Goal: Task Accomplishment & Management: Manage account settings

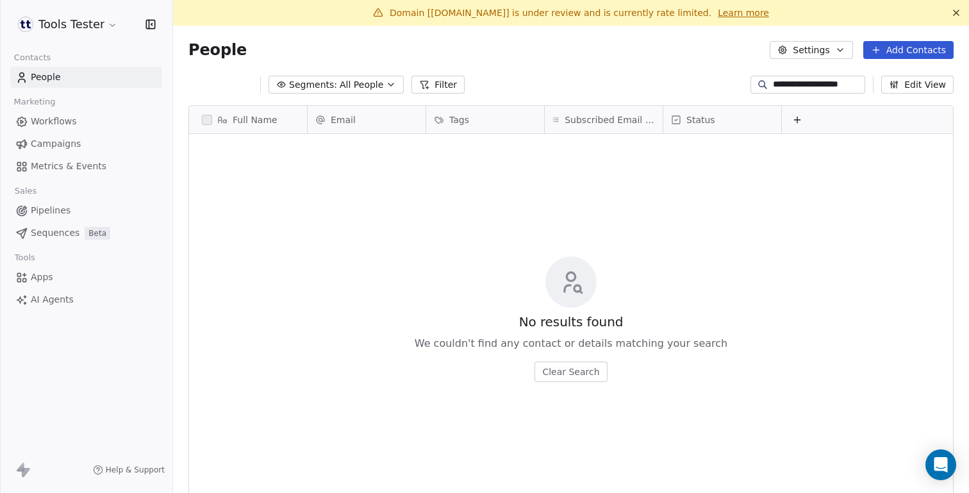
scroll to position [434, 796]
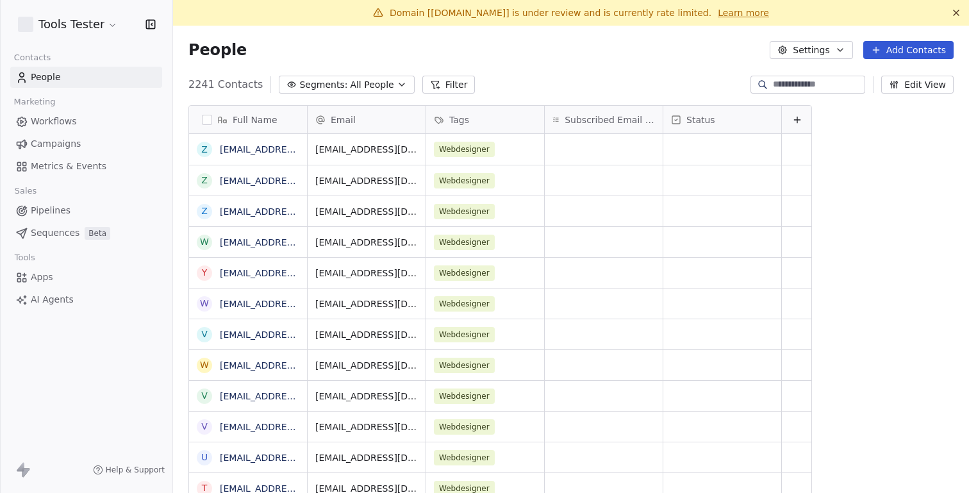
scroll to position [434, 796]
click at [74, 142] on span "Campaigns" at bounding box center [56, 143] width 50 height 13
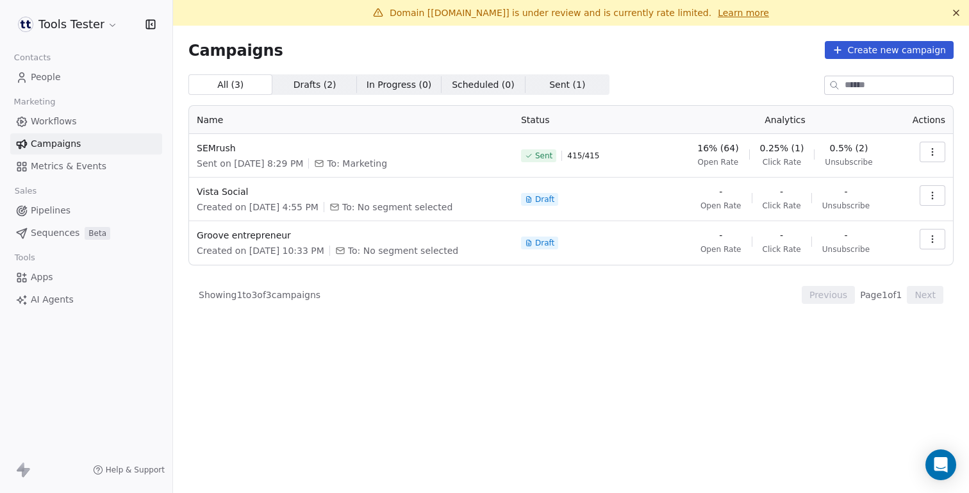
click at [118, 24] on div "Tools Tester" at bounding box center [86, 24] width 142 height 18
click at [113, 24] on html "Tools Tester Contacts People Marketing Workflows Campaigns Metrics & Events Sal…" at bounding box center [484, 246] width 969 height 493
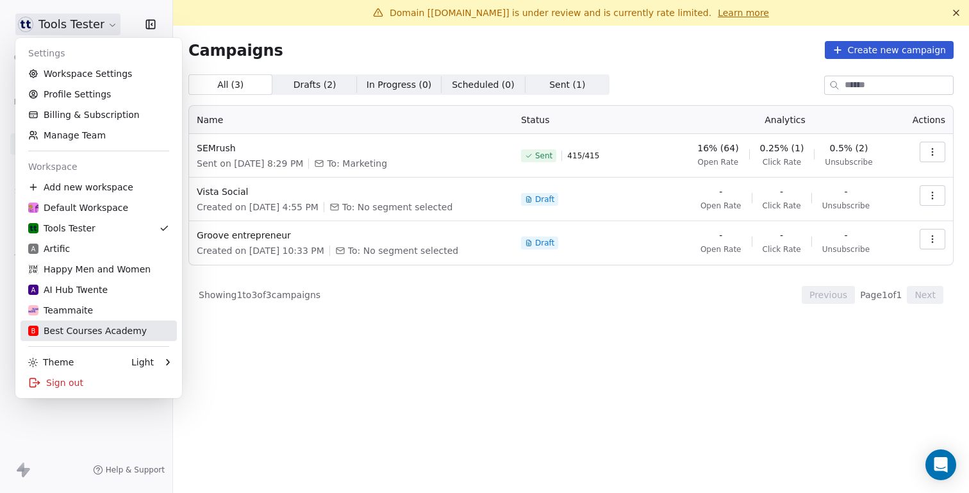
click at [99, 327] on div "B Best Courses Academy" at bounding box center [87, 330] width 119 height 13
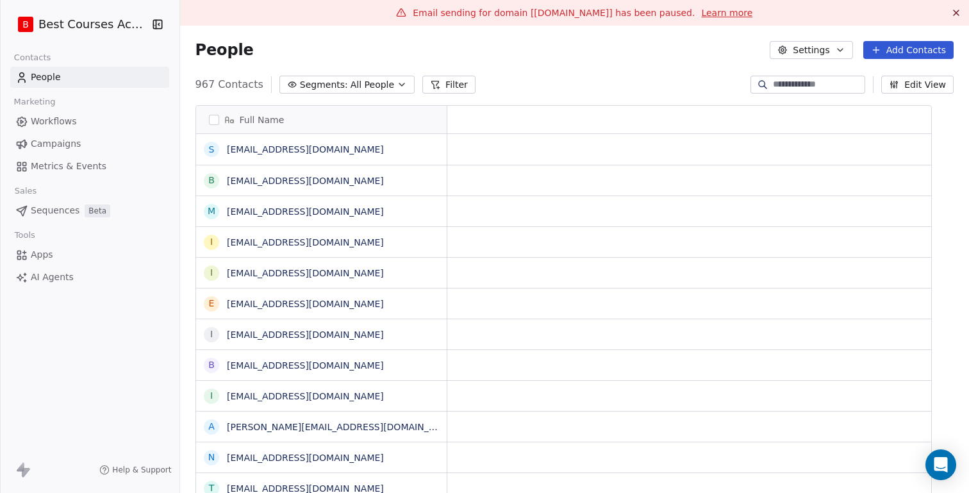
scroll to position [434, 796]
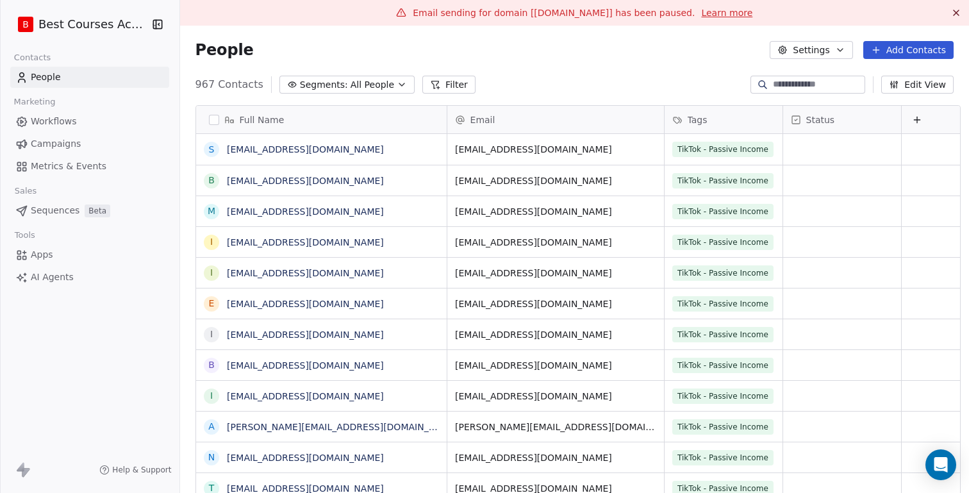
click at [62, 142] on span "Campaigns" at bounding box center [56, 143] width 50 height 13
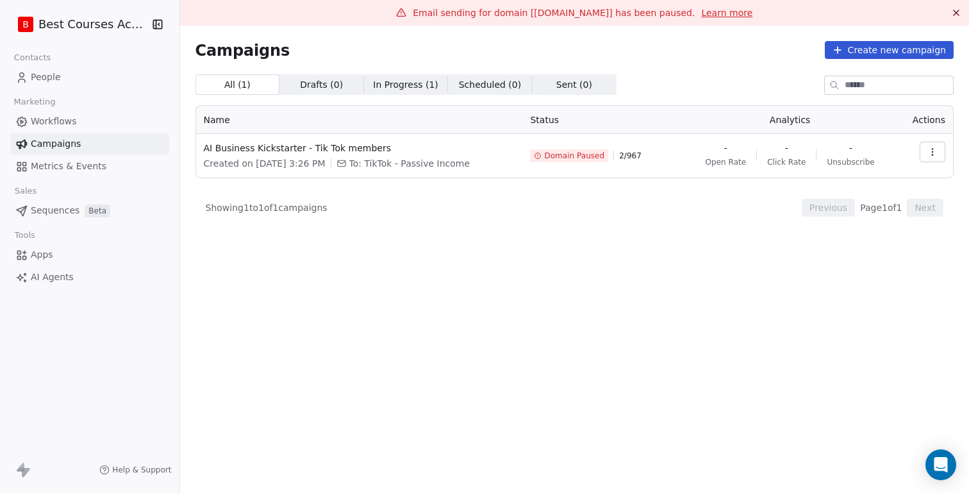
click at [929, 152] on icon "button" at bounding box center [932, 152] width 10 height 10
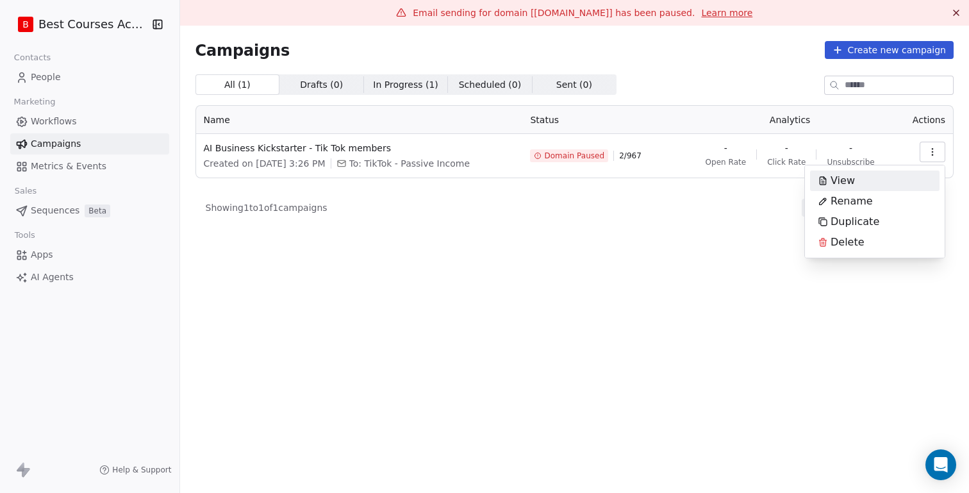
click at [255, 146] on html "B Best Courses Academy Contacts People Marketing Workflows Campaigns Metrics & …" at bounding box center [484, 246] width 969 height 493
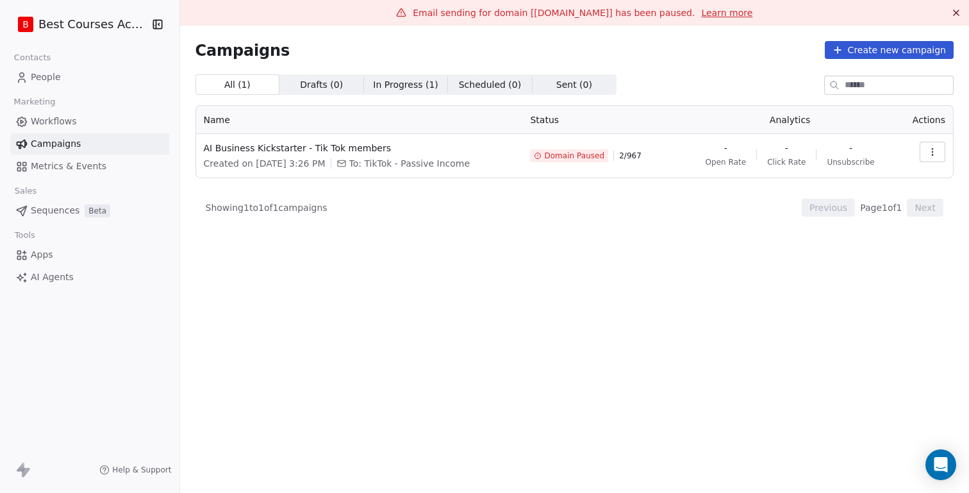
click at [255, 146] on span "AI Business Kickstarter - Tik Tok members" at bounding box center [359, 148] width 311 height 13
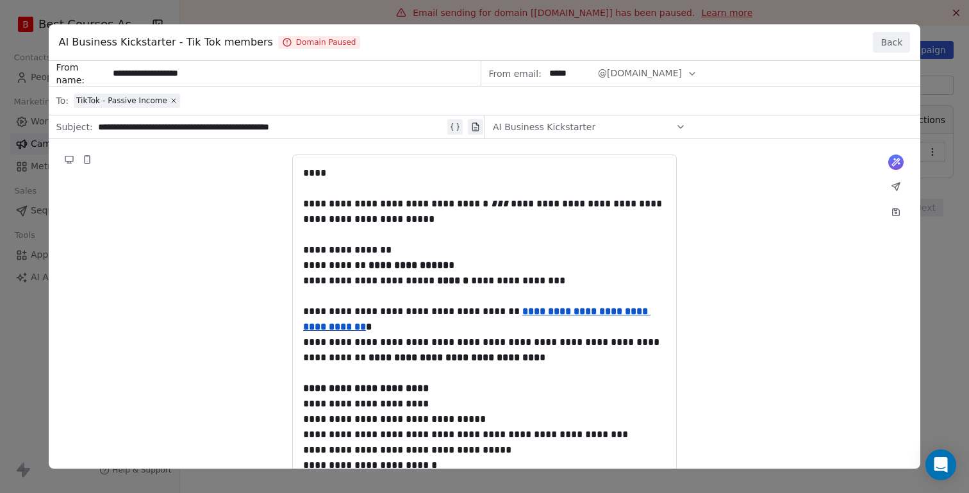
click at [963, 96] on div "**********" at bounding box center [484, 246] width 969 height 493
click at [883, 29] on div "AI Business Kickstarter - Tik Tok members Domain Paused Back" at bounding box center [485, 42] width 872 height 37
click at [892, 41] on button "Back" at bounding box center [891, 42] width 37 height 21
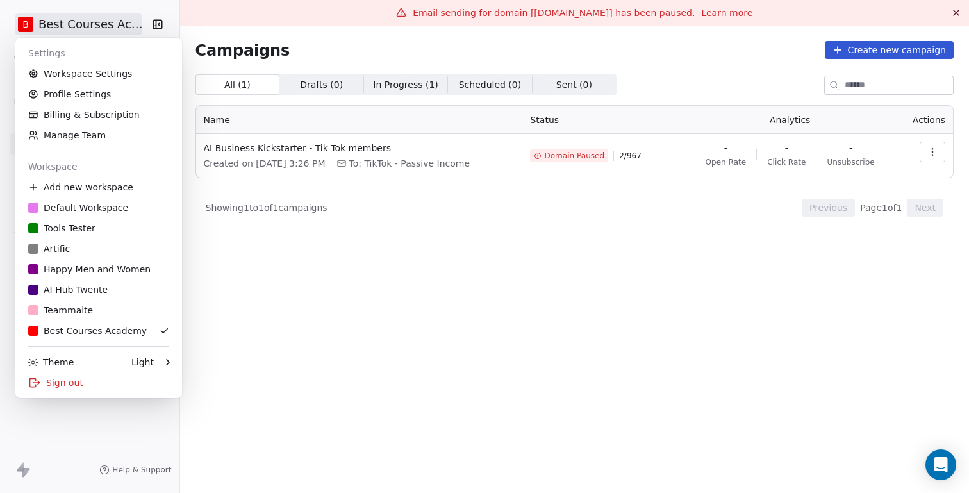
click at [131, 26] on html "B Best Courses Academy Contacts People Marketing Workflows Campaigns Metrics & …" at bounding box center [484, 246] width 969 height 493
click at [99, 72] on link "Workspace Settings" at bounding box center [99, 73] width 156 height 21
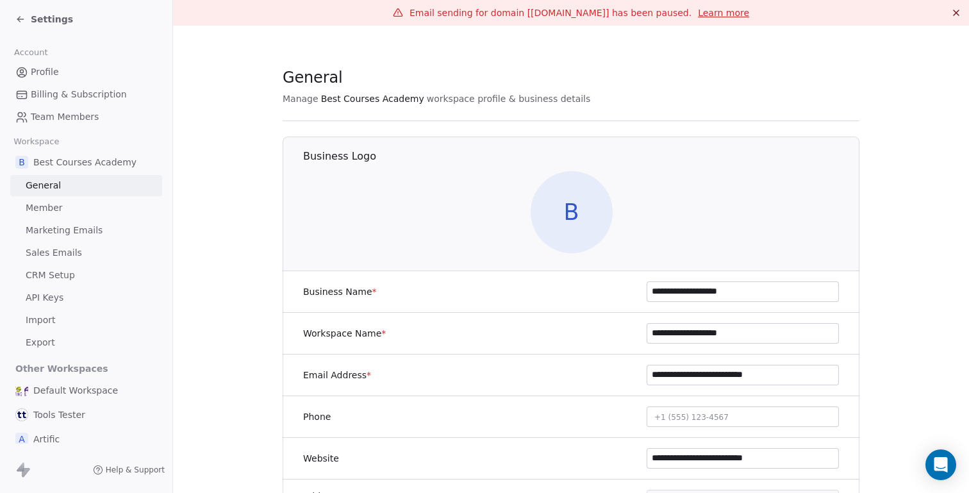
click at [63, 228] on span "Marketing Emails" at bounding box center [64, 230] width 77 height 13
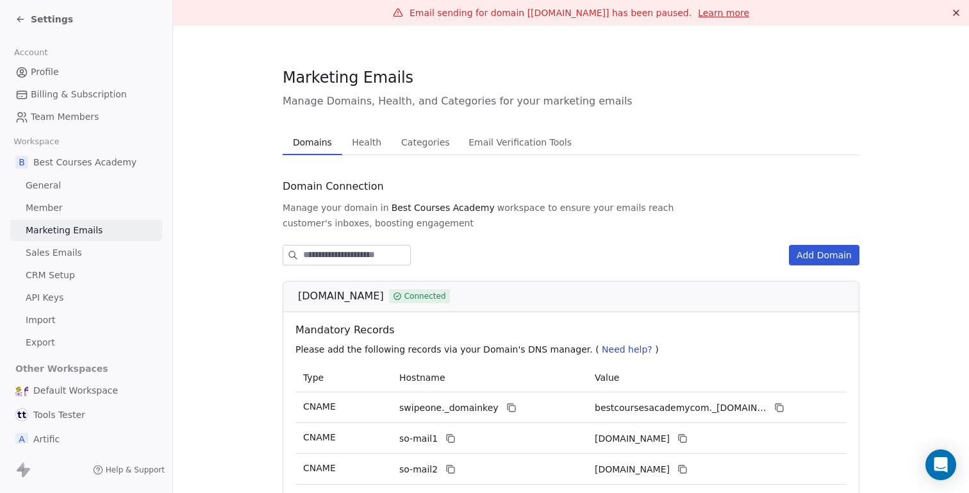
click at [702, 14] on link "Learn more" at bounding box center [723, 12] width 51 height 13
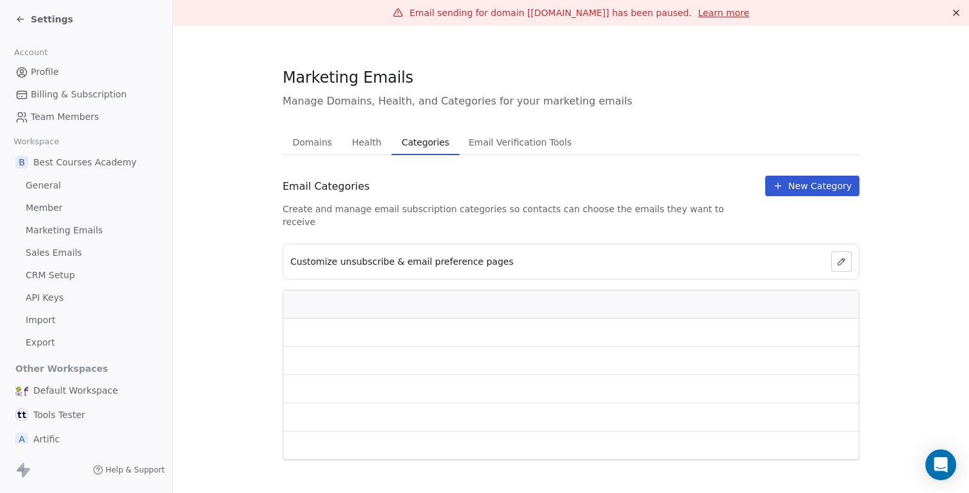
click at [411, 141] on span "Categories" at bounding box center [426, 142] width 58 height 18
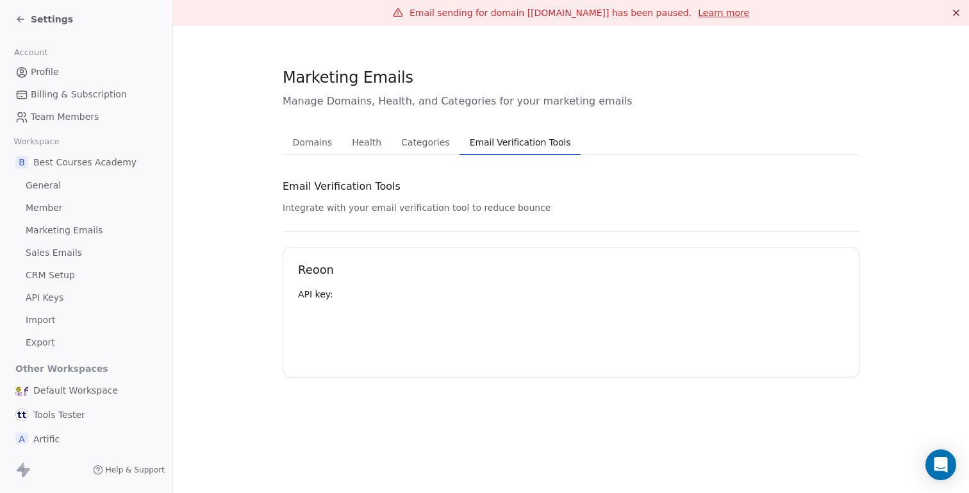
click at [490, 140] on span "Email Verification Tools" at bounding box center [521, 142] width 112 height 18
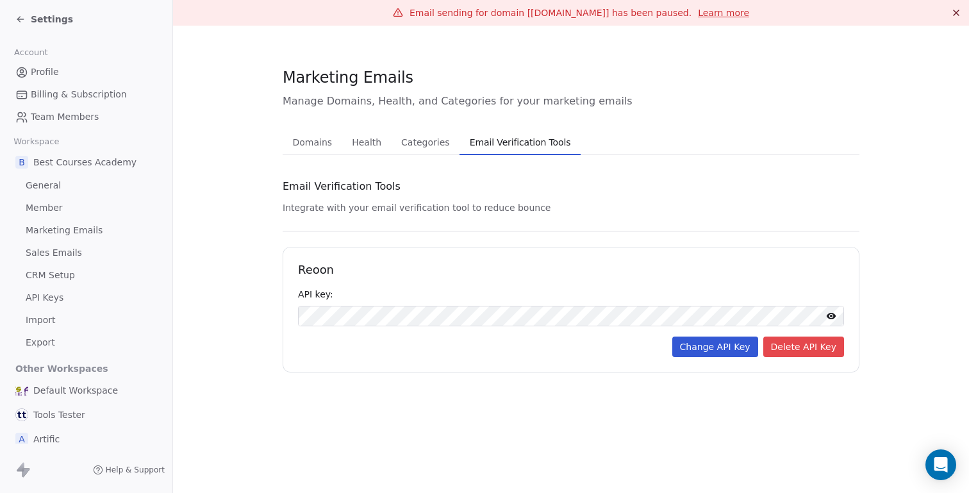
click at [303, 140] on span "Domains" at bounding box center [313, 142] width 50 height 18
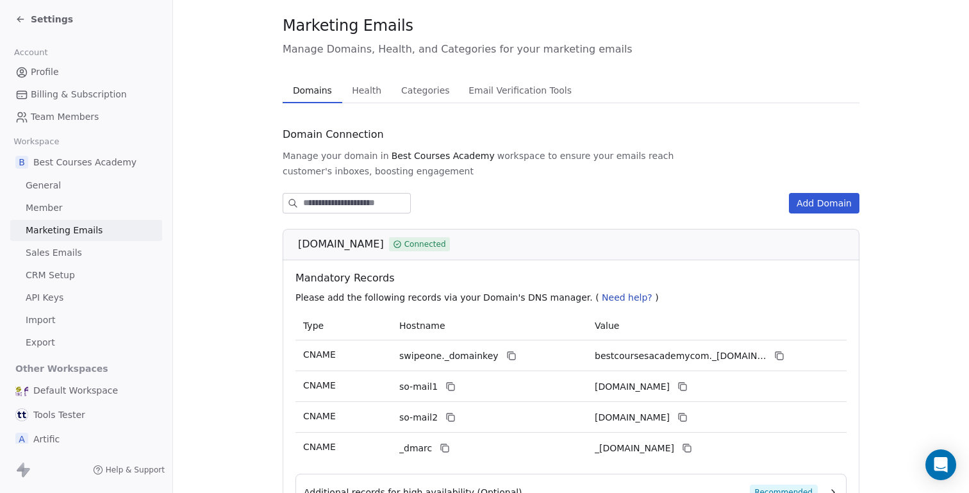
scroll to position [24, 0]
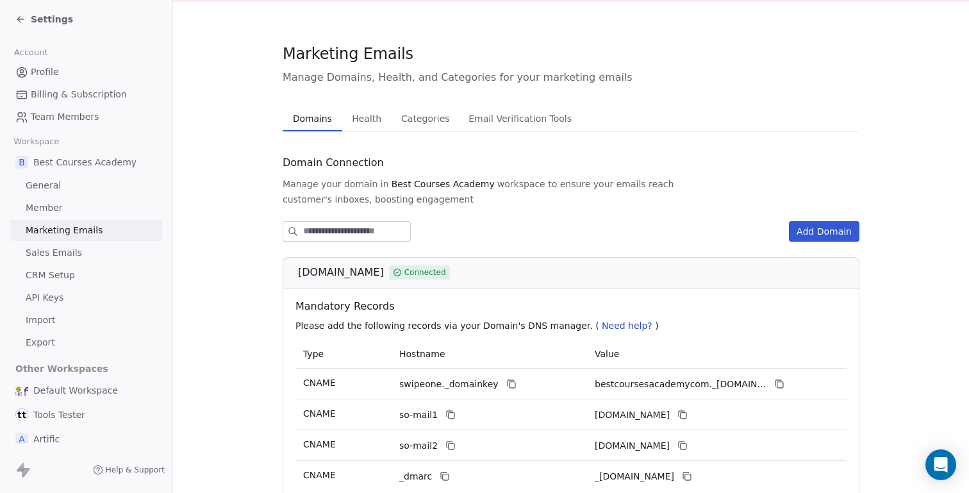
click at [369, 120] on div "Marketing Emails Manage Domains, Health, and Categories for your marketing emai…" at bounding box center [571, 324] width 577 height 562
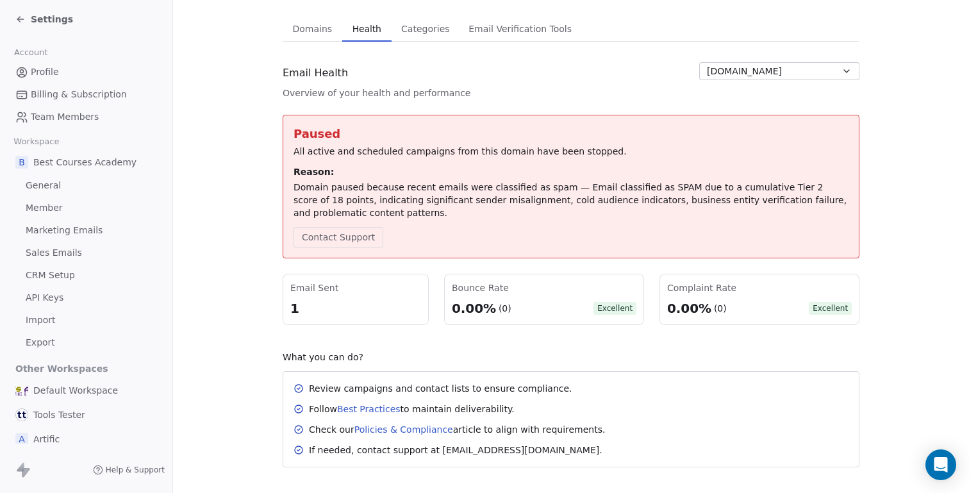
scroll to position [116, 0]
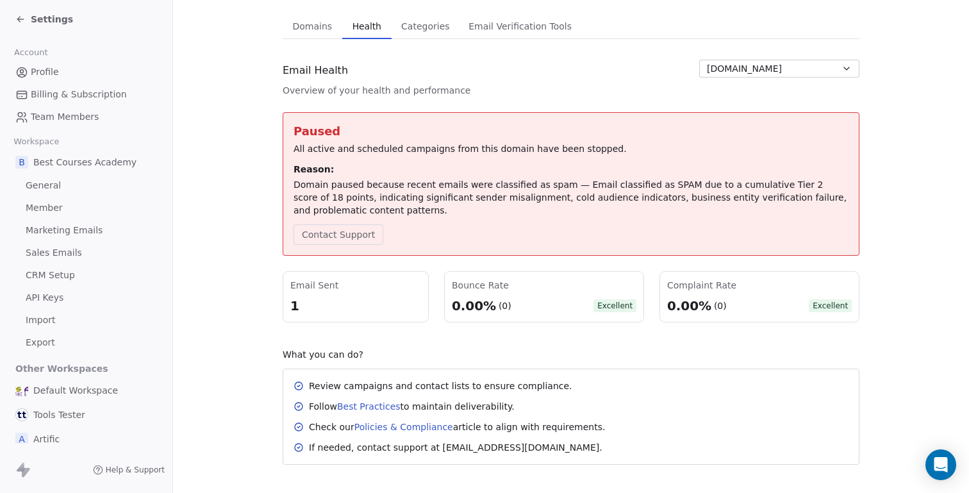
click at [81, 229] on span "Marketing Emails" at bounding box center [64, 230] width 77 height 13
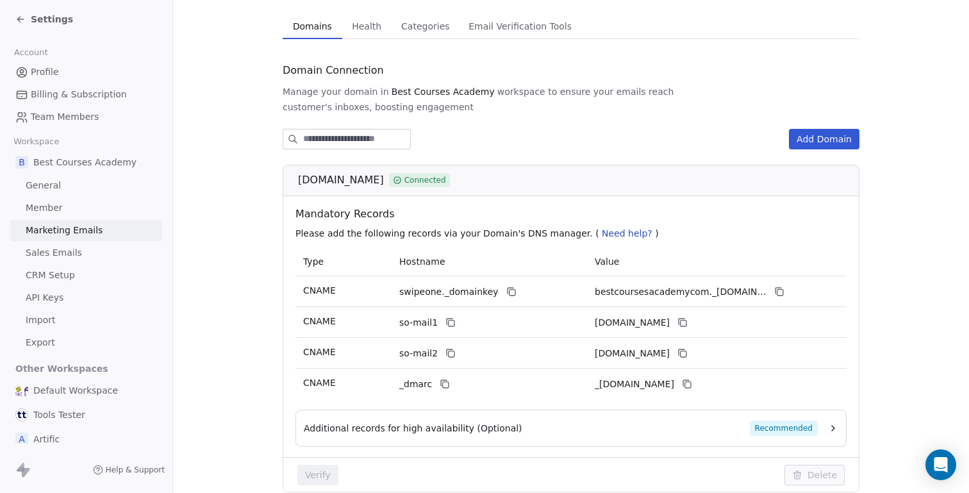
click at [22, 15] on icon at bounding box center [20, 19] width 10 height 10
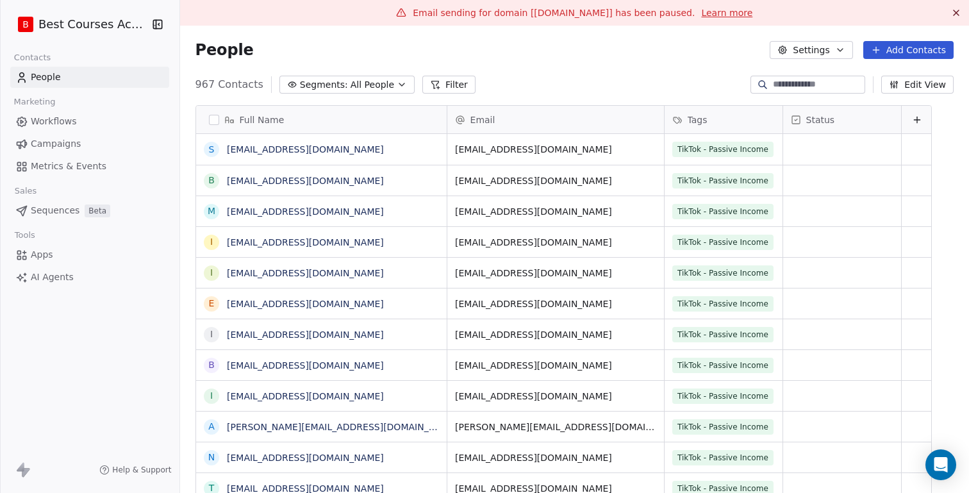
scroll to position [434, 796]
click at [84, 142] on link "Campaigns" at bounding box center [89, 143] width 159 height 21
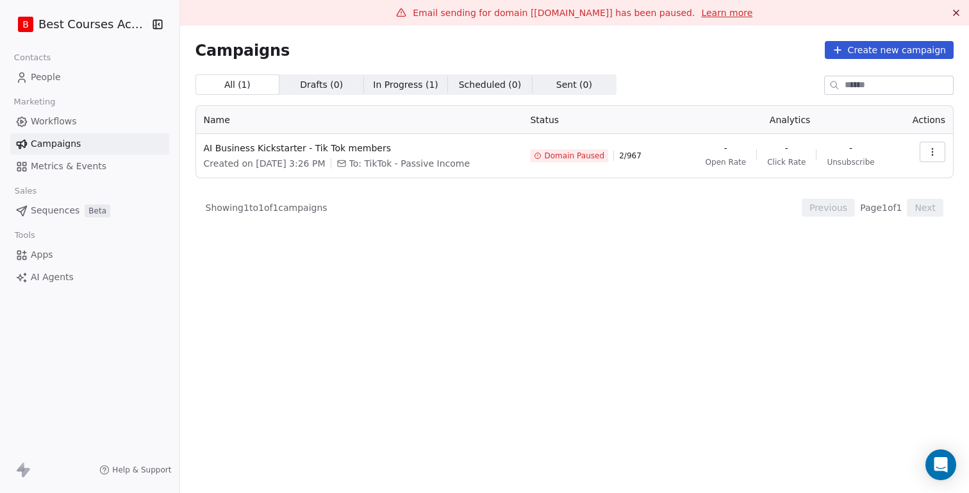
click at [934, 153] on icon "button" at bounding box center [932, 152] width 10 height 10
click at [320, 148] on html "B Best Courses Academy Contacts People Marketing Workflows Campaigns Metrics & …" at bounding box center [484, 246] width 969 height 493
click at [349, 154] on span "AI Business Kickstarter - Tik Tok members" at bounding box center [359, 148] width 311 height 13
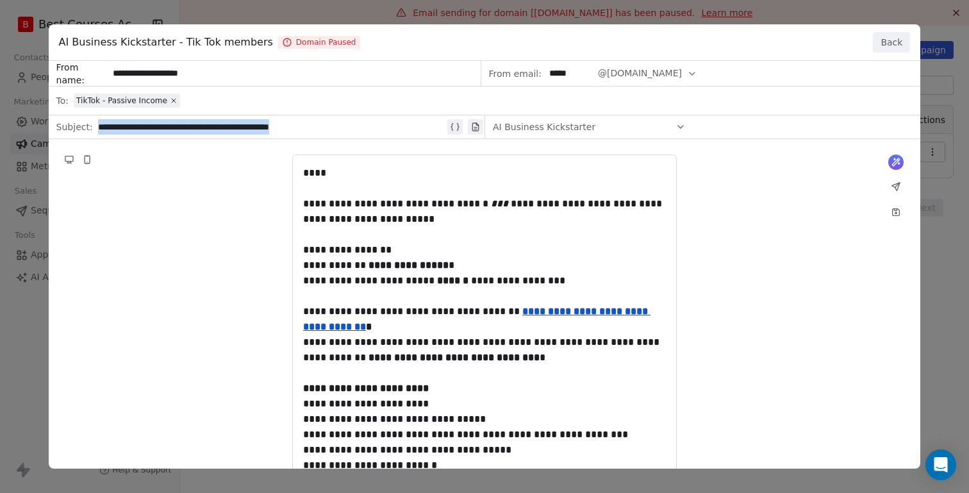
paste div
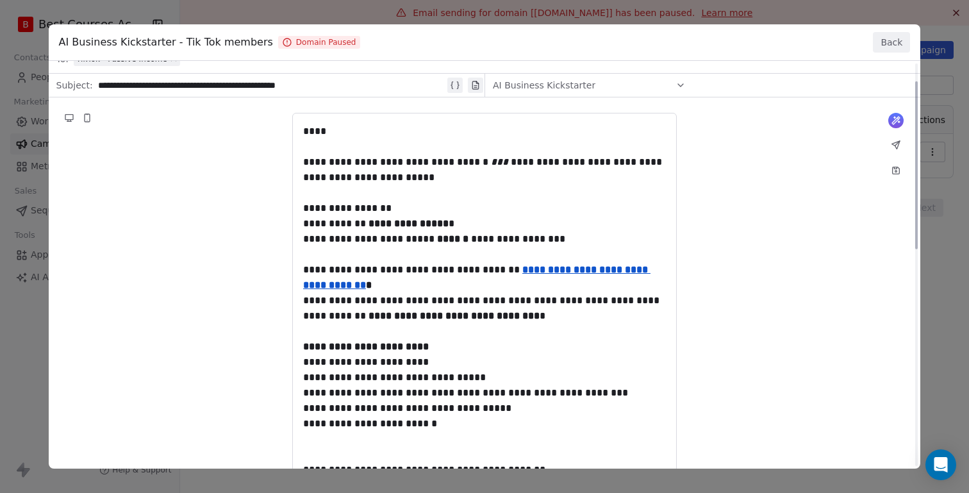
scroll to position [43, 0]
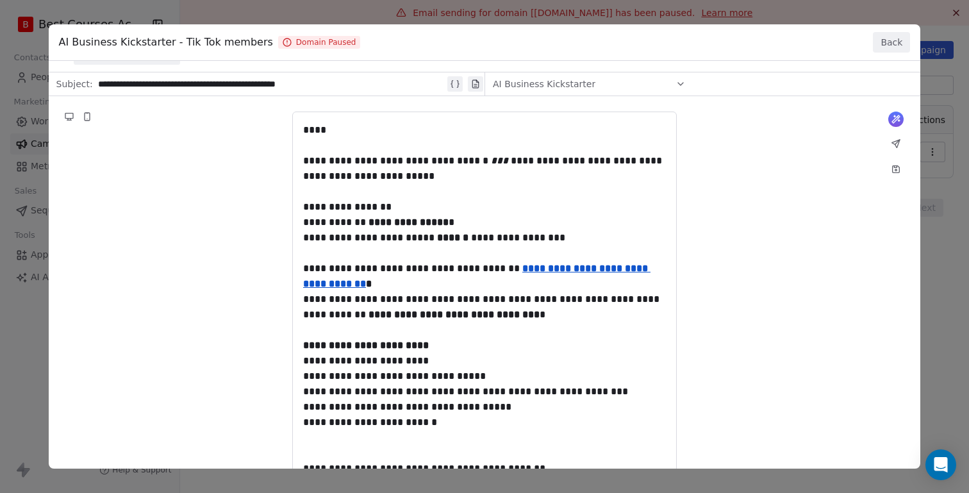
drag, startPoint x: 417, startPoint y: 173, endPoint x: 303, endPoint y: 160, distance: 114.2
click at [303, 160] on div "**********" at bounding box center [485, 491] width 872 height 947
click at [308, 160] on div "**********" at bounding box center [485, 491] width 872 height 947
click at [424, 179] on div "**********" at bounding box center [485, 491] width 872 height 947
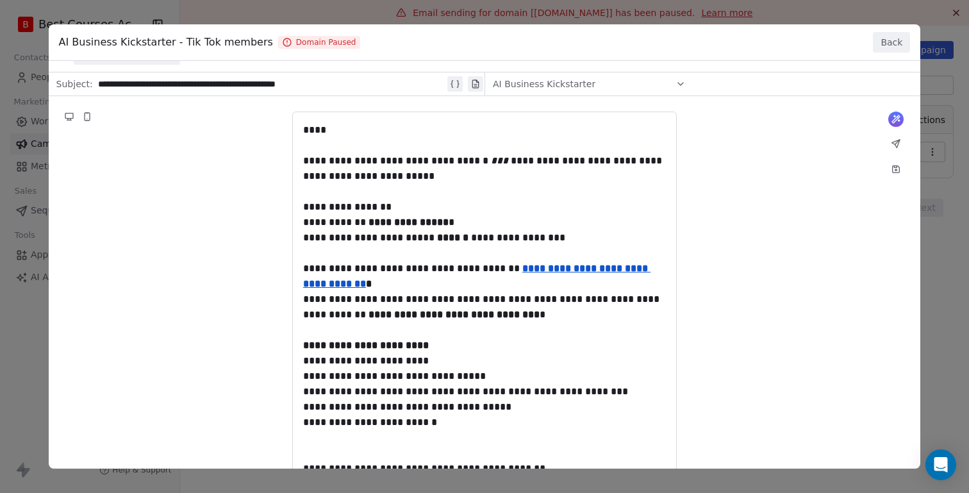
drag, startPoint x: 424, startPoint y: 179, endPoint x: 483, endPoint y: 168, distance: 60.1
click at [431, 172] on div "**********" at bounding box center [485, 491] width 872 height 947
click at [492, 190] on div "**********" at bounding box center [485, 491] width 872 height 947
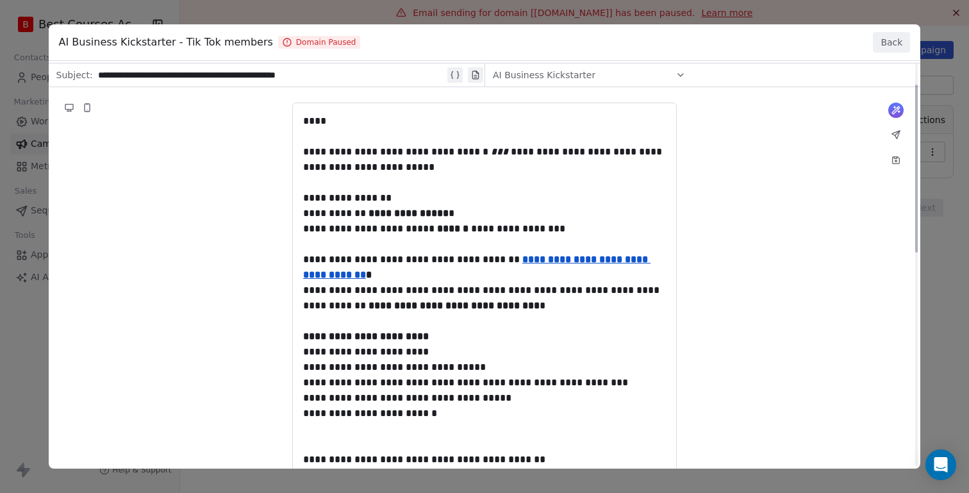
scroll to position [51, 0]
click at [425, 179] on div "**********" at bounding box center [485, 483] width 872 height 947
click at [425, 178] on div "**********" at bounding box center [485, 483] width 872 height 947
click at [895, 114] on div "**********" at bounding box center [485, 483] width 872 height 947
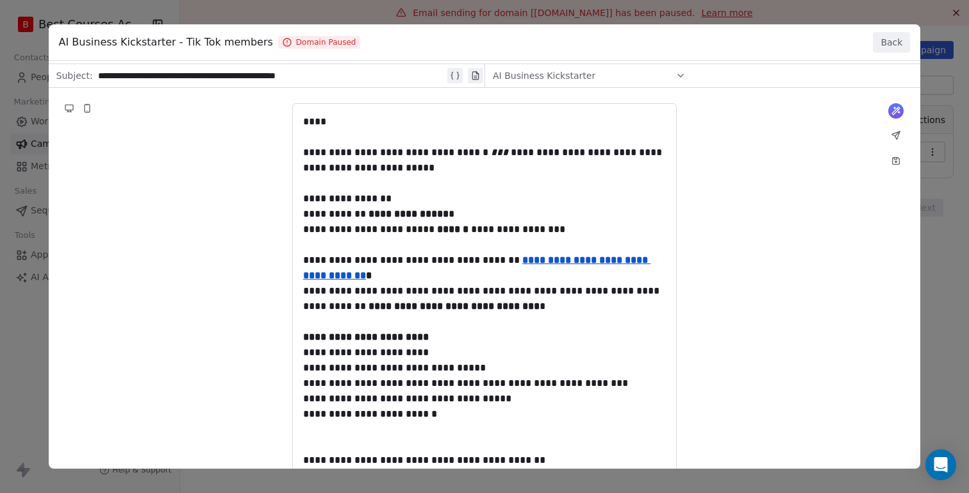
click at [513, 196] on div "**********" at bounding box center [485, 483] width 872 height 947
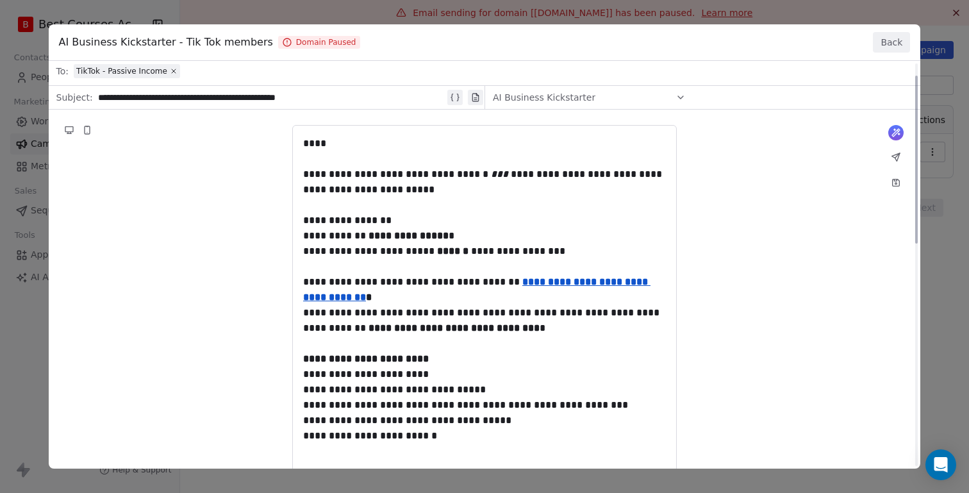
scroll to position [0, 0]
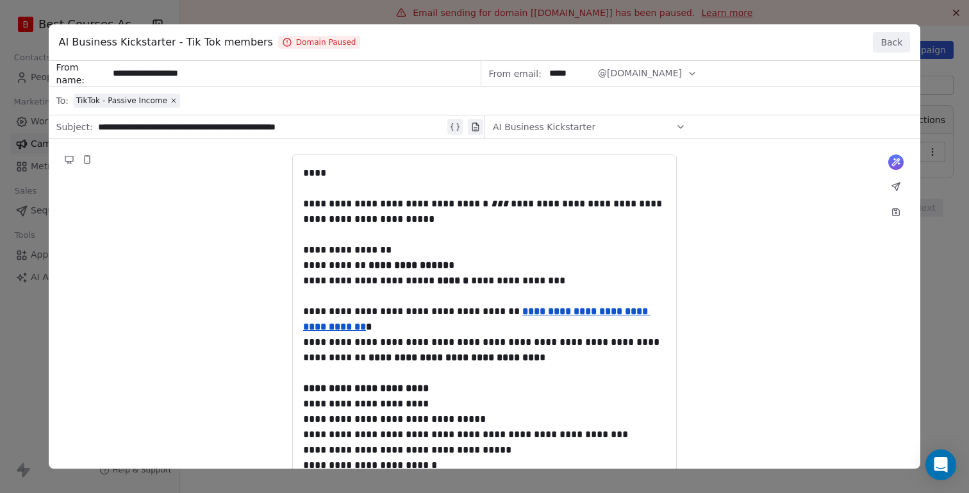
click at [895, 44] on button "Back" at bounding box center [891, 42] width 37 height 21
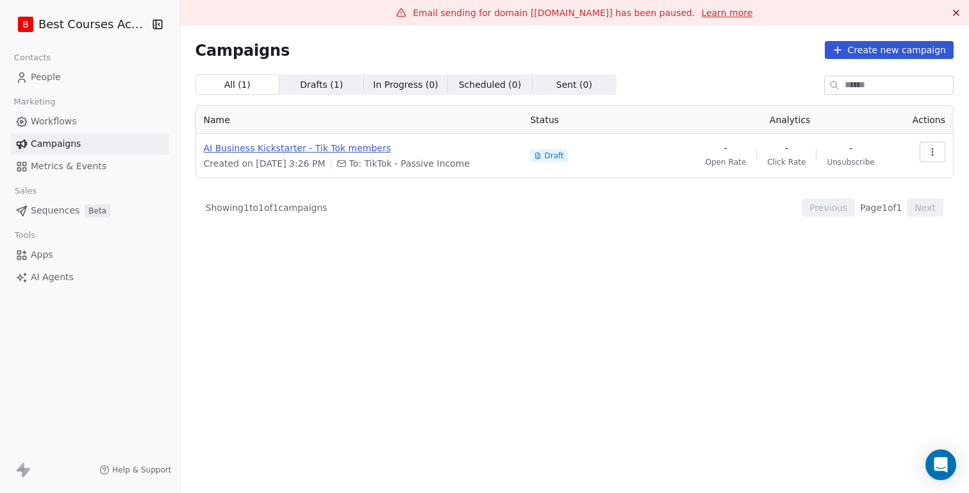
click at [272, 149] on span "AI Business Kickstarter - Tik Tok members" at bounding box center [359, 148] width 311 height 13
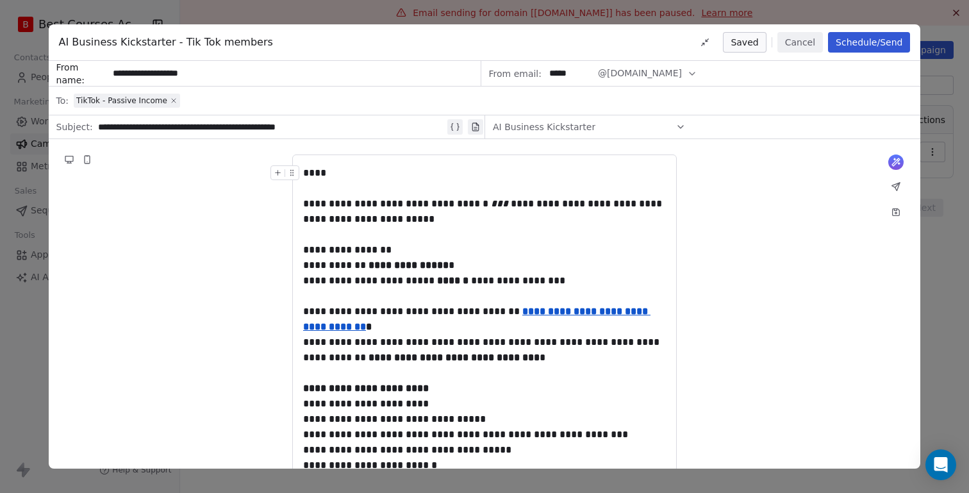
click at [171, 99] on icon at bounding box center [174, 101] width 8 height 8
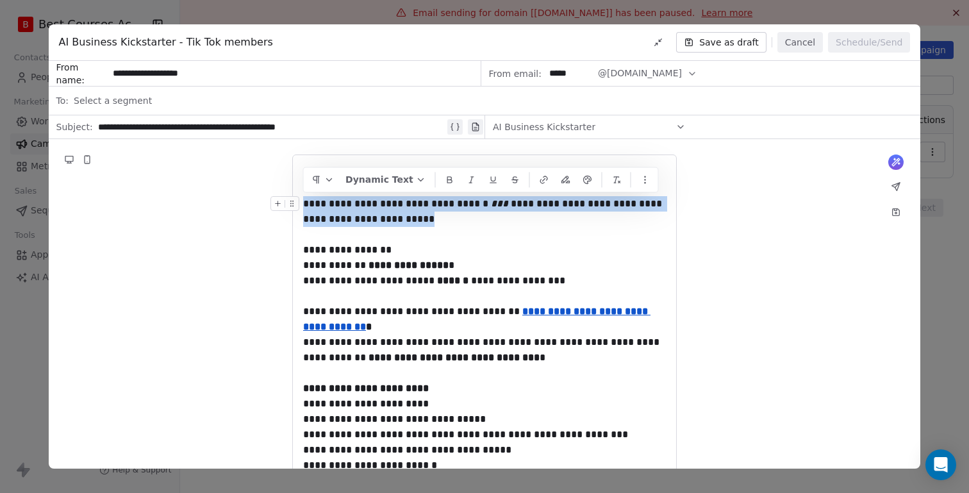
drag, startPoint x: 431, startPoint y: 218, endPoint x: 297, endPoint y: 201, distance: 135.7
click at [303, 201] on div "**********" at bounding box center [484, 211] width 363 height 31
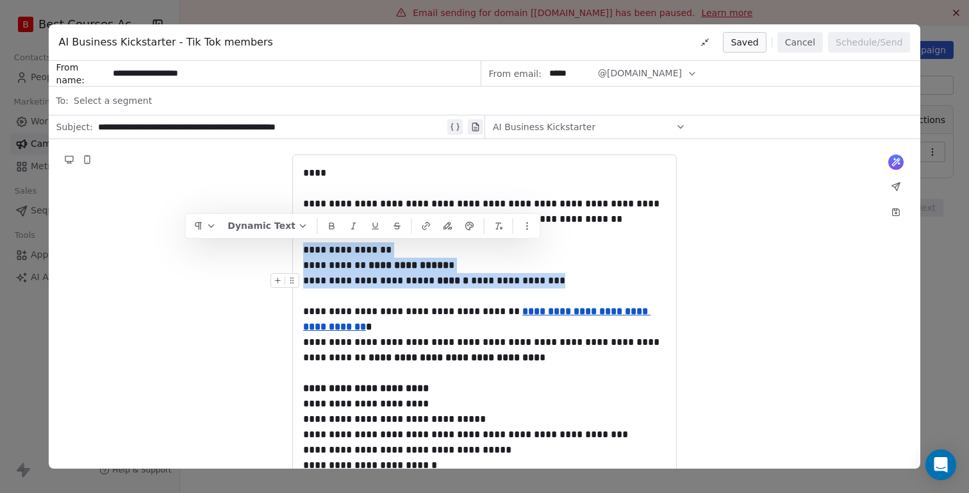
drag, startPoint x: 304, startPoint y: 251, endPoint x: 572, endPoint y: 274, distance: 269.0
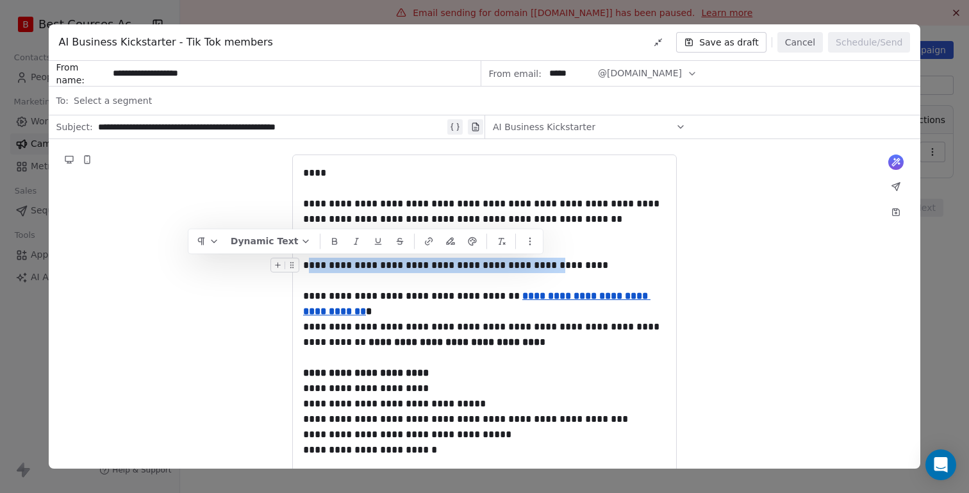
drag, startPoint x: 304, startPoint y: 267, endPoint x: 542, endPoint y: 263, distance: 237.2
click at [542, 263] on div "**********" at bounding box center [484, 265] width 363 height 15
drag, startPoint x: 586, startPoint y: 266, endPoint x: 306, endPoint y: 269, distance: 280.1
click at [306, 269] on div "**********" at bounding box center [484, 265] width 363 height 15
click at [365, 242] on icon at bounding box center [364, 241] width 10 height 10
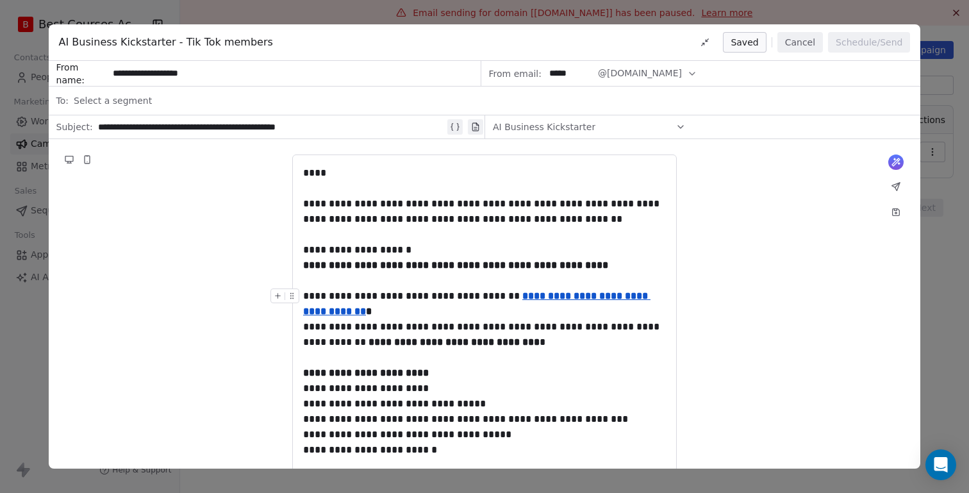
click at [391, 289] on div "**********" at bounding box center [484, 303] width 363 height 31
click at [356, 283] on div at bounding box center [484, 280] width 363 height 15
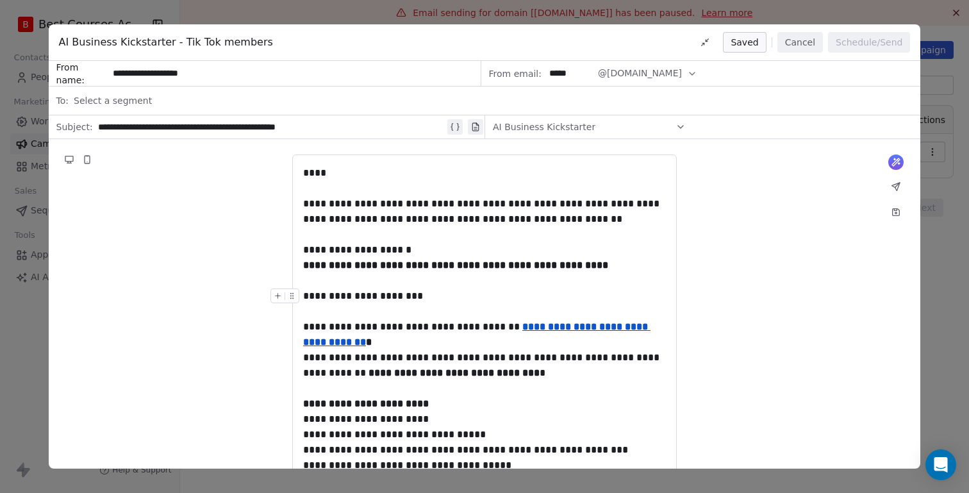
click at [433, 303] on div "**********" at bounding box center [484, 295] width 363 height 15
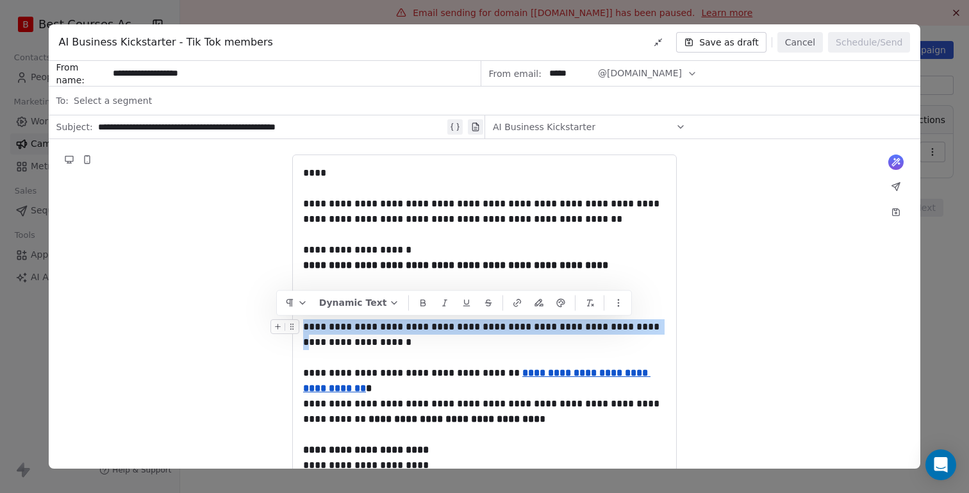
drag, startPoint x: 639, startPoint y: 329, endPoint x: 298, endPoint y: 324, distance: 341.0
click at [303, 324] on div "**********" at bounding box center [484, 326] width 363 height 15
click at [442, 297] on icon at bounding box center [445, 302] width 10 height 10
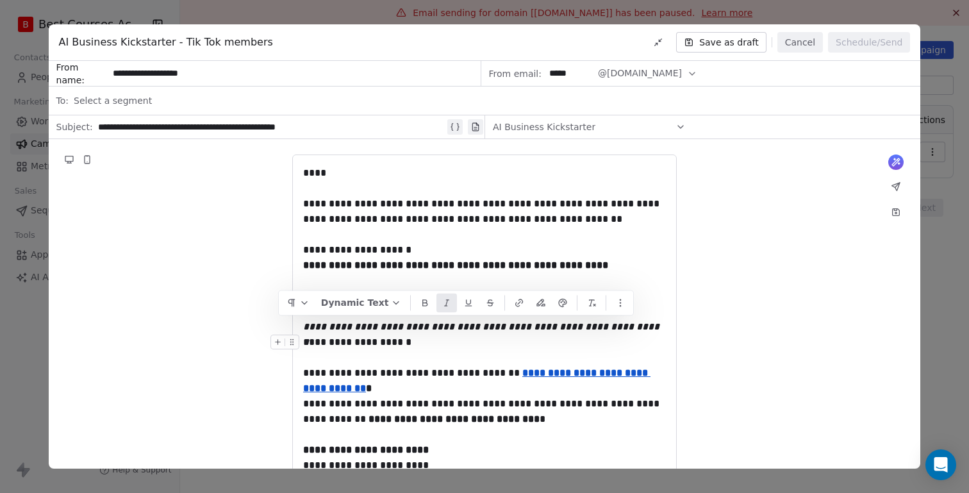
click at [411, 346] on div "**********" at bounding box center [484, 342] width 363 height 15
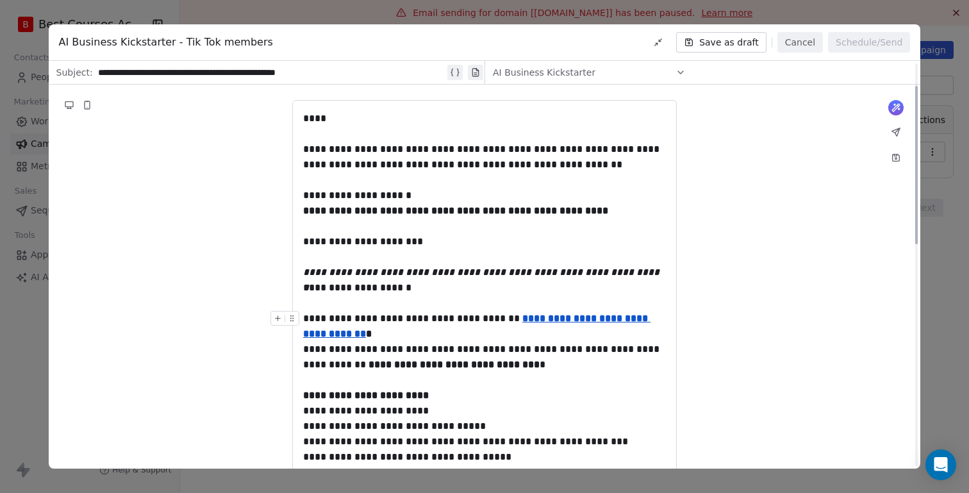
scroll to position [63, 0]
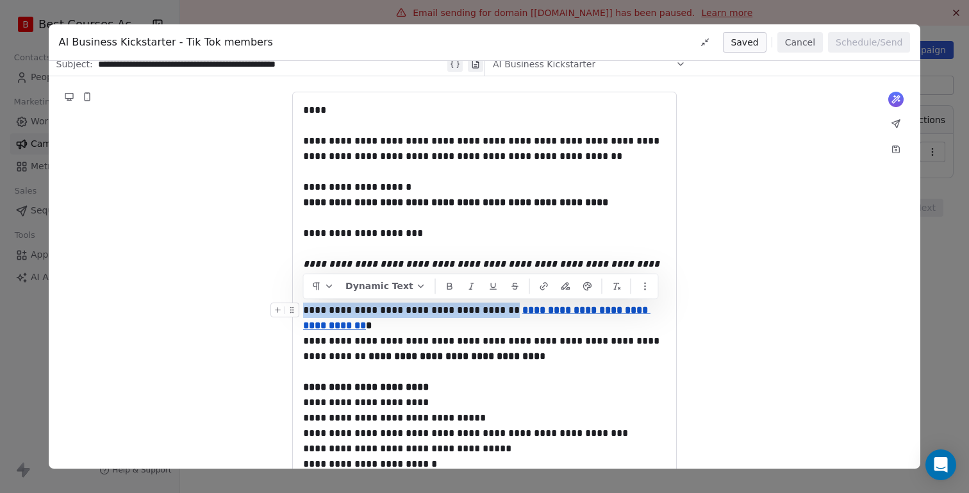
drag, startPoint x: 489, startPoint y: 311, endPoint x: 289, endPoint y: 315, distance: 200.0
click at [303, 315] on div "**********" at bounding box center [484, 318] width 363 height 31
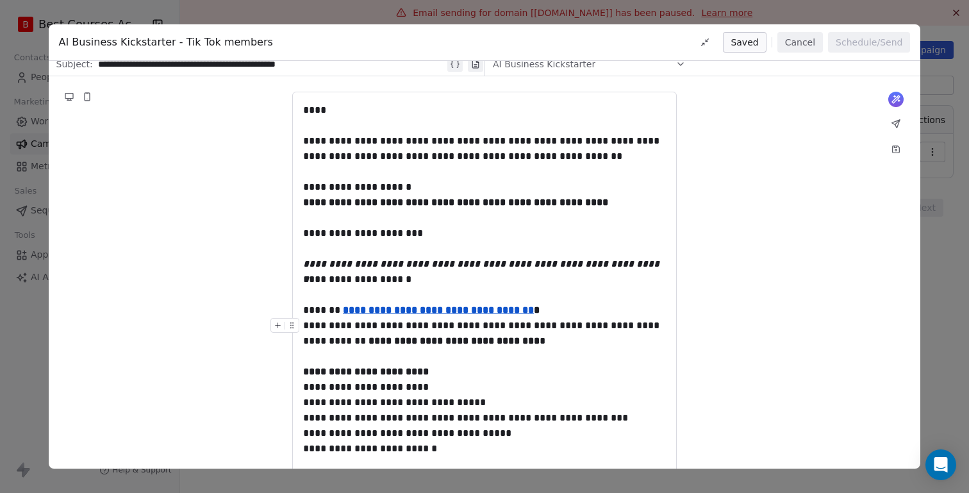
drag, startPoint x: 303, startPoint y: 324, endPoint x: 444, endPoint y: 335, distance: 141.4
click at [444, 335] on div "**********" at bounding box center [484, 333] width 363 height 31
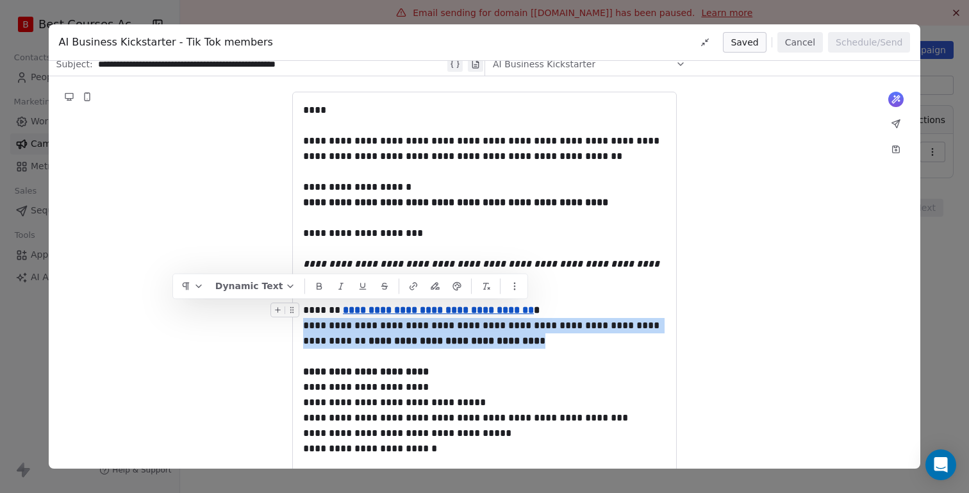
drag, startPoint x: 510, startPoint y: 343, endPoint x: 302, endPoint y: 317, distance: 210.0
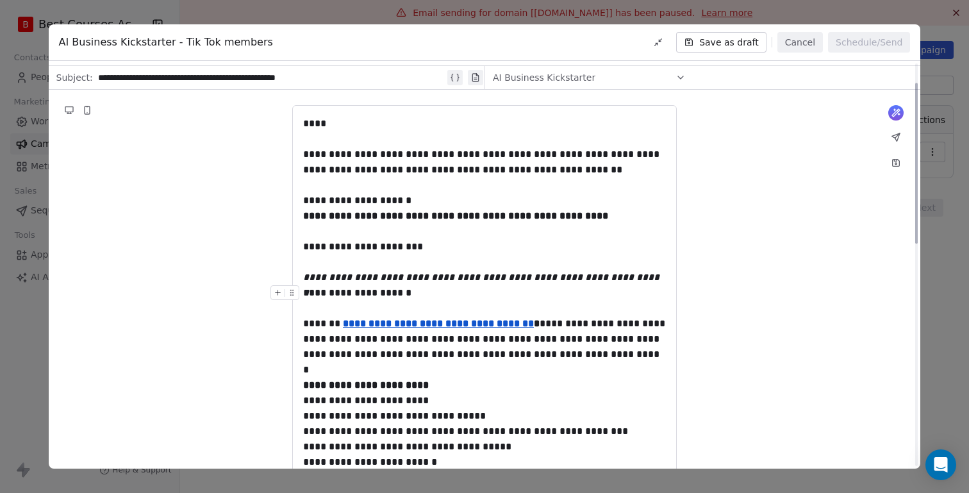
scroll to position [40, 0]
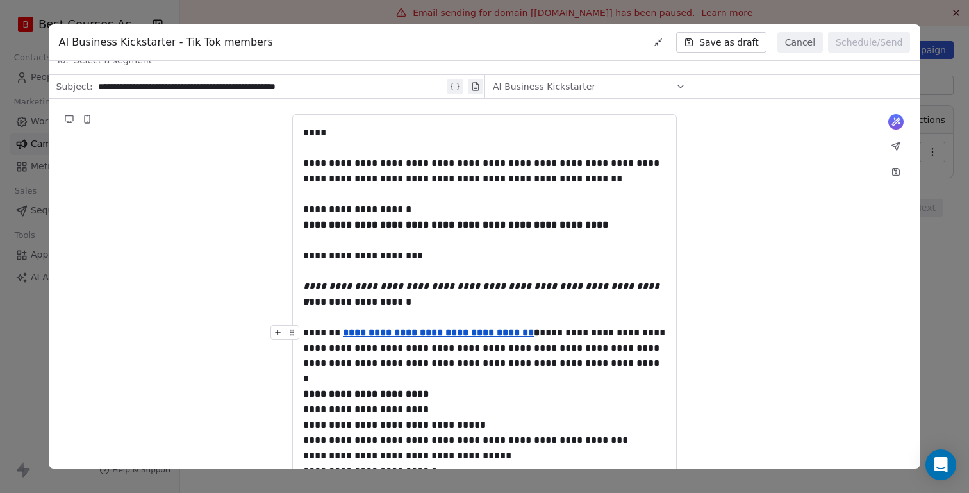
click at [527, 339] on div "**********" at bounding box center [484, 348] width 363 height 46
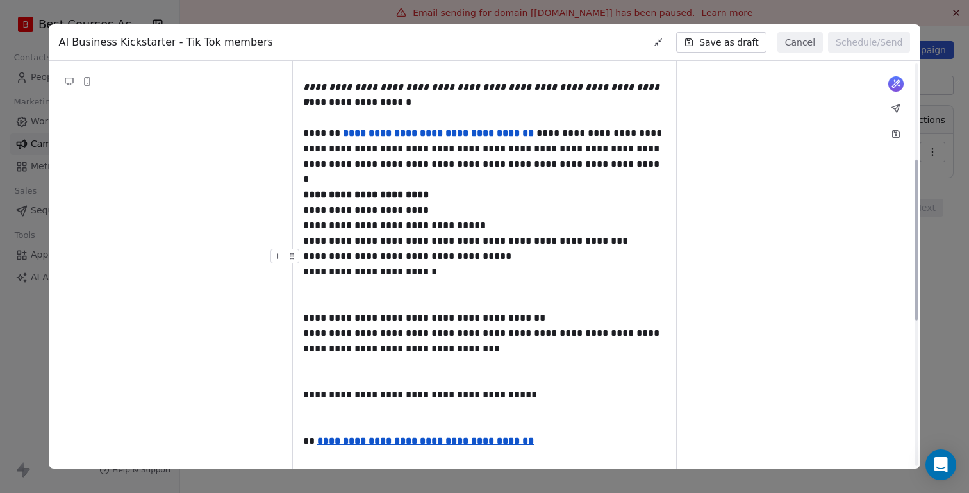
scroll to position [262, 0]
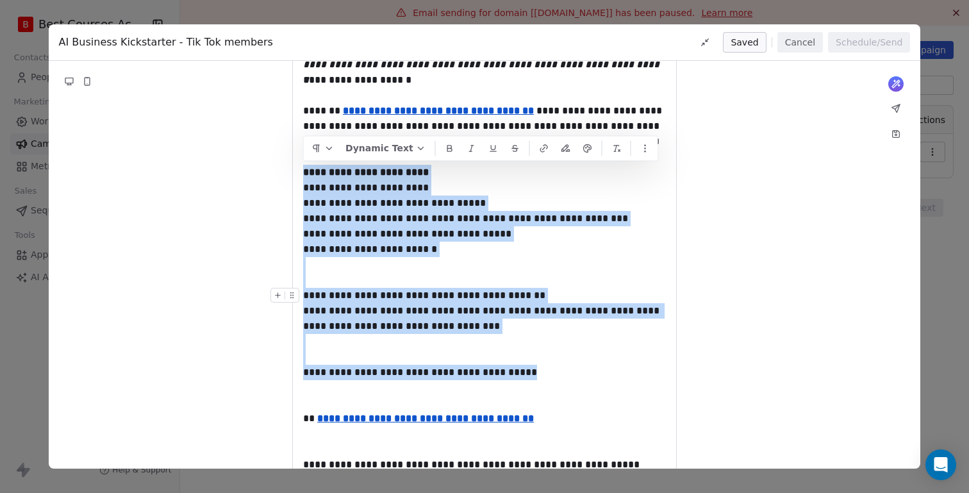
drag, startPoint x: 533, startPoint y: 378, endPoint x: 290, endPoint y: 165, distance: 322.5
click at [290, 165] on div "**********" at bounding box center [485, 348] width 872 height 942
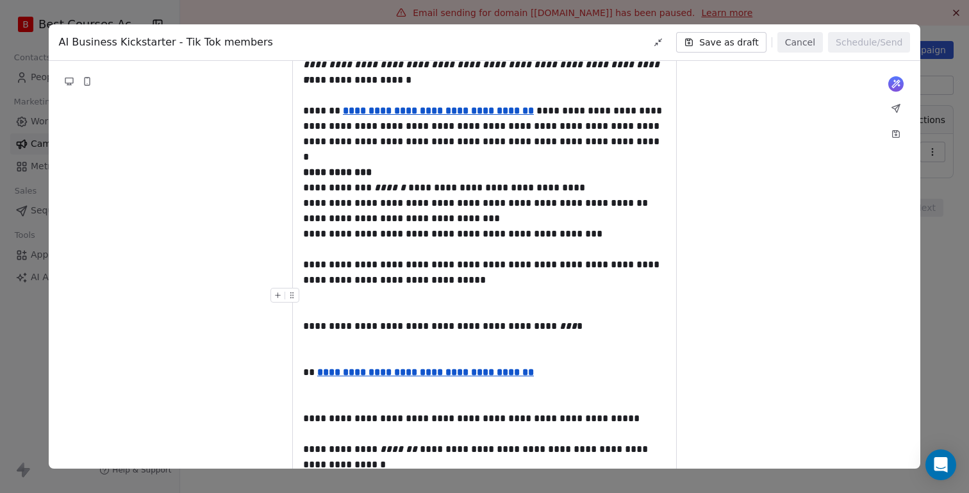
click at [319, 314] on div at bounding box center [484, 303] width 363 height 31
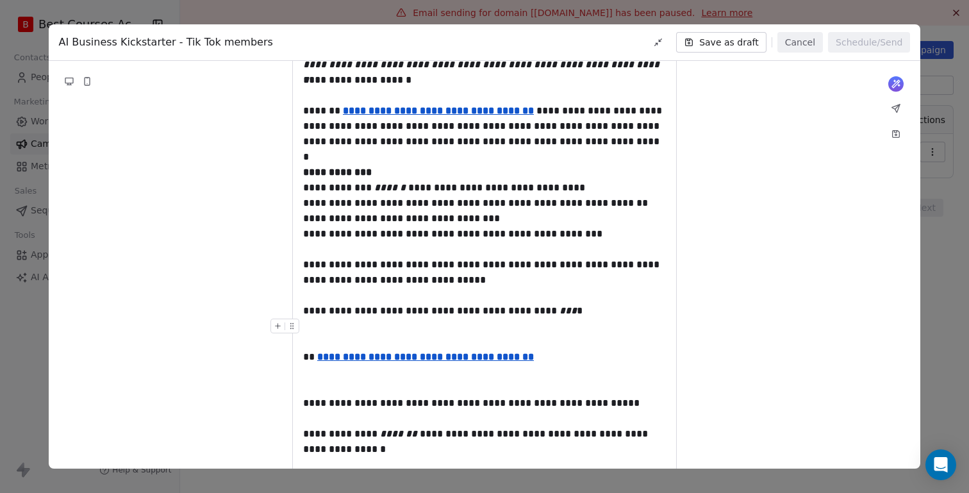
click at [318, 345] on div at bounding box center [484, 334] width 363 height 31
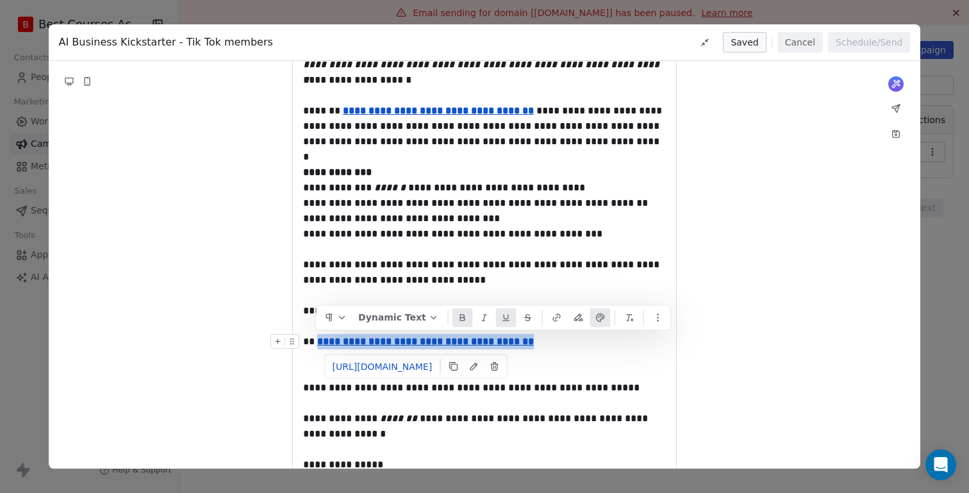
drag, startPoint x: 523, startPoint y: 344, endPoint x: 317, endPoint y: 340, distance: 206.4
click at [317, 340] on div "**********" at bounding box center [484, 349] width 363 height 31
click at [553, 320] on icon at bounding box center [555, 319] width 4 height 4
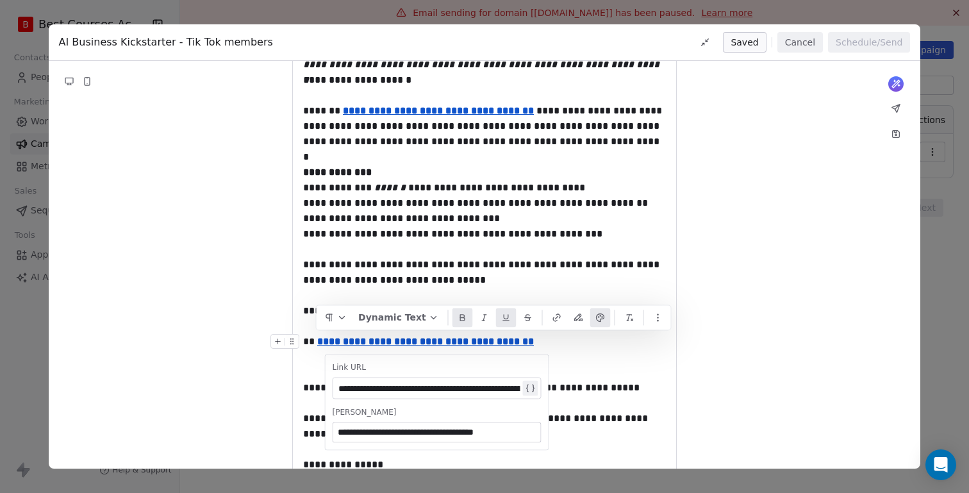
click at [456, 388] on div "**********" at bounding box center [429, 388] width 182 height 15
copy div "**********"
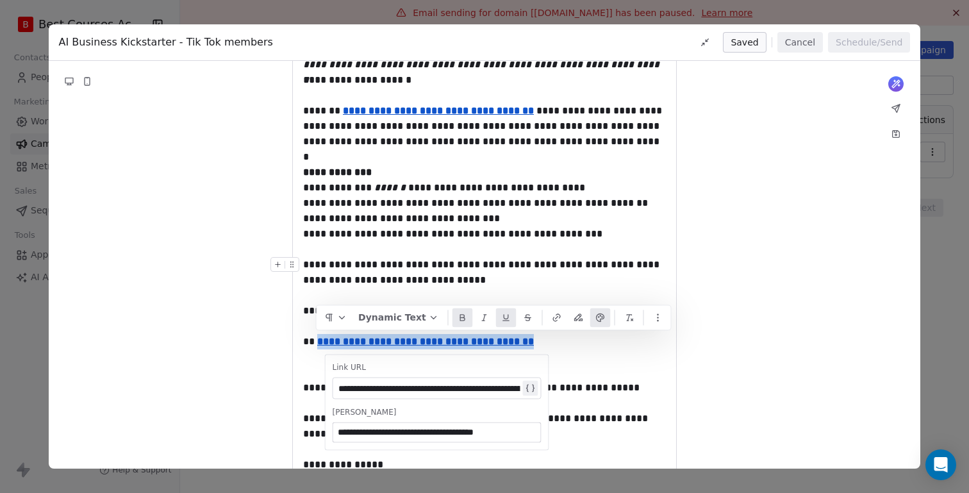
click at [515, 264] on div "**********" at bounding box center [484, 272] width 363 height 31
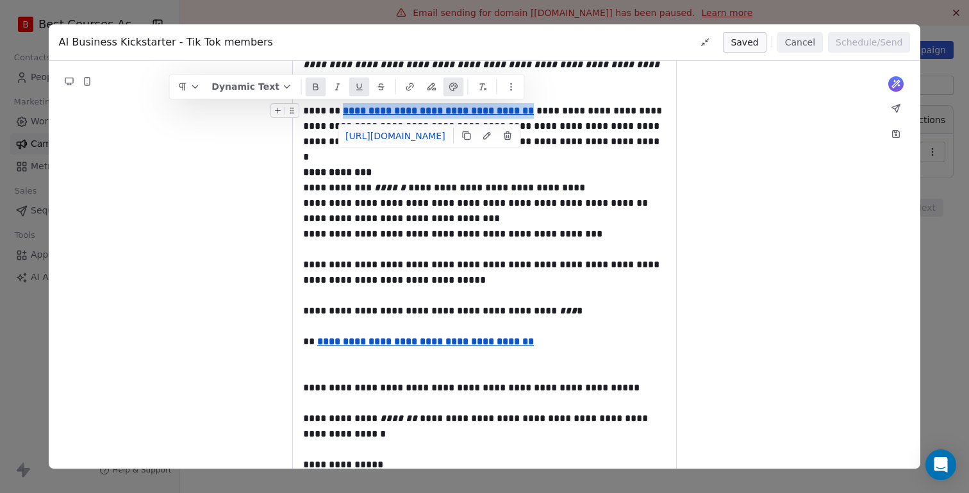
drag, startPoint x: 339, startPoint y: 110, endPoint x: 523, endPoint y: 111, distance: 183.9
click at [523, 111] on u "**********" at bounding box center [438, 111] width 191 height 10
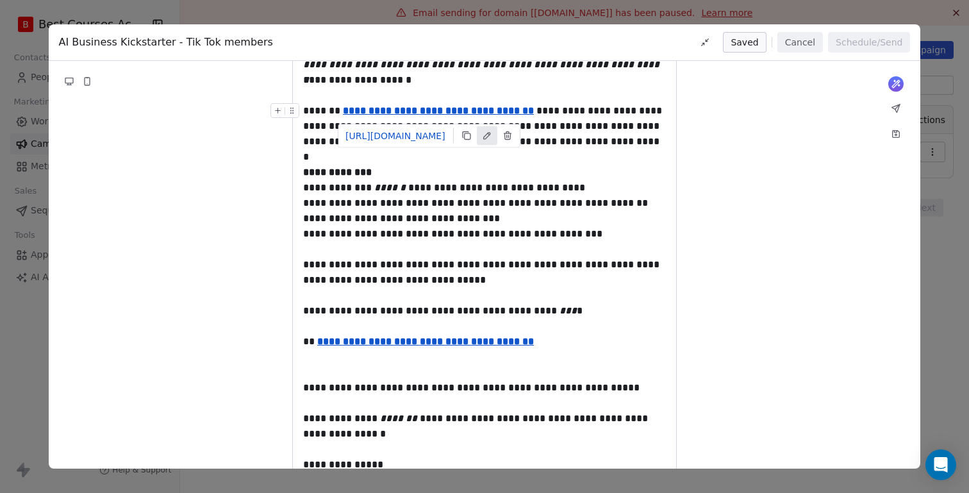
click at [490, 137] on icon at bounding box center [486, 136] width 10 height 10
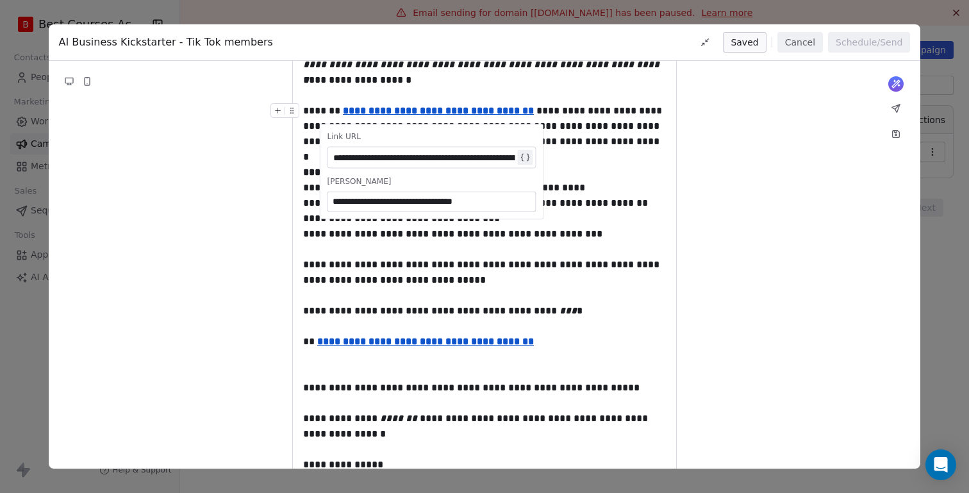
click at [457, 155] on div "**********" at bounding box center [424, 157] width 182 height 15
paste div
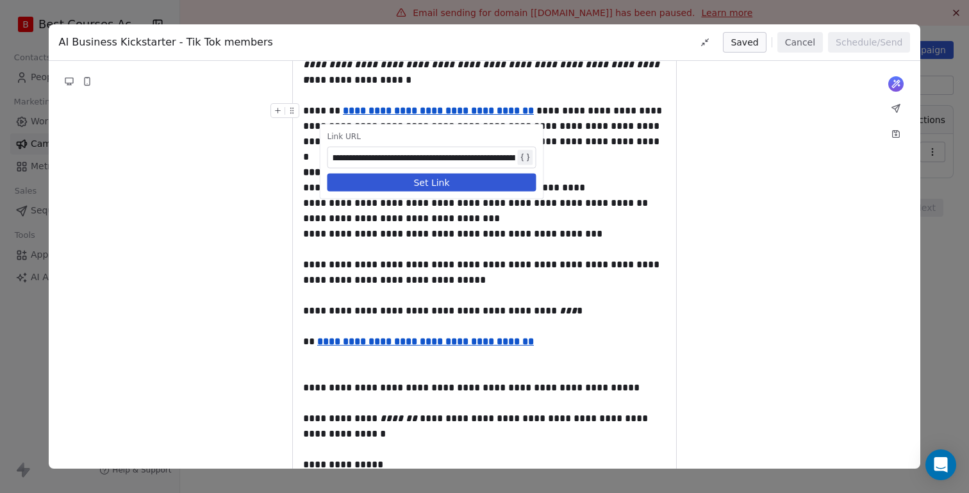
scroll to position [0, 145]
click at [438, 181] on button "Set Link" at bounding box center [431, 183] width 209 height 18
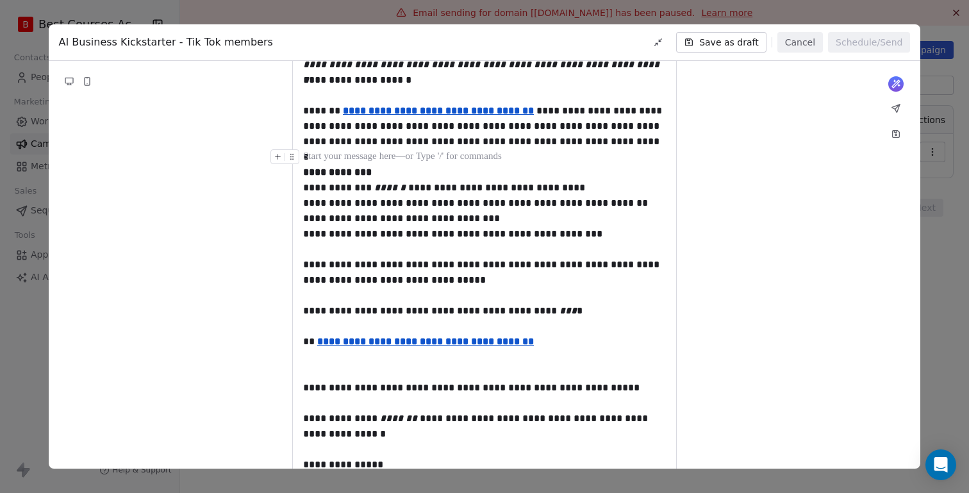
click at [579, 151] on div at bounding box center [484, 156] width 363 height 15
drag, startPoint x: 304, startPoint y: 344, endPoint x: 315, endPoint y: 380, distance: 38.3
click at [315, 380] on div "**********" at bounding box center [484, 285] width 363 height 765
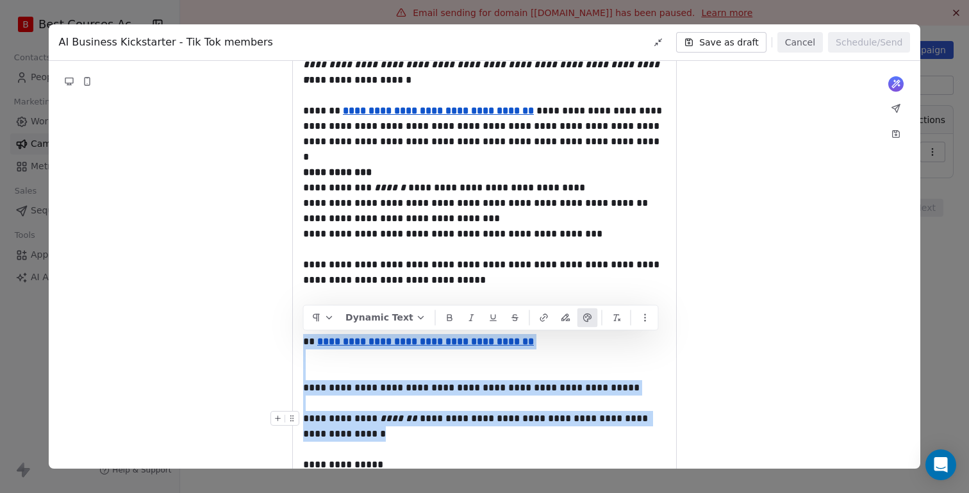
drag, startPoint x: 304, startPoint y: 341, endPoint x: 339, endPoint y: 434, distance: 99.2
click at [339, 434] on div "**********" at bounding box center [484, 285] width 363 height 765
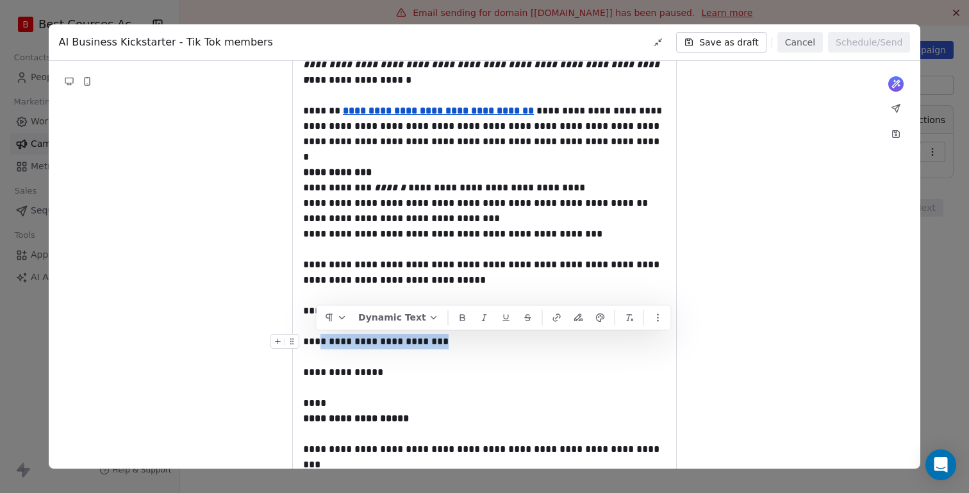
drag, startPoint x: 318, startPoint y: 345, endPoint x: 433, endPoint y: 340, distance: 115.5
click at [433, 340] on div "**********" at bounding box center [484, 341] width 363 height 15
click at [552, 315] on icon "button" at bounding box center [557, 317] width 10 height 10
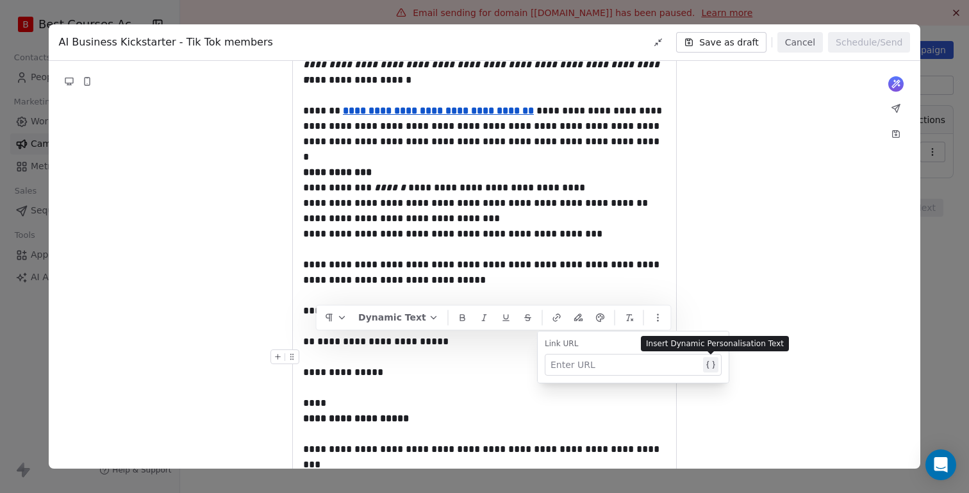
click at [562, 363] on div at bounding box center [626, 364] width 150 height 15
paste div
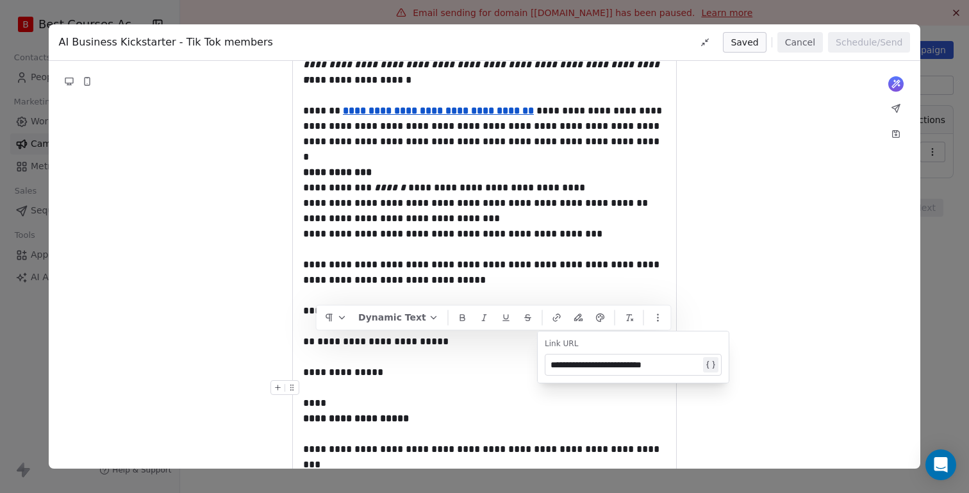
click at [620, 365] on div "**********" at bounding box center [626, 364] width 150 height 15
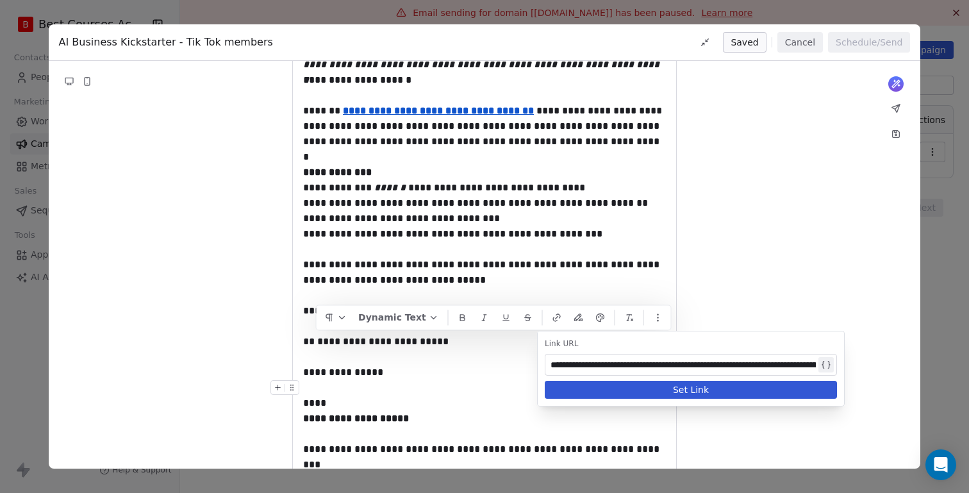
click at [694, 386] on button "Set Link" at bounding box center [691, 390] width 292 height 18
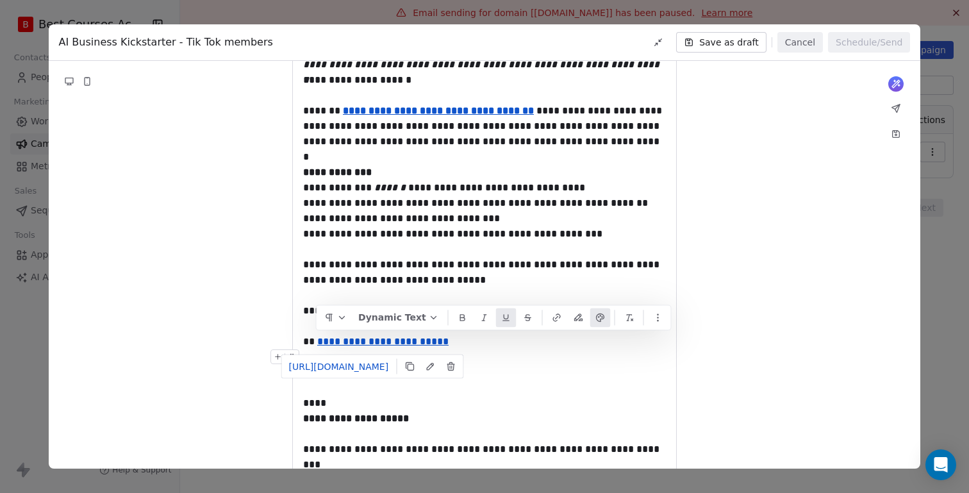
click at [536, 362] on div at bounding box center [484, 356] width 363 height 15
drag, startPoint x: 436, startPoint y: 344, endPoint x: 319, endPoint y: 340, distance: 117.4
click at [319, 340] on div "**********" at bounding box center [484, 341] width 363 height 15
click at [460, 317] on icon at bounding box center [462, 315] width 4 height 3
click at [478, 398] on div "****" at bounding box center [484, 402] width 363 height 15
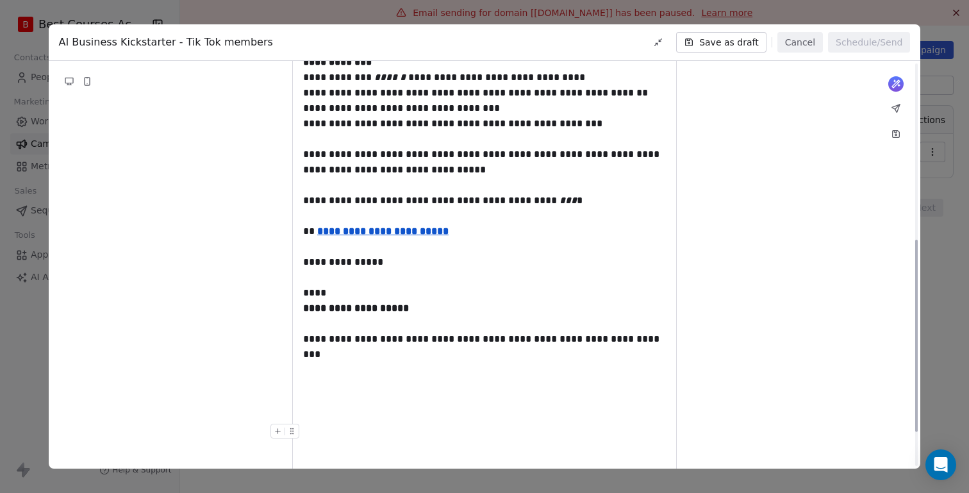
scroll to position [376, 0]
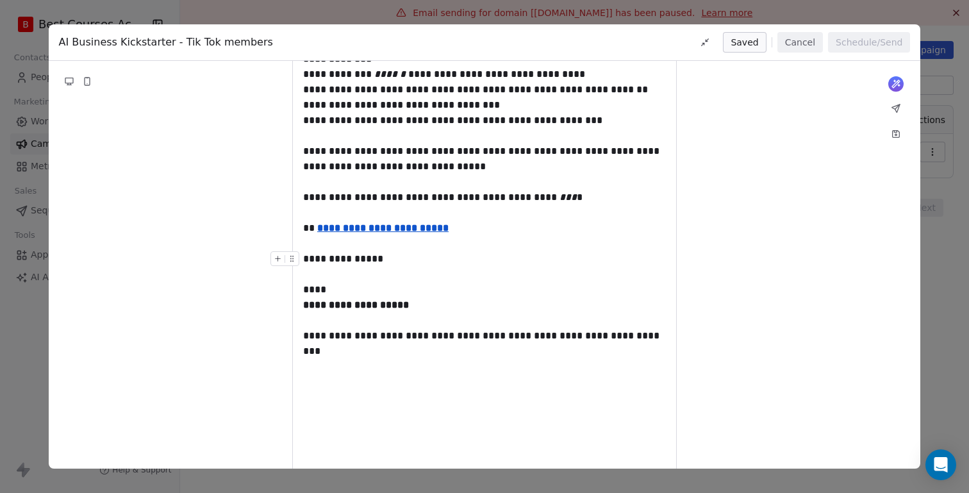
click at [304, 260] on div "**********" at bounding box center [484, 258] width 363 height 15
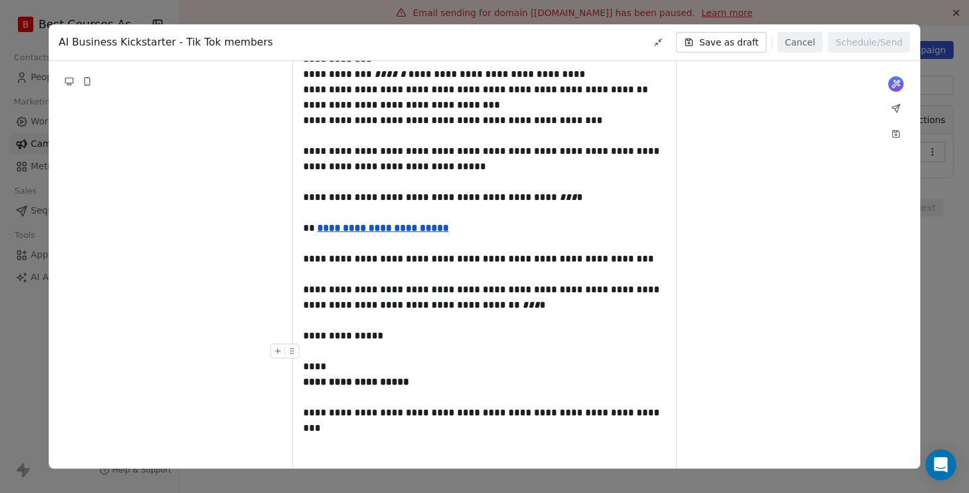
scroll to position [383, 0]
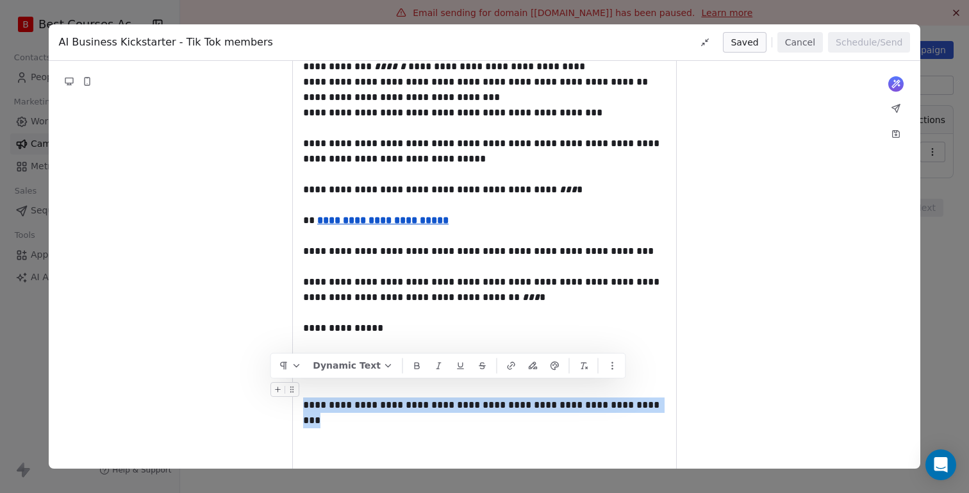
drag, startPoint x: 636, startPoint y: 405, endPoint x: 289, endPoint y: 399, distance: 346.8
click at [303, 399] on div "**********" at bounding box center [484, 157] width 363 height 750
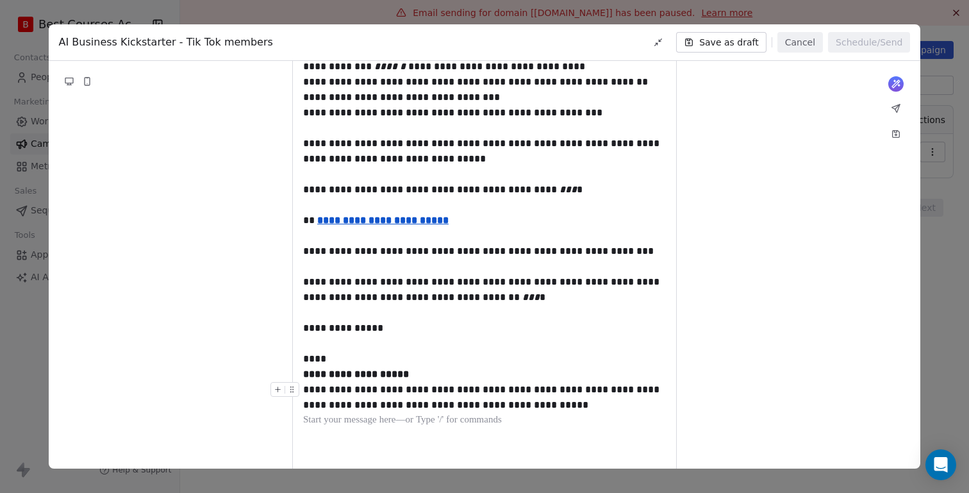
click at [305, 390] on div "**********" at bounding box center [484, 397] width 363 height 31
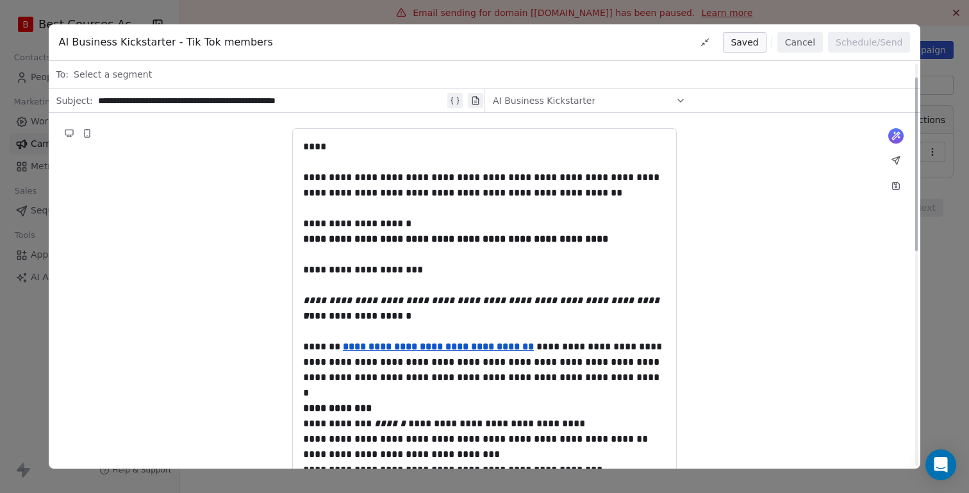
scroll to position [0, 0]
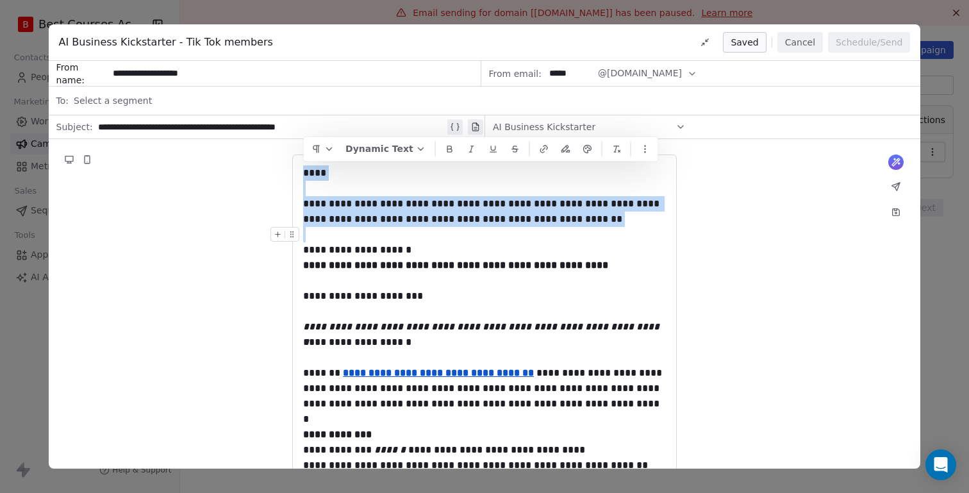
drag, startPoint x: 306, startPoint y: 174, endPoint x: 307, endPoint y: 231, distance: 57.1
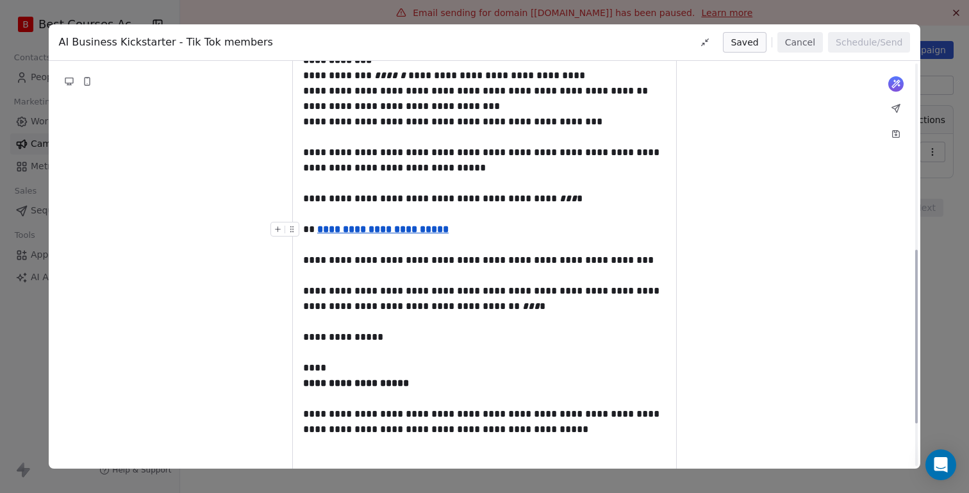
scroll to position [536, 0]
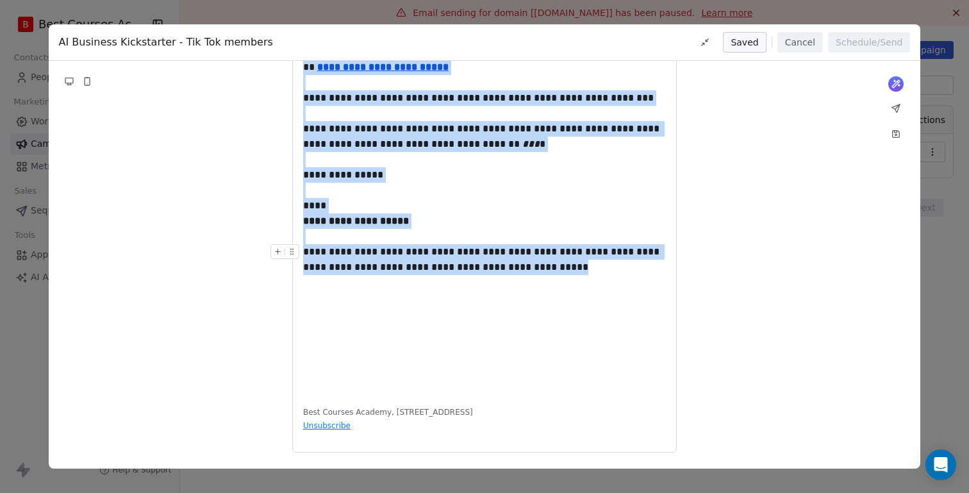
click at [531, 273] on div "**********" at bounding box center [484, 259] width 363 height 31
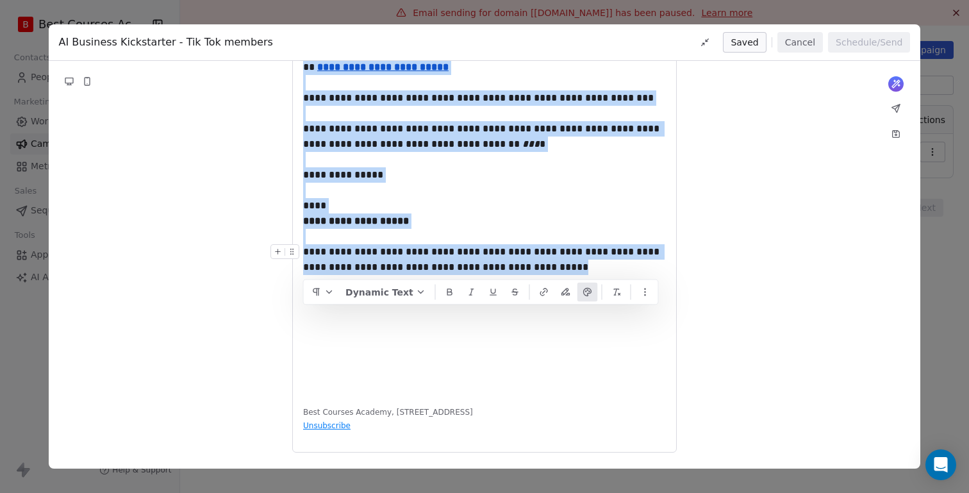
copy div "**********"
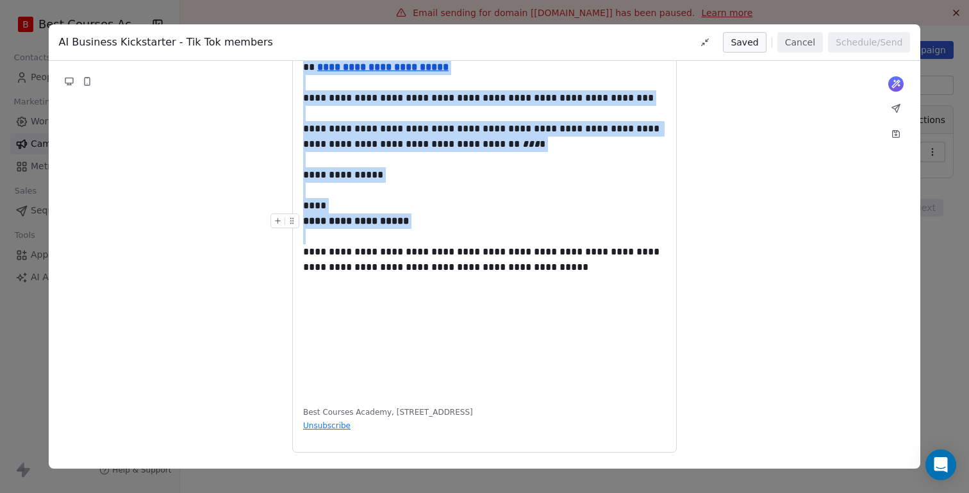
click at [793, 49] on button "Cancel" at bounding box center [800, 42] width 46 height 21
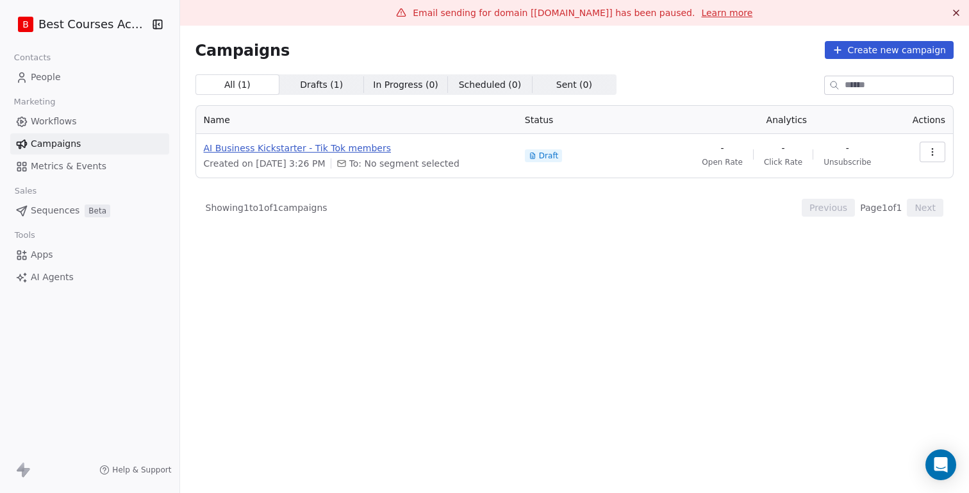
click at [256, 147] on span "AI Business Kickstarter - Tik Tok members" at bounding box center [357, 148] width 306 height 13
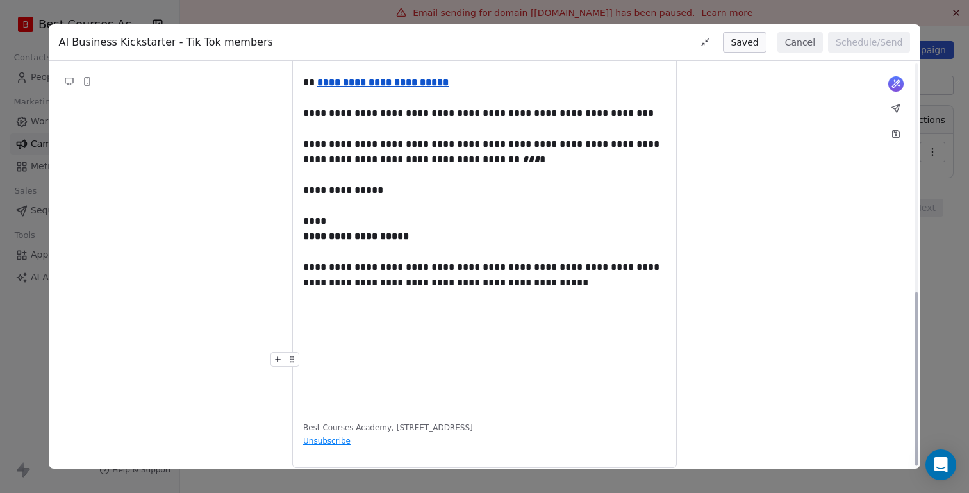
scroll to position [0, 0]
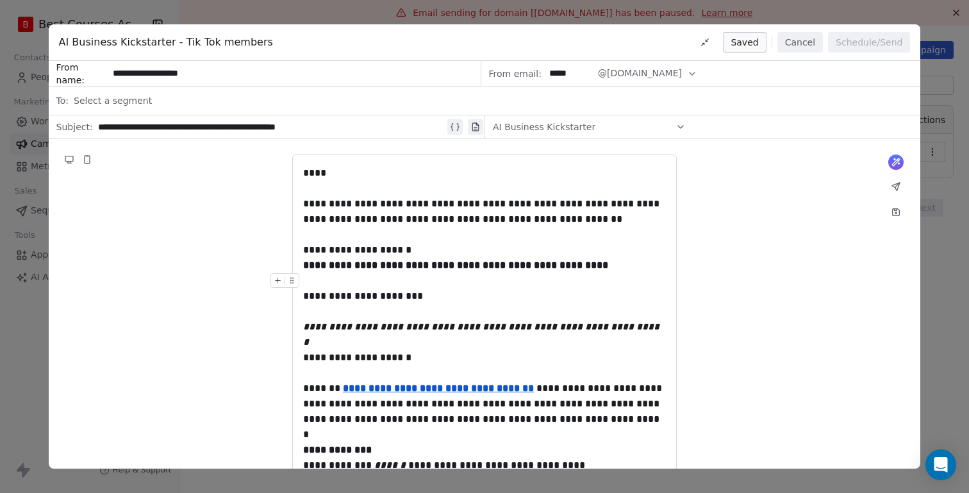
click at [807, 46] on button "Cancel" at bounding box center [800, 42] width 46 height 21
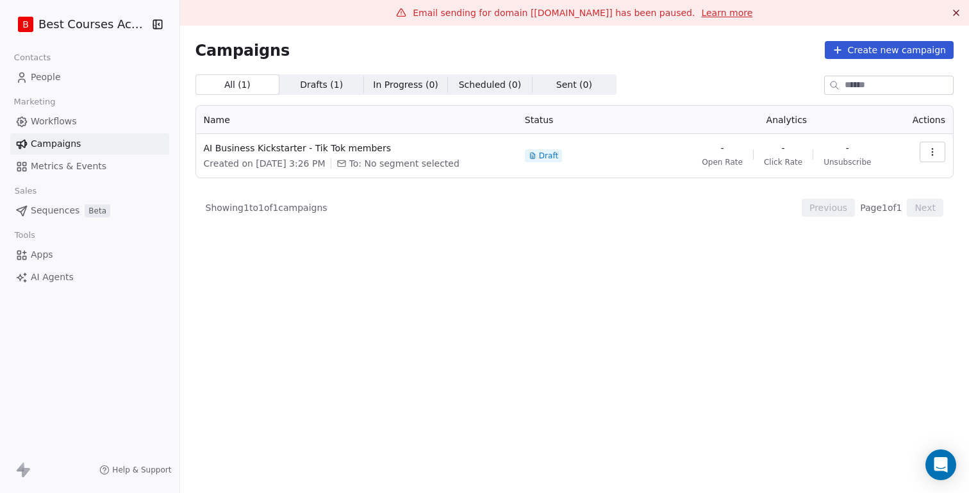
click at [49, 72] on span "People" at bounding box center [46, 77] width 30 height 13
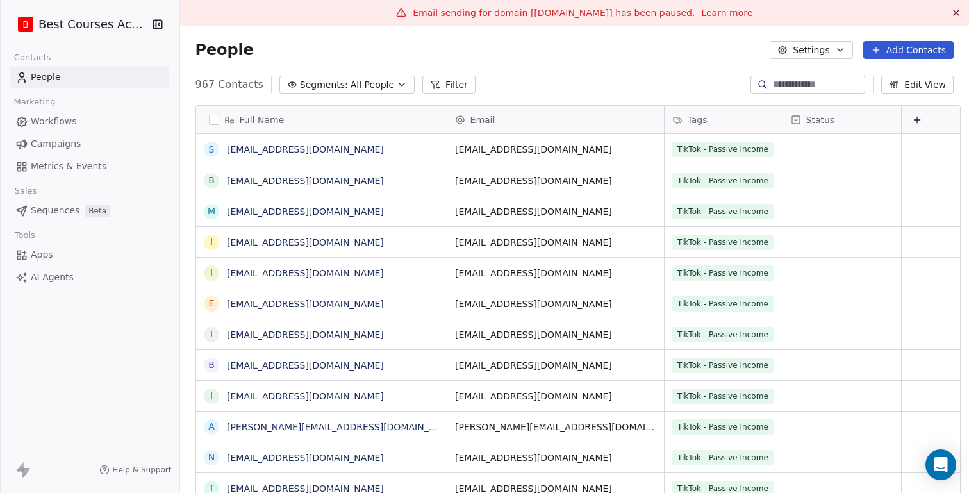
scroll to position [434, 796]
click at [397, 85] on icon "button" at bounding box center [402, 84] width 10 height 10
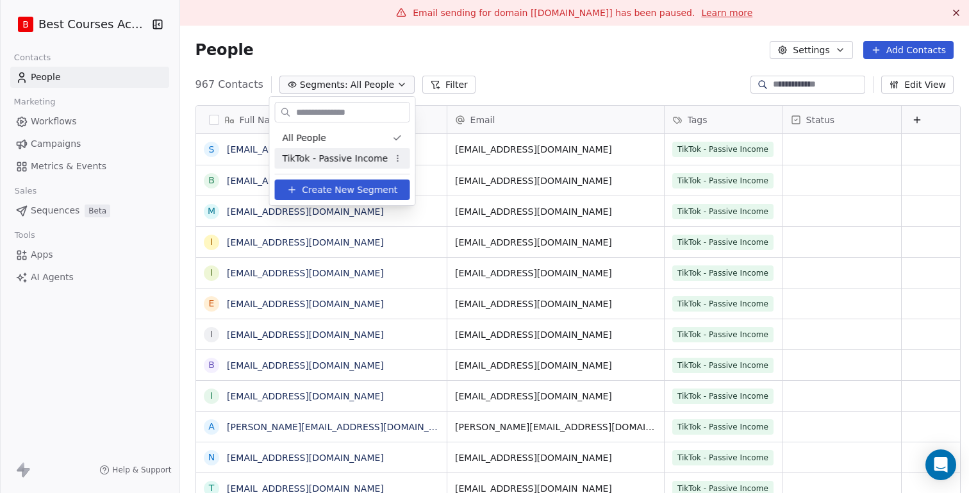
click at [391, 159] on html "B Best Courses Academy Contacts People Marketing Workflows Campaigns Metrics & …" at bounding box center [484, 246] width 969 height 493
click at [403, 206] on div "Rename" at bounding box center [433, 204] width 87 height 21
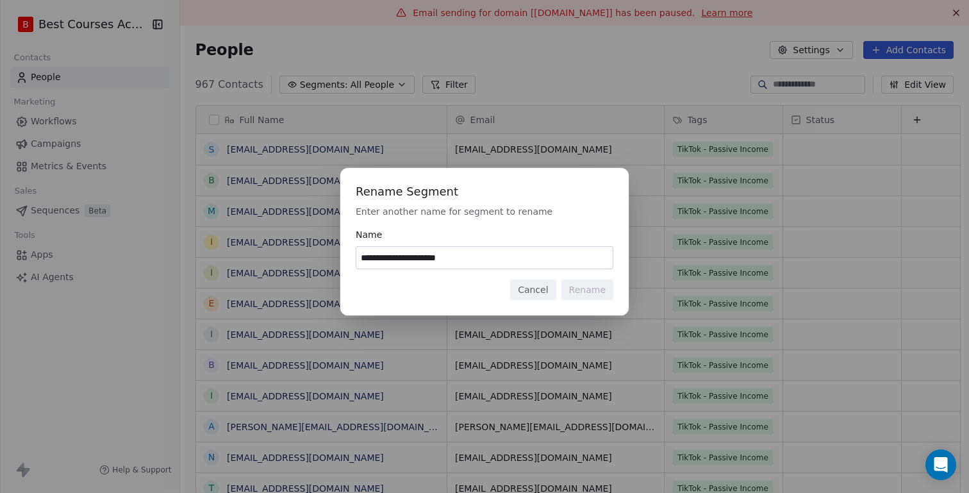
drag, startPoint x: 456, startPoint y: 259, endPoint x: 385, endPoint y: 259, distance: 71.1
click at [385, 259] on input "**********" at bounding box center [484, 258] width 256 height 22
click at [433, 259] on input "*********" at bounding box center [484, 258] width 256 height 22
type input "**********"
click at [585, 292] on button "Rename" at bounding box center [587, 289] width 52 height 21
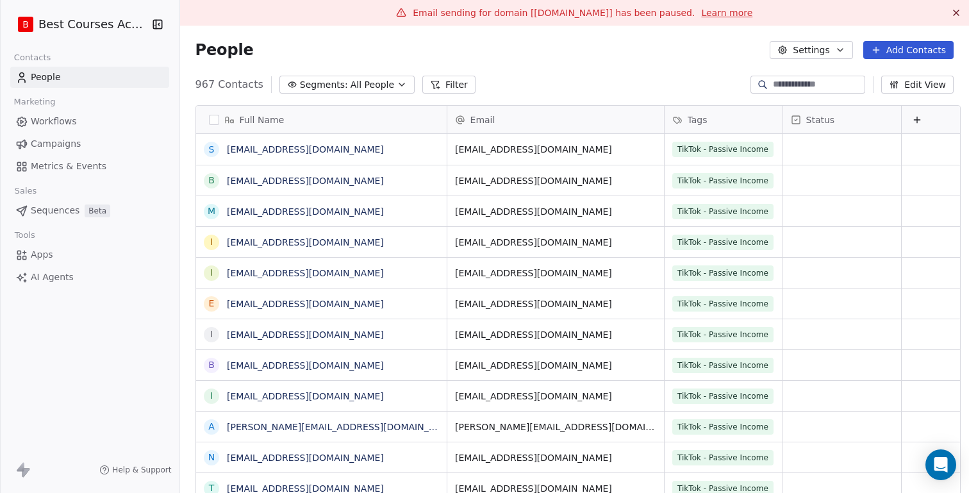
click at [727, 103] on div "Full Name s [EMAIL_ADDRESS][DOMAIN_NAME] b [DOMAIN_NAME][EMAIL_ADDRESS][DOMAIN_…" at bounding box center [574, 312] width 789 height 434
click at [715, 119] on div "Tags" at bounding box center [722, 119] width 100 height 13
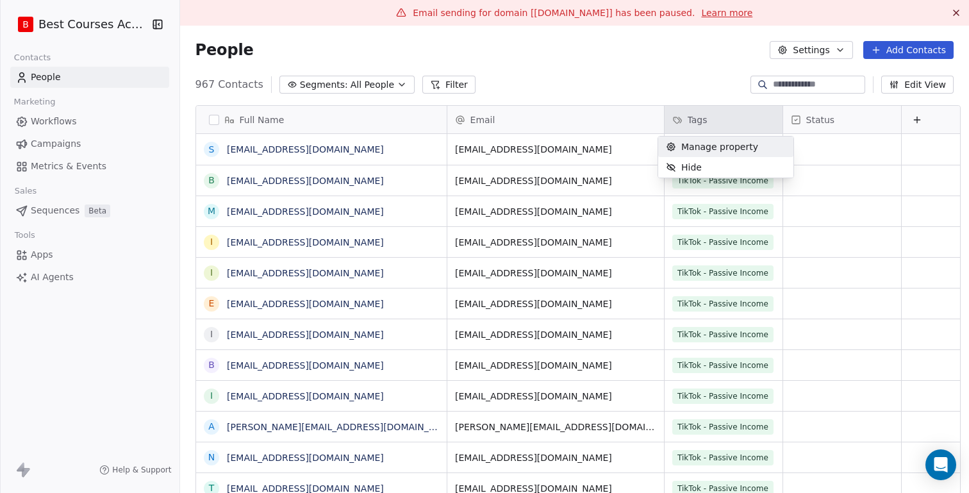
click at [647, 71] on html "B Best Courses Academy Contacts People Marketing Workflows Campaigns Metrics & …" at bounding box center [484, 246] width 969 height 493
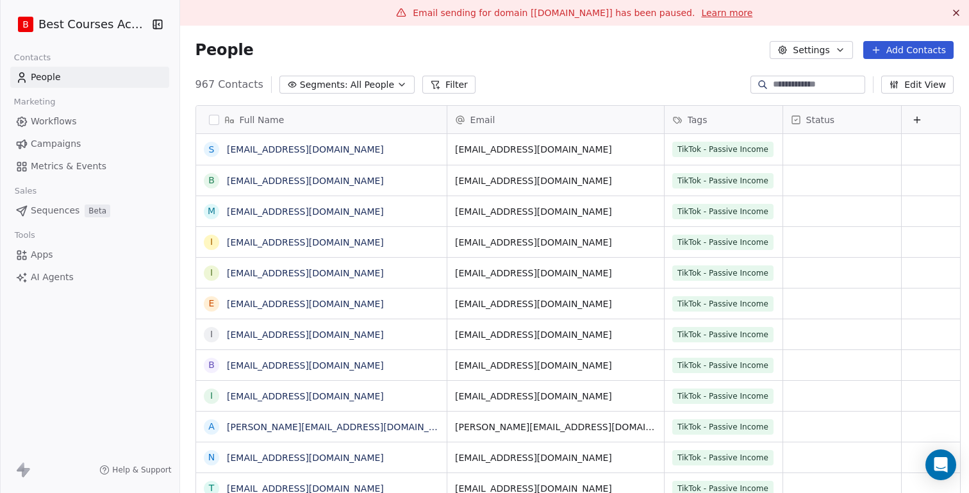
click at [676, 118] on div "Tags" at bounding box center [722, 119] width 100 height 13
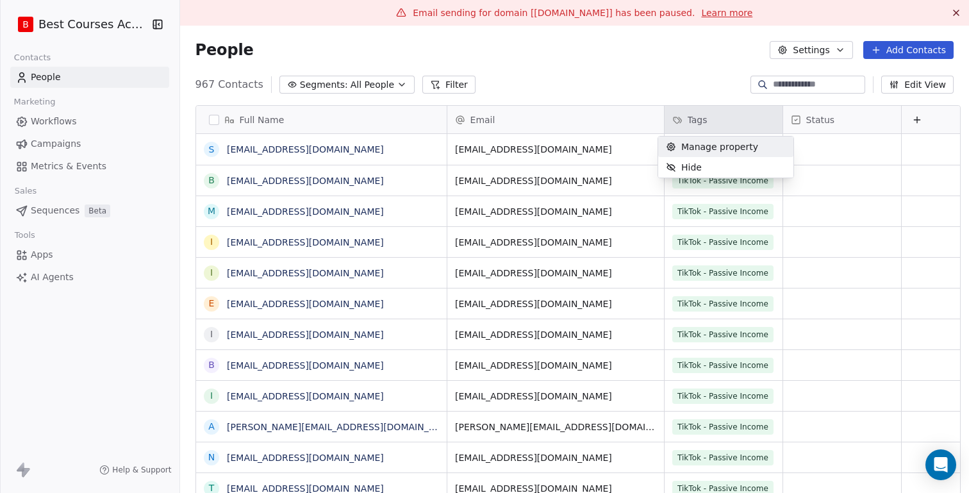
click at [686, 144] on span "Manage property" at bounding box center [719, 146] width 77 height 13
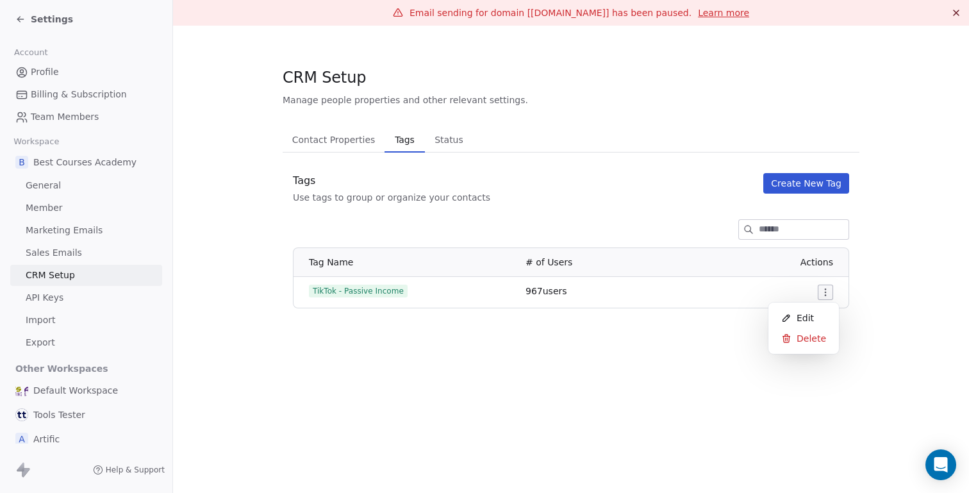
click at [827, 292] on html "Settings Account Profile Billing & Subscription Team Members Workspace B Best C…" at bounding box center [484, 246] width 969 height 493
click at [804, 320] on span "Edit" at bounding box center [805, 317] width 17 height 13
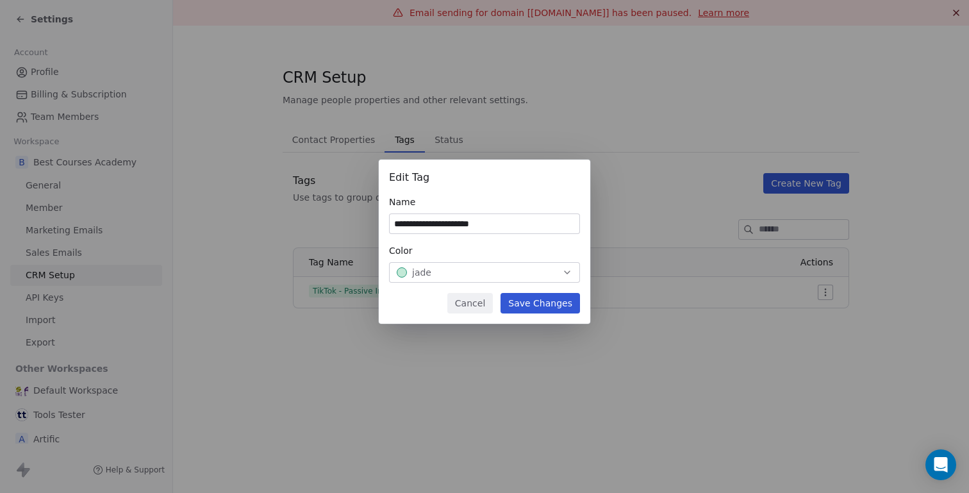
click at [426, 228] on input "**********" at bounding box center [485, 223] width 190 height 19
drag, startPoint x: 426, startPoint y: 228, endPoint x: 494, endPoint y: 236, distance: 68.4
click at [494, 236] on div "**********" at bounding box center [484, 226] width 191 height 113
type input "**********"
click at [534, 302] on button "Save Changes" at bounding box center [540, 303] width 79 height 21
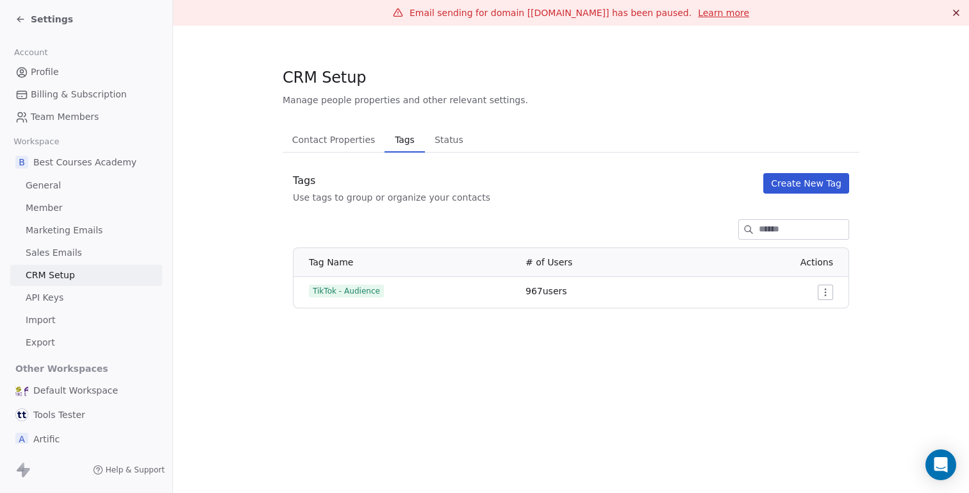
click at [17, 20] on icon at bounding box center [20, 19] width 10 height 10
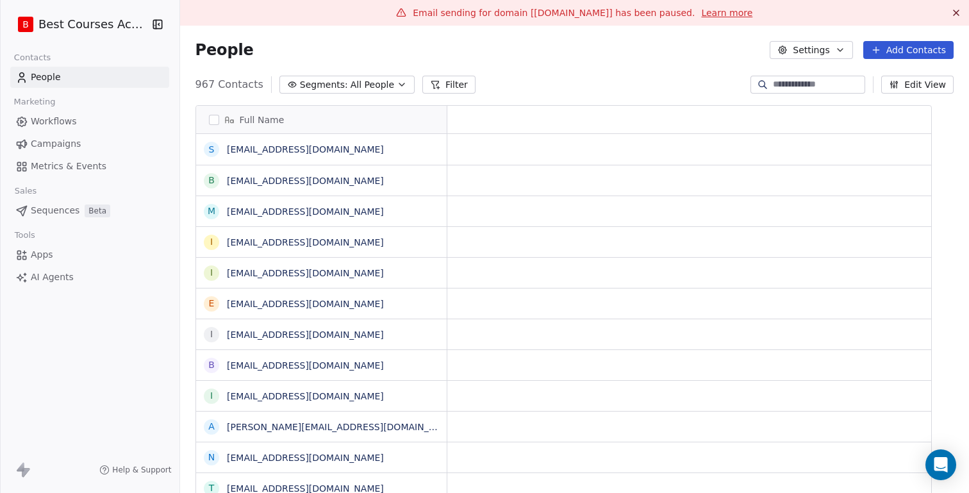
scroll to position [434, 796]
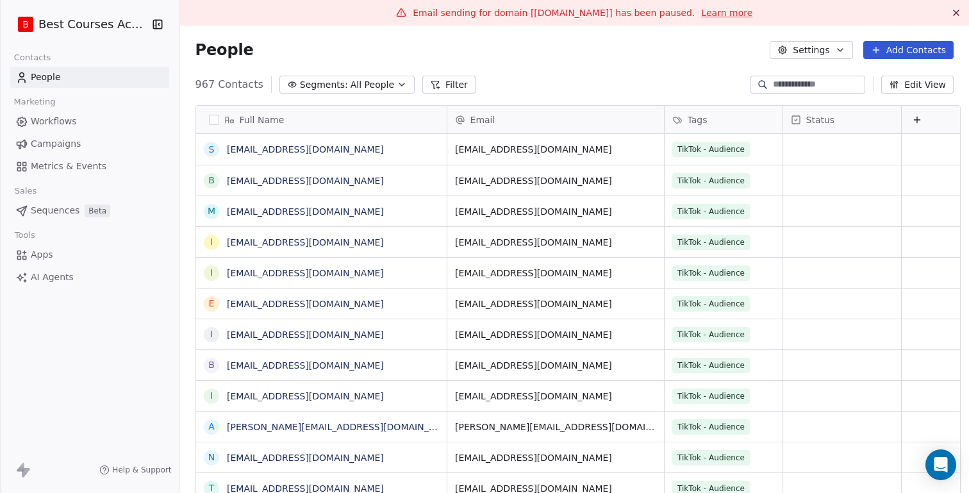
click at [56, 80] on span "People" at bounding box center [46, 77] width 30 height 13
click at [52, 73] on span "People" at bounding box center [46, 77] width 30 height 13
click at [209, 119] on button "button" at bounding box center [214, 120] width 10 height 10
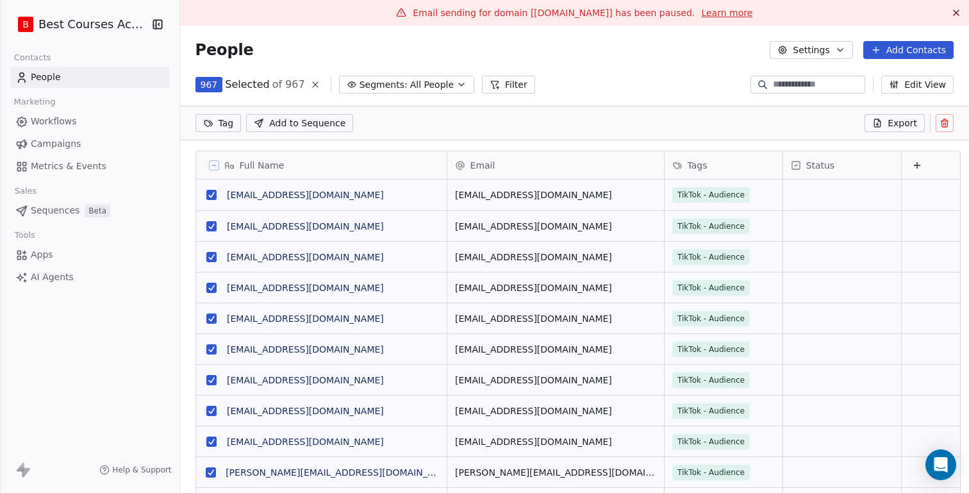
scroll to position [389, 796]
click at [947, 126] on icon at bounding box center [945, 123] width 10 height 10
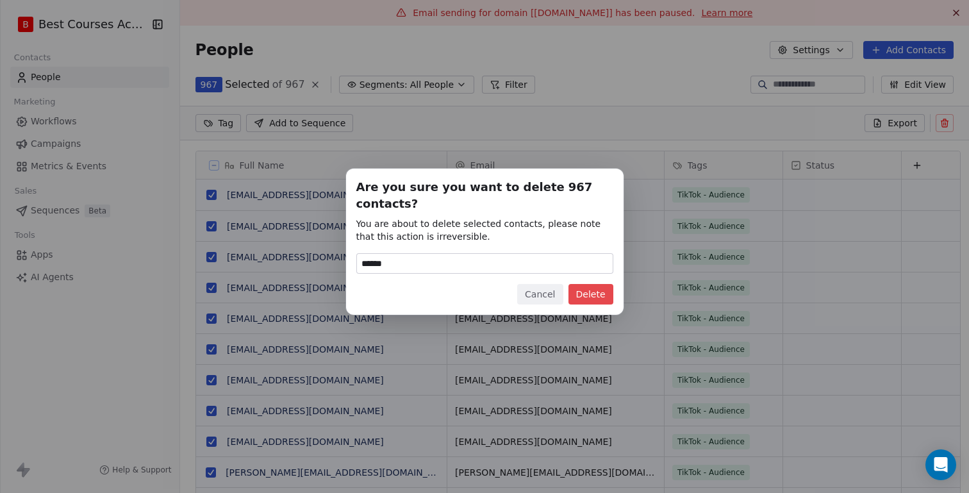
type input "******"
click at [592, 288] on button "Delete" at bounding box center [591, 294] width 45 height 21
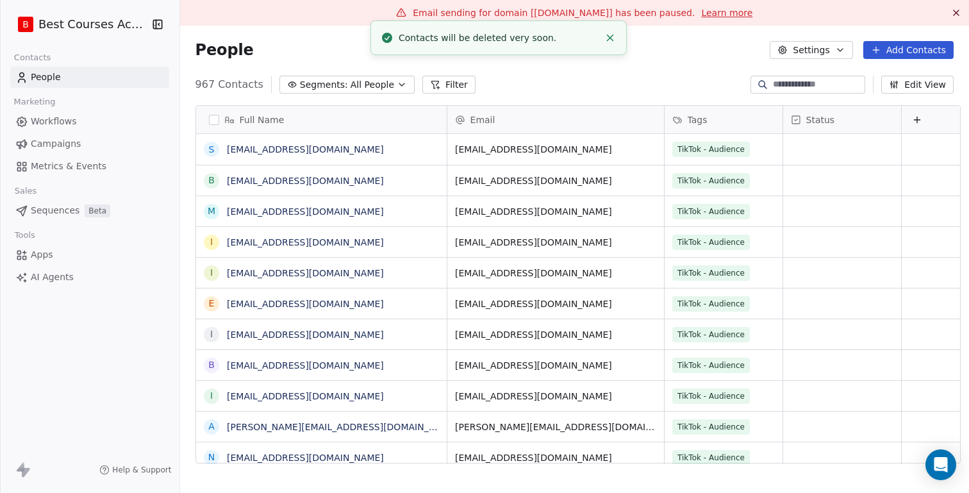
scroll to position [434, 796]
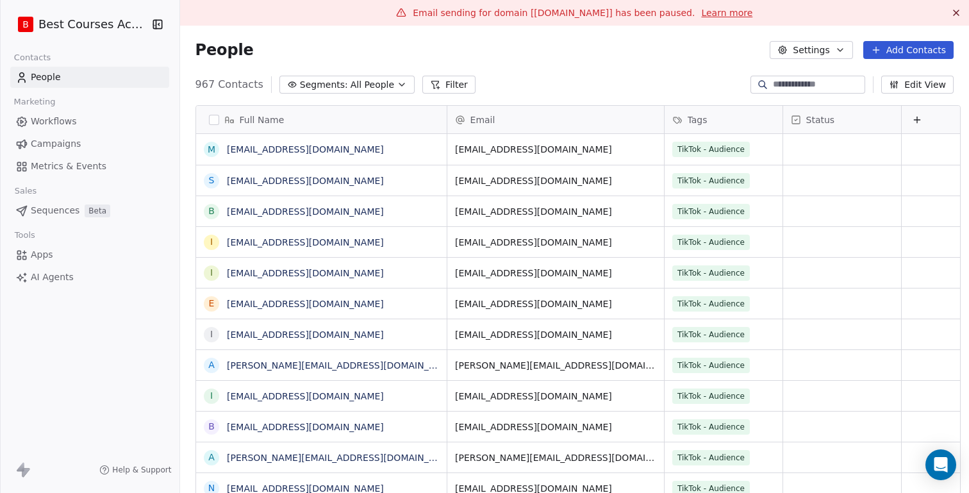
click at [209, 117] on button "button" at bounding box center [214, 120] width 10 height 10
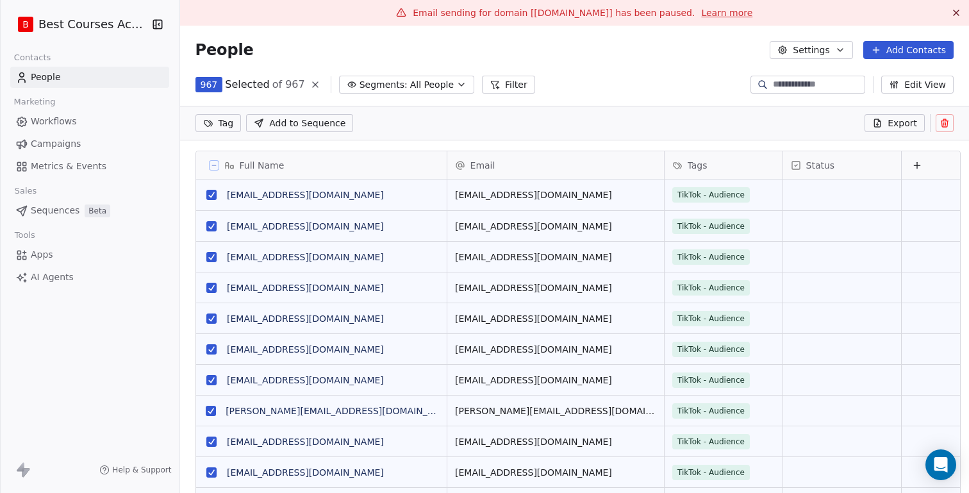
scroll to position [389, 796]
click at [456, 87] on icon "button" at bounding box center [461, 84] width 10 height 10
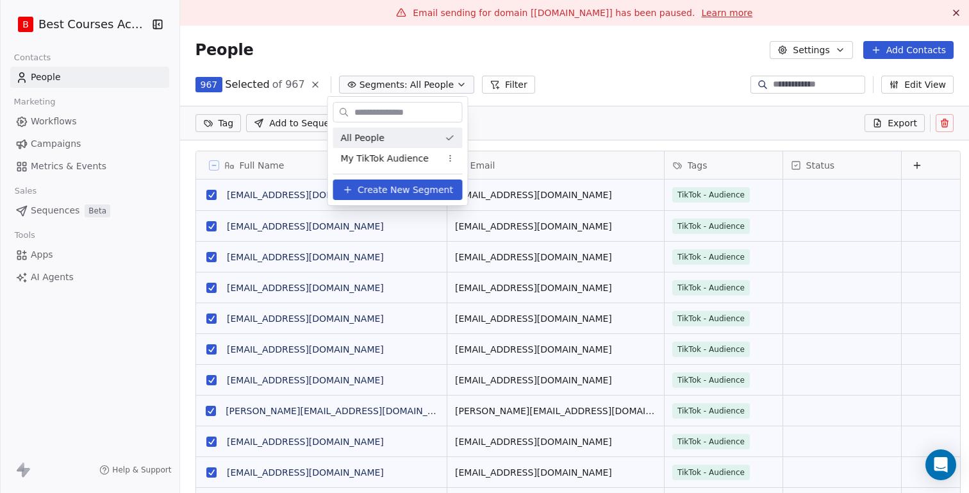
click at [449, 87] on html "B Best Courses Academy Contacts People Marketing Workflows Campaigns Metrics & …" at bounding box center [484, 246] width 969 height 493
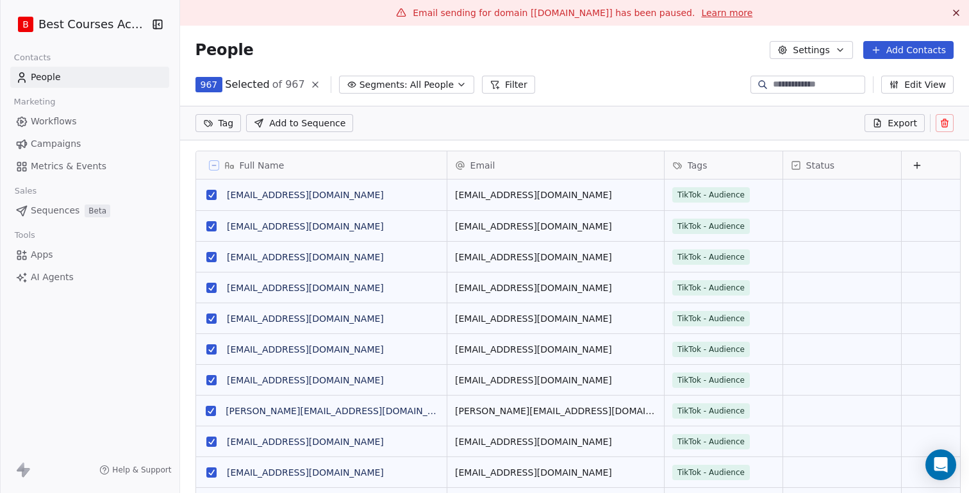
click at [944, 121] on icon at bounding box center [945, 121] width 7 height 0
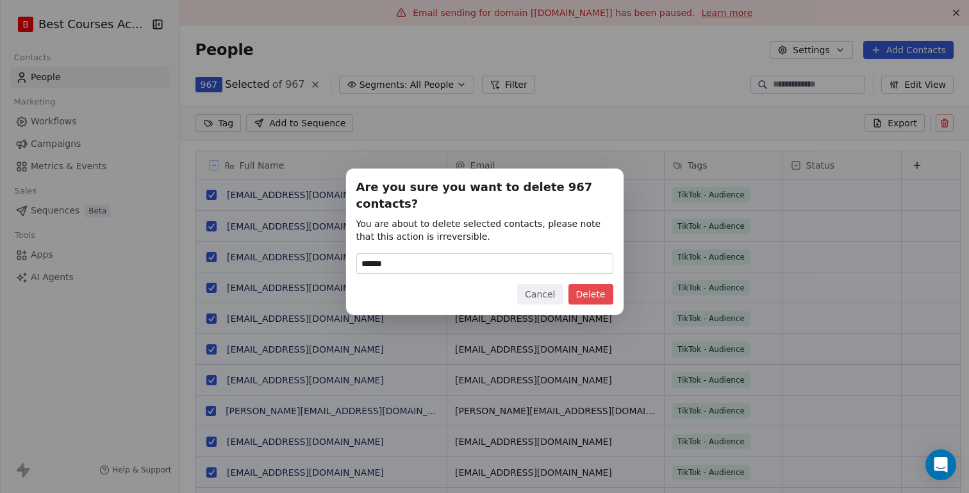
click at [595, 290] on button "Delete" at bounding box center [591, 294] width 45 height 21
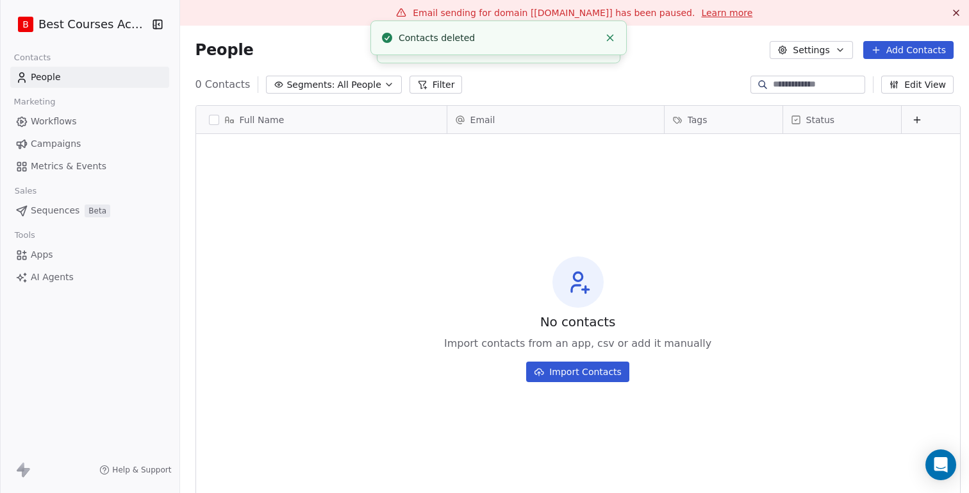
click at [424, 324] on div "No contacts Import contacts from an app, csv or add it manually Import Contacts" at bounding box center [578, 319] width 764 height 365
click at [578, 376] on button "Import Contacts" at bounding box center [577, 371] width 103 height 21
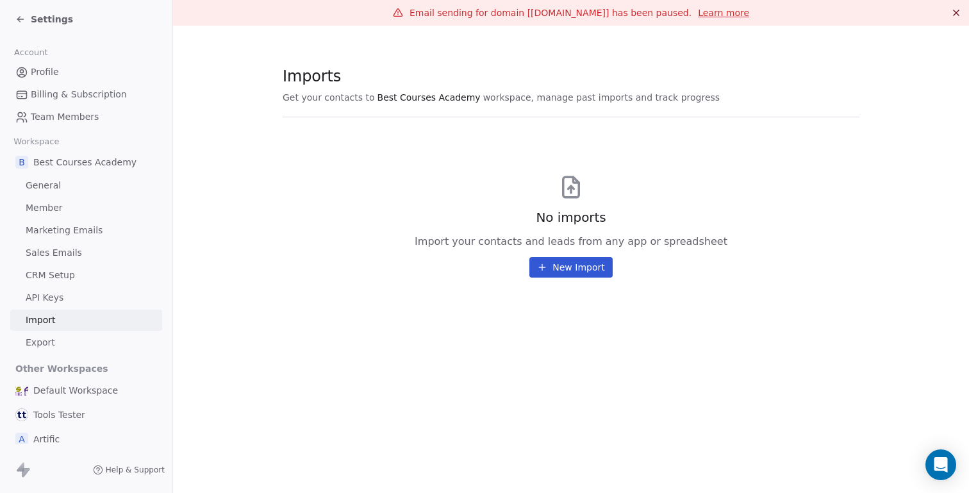
click at [570, 265] on button "New Import" at bounding box center [570, 267] width 83 height 21
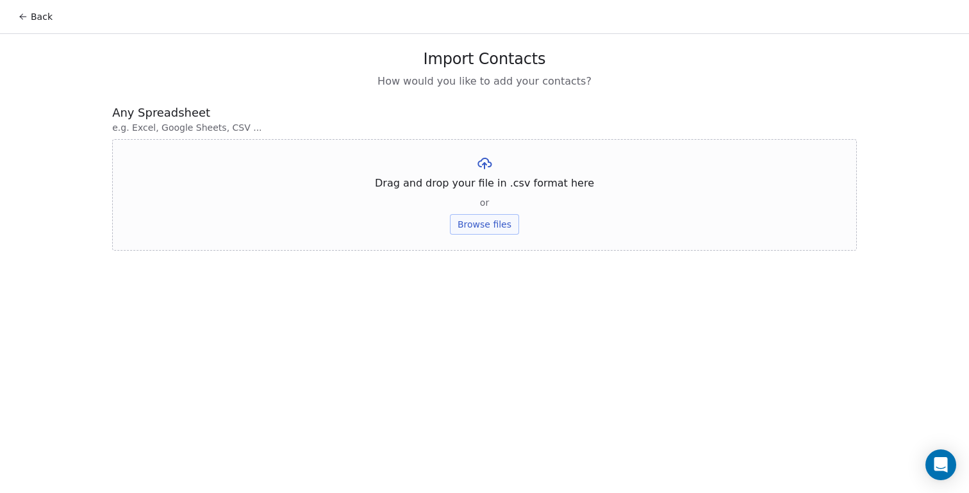
click at [477, 220] on button "Browse files" at bounding box center [484, 224] width 69 height 21
click at [591, 386] on div "Back Import Contacts How would you like to add your contacts? Any Spreadsheet e…" at bounding box center [484, 246] width 969 height 493
click at [867, 193] on div "Import Contacts How would you like to add your contacts? Any Spreadsheet e.g. E…" at bounding box center [485, 150] width 776 height 232
click at [477, 231] on button "Browse files" at bounding box center [484, 224] width 69 height 21
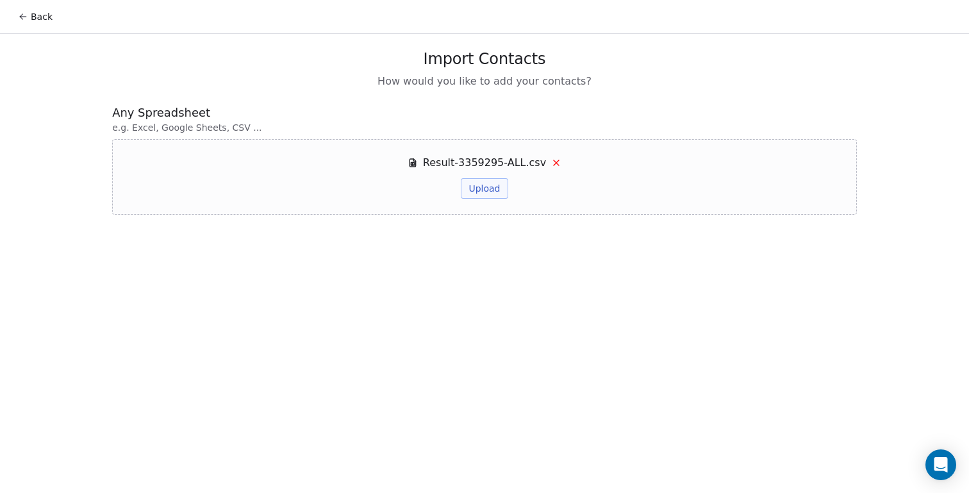
click at [477, 187] on button "Upload" at bounding box center [484, 188] width 47 height 21
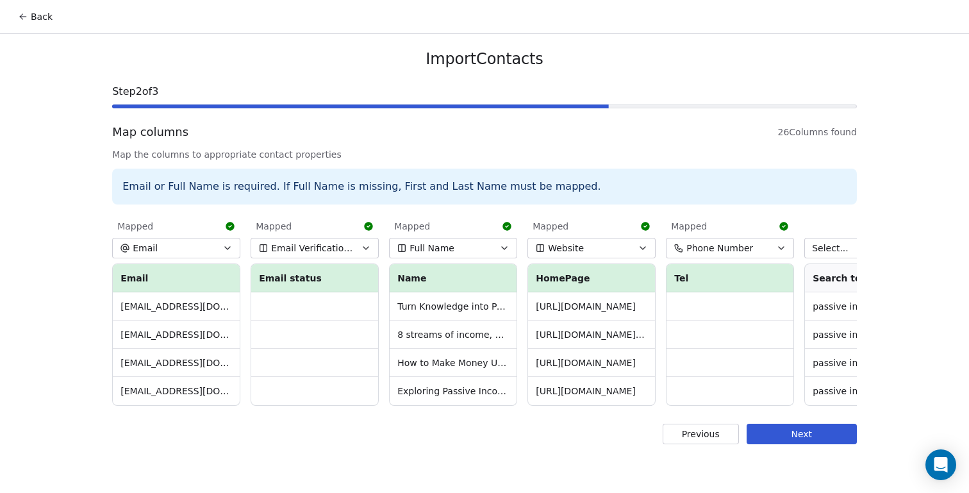
click at [369, 245] on icon "button" at bounding box center [366, 248] width 10 height 10
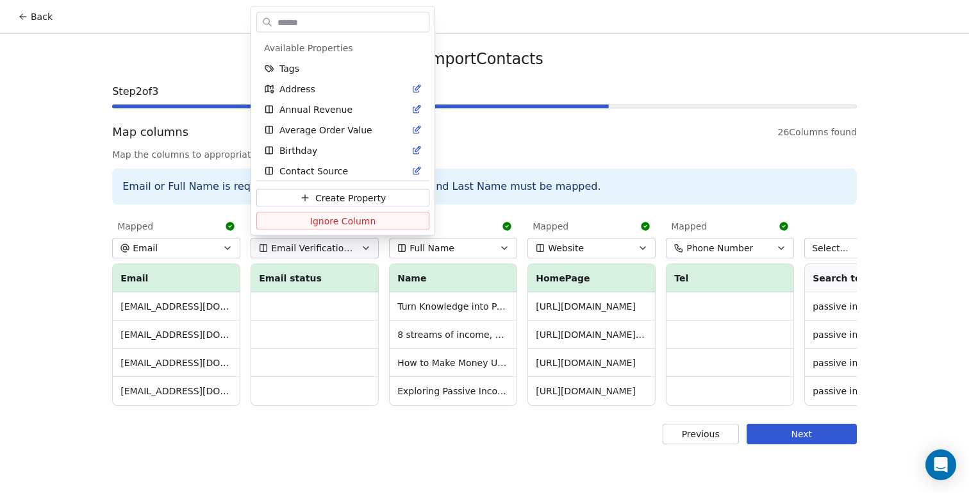
scroll to position [108, 0]
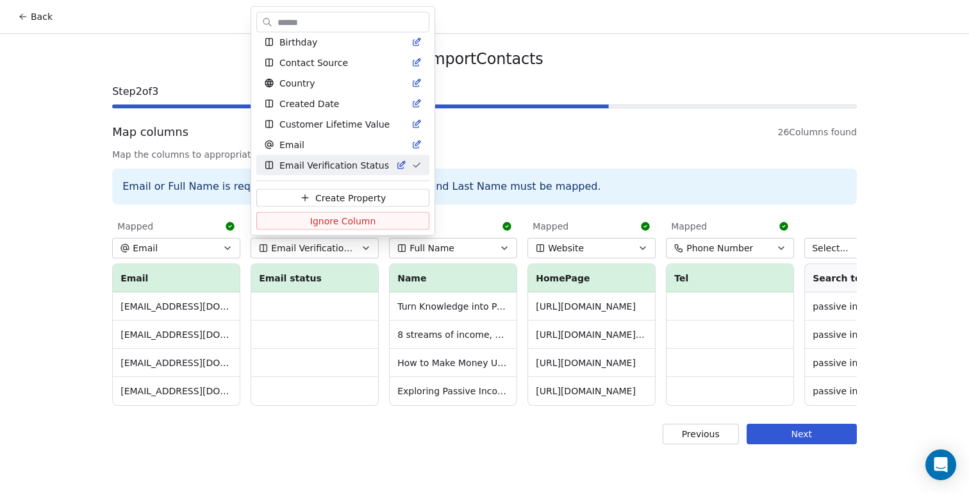
click at [323, 335] on html "Back Import Contacts Step 2 of 3 Map columns 26 Columns found Map the columns t…" at bounding box center [484, 246] width 969 height 493
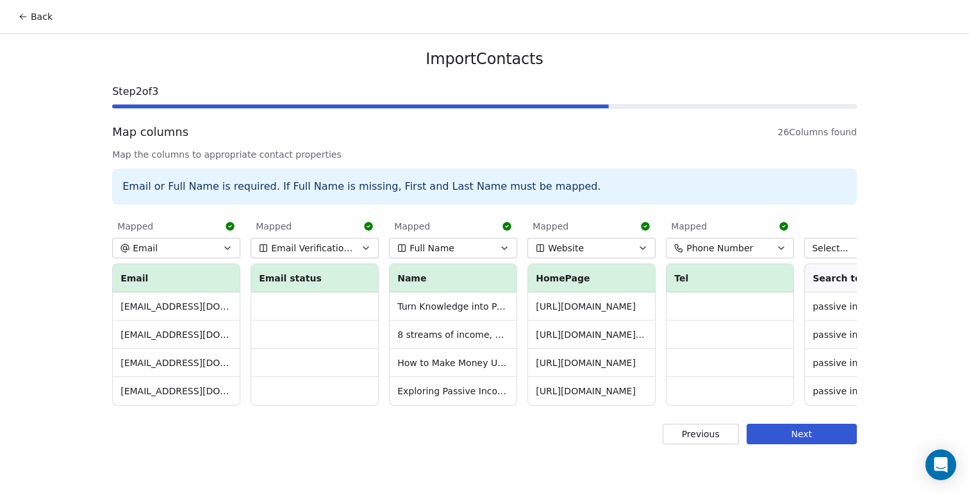
click at [504, 245] on icon "button" at bounding box center [504, 248] width 10 height 10
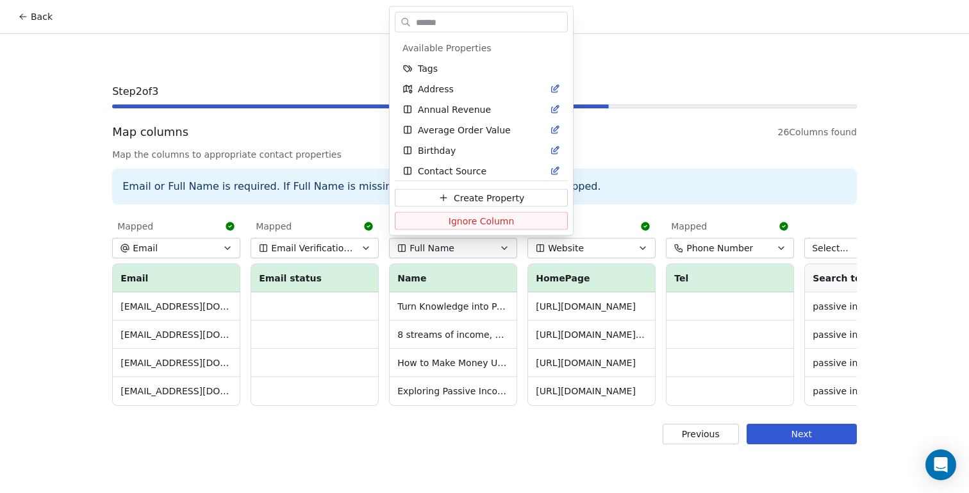
scroll to position [170, 0]
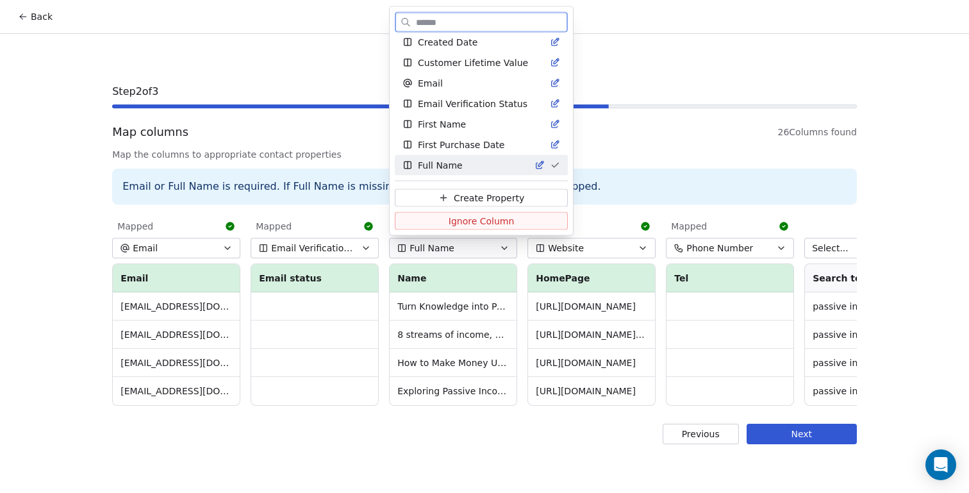
click at [497, 219] on span "Ignore Column" at bounding box center [482, 220] width 66 height 13
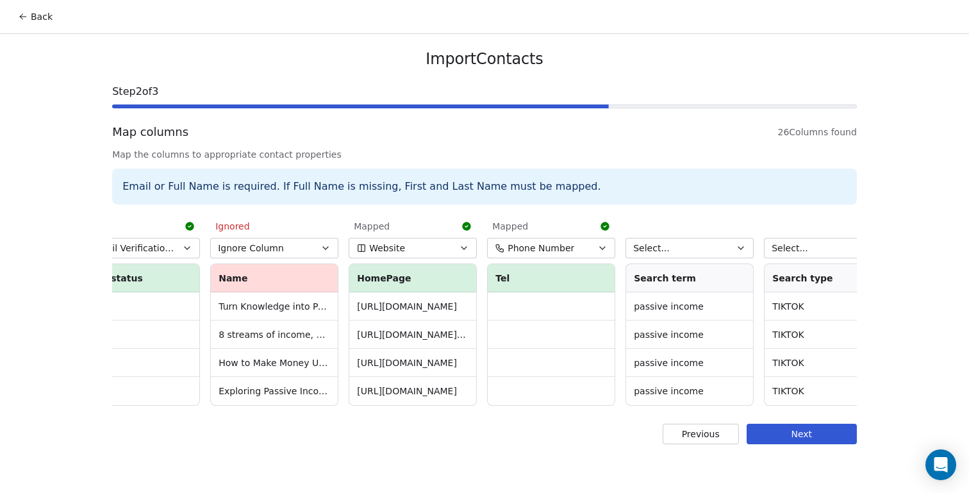
scroll to position [0, 214]
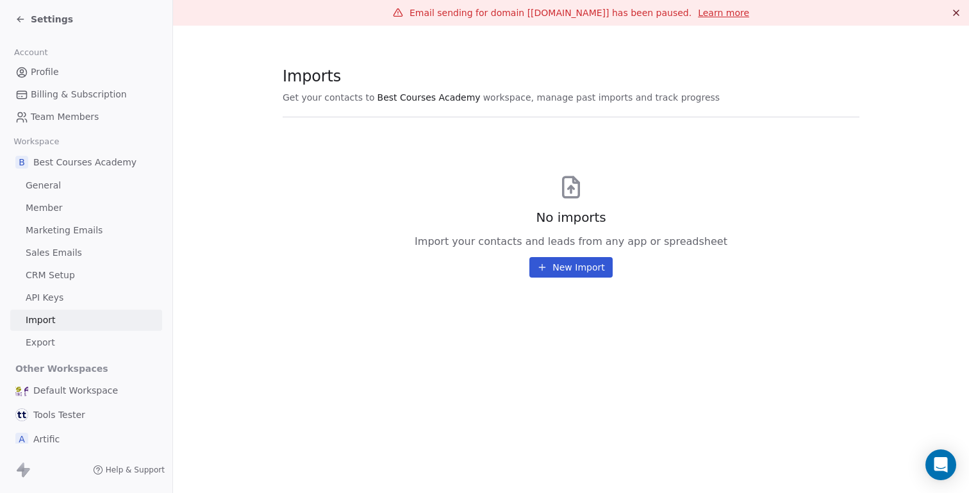
click at [576, 265] on button "New Import" at bounding box center [570, 267] width 83 height 21
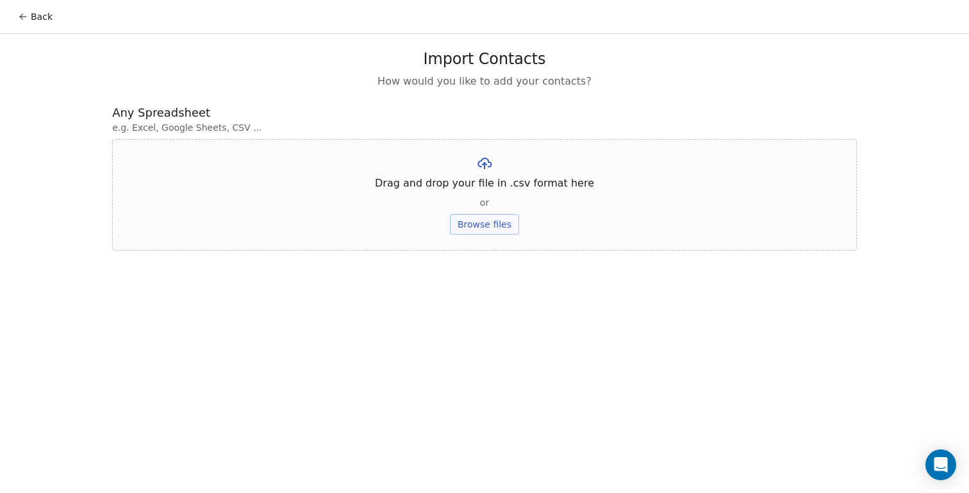
click at [486, 219] on button "Browse files" at bounding box center [484, 224] width 69 height 21
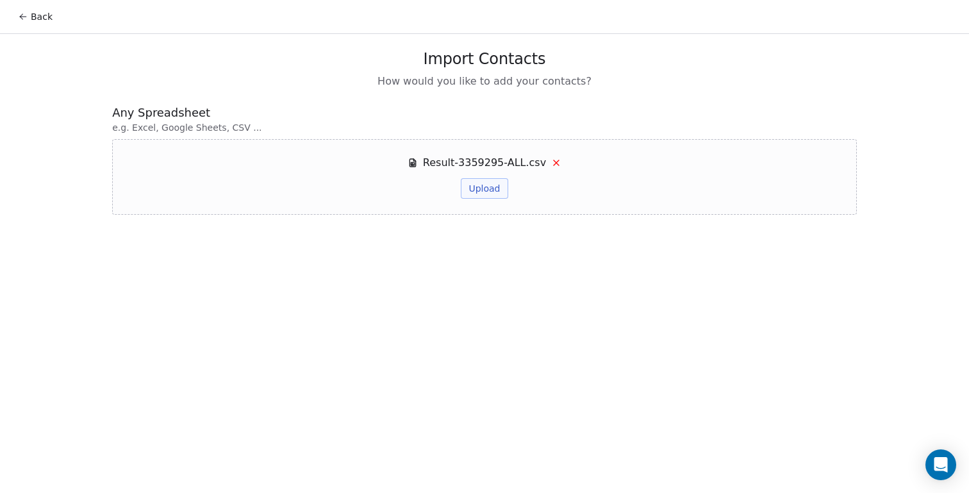
click at [483, 185] on button "Upload" at bounding box center [484, 188] width 47 height 21
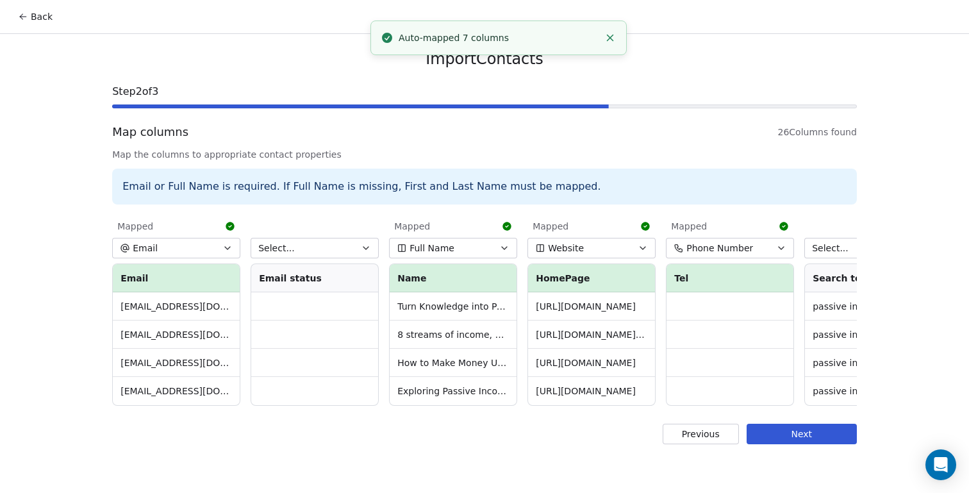
click at [508, 245] on icon "button" at bounding box center [504, 248] width 10 height 10
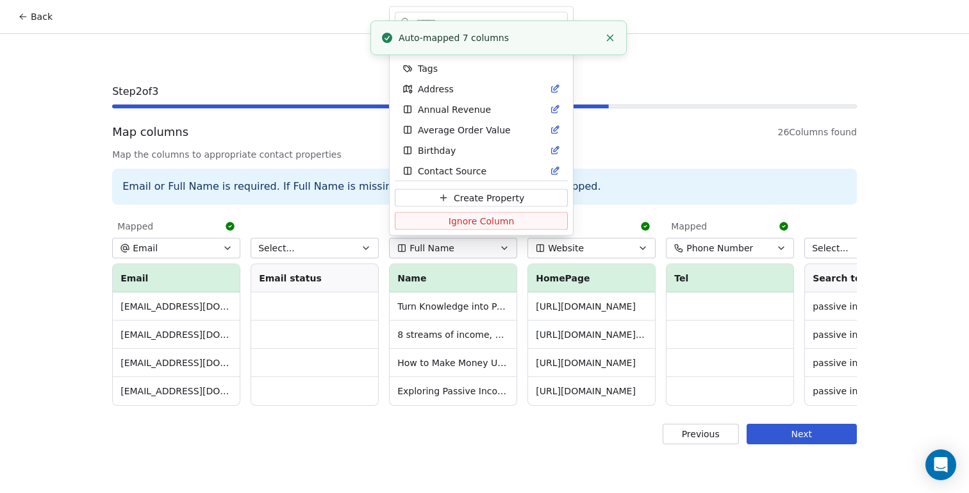
scroll to position [170, 0]
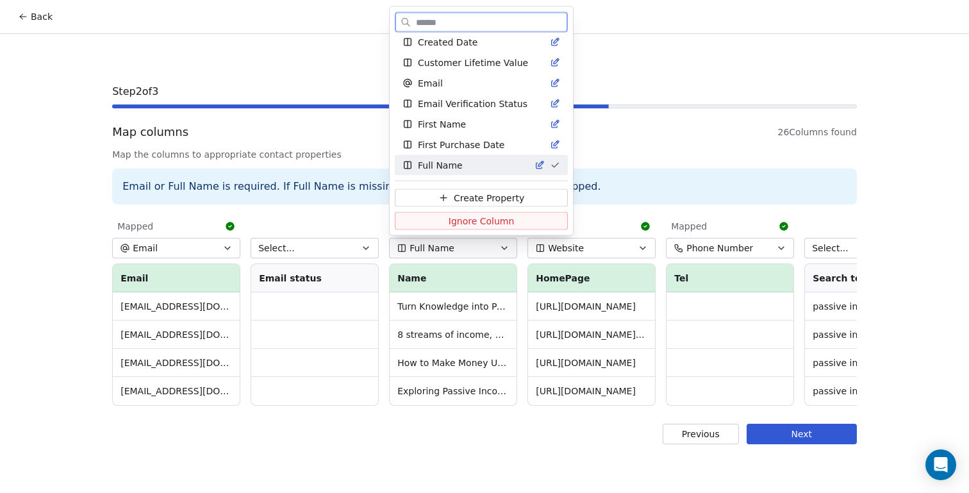
click at [502, 217] on button "Ignore Column" at bounding box center [481, 221] width 173 height 18
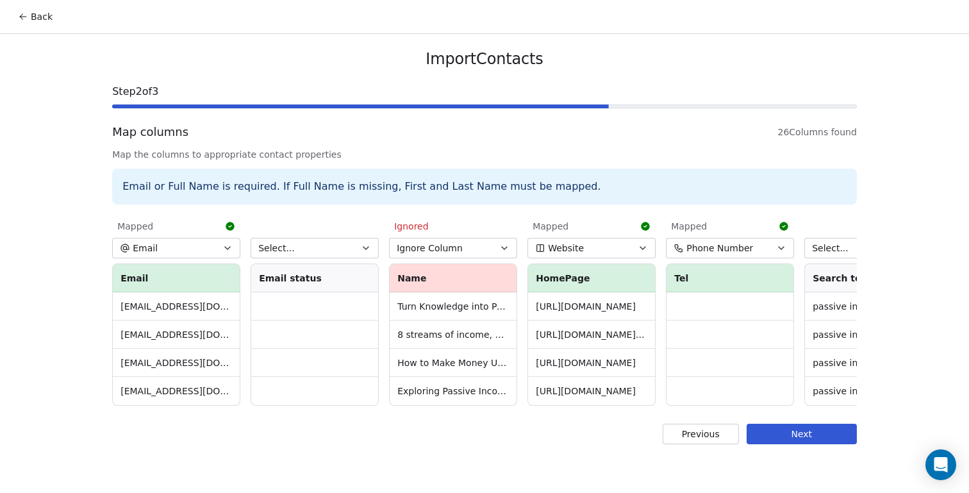
click at [643, 241] on button "Website" at bounding box center [591, 248] width 128 height 21
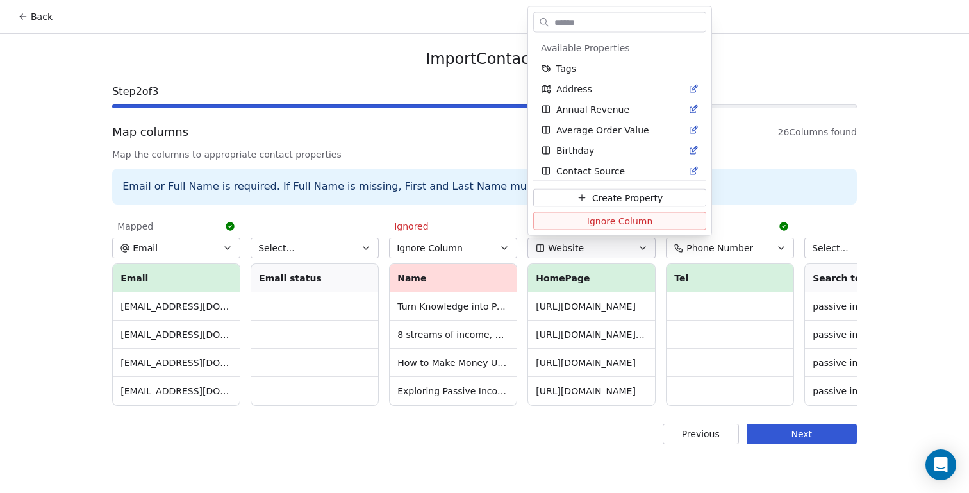
scroll to position [642, 0]
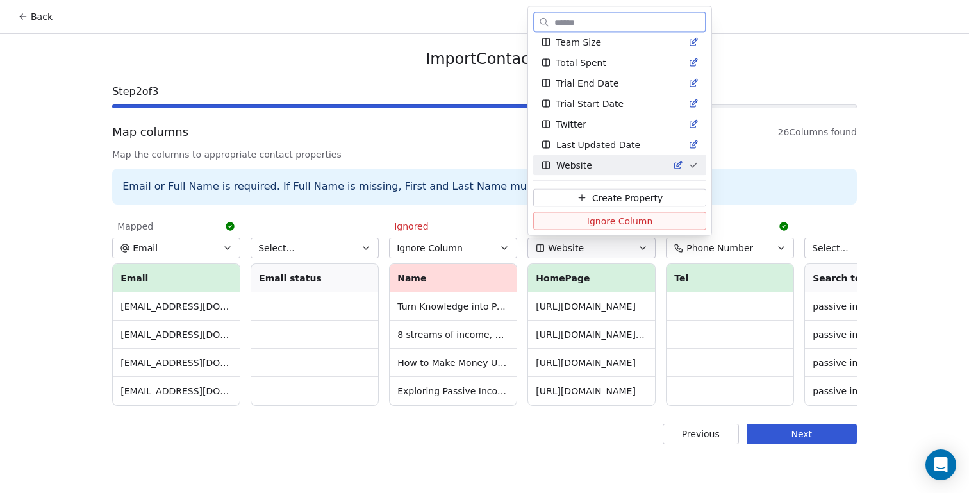
click at [597, 197] on span "Create Property" at bounding box center [627, 197] width 71 height 13
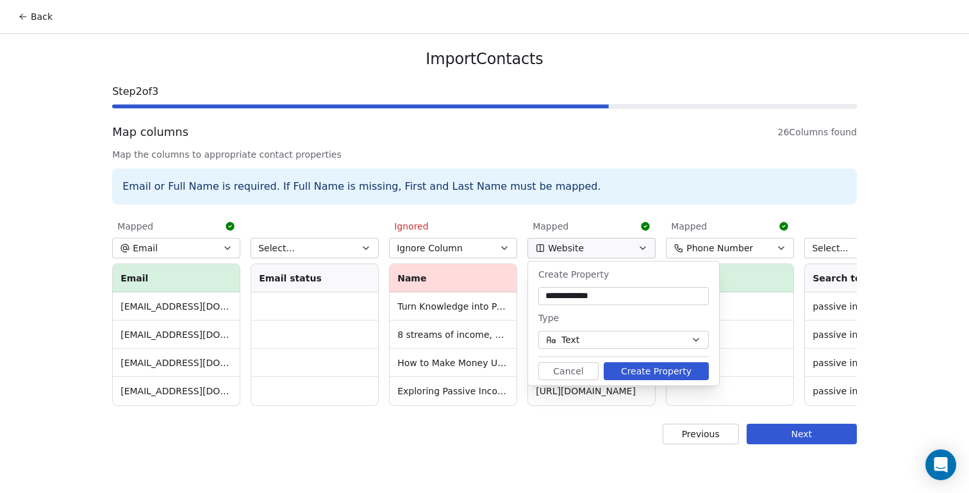
type input "**********"
click at [650, 329] on div "Type Text" at bounding box center [623, 329] width 170 height 38
click at [650, 332] on button "Text" at bounding box center [623, 340] width 170 height 18
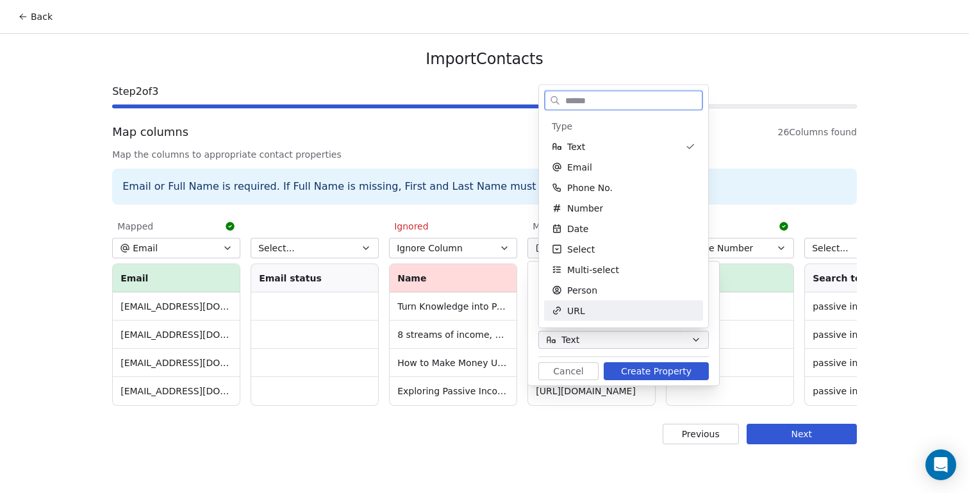
click at [601, 314] on div "URL" at bounding box center [624, 310] width 144 height 13
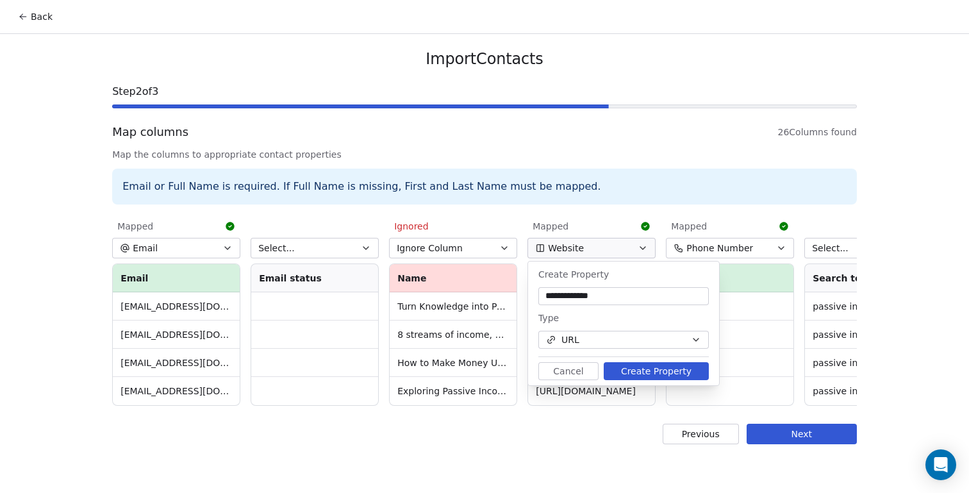
click at [656, 368] on button "Create Property" at bounding box center [656, 371] width 105 height 18
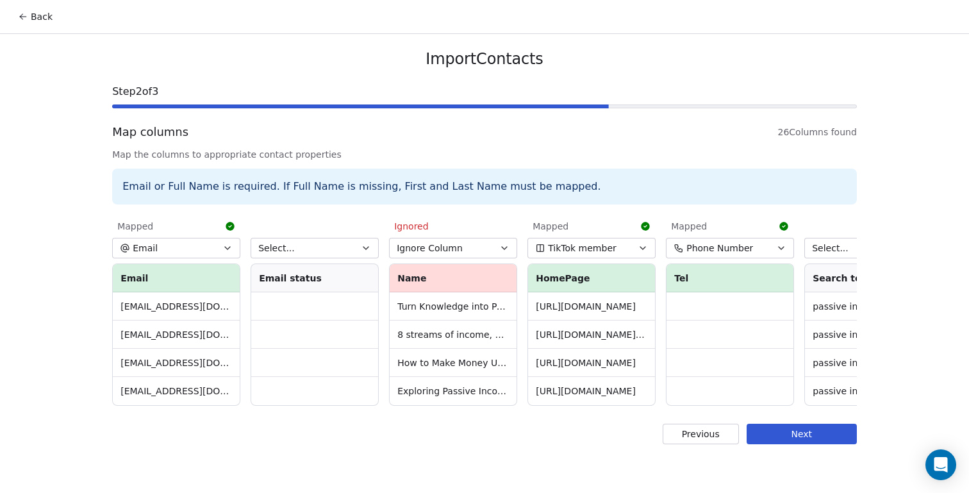
click at [784, 244] on icon "button" at bounding box center [781, 248] width 10 height 10
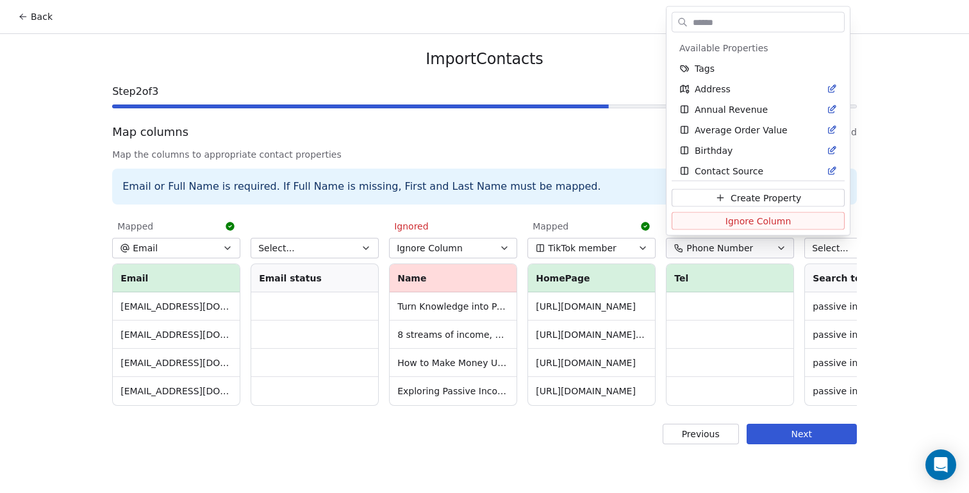
scroll to position [436, 0]
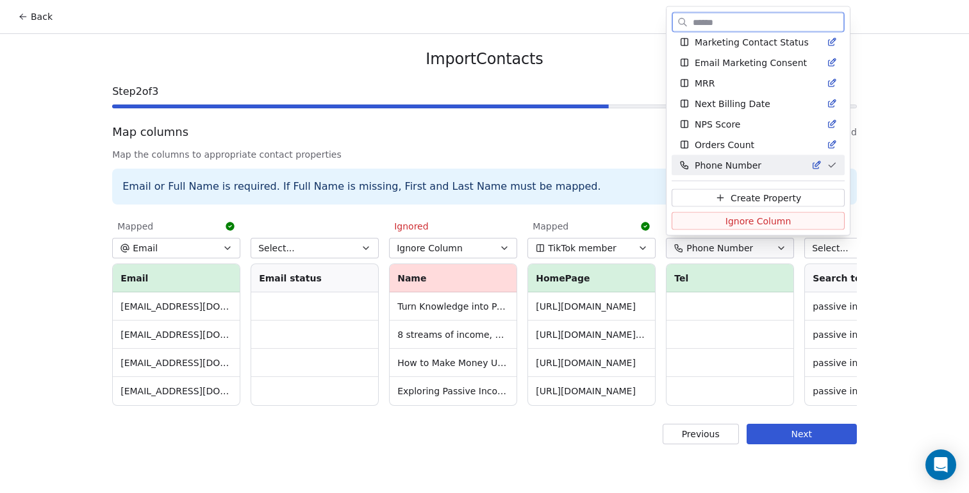
click at [774, 222] on span "Ignore Column" at bounding box center [759, 220] width 66 height 13
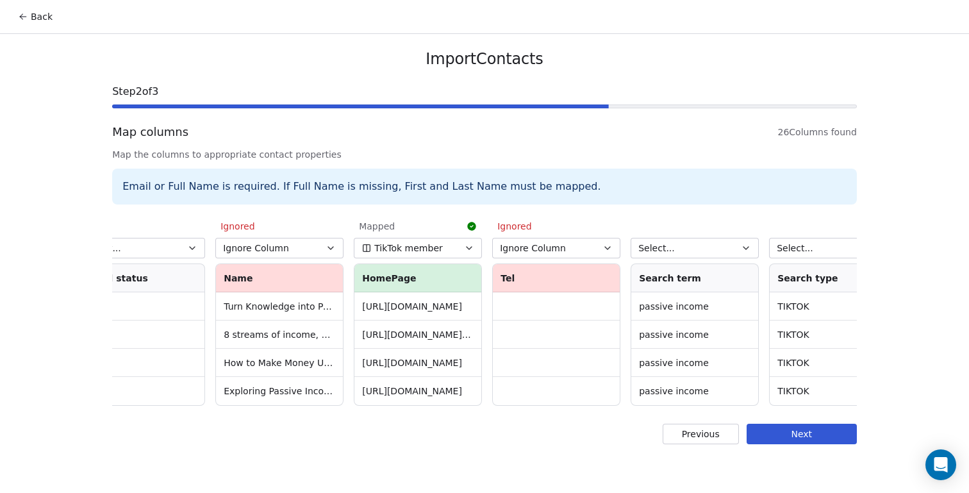
scroll to position [0, 187]
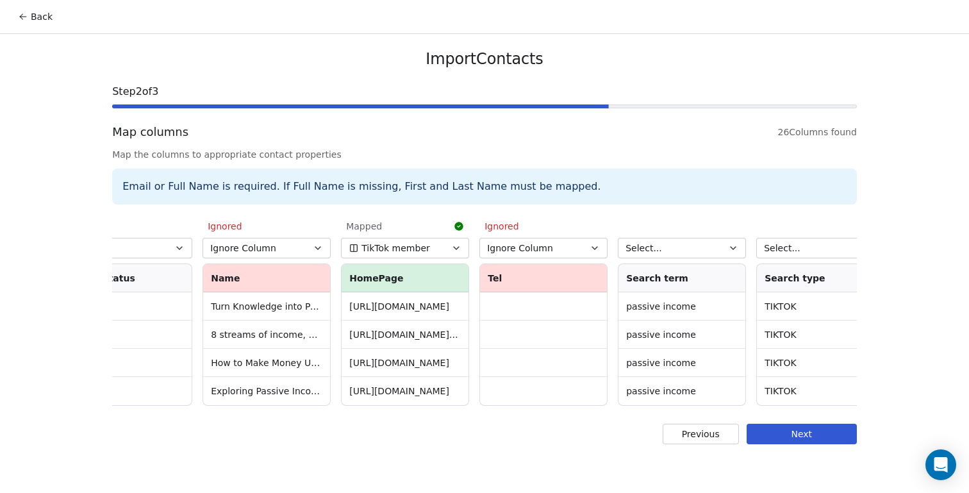
click at [737, 244] on icon "button" at bounding box center [733, 248] width 10 height 10
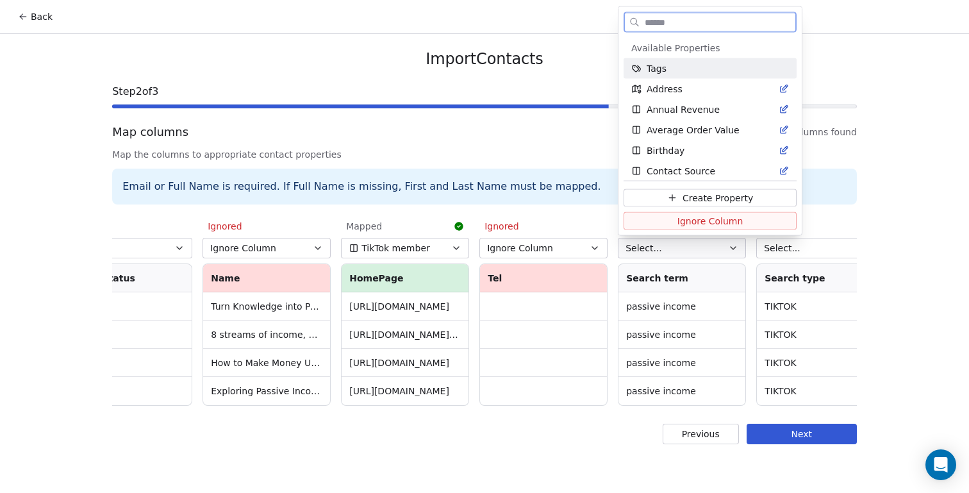
click at [717, 219] on span "Ignore Column" at bounding box center [710, 220] width 66 height 13
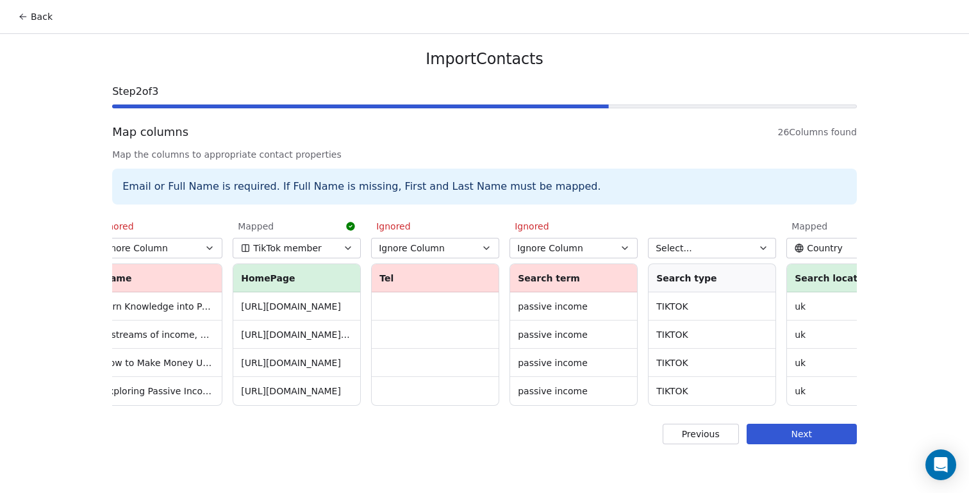
scroll to position [0, 303]
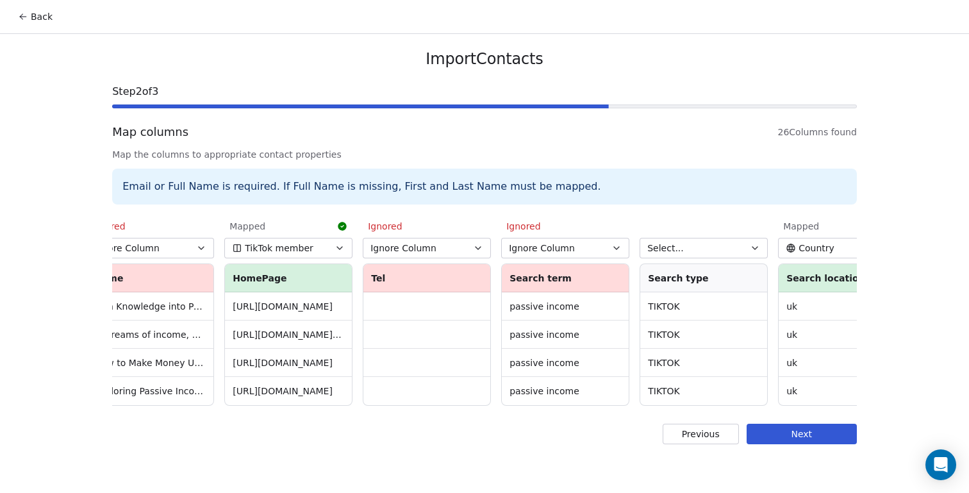
click at [759, 243] on icon "button" at bounding box center [755, 248] width 10 height 10
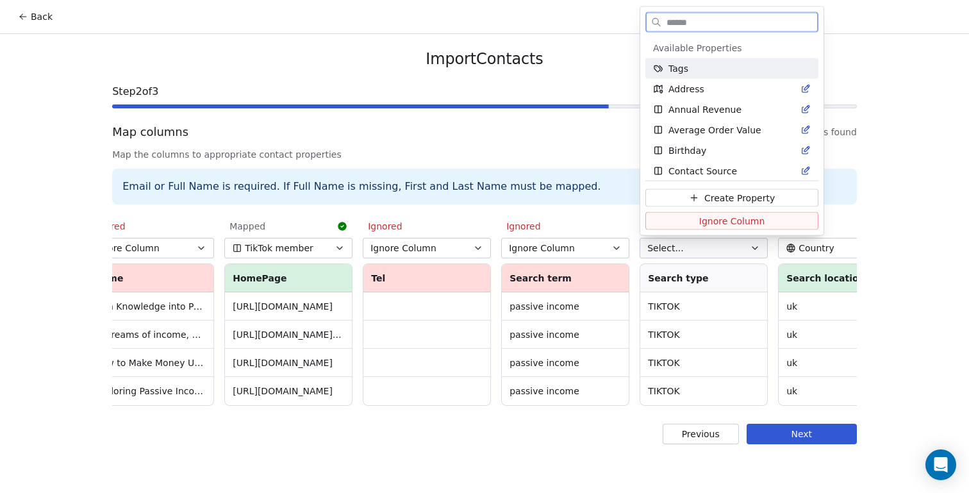
click at [748, 224] on span "Ignore Column" at bounding box center [732, 220] width 66 height 13
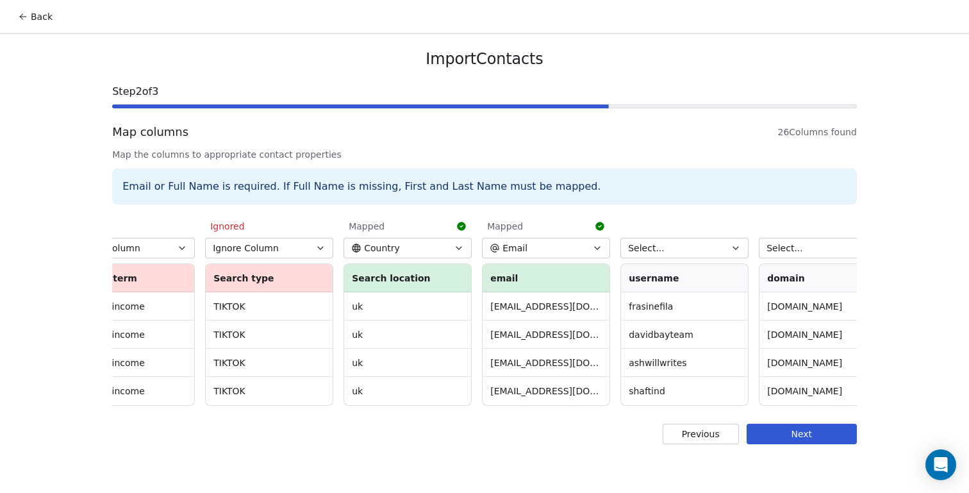
scroll to position [0, 738]
click at [735, 251] on icon "button" at bounding box center [735, 248] width 10 height 10
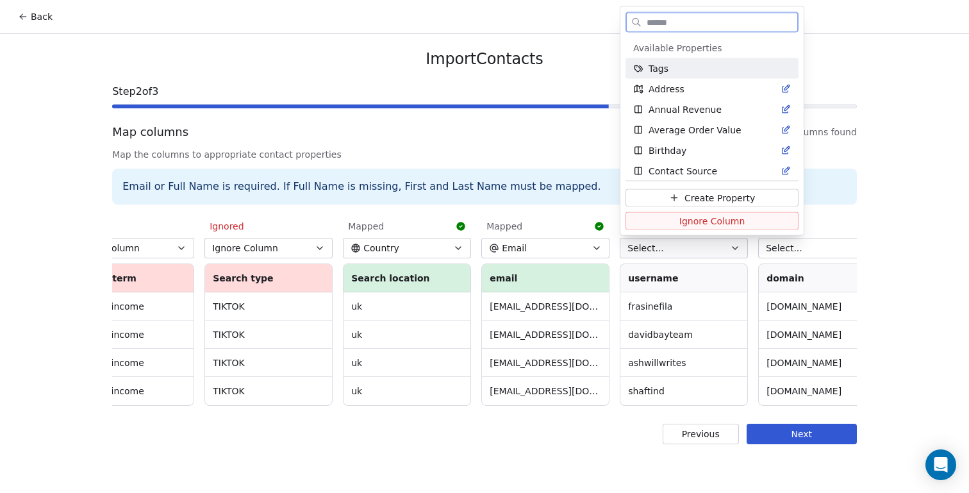
click at [727, 222] on span "Ignore Column" at bounding box center [712, 220] width 66 height 13
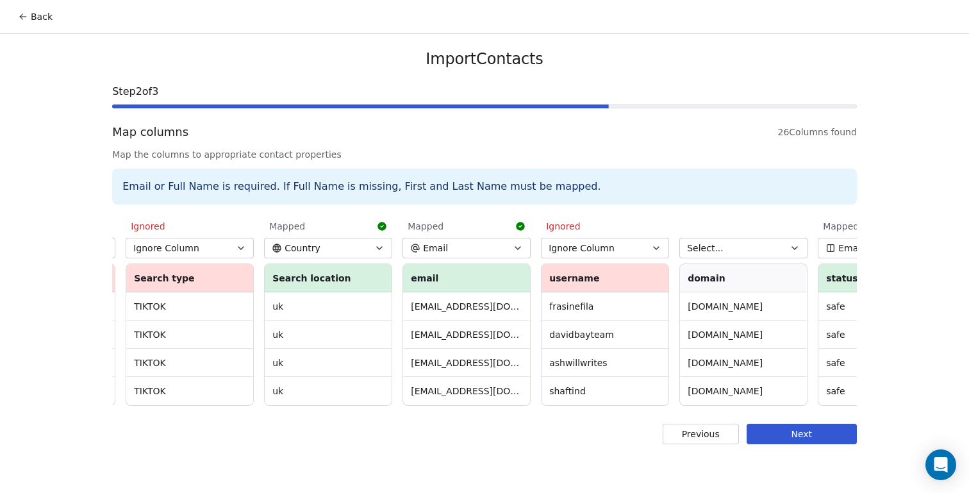
scroll to position [0, 831]
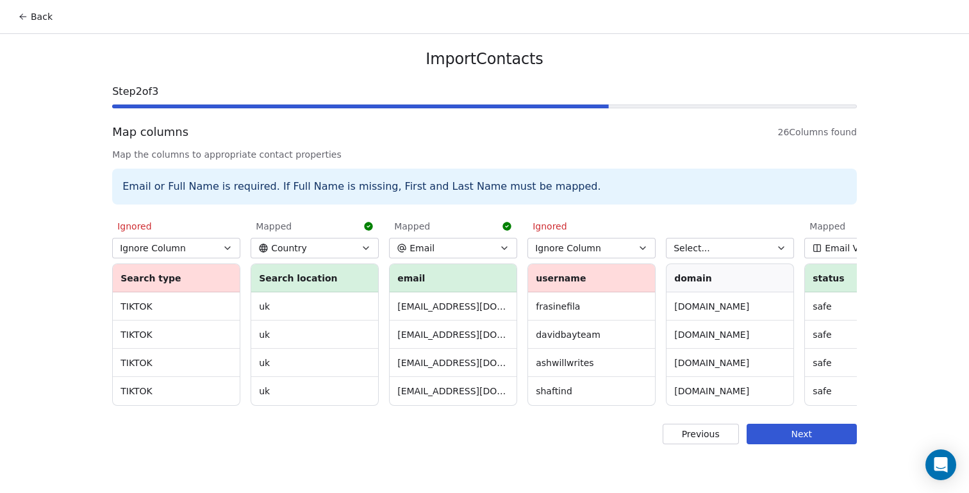
click at [755, 248] on button "Select..." at bounding box center [730, 248] width 128 height 21
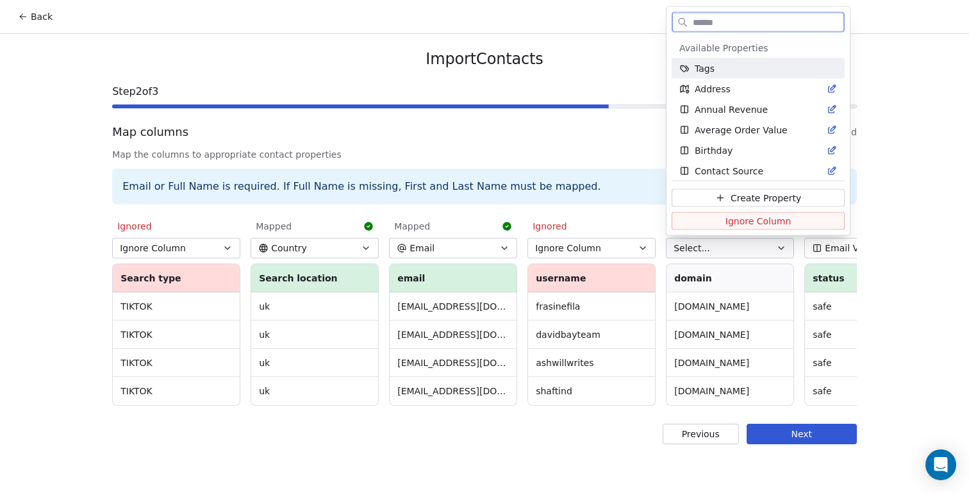
click at [749, 222] on span "Ignore Column" at bounding box center [759, 220] width 66 height 13
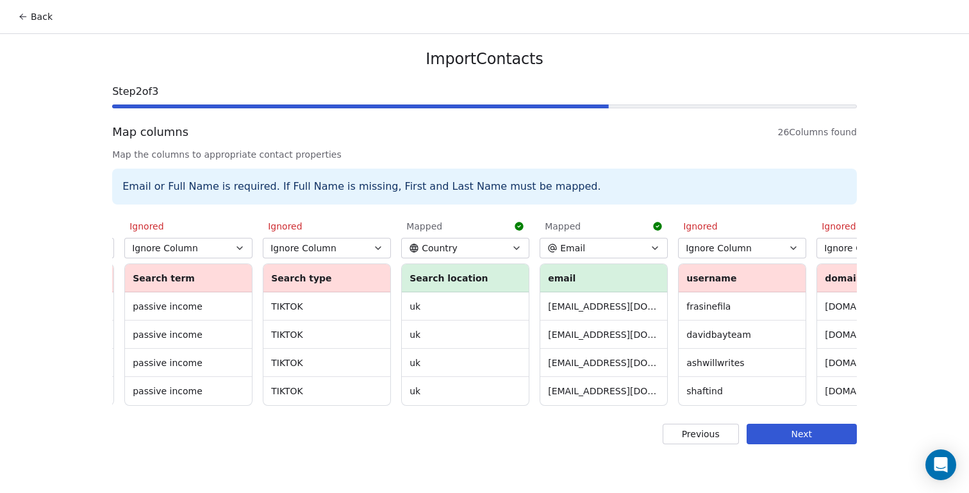
scroll to position [0, 685]
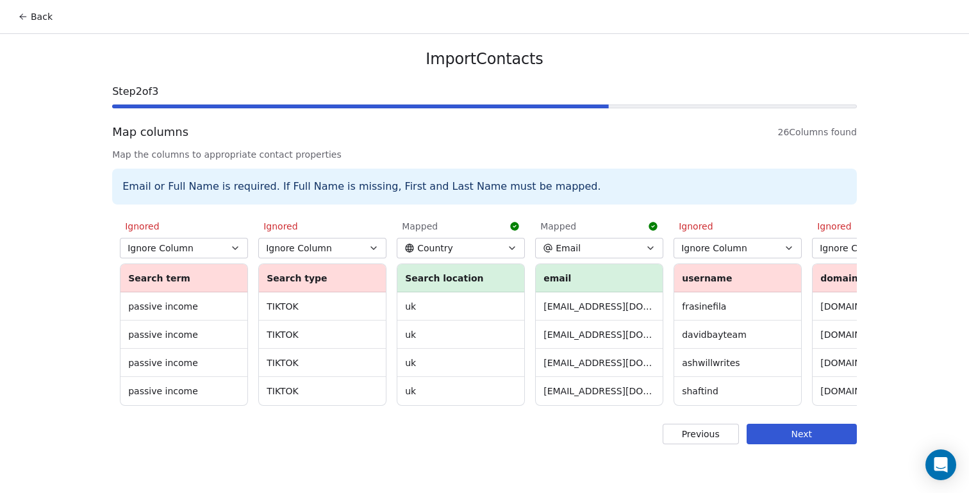
click at [653, 245] on icon "button" at bounding box center [650, 248] width 10 height 10
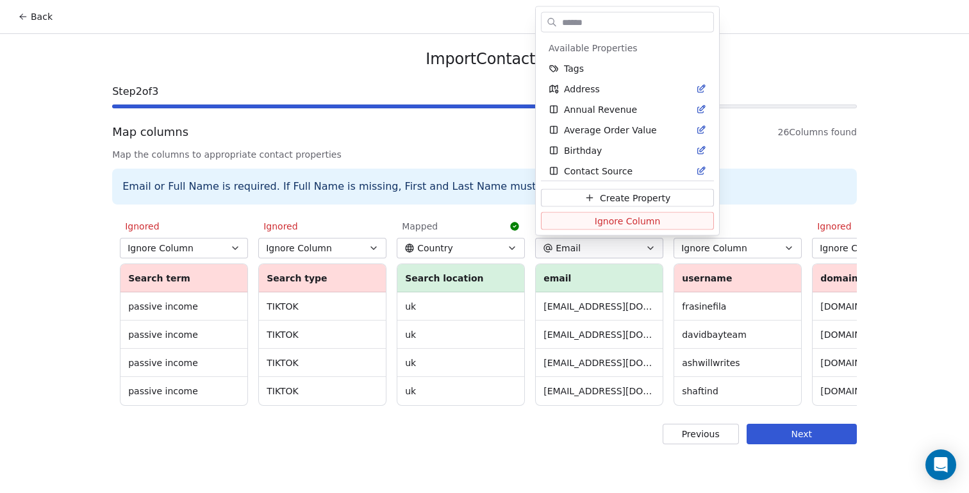
scroll to position [88, 0]
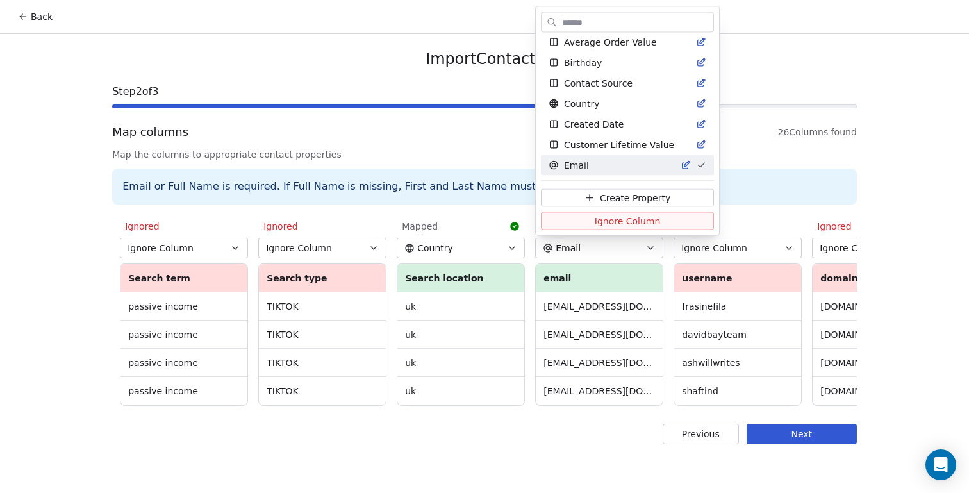
click at [653, 245] on html "Back Import Contacts Step 2 of 3 Map columns 26 Columns found Map the columns t…" at bounding box center [484, 246] width 969 height 493
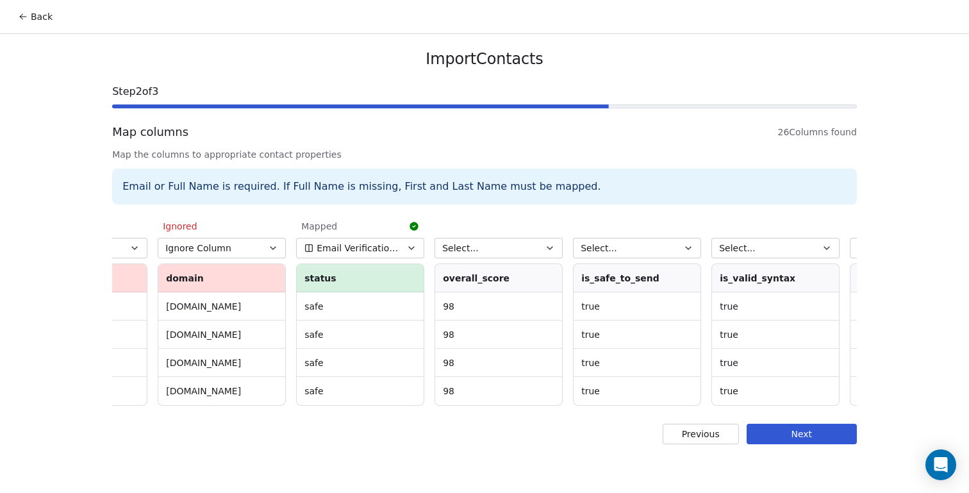
scroll to position [0, 1340]
click at [688, 244] on icon "button" at bounding box center [688, 248] width 10 height 10
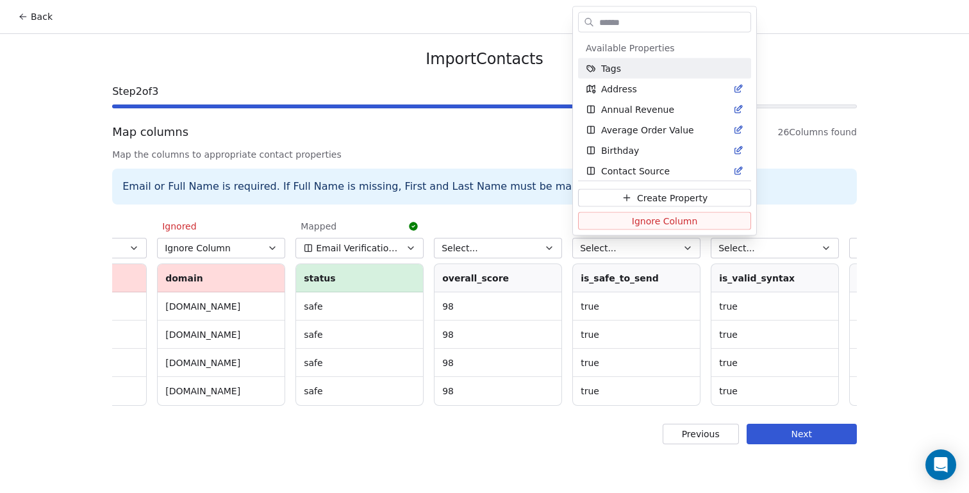
click at [682, 290] on html "Back Import Contacts Step 2 of 3 Map columns 26 Columns found Map the columns t…" at bounding box center [484, 246] width 969 height 493
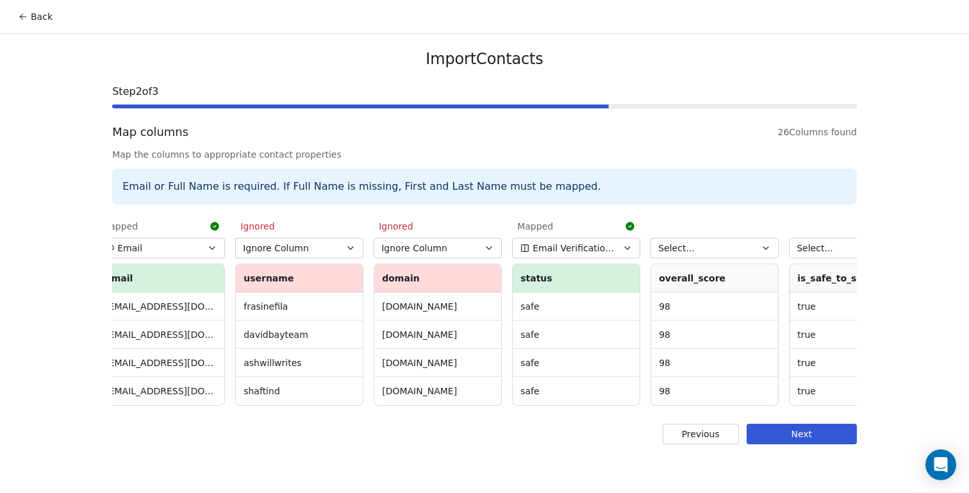
scroll to position [0, 1120]
click at [638, 247] on button "Email Verification Status" at bounding box center [579, 248] width 128 height 21
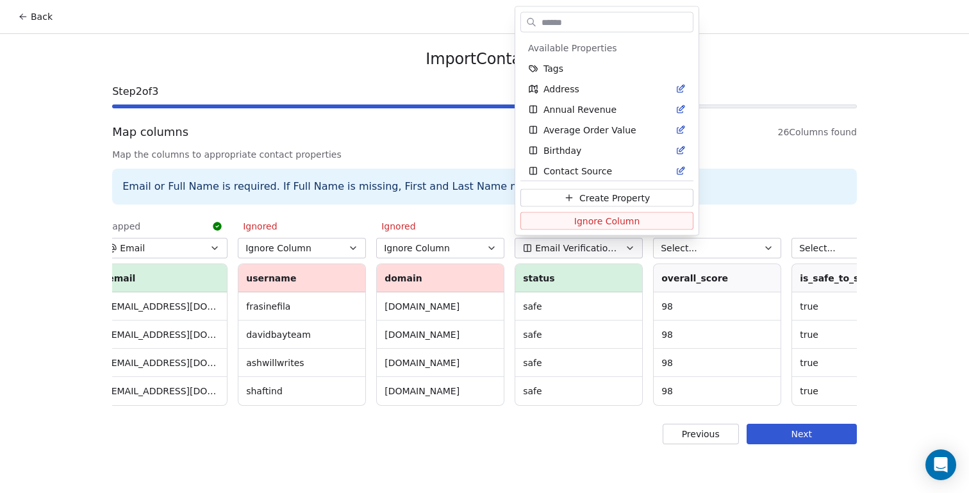
scroll to position [108, 0]
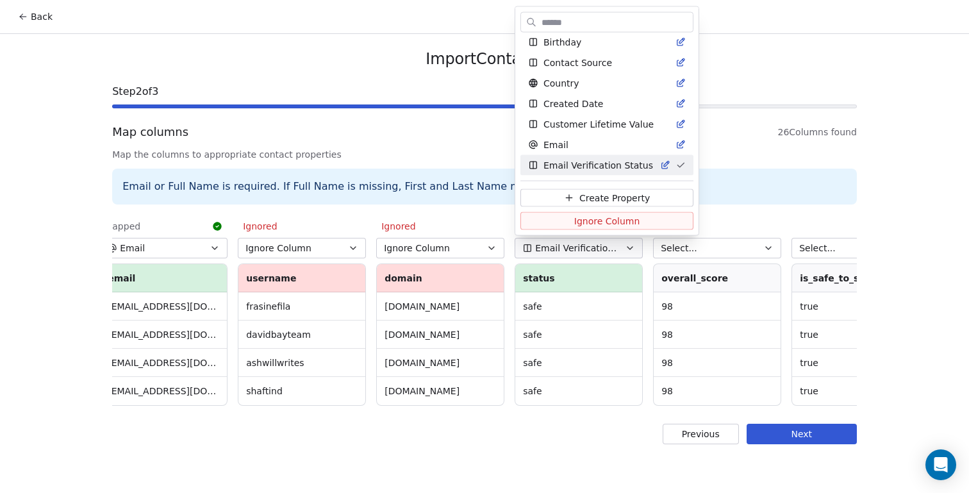
click at [715, 272] on html "Back Import Contacts Step 2 of 3 Map columns 26 Columns found Map the columns t…" at bounding box center [484, 246] width 969 height 493
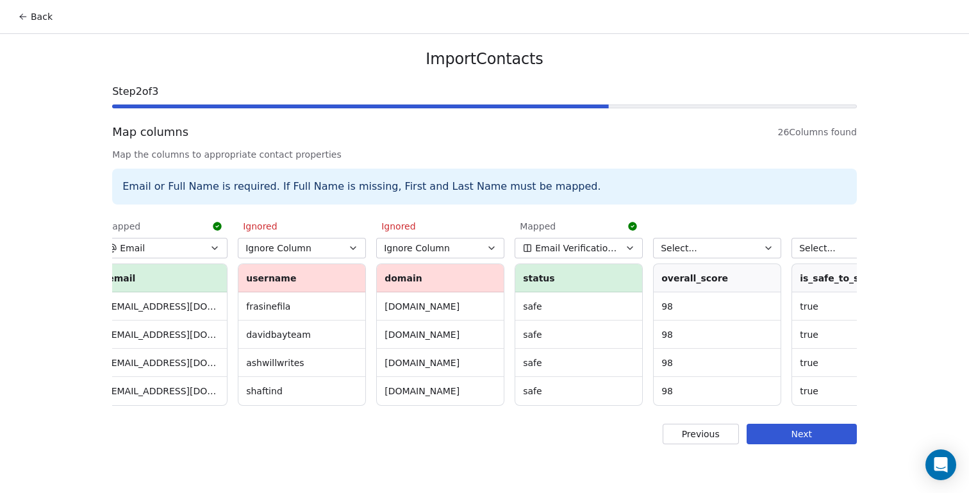
click at [764, 248] on icon "button" at bounding box center [768, 248] width 10 height 10
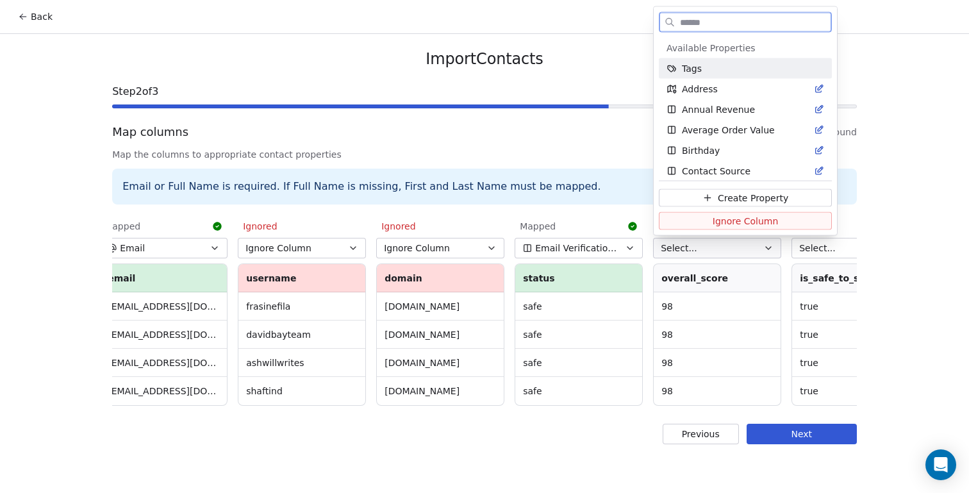
click at [759, 222] on span "Ignore Column" at bounding box center [746, 220] width 66 height 13
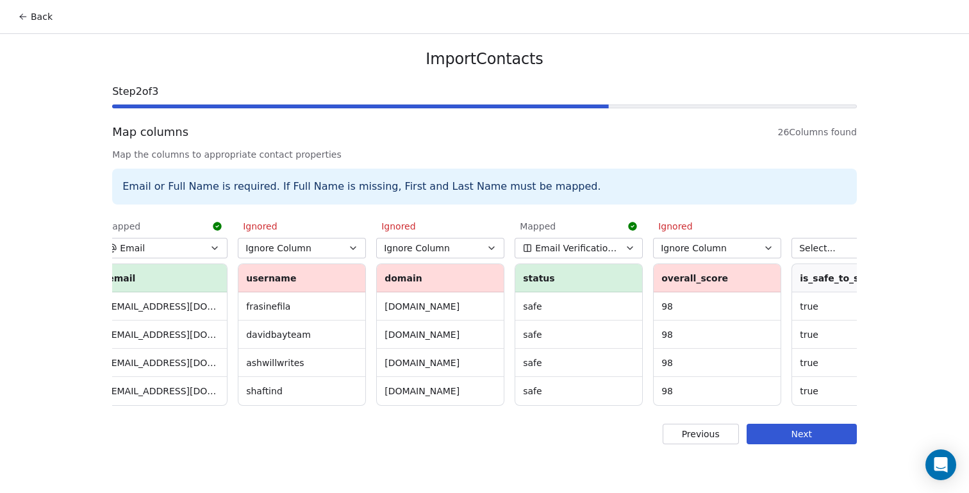
click at [813, 245] on span "Select..." at bounding box center [817, 248] width 37 height 13
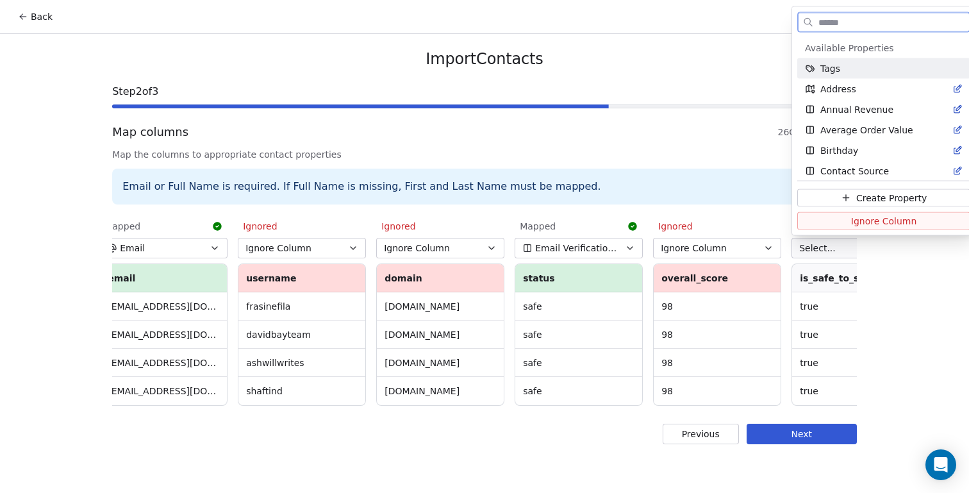
click at [831, 224] on button "Ignore Column" at bounding box center [883, 221] width 173 height 18
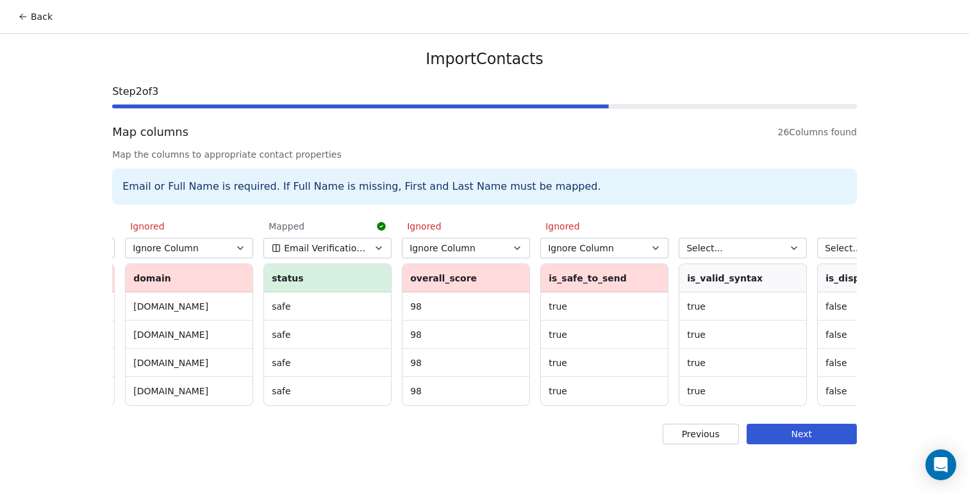
scroll to position [0, 1393]
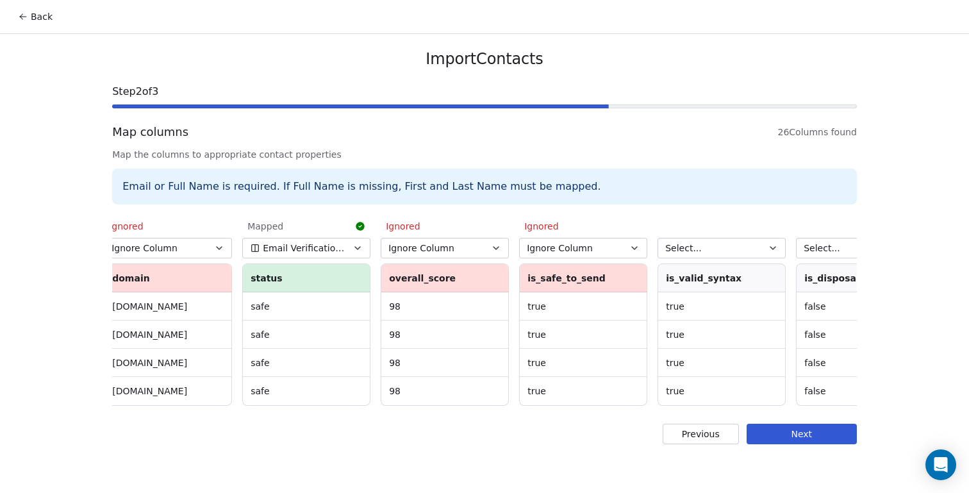
click at [779, 241] on button "Select..." at bounding box center [722, 248] width 128 height 21
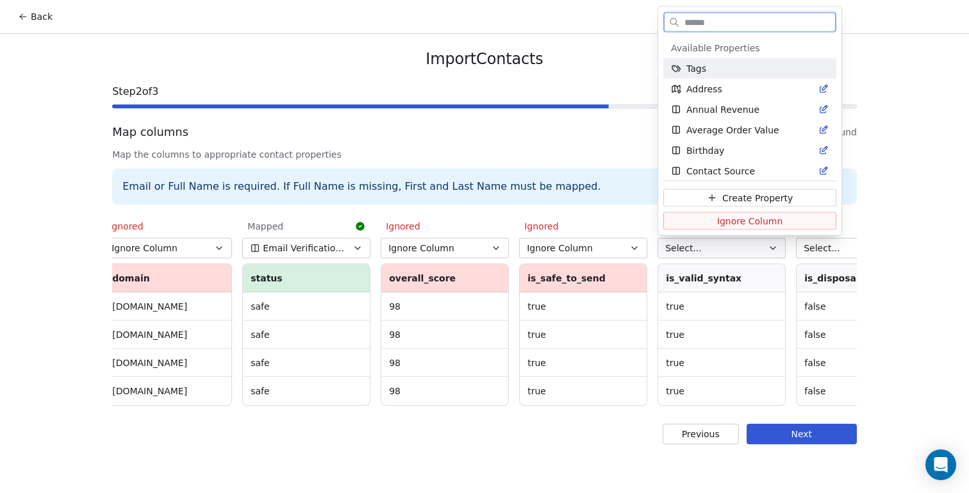
click at [758, 222] on span "Ignore Column" at bounding box center [750, 220] width 66 height 13
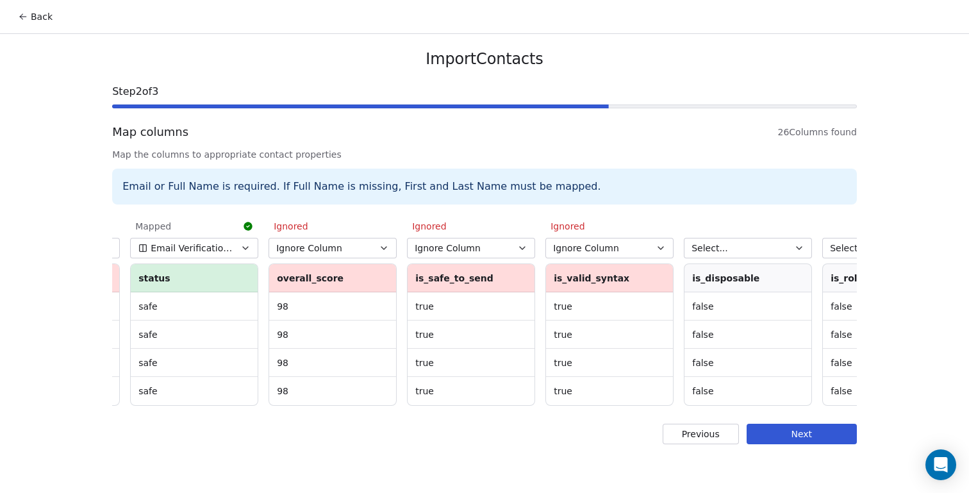
scroll to position [0, 1509]
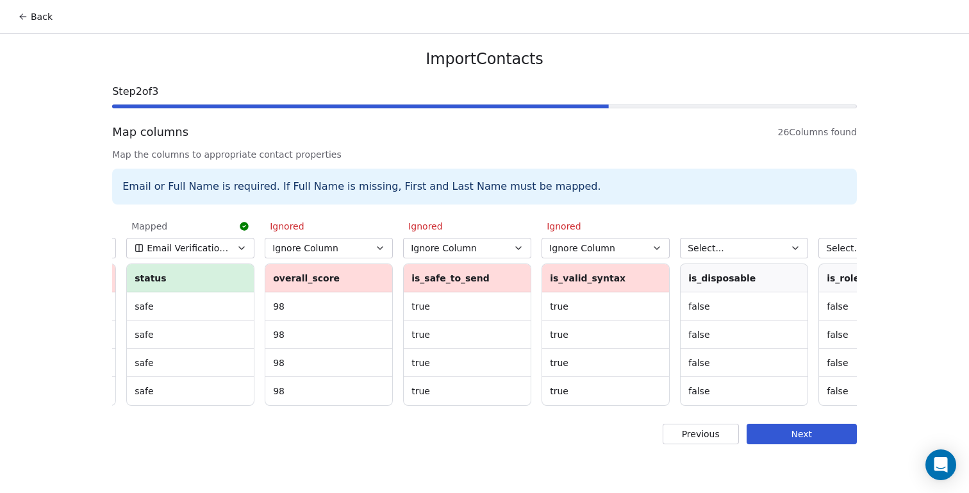
click at [760, 249] on button "Select..." at bounding box center [744, 248] width 128 height 21
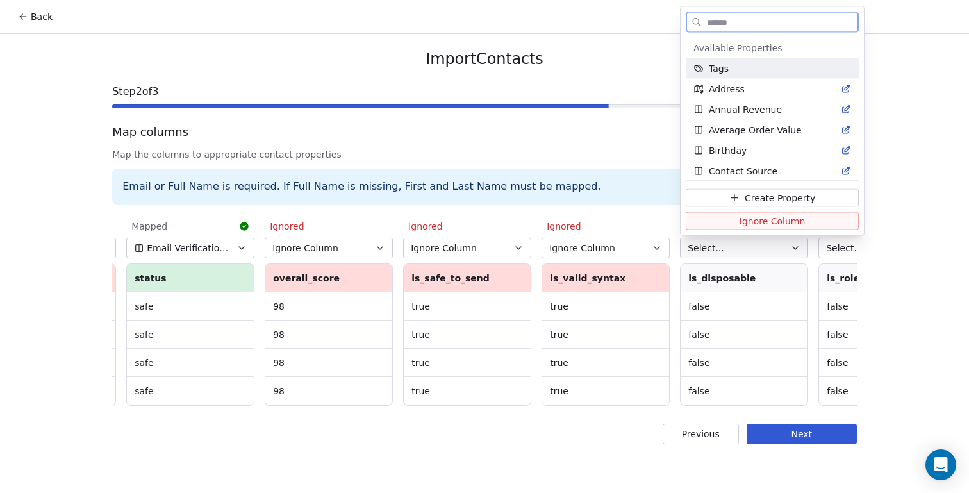
click at [752, 219] on span "Ignore Column" at bounding box center [773, 220] width 66 height 13
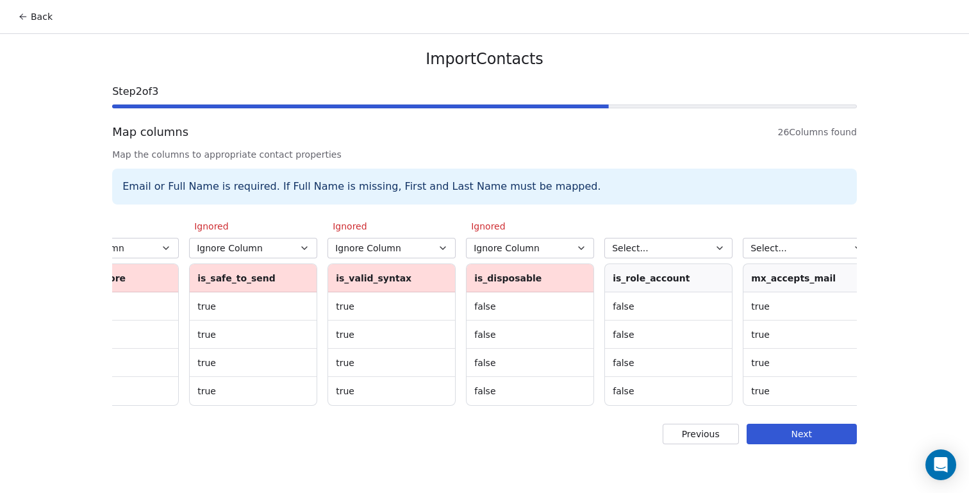
scroll to position [0, 1729]
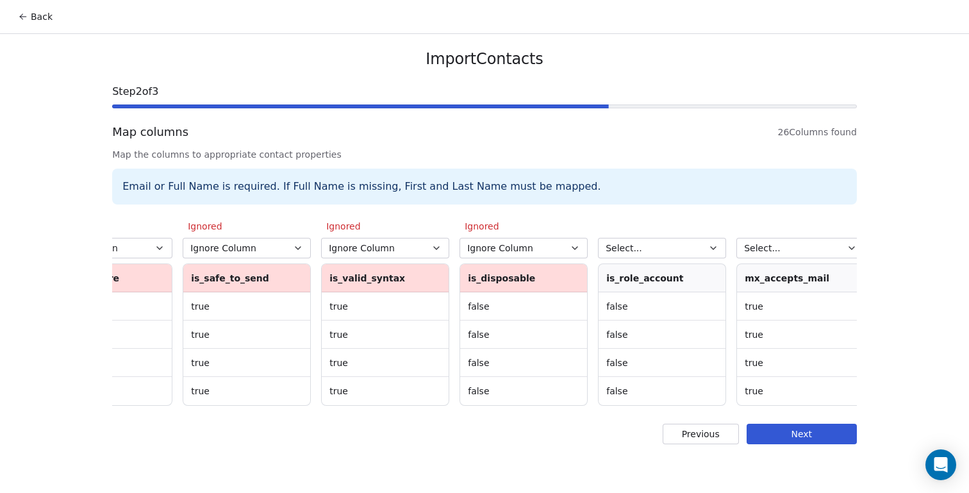
click at [718, 247] on icon "button" at bounding box center [713, 248] width 10 height 10
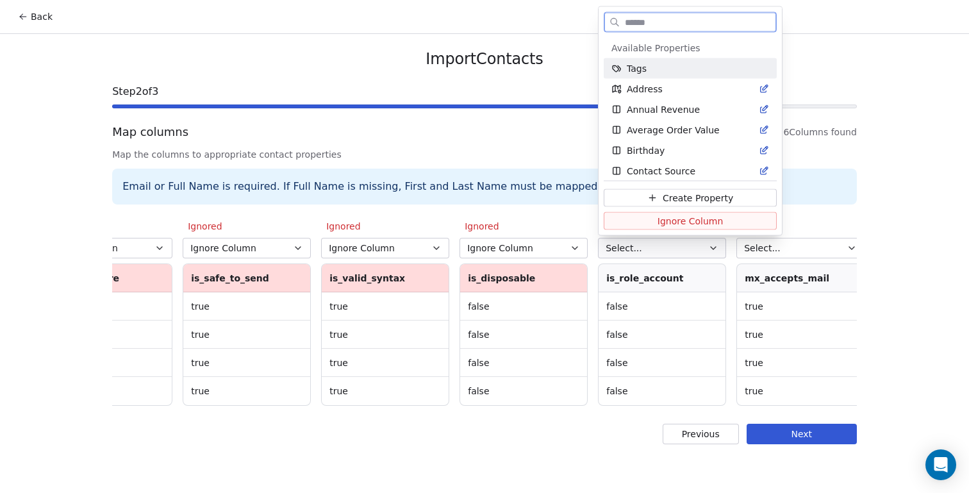
click at [702, 223] on span "Ignore Column" at bounding box center [691, 220] width 66 height 13
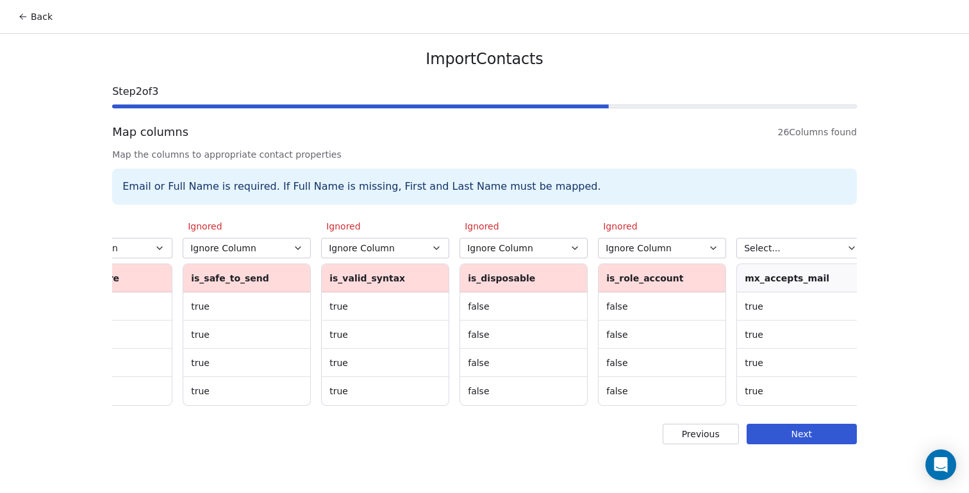
click at [770, 252] on span "Select..." at bounding box center [762, 248] width 37 height 13
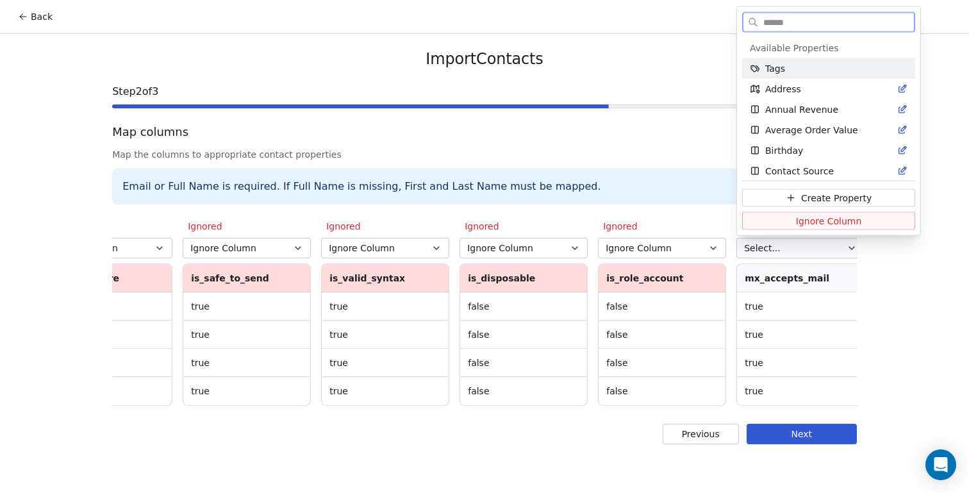
click at [772, 222] on button "Ignore Column" at bounding box center [828, 221] width 173 height 18
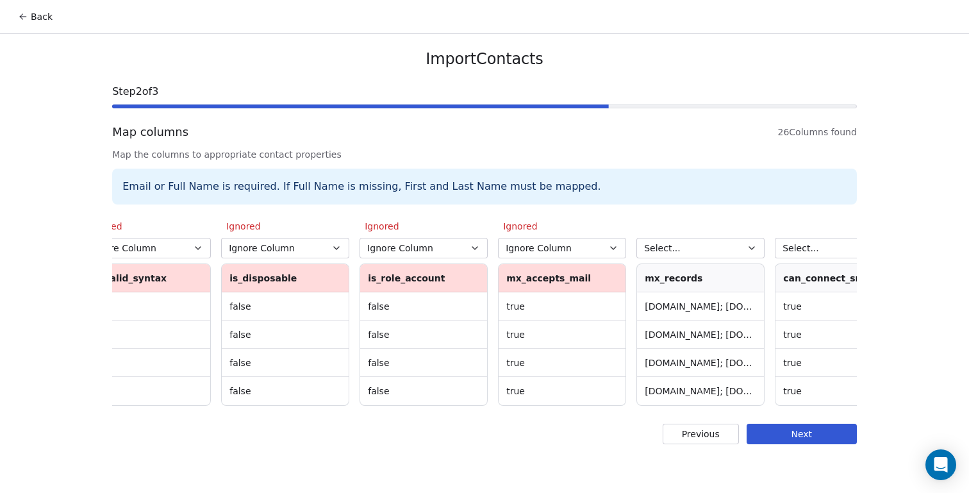
scroll to position [0, 1985]
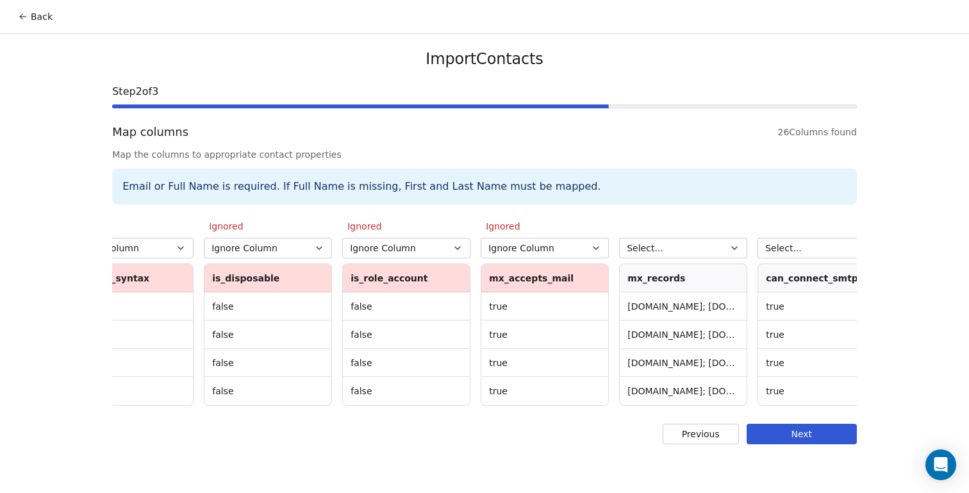
click at [711, 249] on button "Select..." at bounding box center [683, 248] width 128 height 21
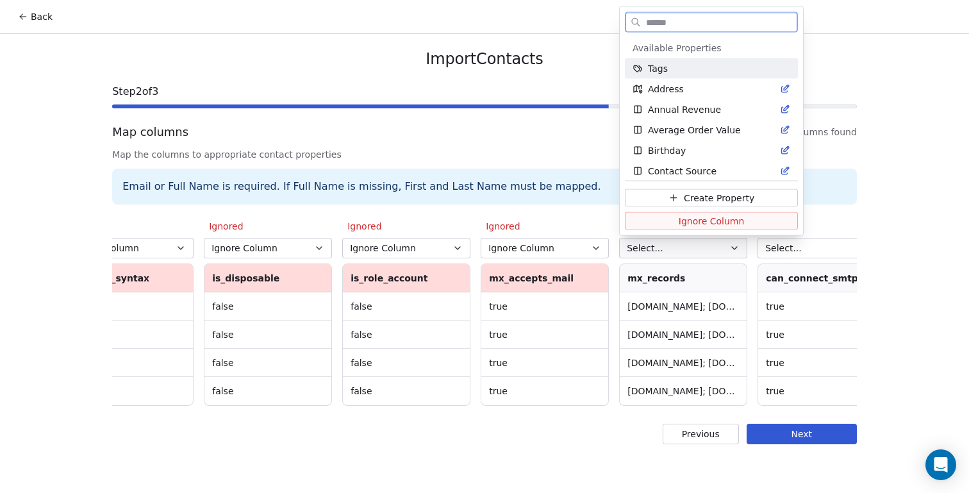
click at [706, 221] on span "Ignore Column" at bounding box center [712, 220] width 66 height 13
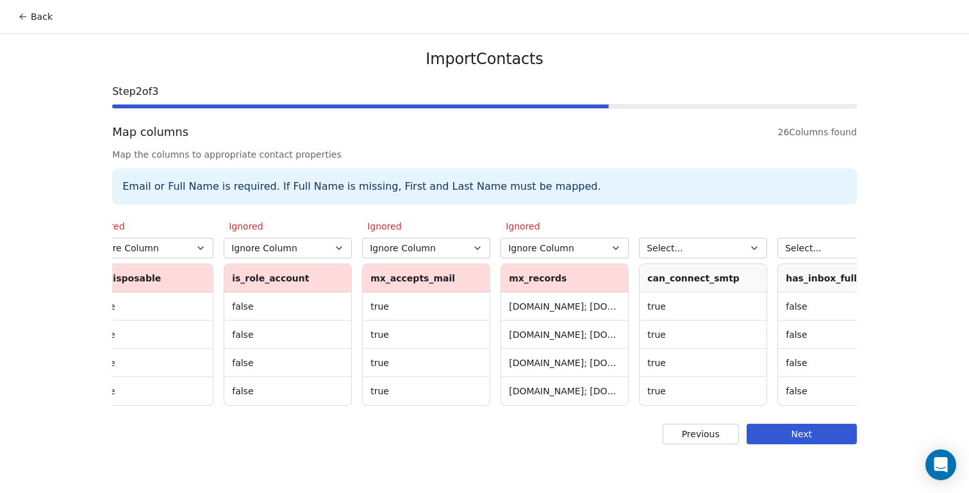
scroll to position [0, 2123]
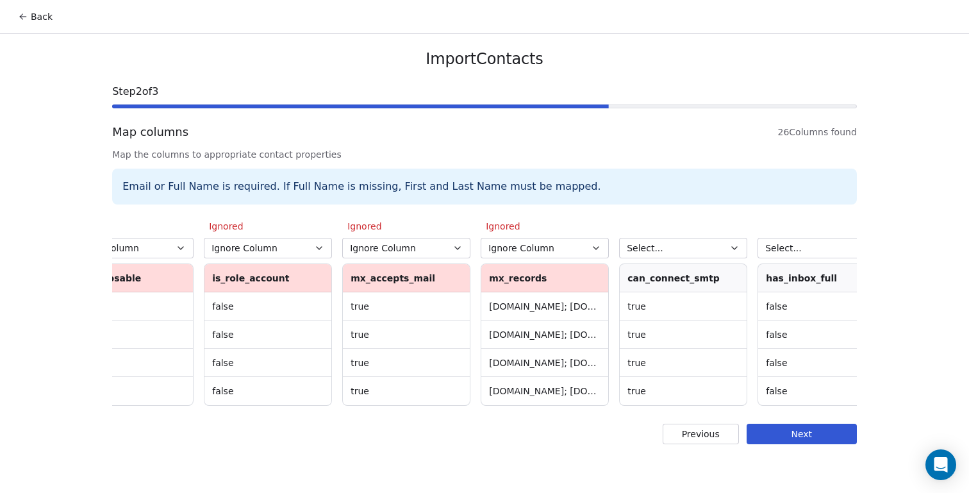
click at [706, 245] on button "Select..." at bounding box center [683, 248] width 128 height 21
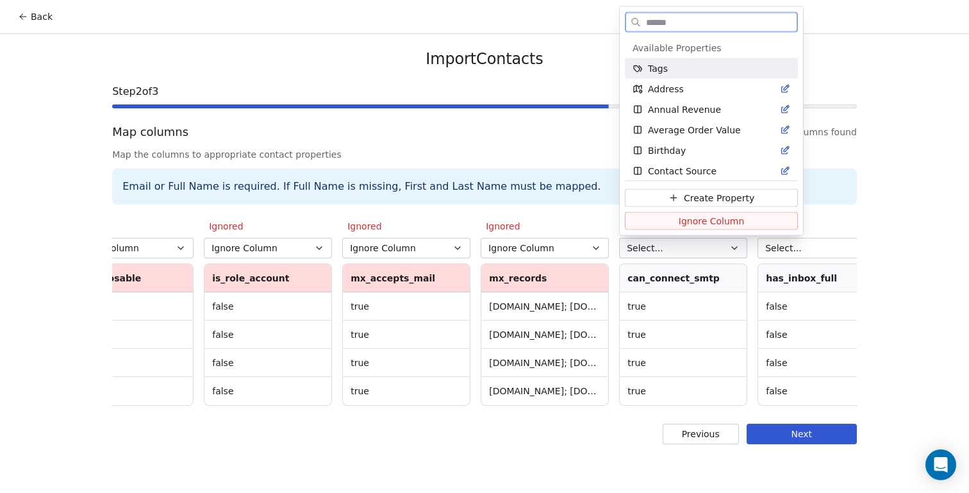
click at [711, 219] on span "Ignore Column" at bounding box center [712, 220] width 66 height 13
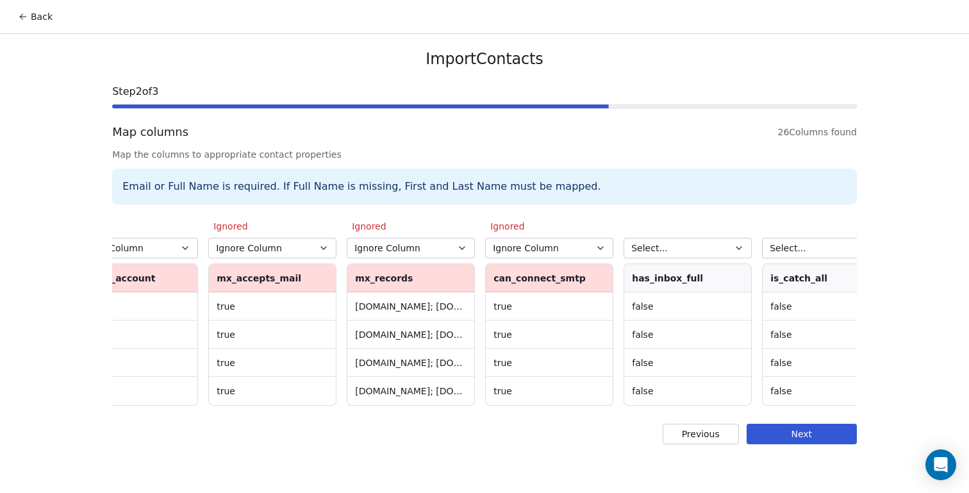
scroll to position [0, 2272]
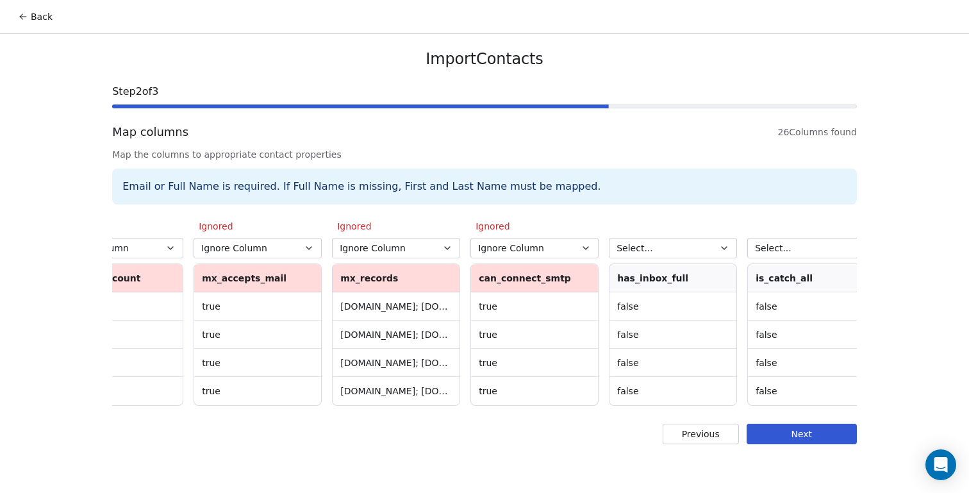
click at [726, 250] on icon "button" at bounding box center [724, 248] width 10 height 10
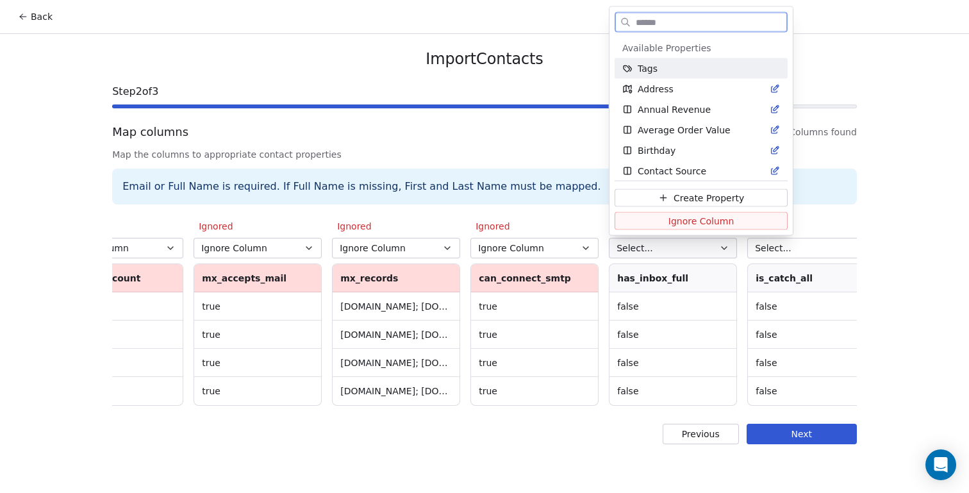
click at [713, 220] on span "Ignore Column" at bounding box center [701, 220] width 66 height 13
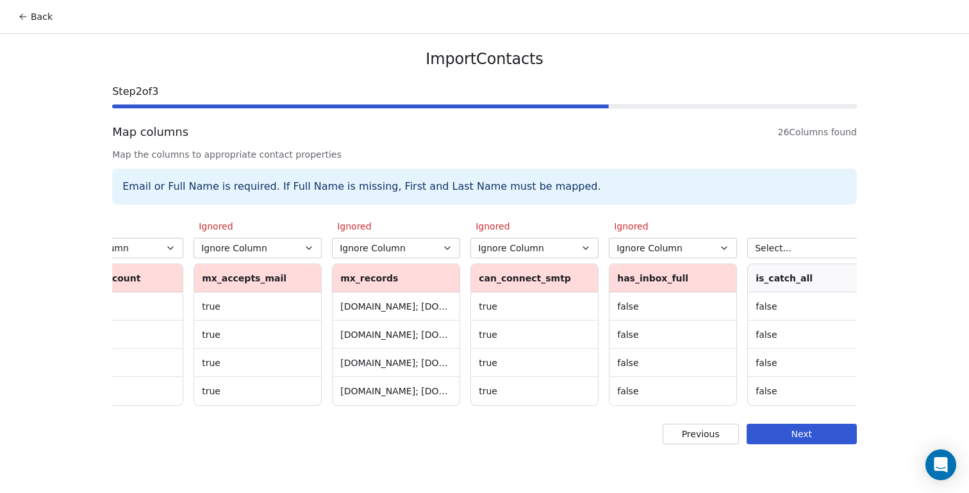
click at [772, 247] on span "Select..." at bounding box center [773, 248] width 37 height 13
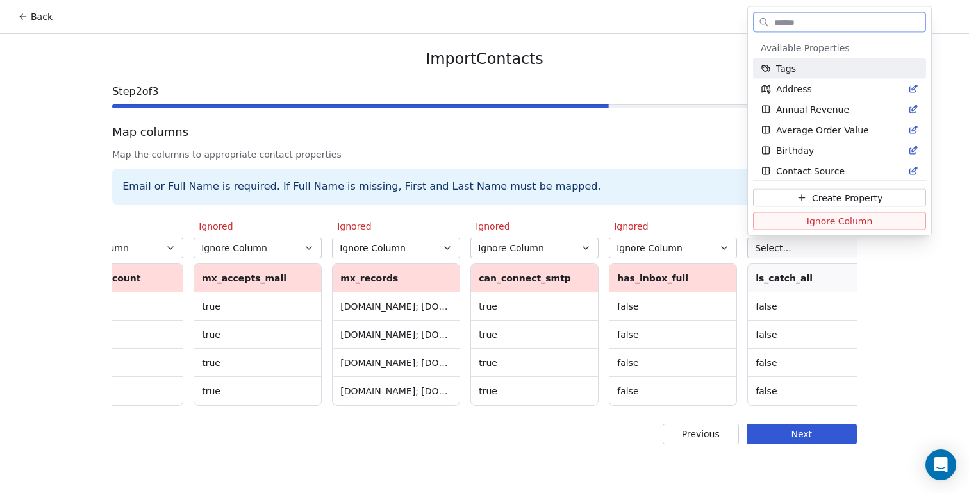
click at [781, 224] on button "Ignore Column" at bounding box center [839, 221] width 173 height 18
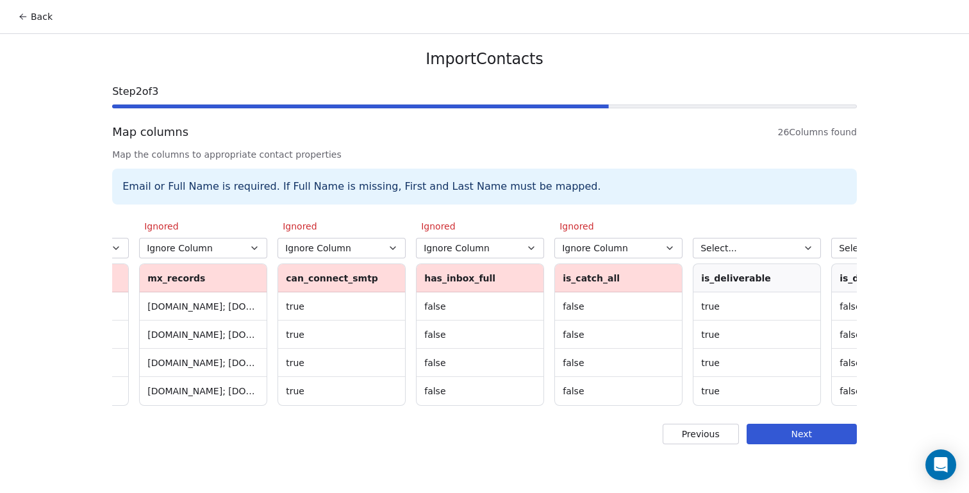
scroll to position [0, 2476]
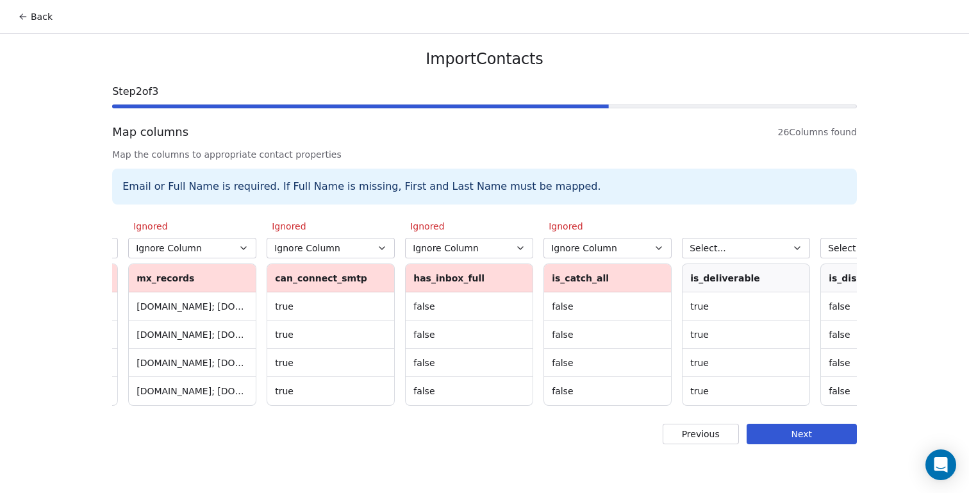
click at [752, 248] on button "Select..." at bounding box center [746, 248] width 128 height 21
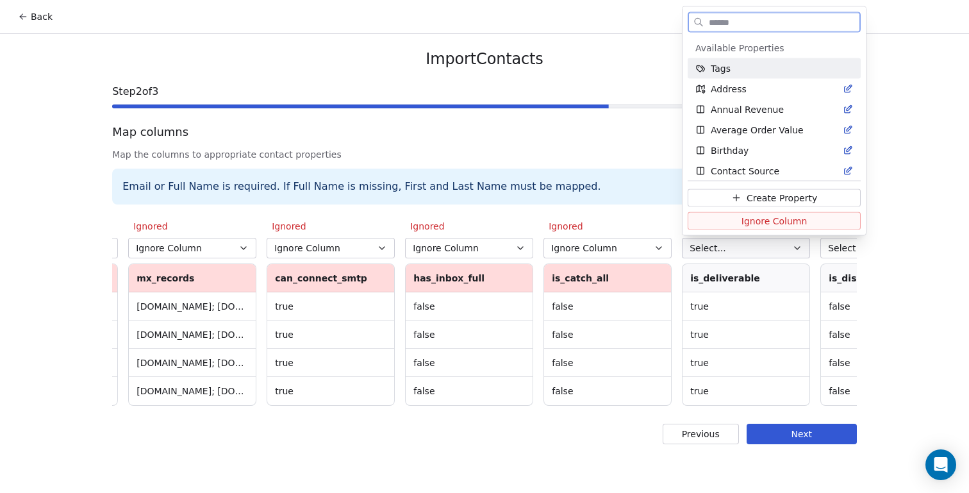
click at [751, 224] on span "Ignore Column" at bounding box center [775, 220] width 66 height 13
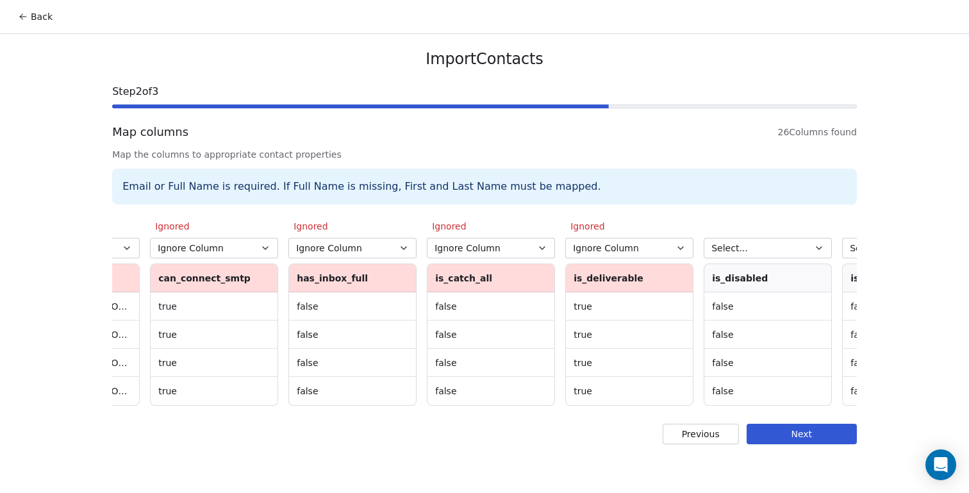
scroll to position [0, 2604]
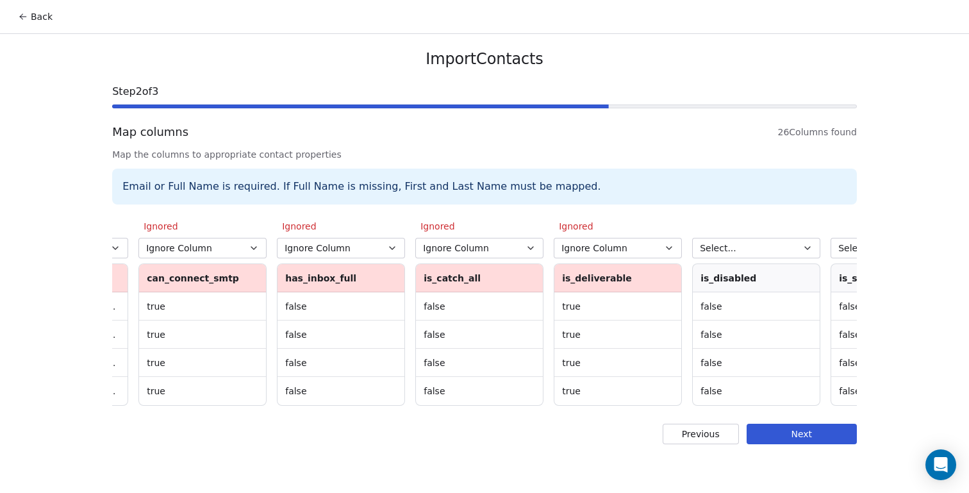
click at [756, 245] on button "Select..." at bounding box center [756, 248] width 128 height 21
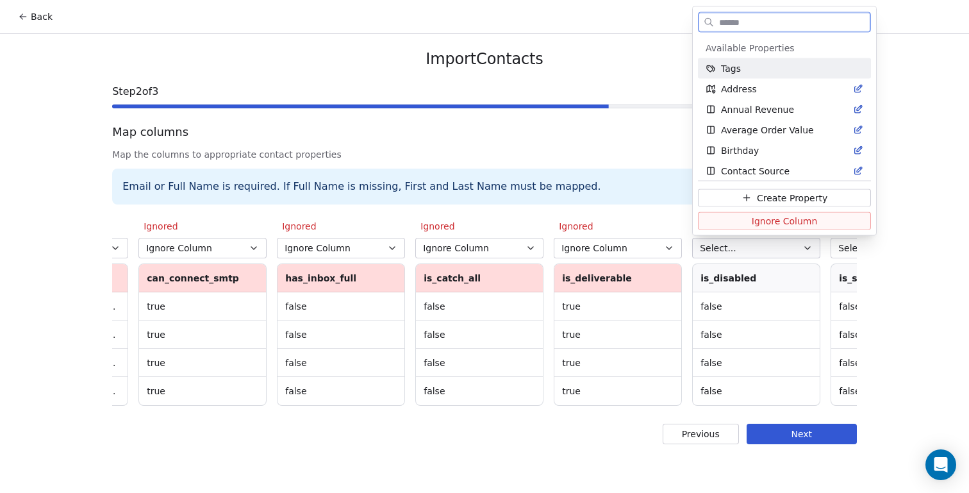
click at [756, 222] on span "Ignore Column" at bounding box center [785, 220] width 66 height 13
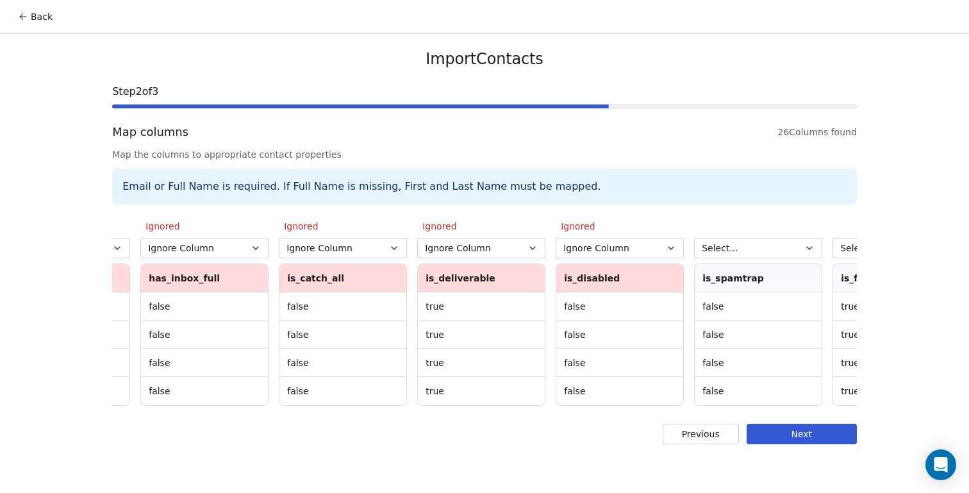
scroll to position [0, 2748]
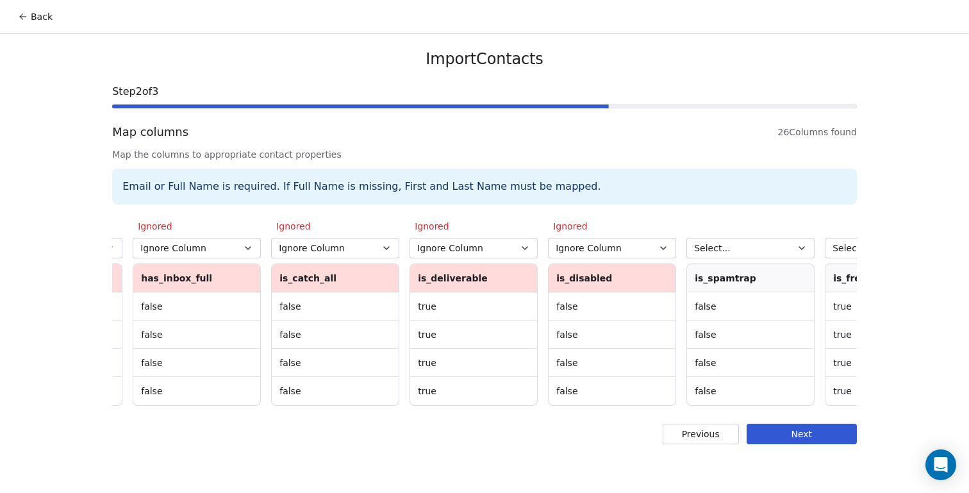
click at [740, 245] on button "Select..." at bounding box center [750, 248] width 128 height 21
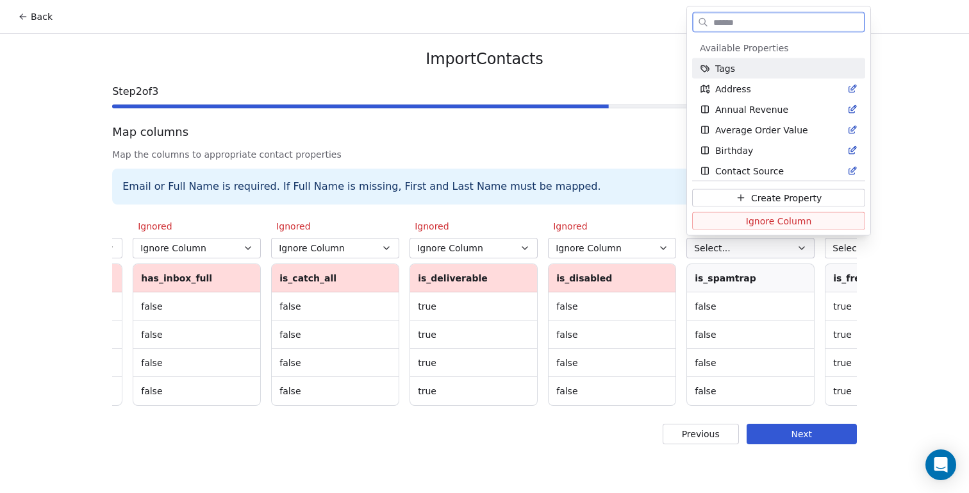
click at [746, 222] on span "Ignore Column" at bounding box center [779, 220] width 66 height 13
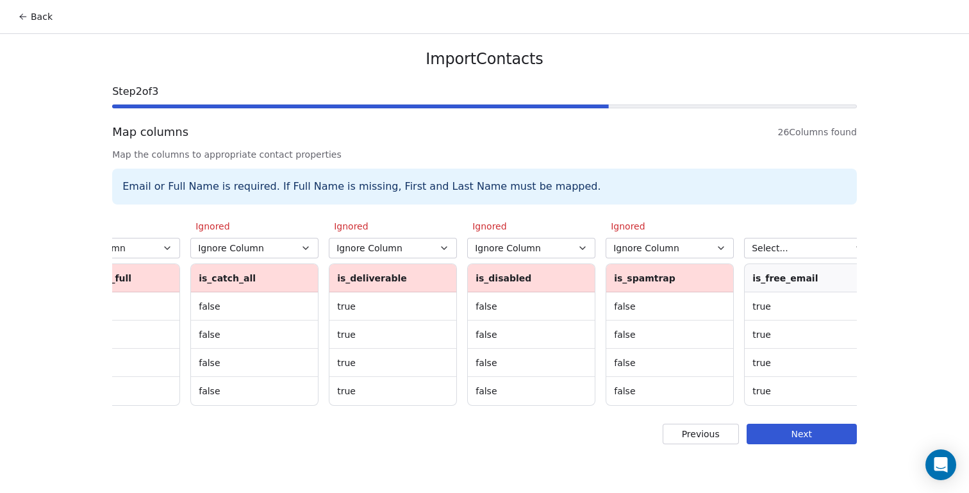
scroll to position [0, 2844]
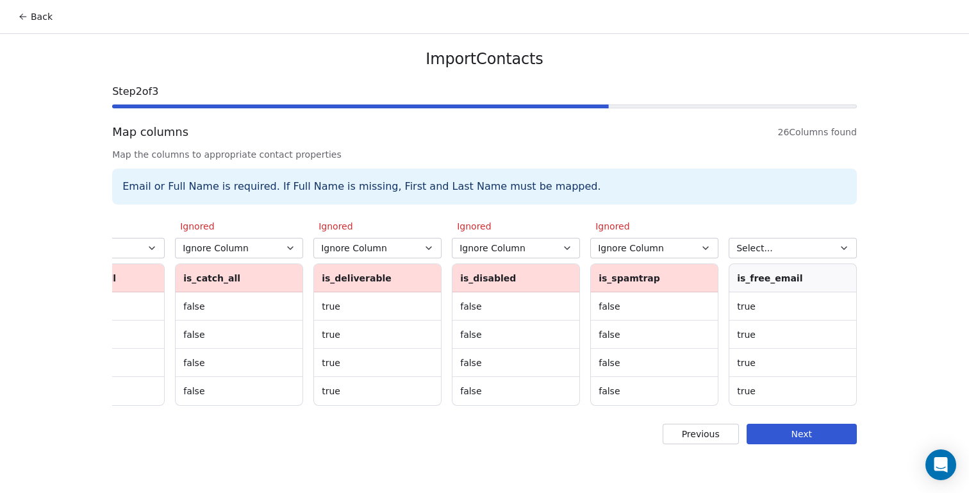
click at [746, 253] on span "Select..." at bounding box center [754, 248] width 37 height 13
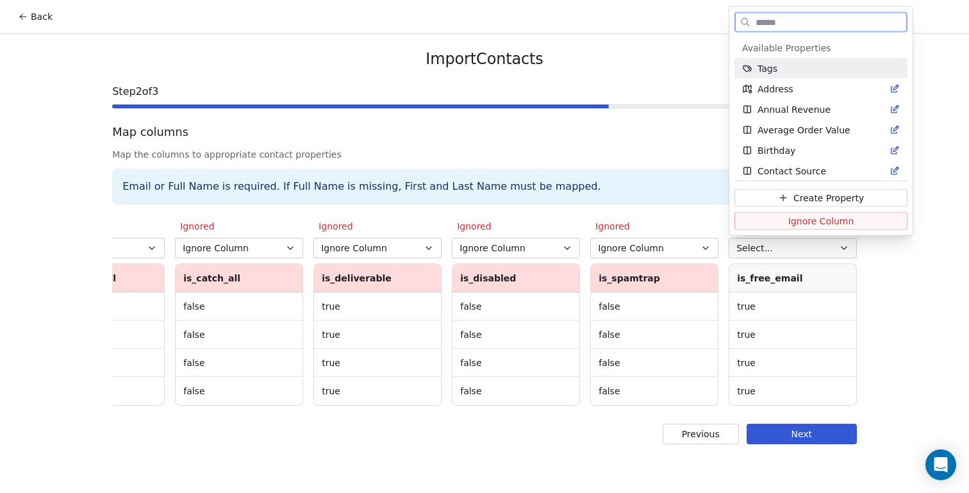
click at [754, 221] on button "Ignore Column" at bounding box center [821, 221] width 173 height 18
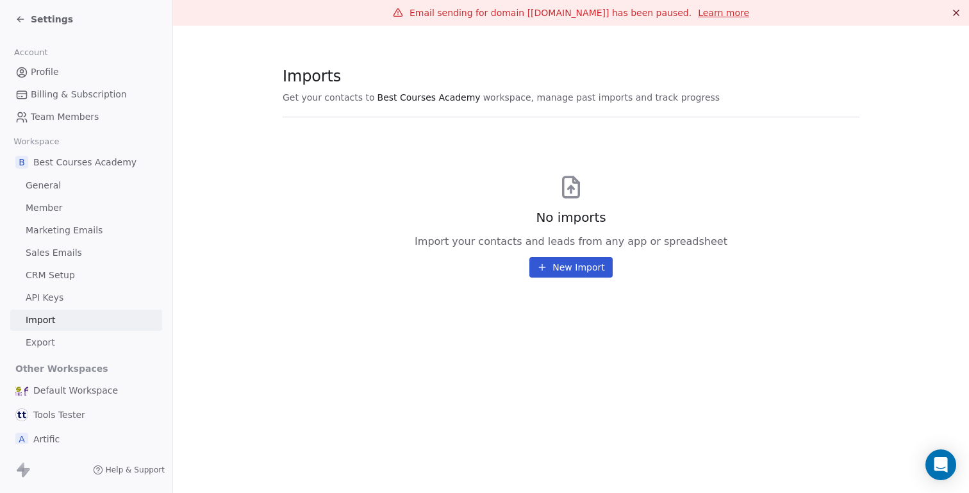
click at [565, 264] on button "New Import" at bounding box center [570, 267] width 83 height 21
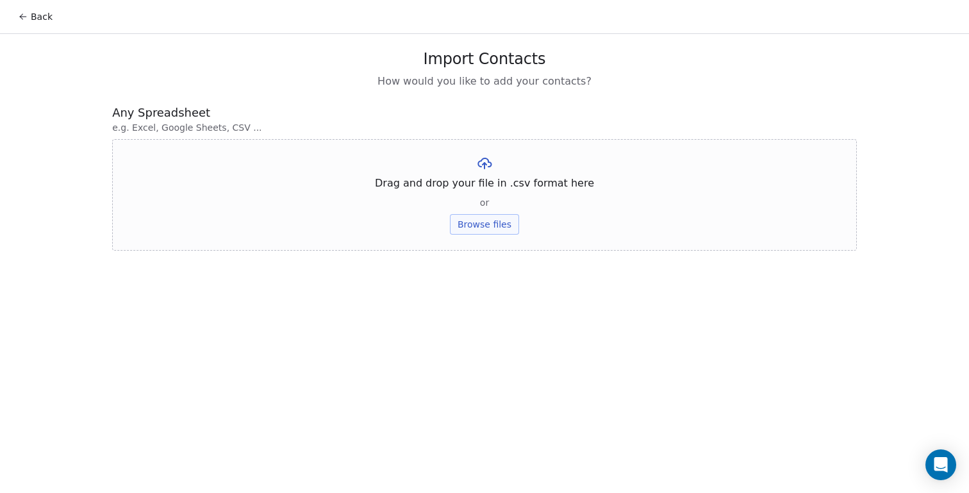
click at [496, 217] on button "Browse files" at bounding box center [484, 224] width 69 height 21
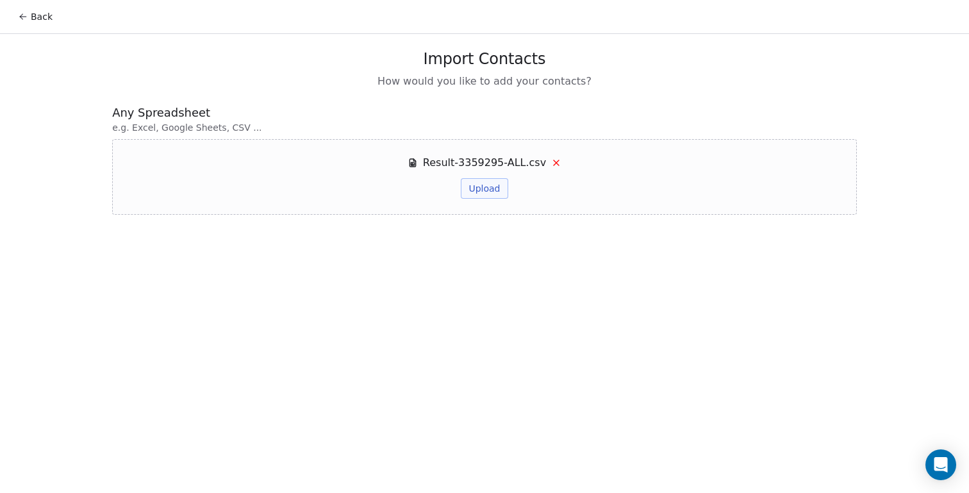
click at [486, 183] on button "Upload" at bounding box center [484, 188] width 47 height 21
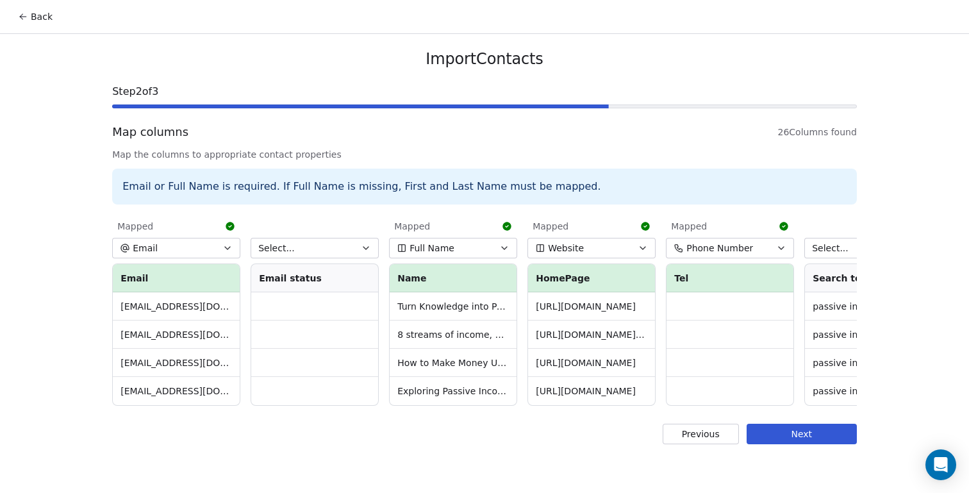
click at [510, 241] on button "Full Name" at bounding box center [453, 248] width 128 height 21
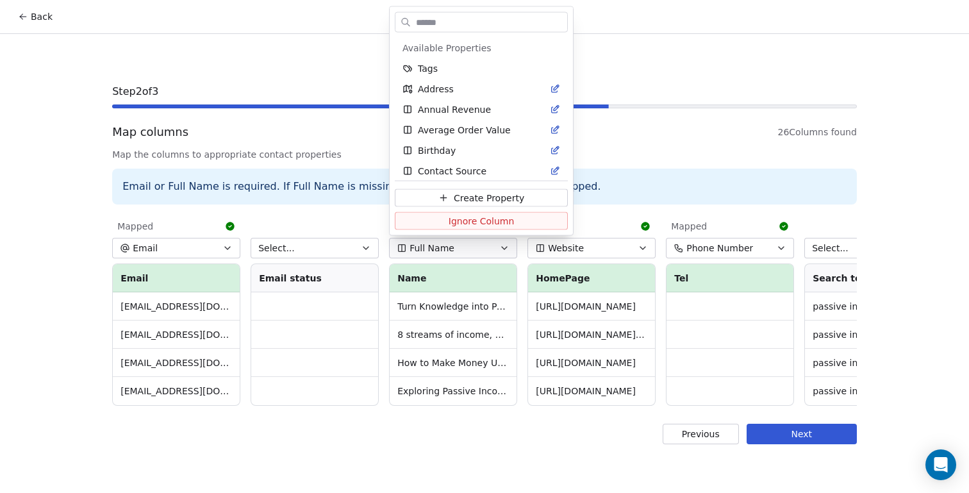
scroll to position [170, 0]
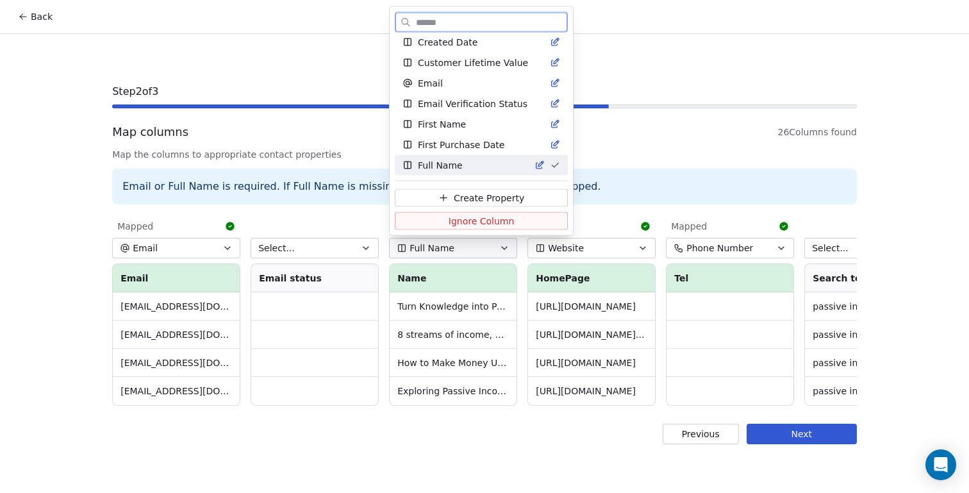
click at [474, 217] on span "Ignore Column" at bounding box center [482, 220] width 66 height 13
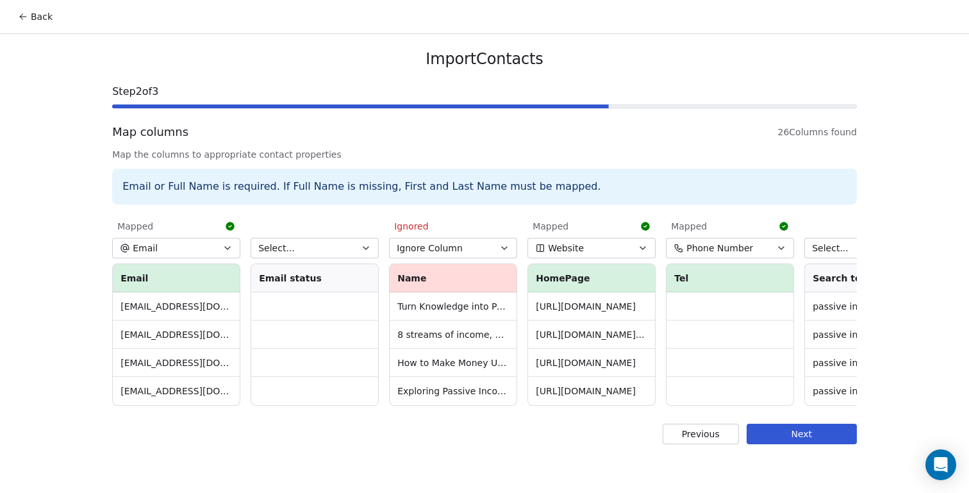
click at [372, 243] on button "Select..." at bounding box center [315, 248] width 128 height 21
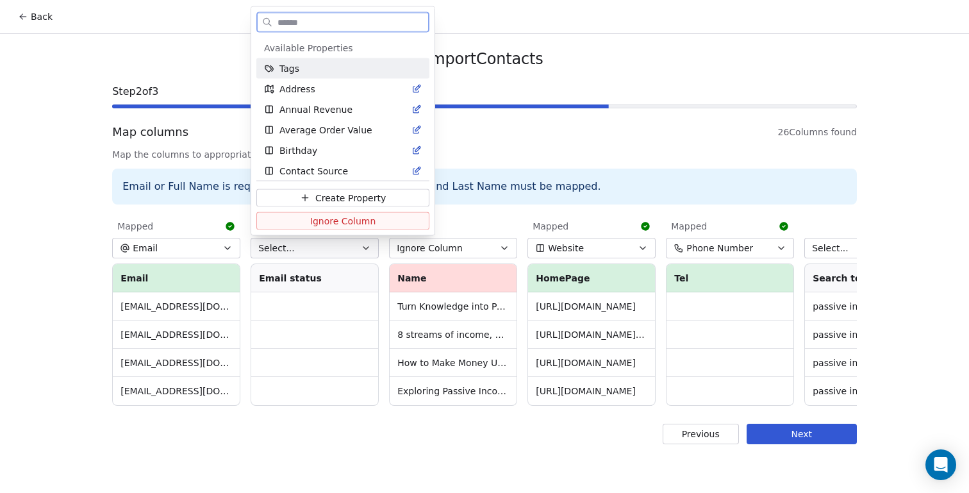
click at [360, 213] on button "Ignore Column" at bounding box center [342, 221] width 173 height 18
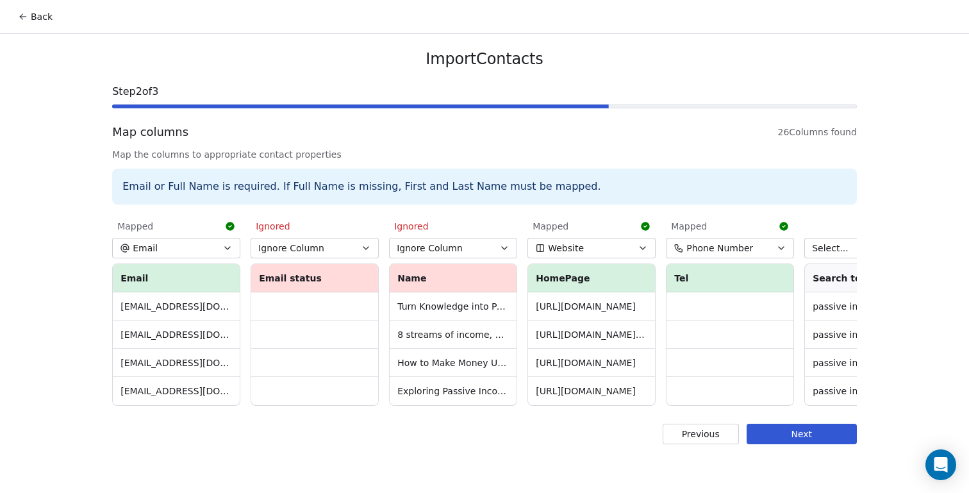
click at [642, 245] on icon "button" at bounding box center [643, 248] width 10 height 10
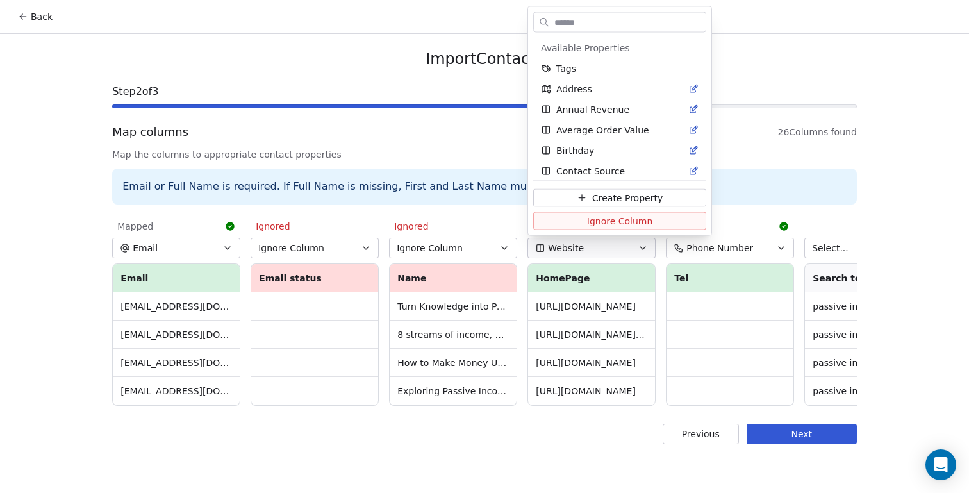
scroll to position [662, 0]
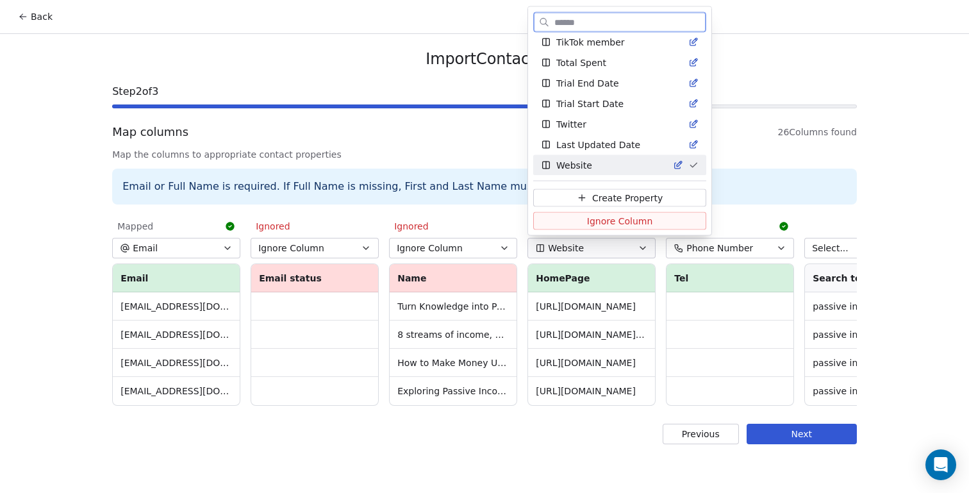
click at [611, 196] on span "Create Property" at bounding box center [627, 197] width 71 height 13
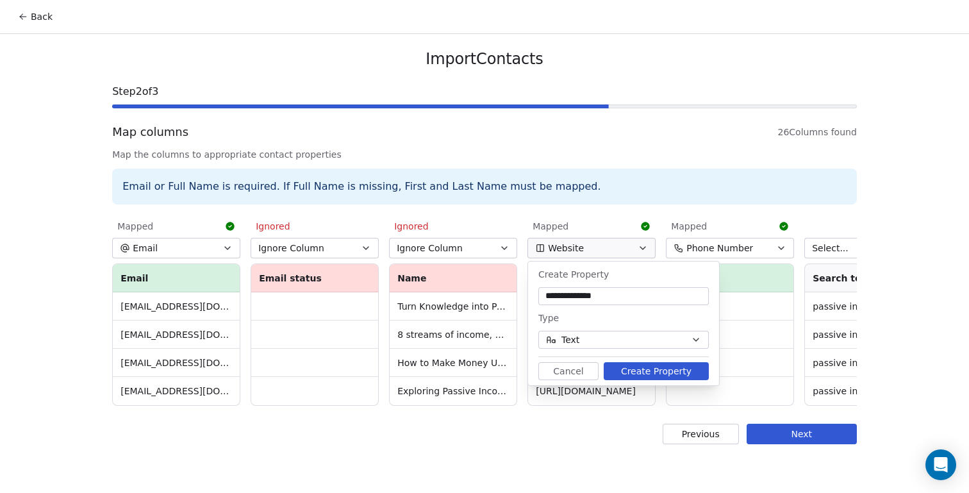
type input "**********"
click at [628, 340] on button "Text" at bounding box center [623, 340] width 170 height 18
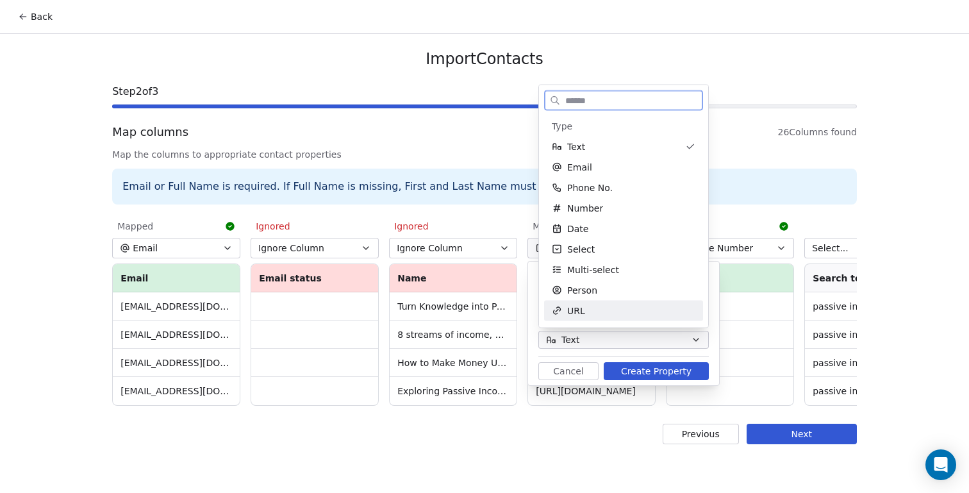
click at [620, 317] on div "URL" at bounding box center [624, 310] width 144 height 13
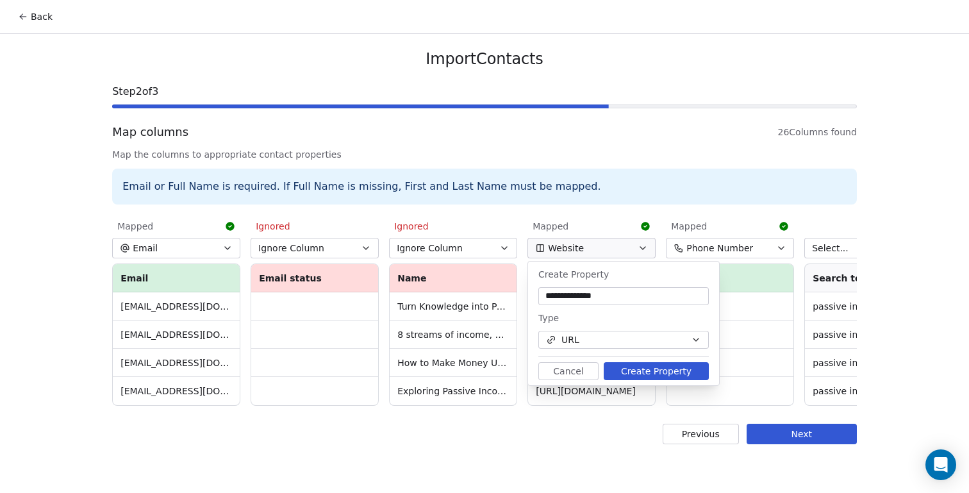
click at [647, 372] on button "Create Property" at bounding box center [656, 371] width 105 height 18
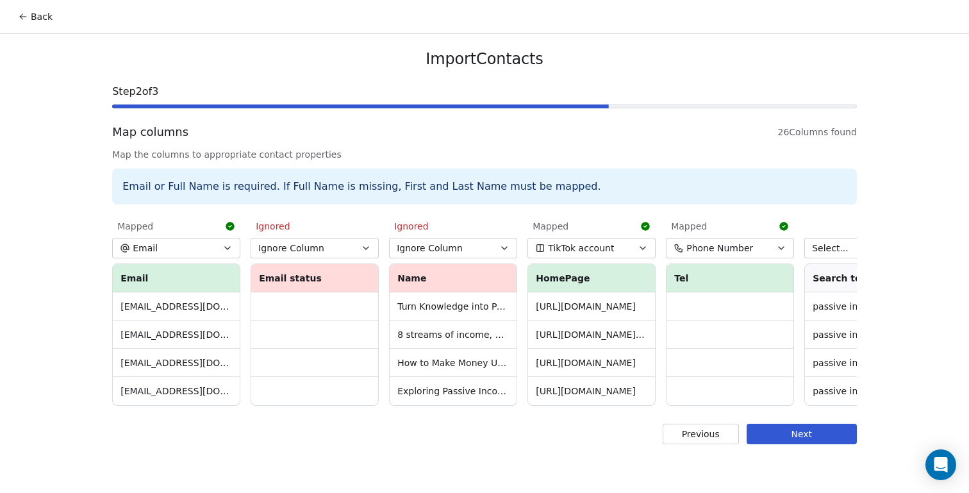
click at [766, 247] on button "Phone Number" at bounding box center [730, 248] width 128 height 21
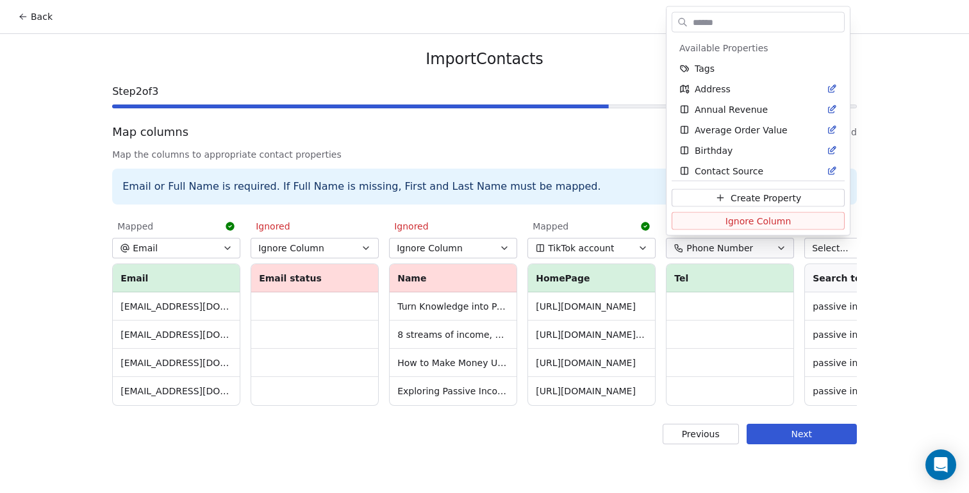
scroll to position [436, 0]
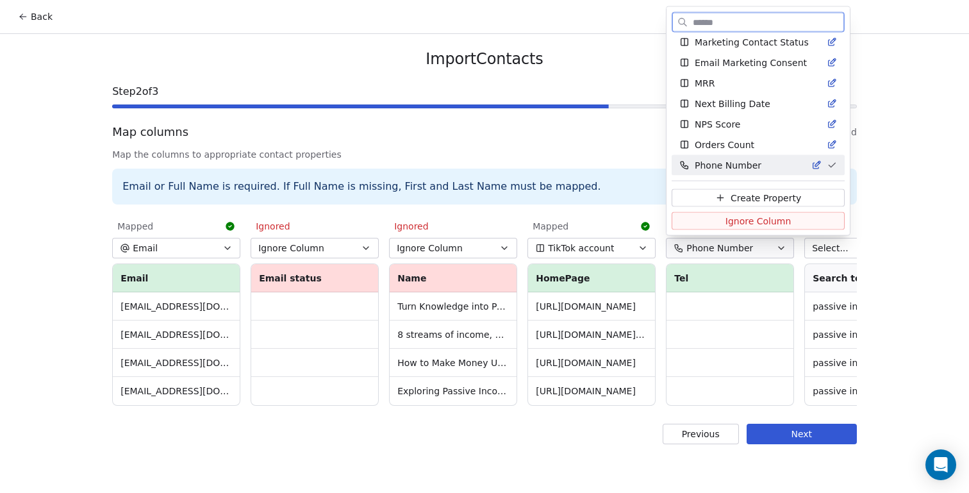
click at [746, 221] on span "Ignore Column" at bounding box center [759, 220] width 66 height 13
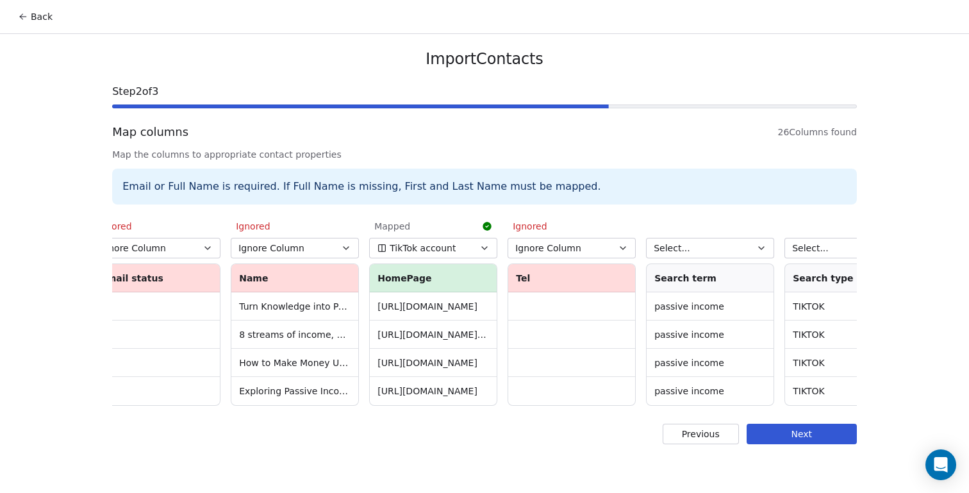
scroll to position [0, 160]
click at [739, 246] on button "Select..." at bounding box center [708, 248] width 128 height 21
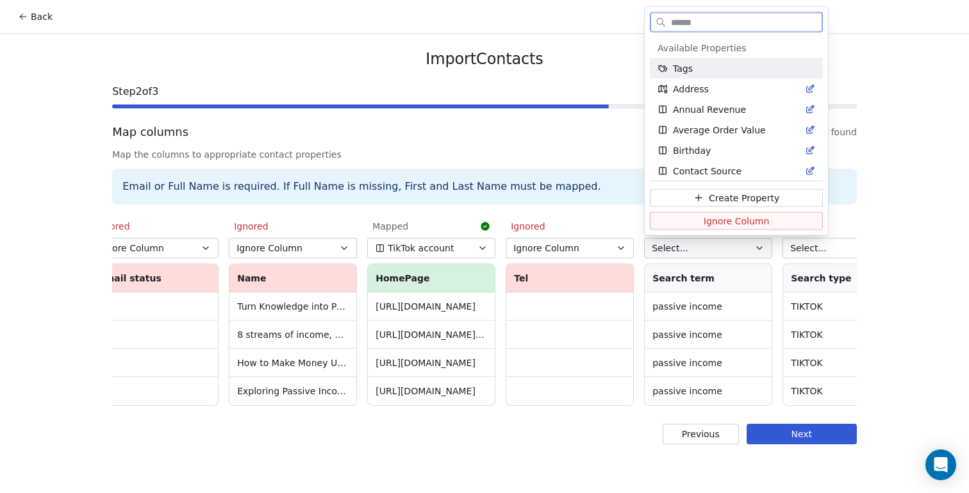
click at [724, 225] on span "Ignore Column" at bounding box center [737, 220] width 66 height 13
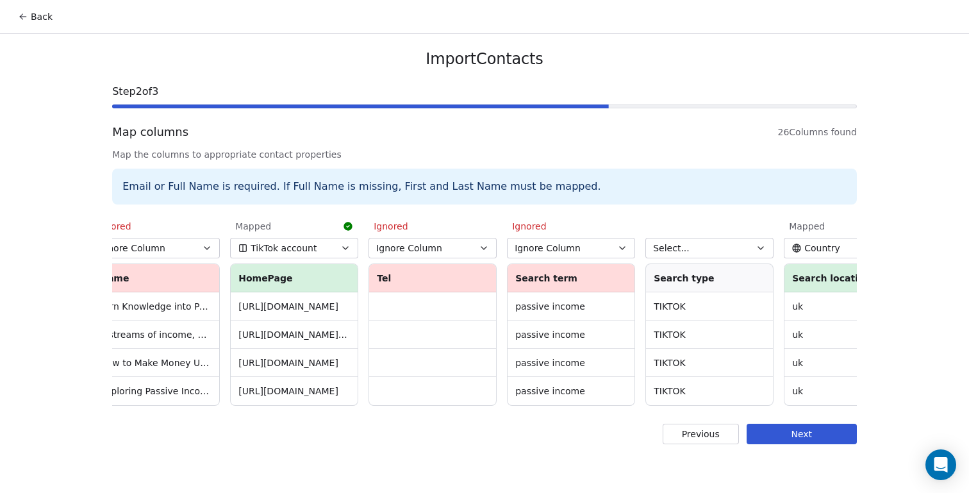
scroll to position [0, 329]
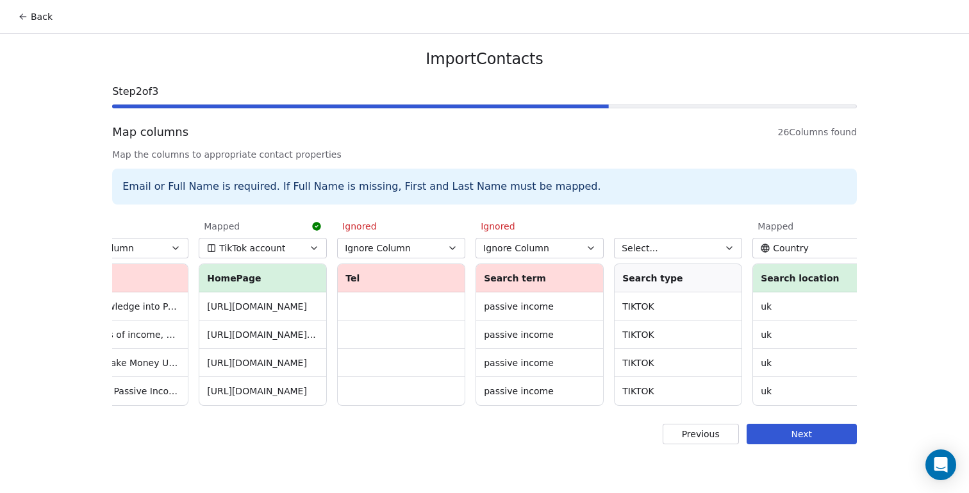
click at [702, 240] on button "Select..." at bounding box center [678, 248] width 128 height 21
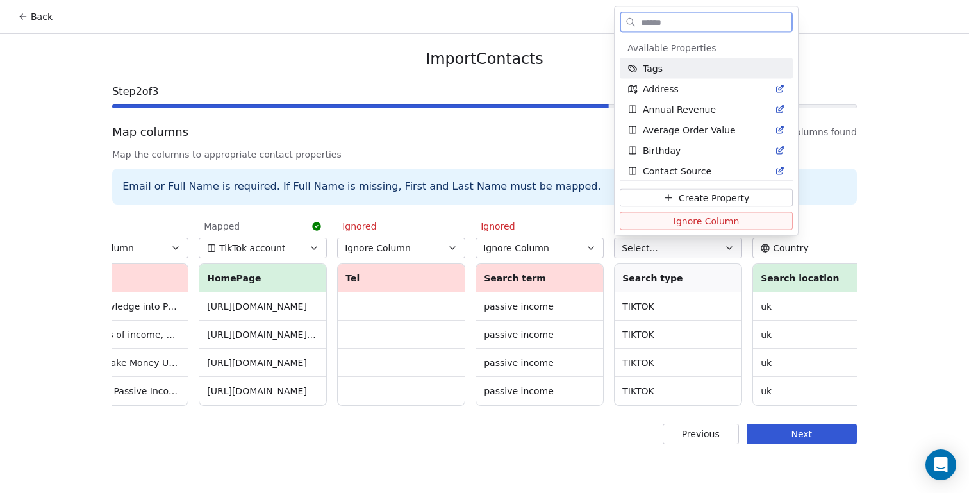
click at [706, 220] on span "Ignore Column" at bounding box center [707, 220] width 66 height 13
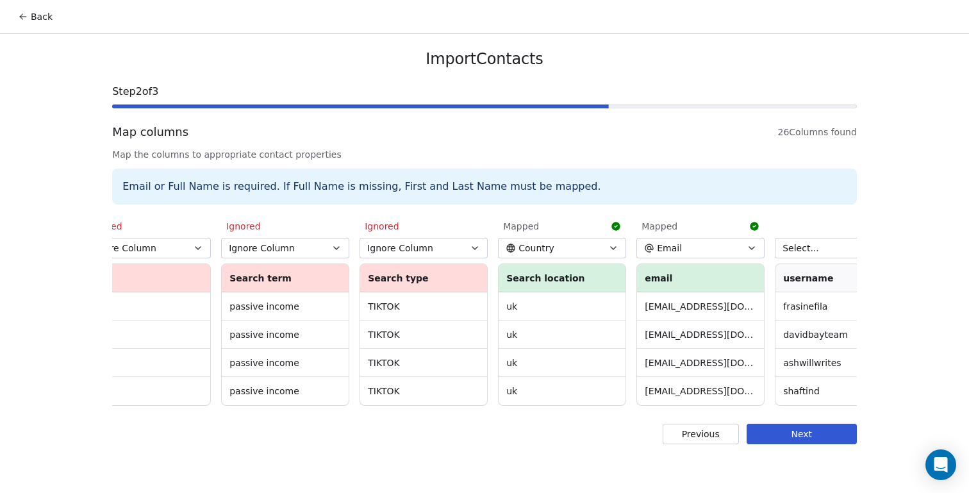
scroll to position [0, 584]
click at [738, 244] on button "Email" at bounding box center [700, 248] width 128 height 21
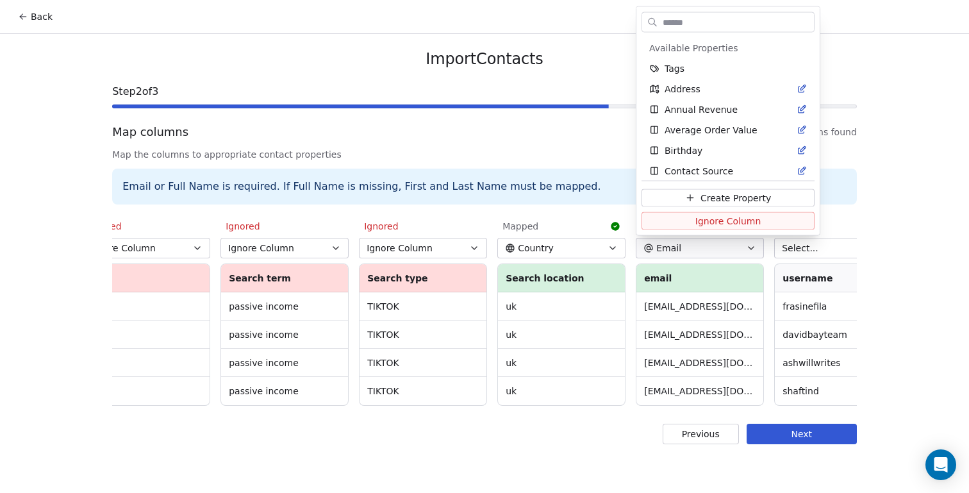
scroll to position [88, 0]
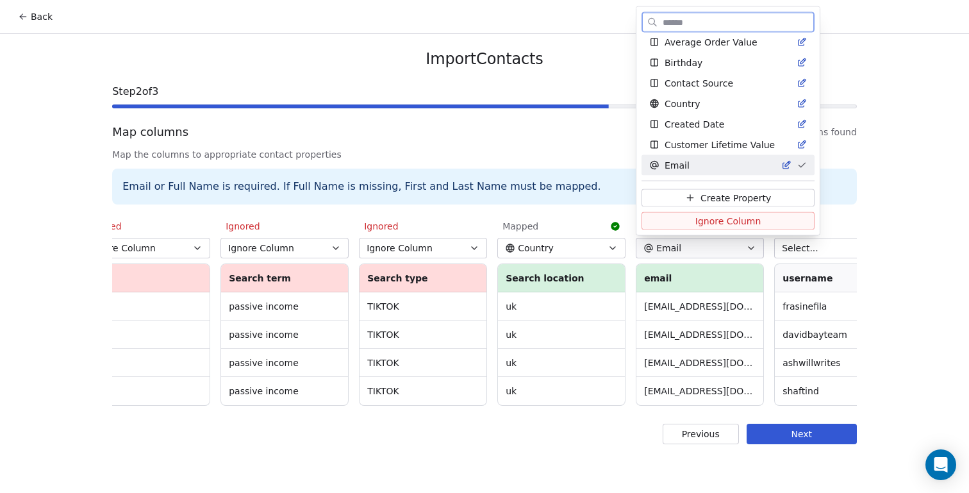
click at [728, 221] on span "Ignore Column" at bounding box center [728, 220] width 66 height 13
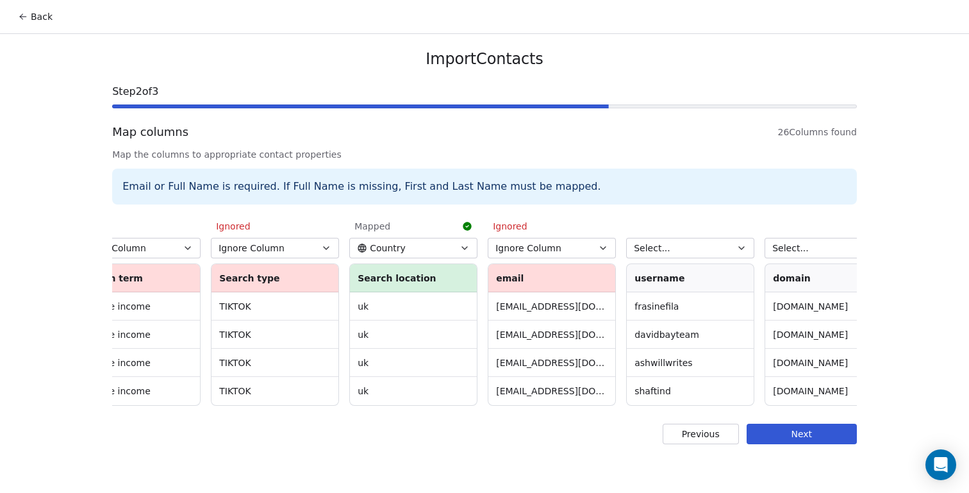
scroll to position [0, 737]
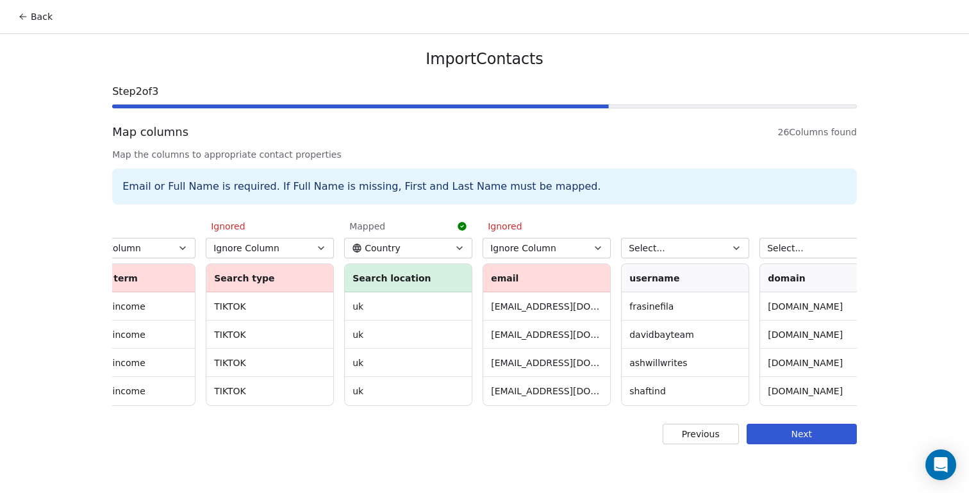
click at [722, 242] on button "Select..." at bounding box center [685, 248] width 128 height 21
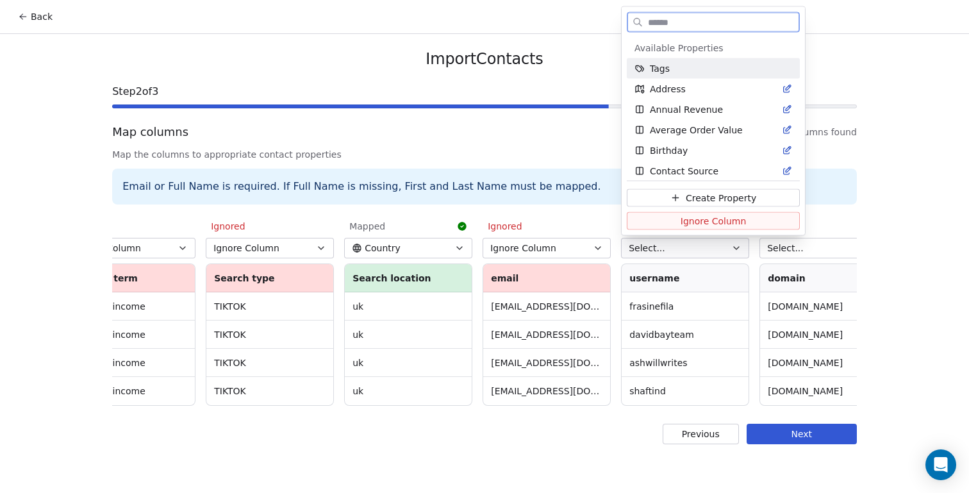
click at [713, 222] on span "Ignore Column" at bounding box center [714, 220] width 66 height 13
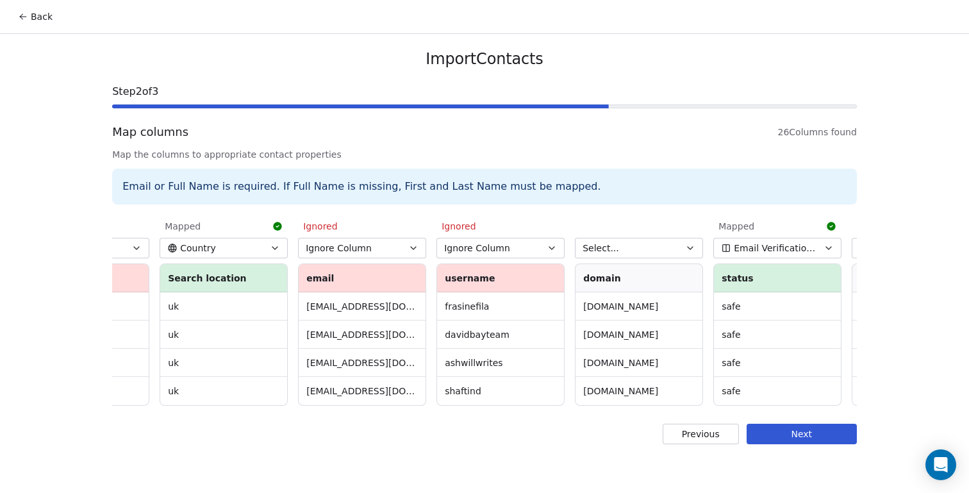
scroll to position [0, 923]
click at [693, 244] on icon "button" at bounding box center [689, 248] width 10 height 10
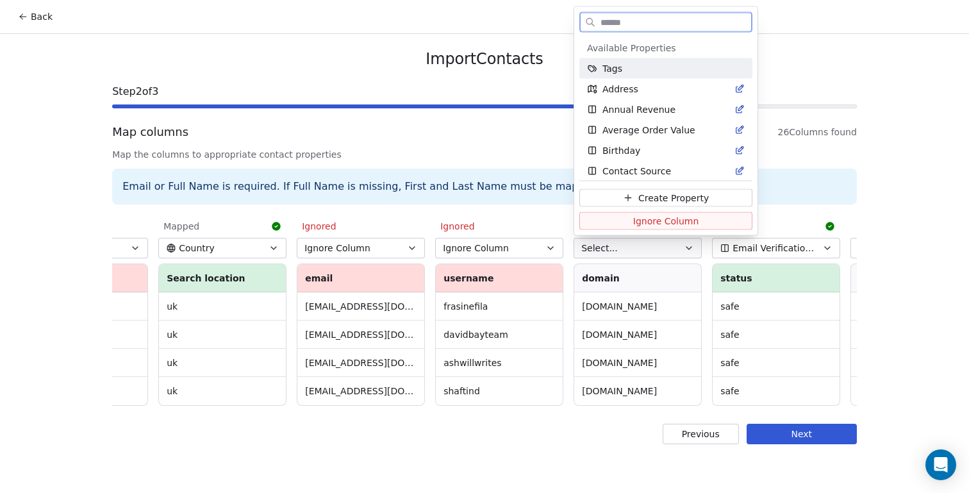
click at [686, 221] on button "Ignore Column" at bounding box center [665, 221] width 173 height 18
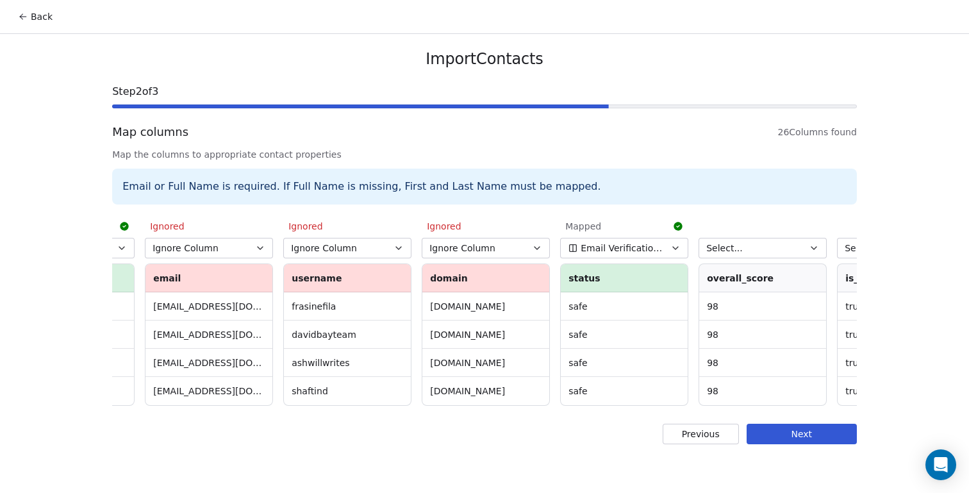
scroll to position [0, 1076]
click at [653, 246] on span "Email Verification Status" at bounding box center [620, 248] width 83 height 13
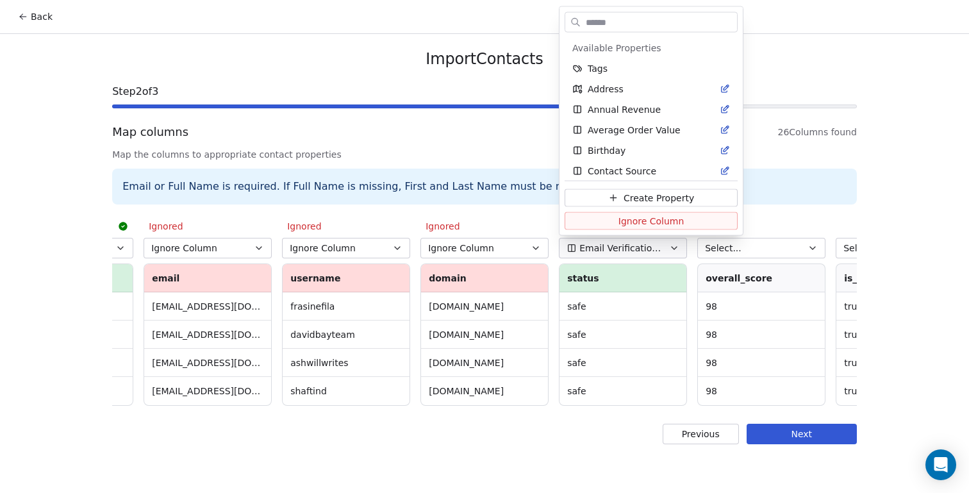
scroll to position [108, 0]
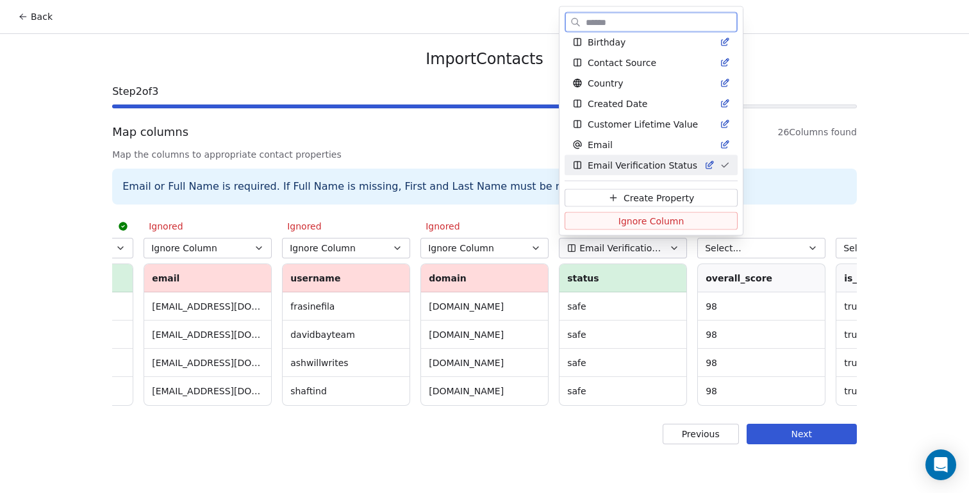
click at [643, 220] on span "Ignore Column" at bounding box center [651, 220] width 66 height 13
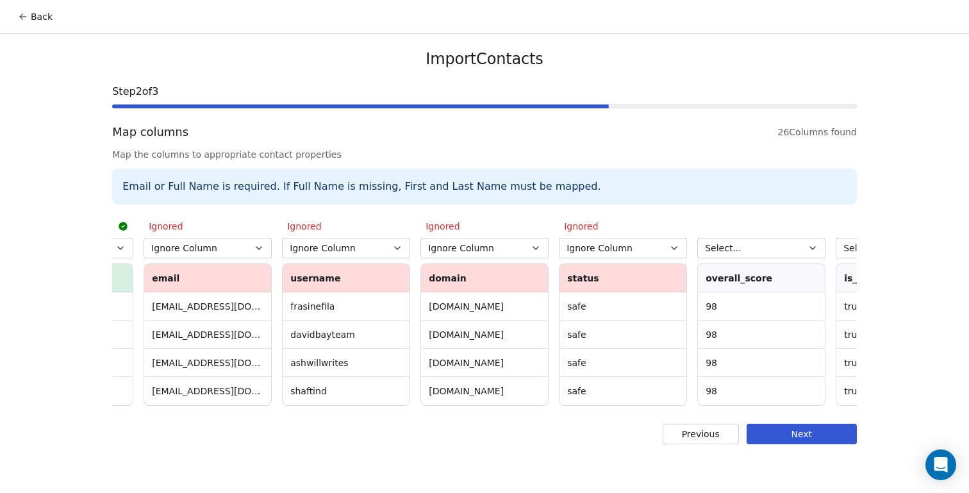
click at [734, 250] on span "Select..." at bounding box center [723, 248] width 37 height 13
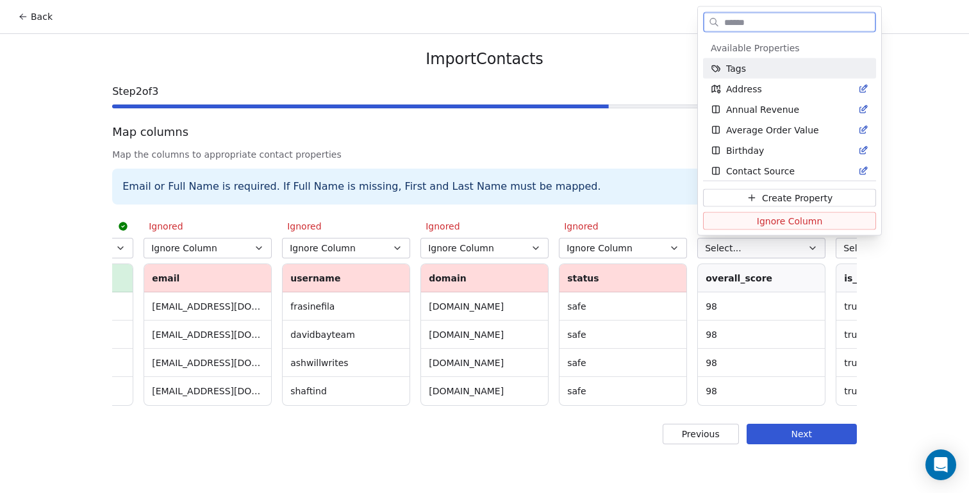
click at [731, 220] on button "Ignore Column" at bounding box center [789, 221] width 173 height 18
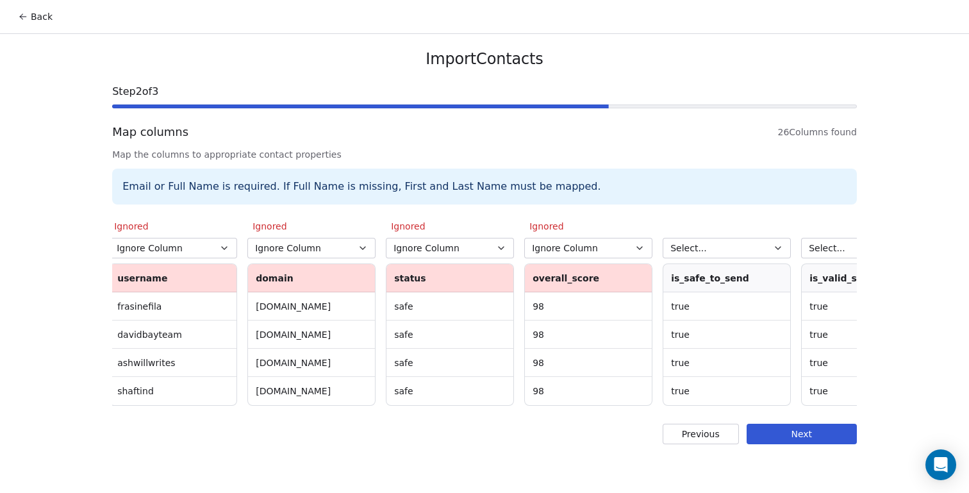
scroll to position [0, 1259]
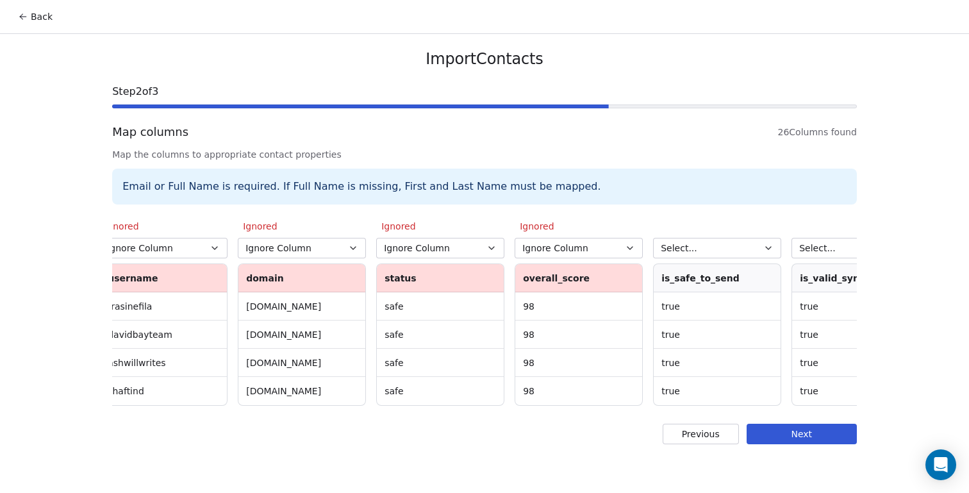
click at [708, 244] on button "Select..." at bounding box center [717, 248] width 128 height 21
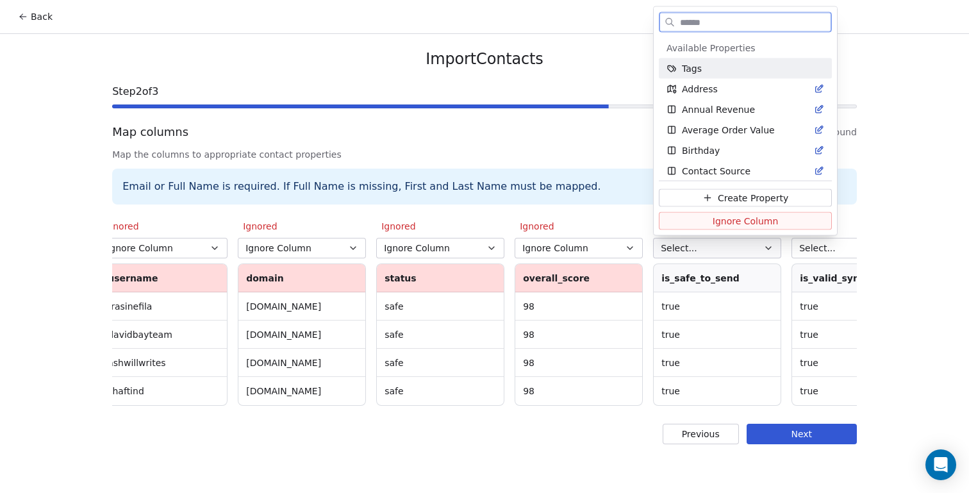
click at [713, 220] on span "Ignore Column" at bounding box center [746, 220] width 66 height 13
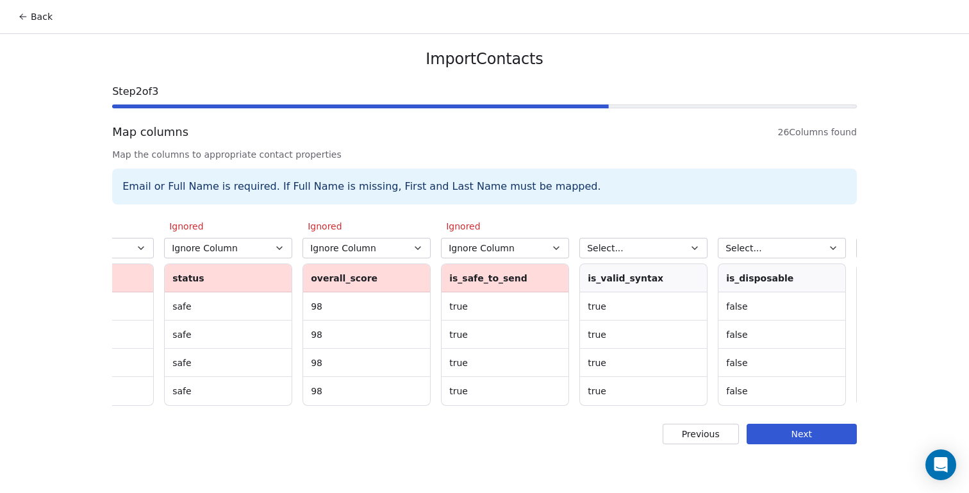
scroll to position [0, 1496]
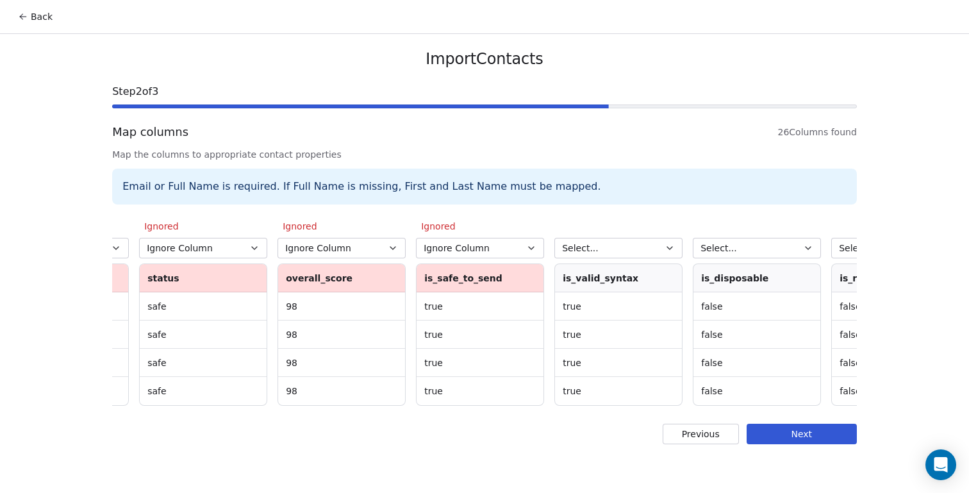
click at [656, 249] on button "Select..." at bounding box center [618, 248] width 128 height 21
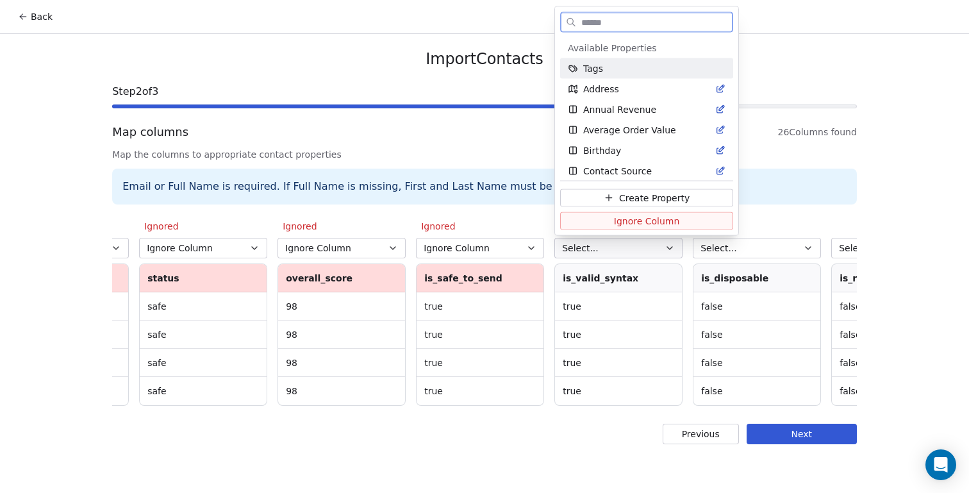
click at [647, 221] on span "Ignore Column" at bounding box center [647, 220] width 66 height 13
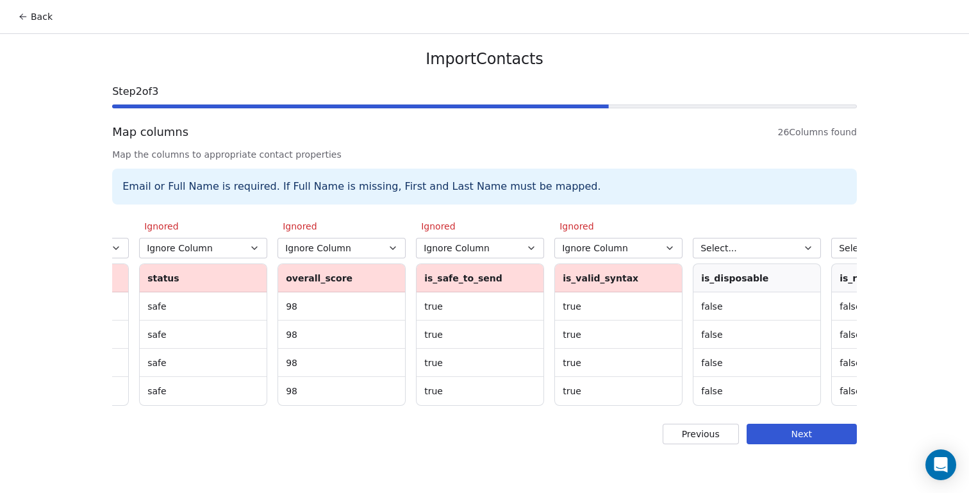
click at [763, 251] on button "Select..." at bounding box center [757, 248] width 128 height 21
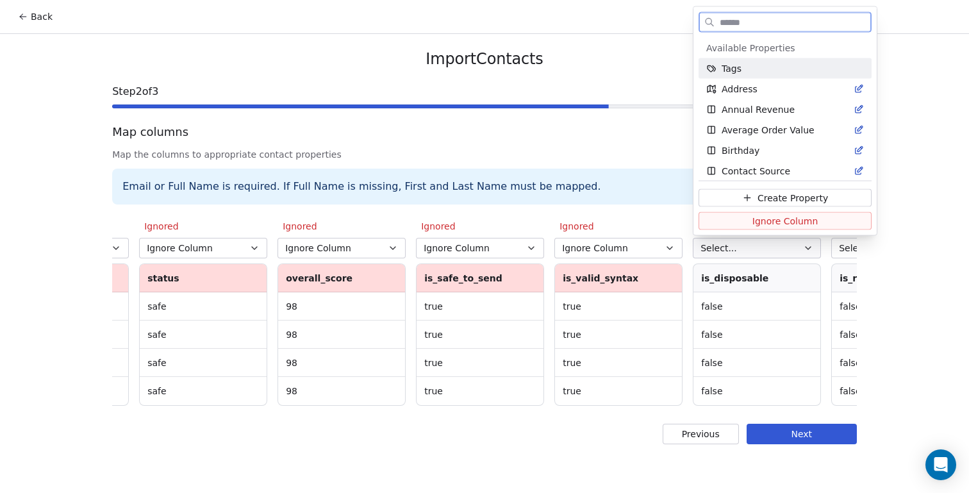
click at [756, 220] on span "Ignore Column" at bounding box center [785, 220] width 66 height 13
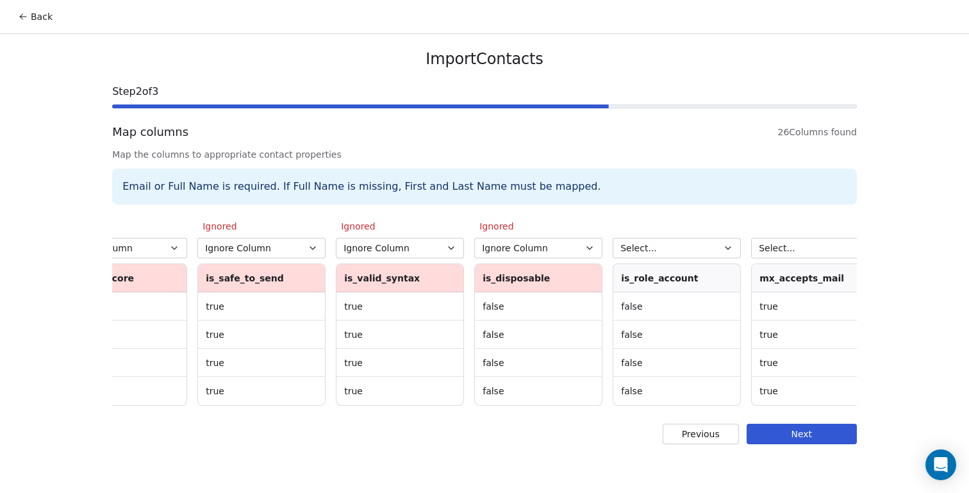
scroll to position [0, 1738]
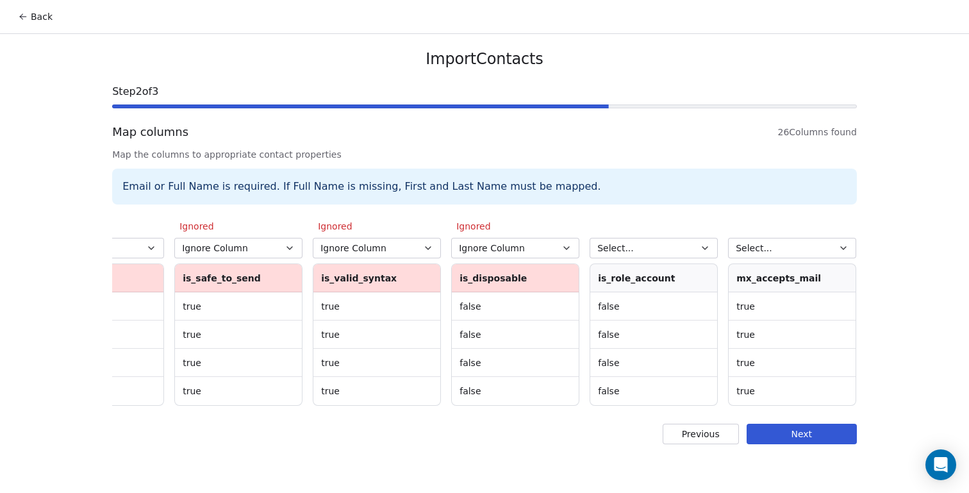
click at [711, 245] on button "Select..." at bounding box center [654, 248] width 128 height 21
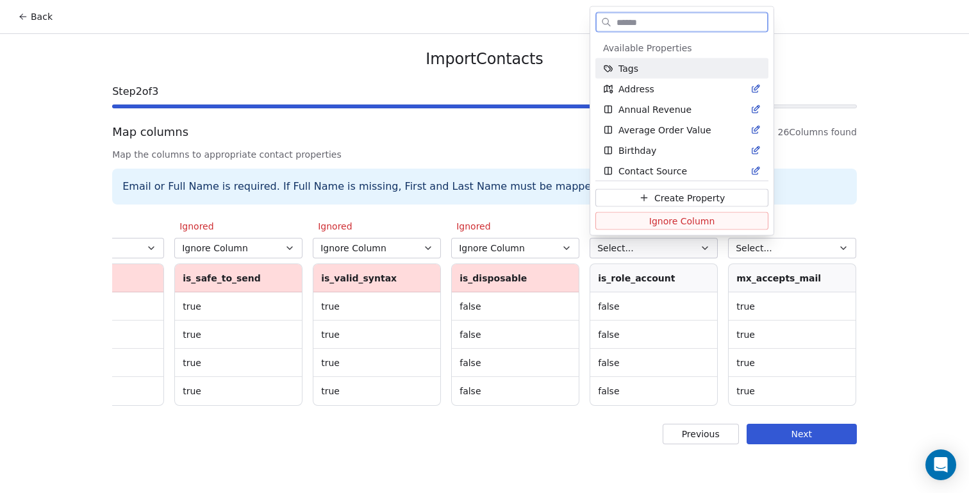
click at [690, 222] on span "Ignore Column" at bounding box center [682, 220] width 66 height 13
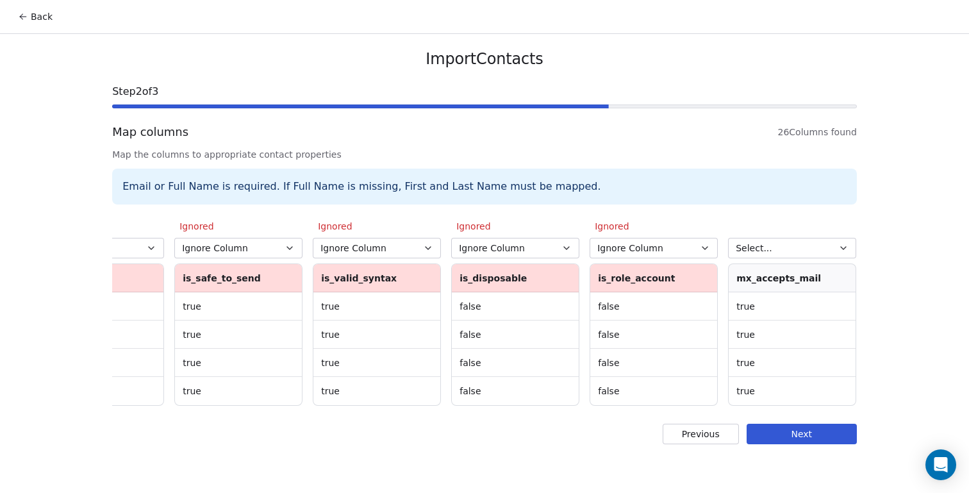
click at [757, 244] on span "Select..." at bounding box center [754, 248] width 37 height 13
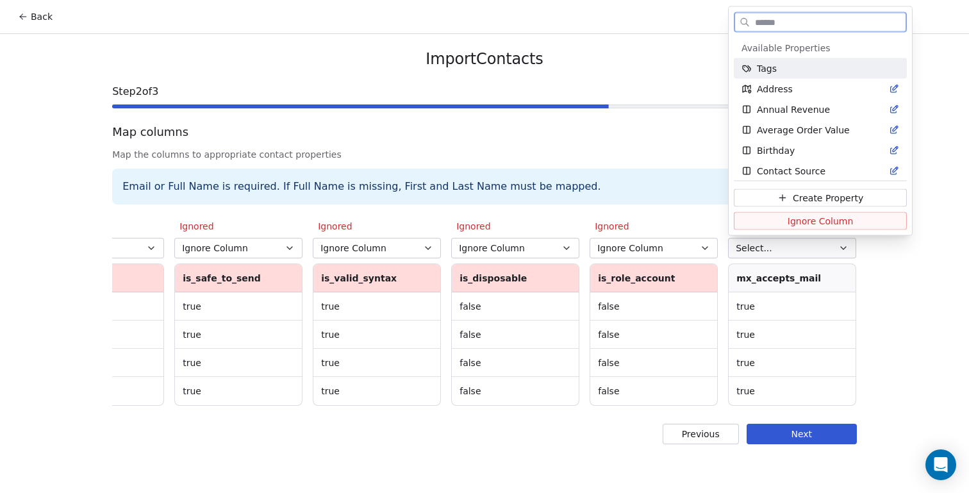
click at [758, 225] on button "Ignore Column" at bounding box center [820, 221] width 173 height 18
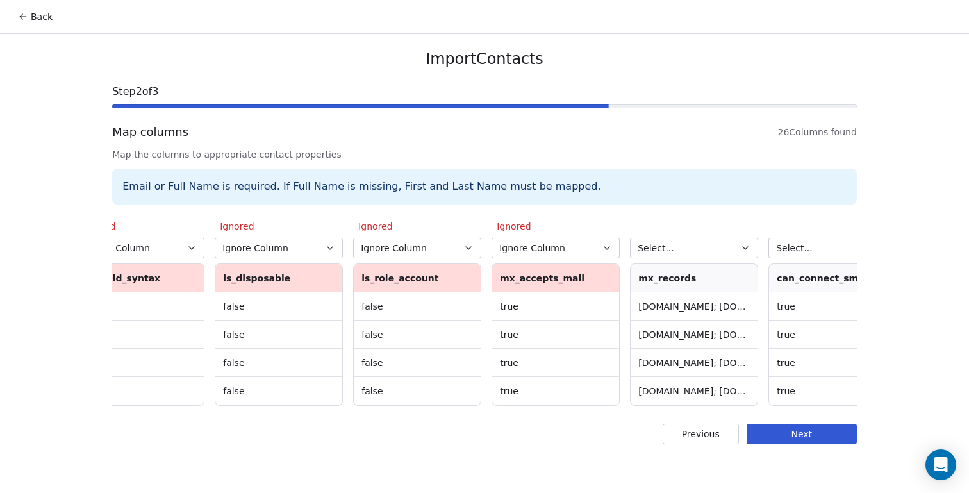
scroll to position [0, 1978]
click at [736, 250] on icon "button" at bounding box center [741, 248] width 10 height 10
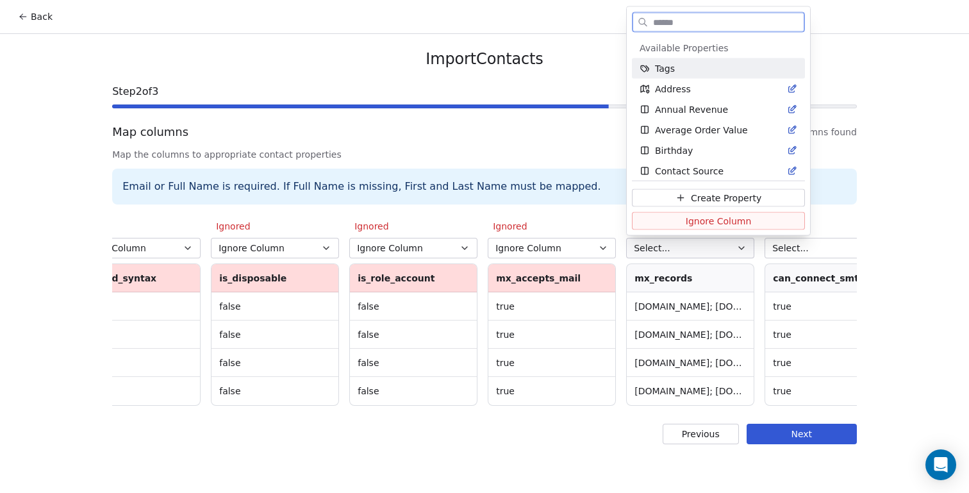
click at [723, 228] on button "Ignore Column" at bounding box center [718, 221] width 173 height 18
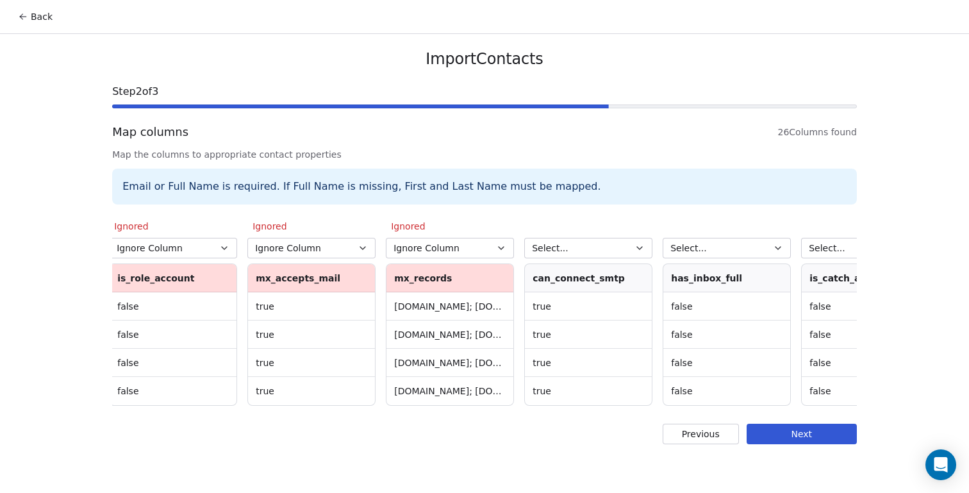
scroll to position [0, 2228]
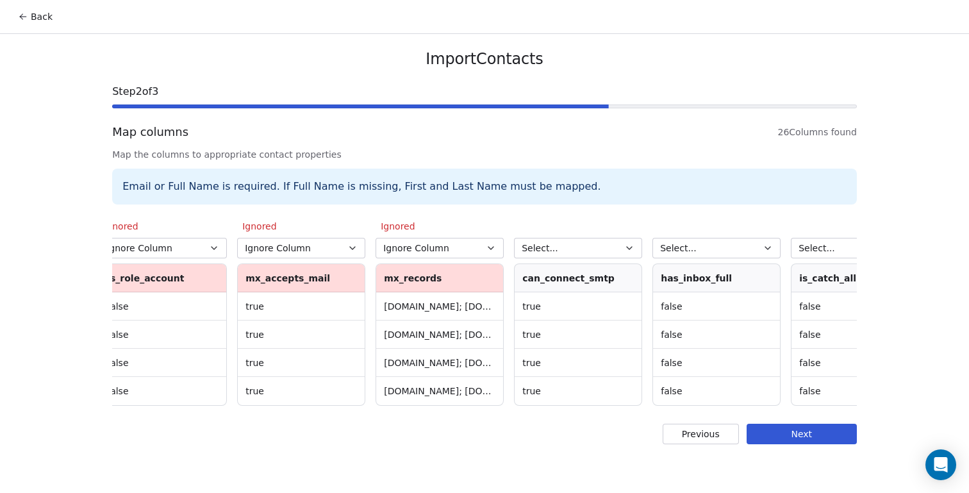
click at [627, 245] on icon "button" at bounding box center [629, 248] width 10 height 10
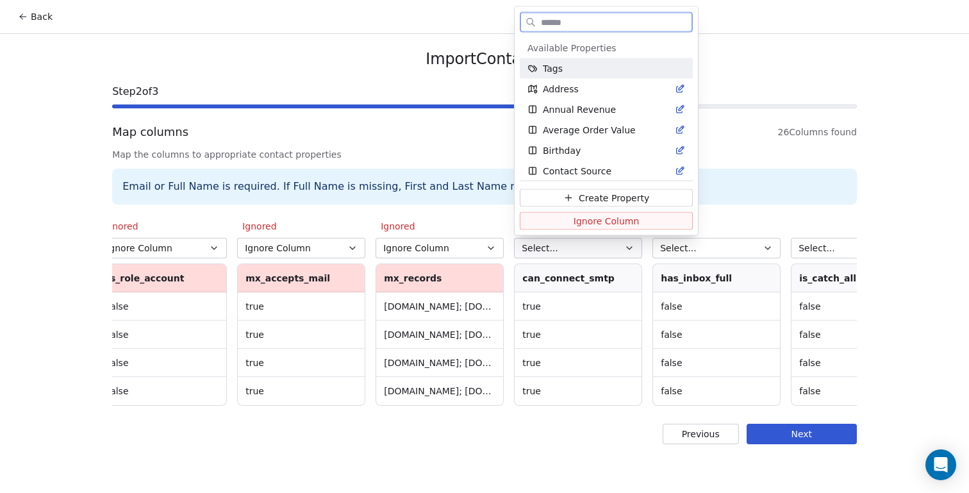
click at [620, 217] on span "Ignore Column" at bounding box center [607, 220] width 66 height 13
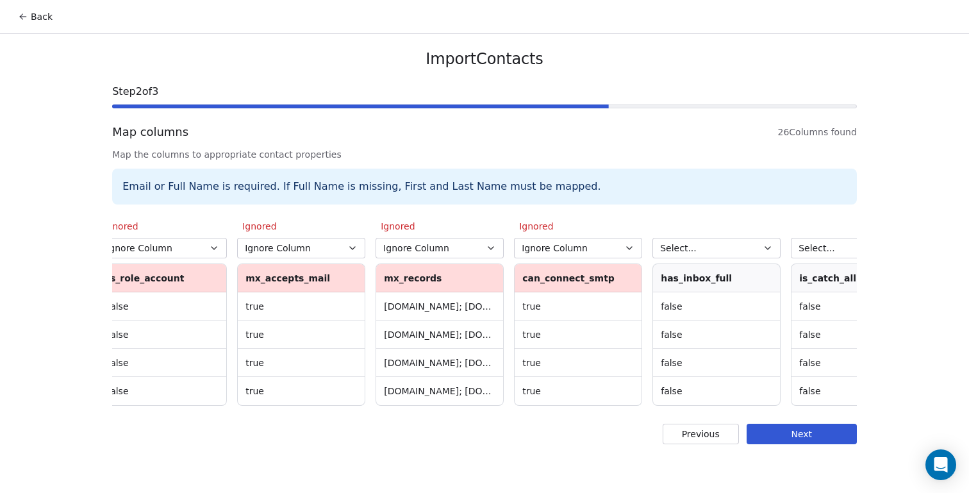
click at [690, 242] on span "Select..." at bounding box center [678, 248] width 37 height 13
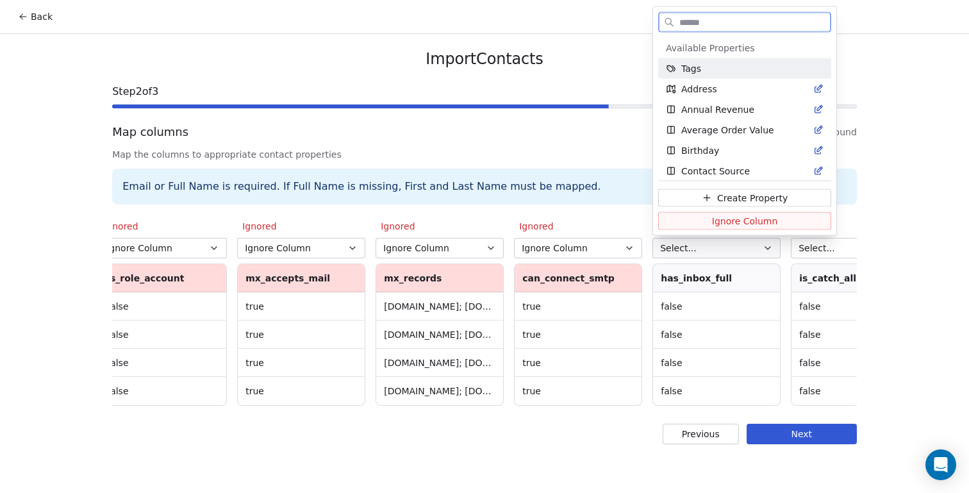
click at [693, 219] on button "Ignore Column" at bounding box center [744, 221] width 173 height 18
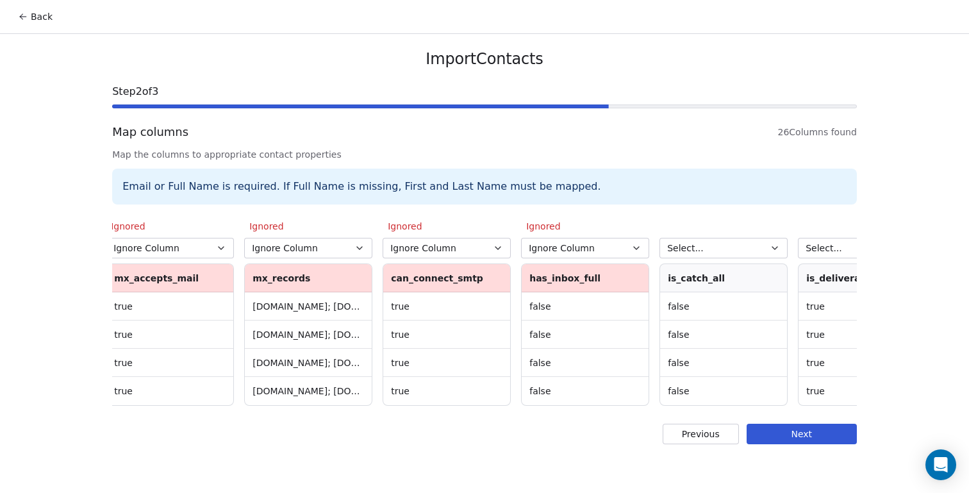
scroll to position [0, 2363]
click at [713, 253] on button "Select..." at bounding box center [720, 248] width 128 height 21
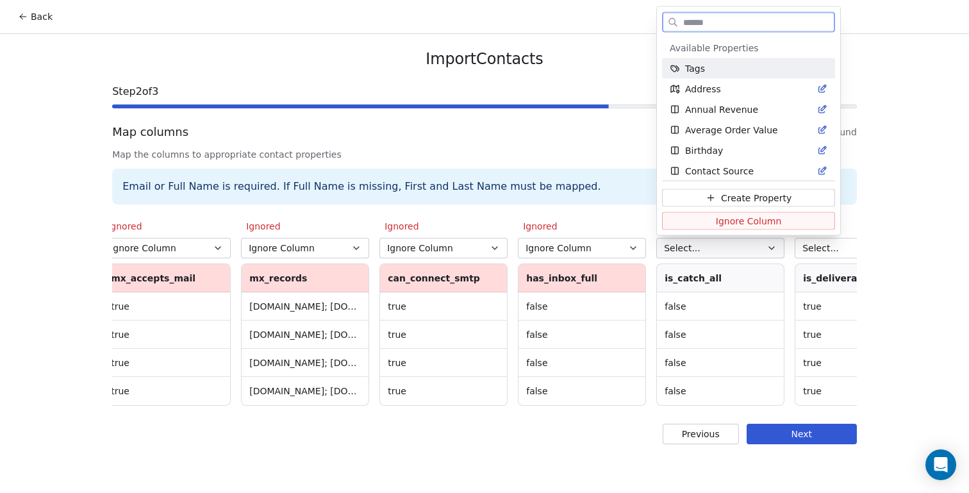
click at [705, 226] on button "Ignore Column" at bounding box center [748, 221] width 173 height 18
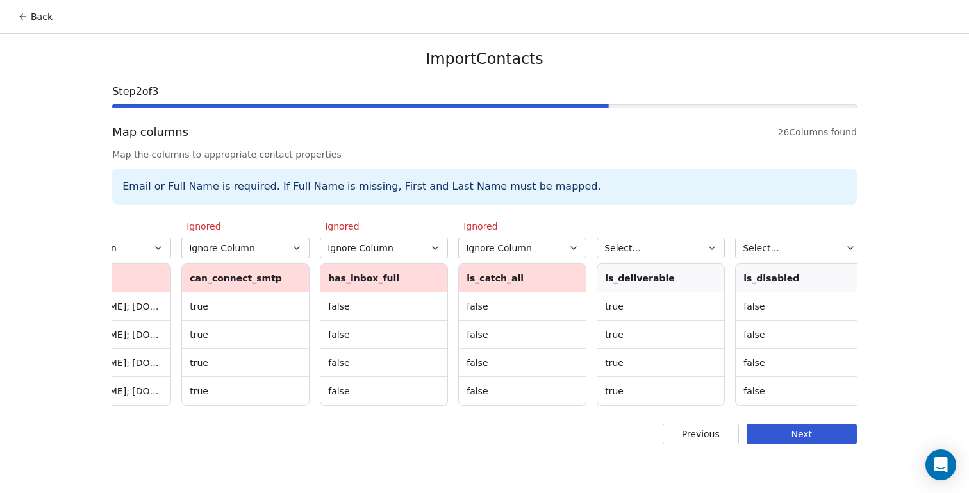
scroll to position [0, 2594]
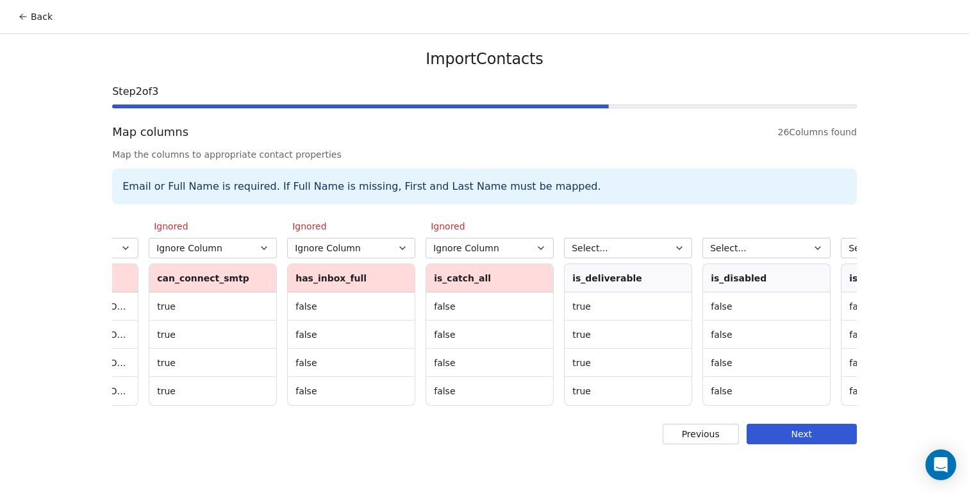
click at [676, 247] on icon "button" at bounding box center [679, 248] width 10 height 10
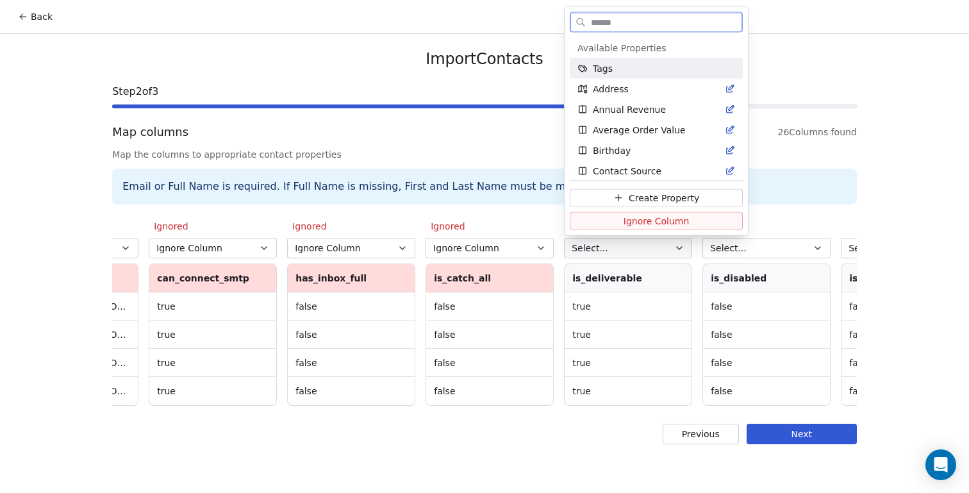
click at [671, 225] on span "Ignore Column" at bounding box center [657, 220] width 66 height 13
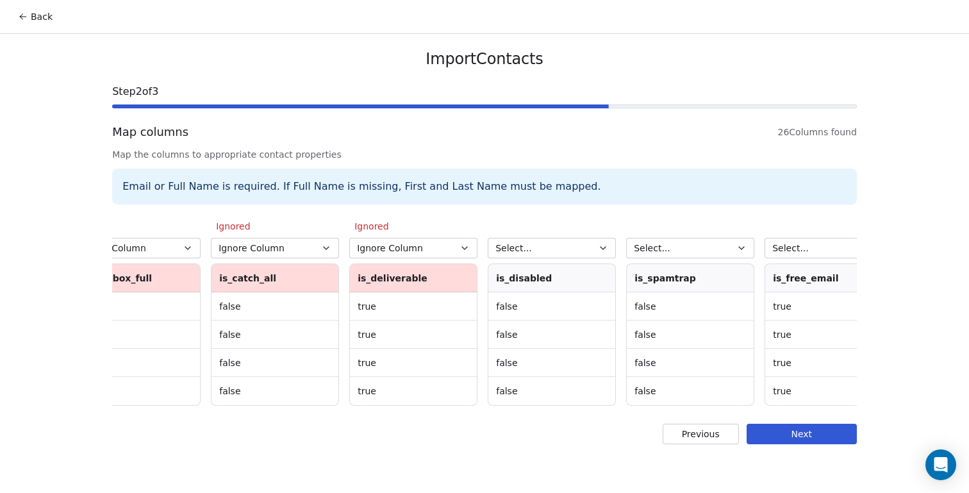
scroll to position [0, 2829]
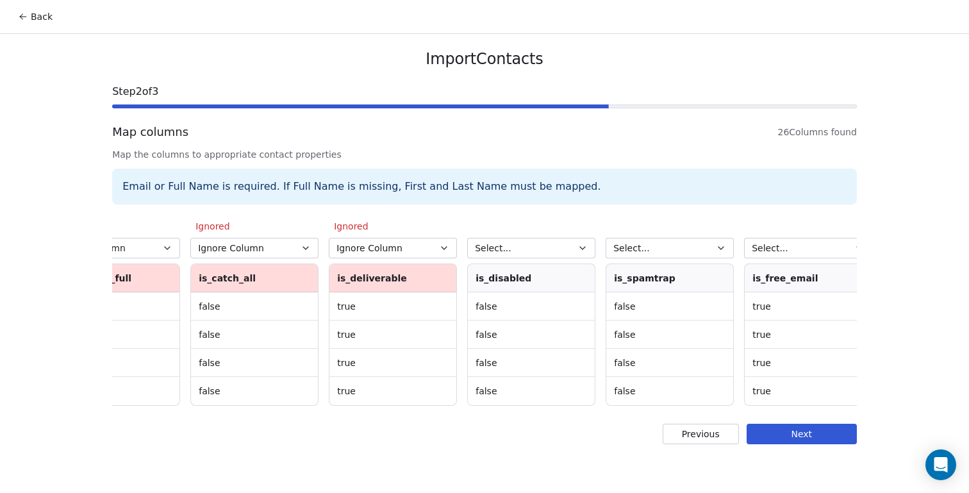
click at [585, 248] on icon "button" at bounding box center [582, 248] width 10 height 10
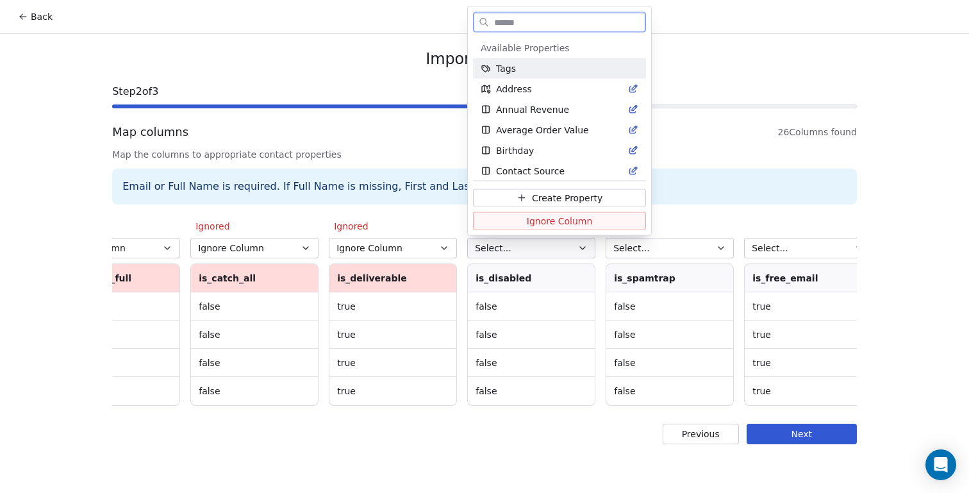
click at [576, 226] on span "Ignore Column" at bounding box center [560, 220] width 66 height 13
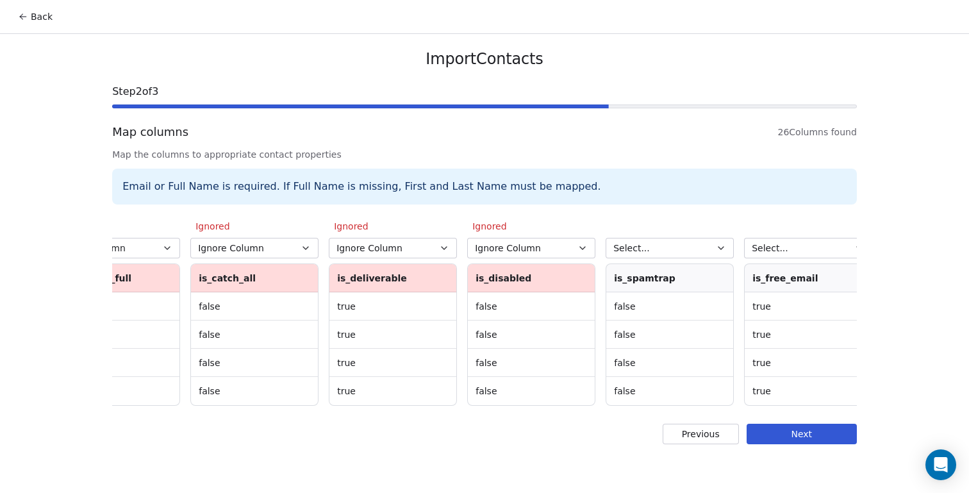
click at [642, 255] on button "Select..." at bounding box center [670, 248] width 128 height 21
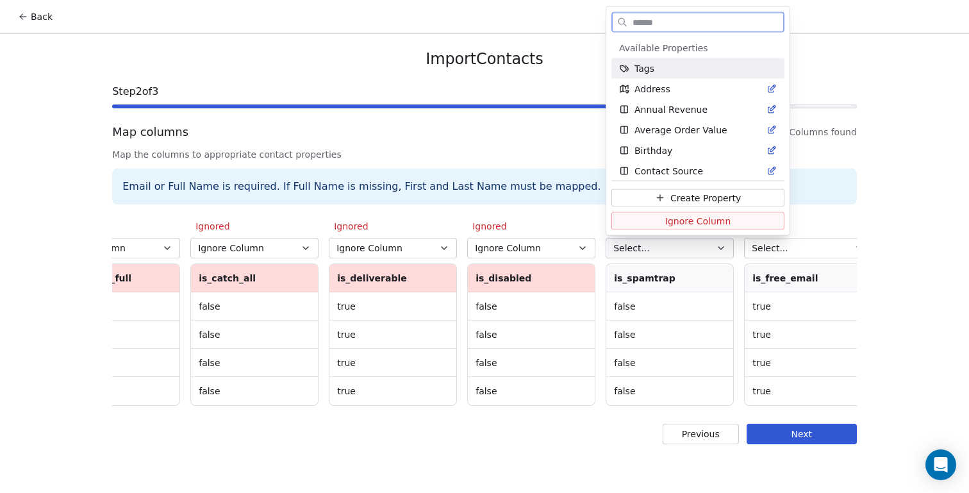
click at [636, 222] on button "Ignore Column" at bounding box center [697, 221] width 173 height 18
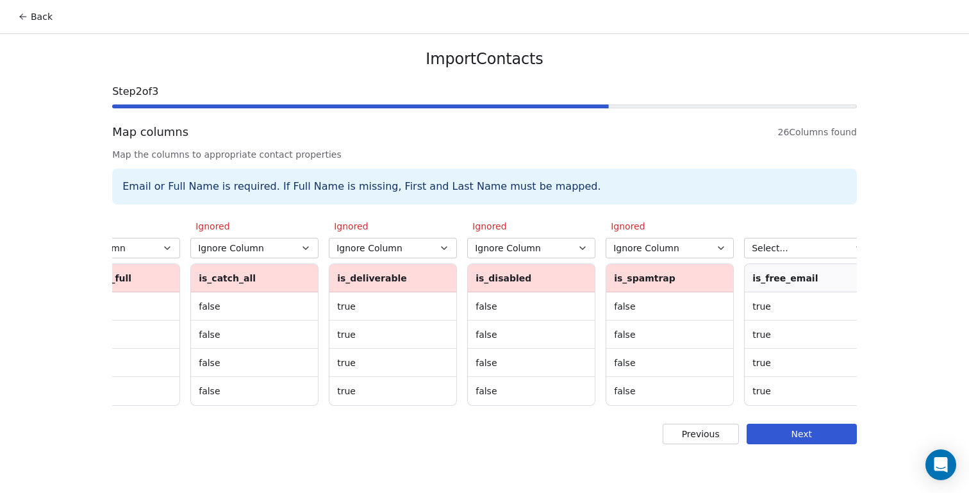
scroll to position [0, 2844]
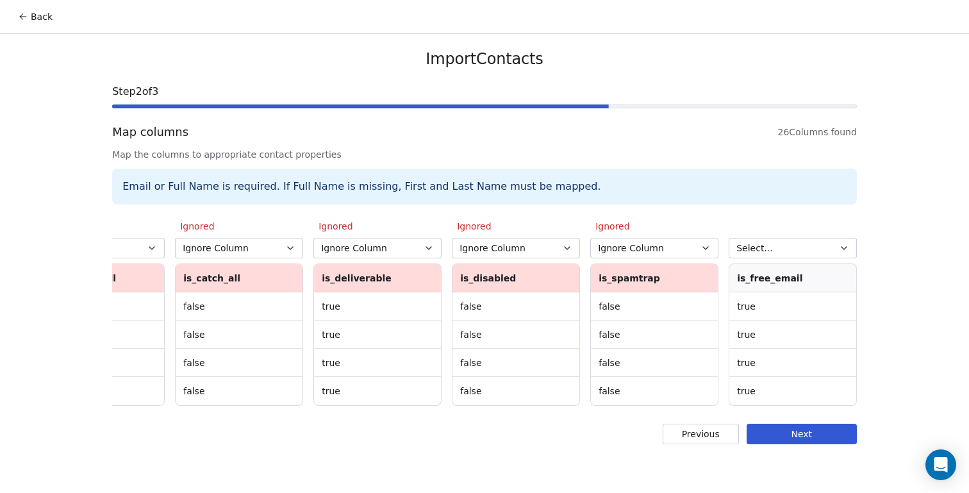
click at [749, 253] on span "Select..." at bounding box center [754, 248] width 37 height 13
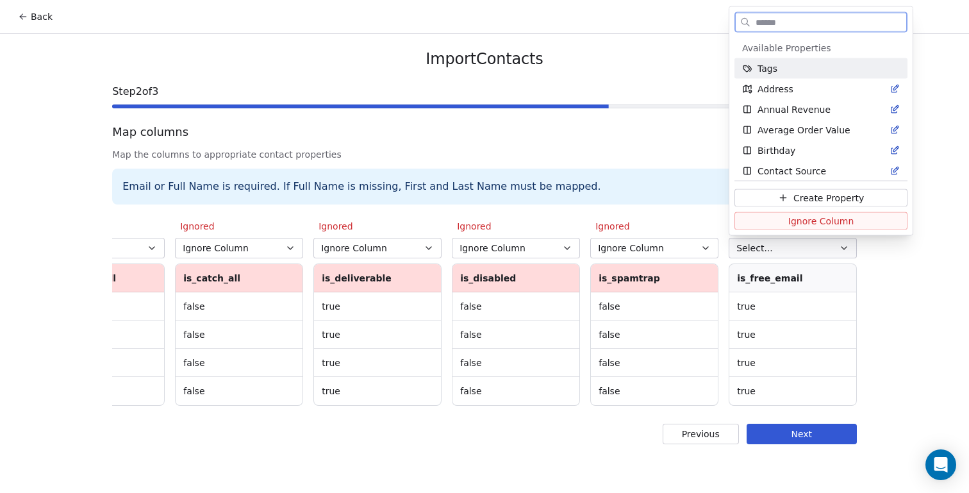
click at [755, 220] on button "Ignore Column" at bounding box center [821, 221] width 173 height 18
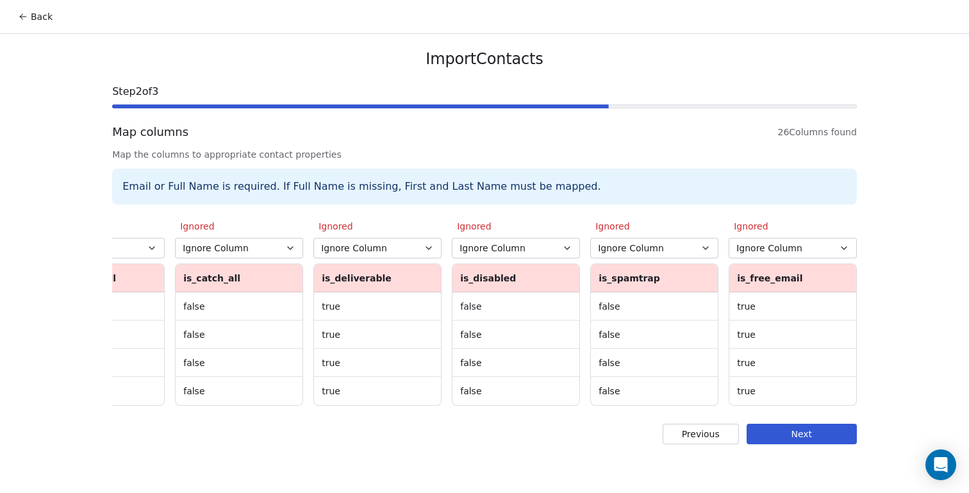
click at [798, 434] on button "Next" at bounding box center [802, 434] width 110 height 21
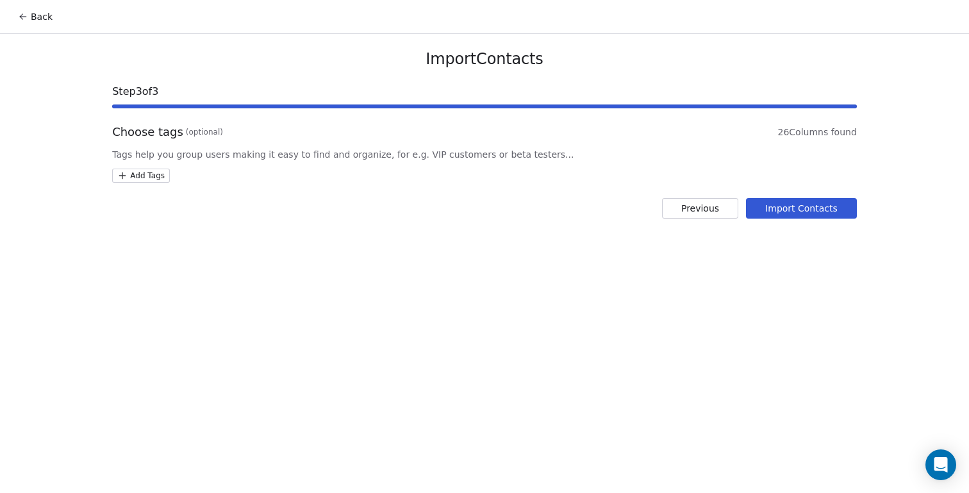
click at [802, 208] on button "Import Contacts" at bounding box center [801, 208] width 111 height 21
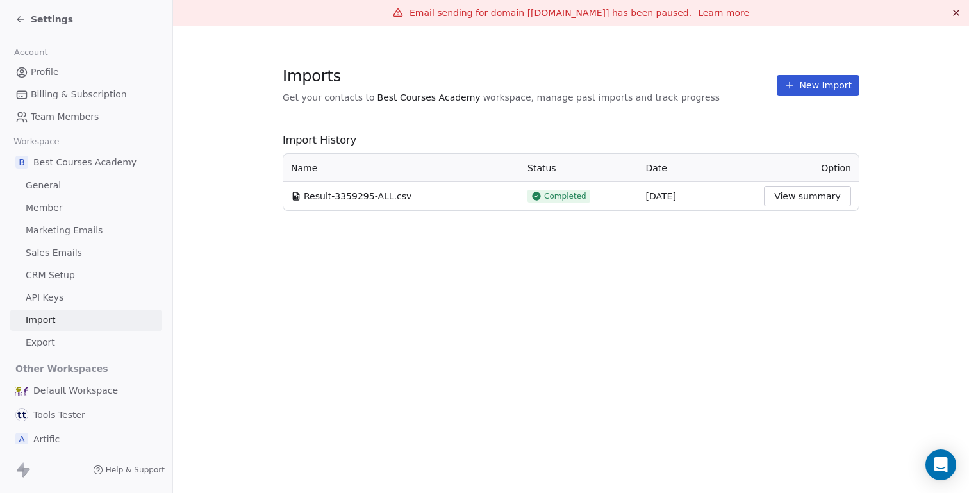
click at [18, 18] on icon at bounding box center [20, 19] width 10 height 10
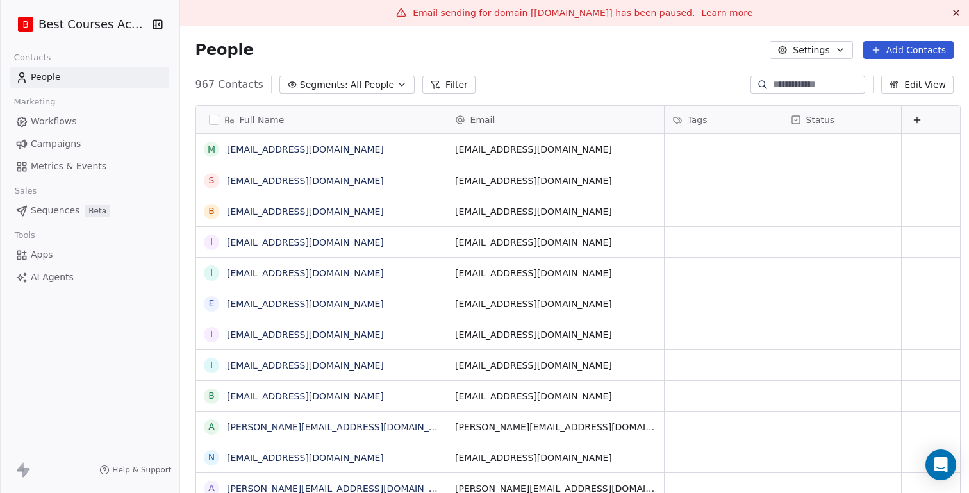
click at [209, 116] on button "button" at bounding box center [214, 120] width 10 height 10
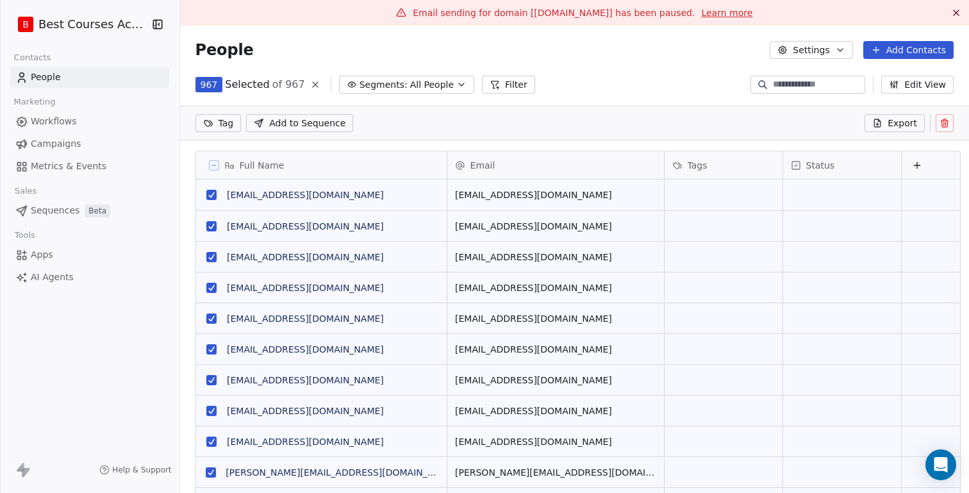
click at [943, 124] on icon at bounding box center [945, 123] width 10 height 10
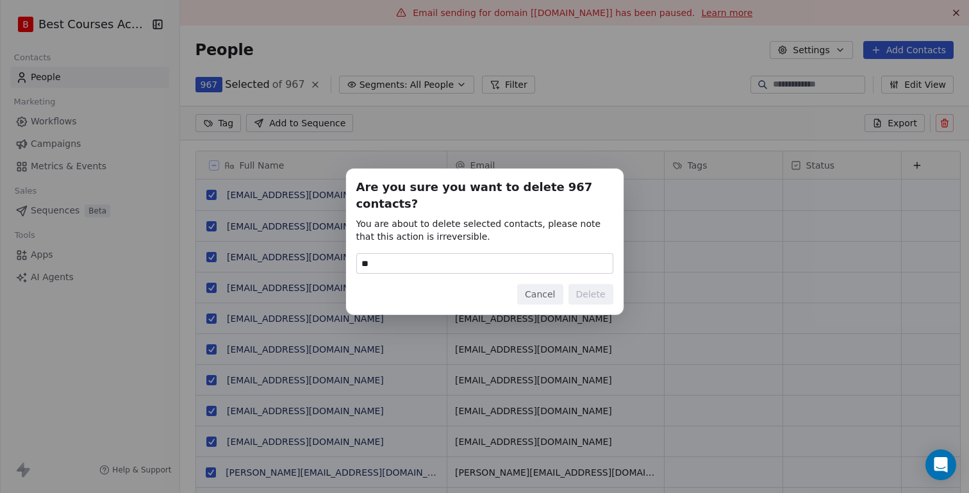
type input "******"
click at [599, 285] on button "Delete" at bounding box center [591, 294] width 45 height 21
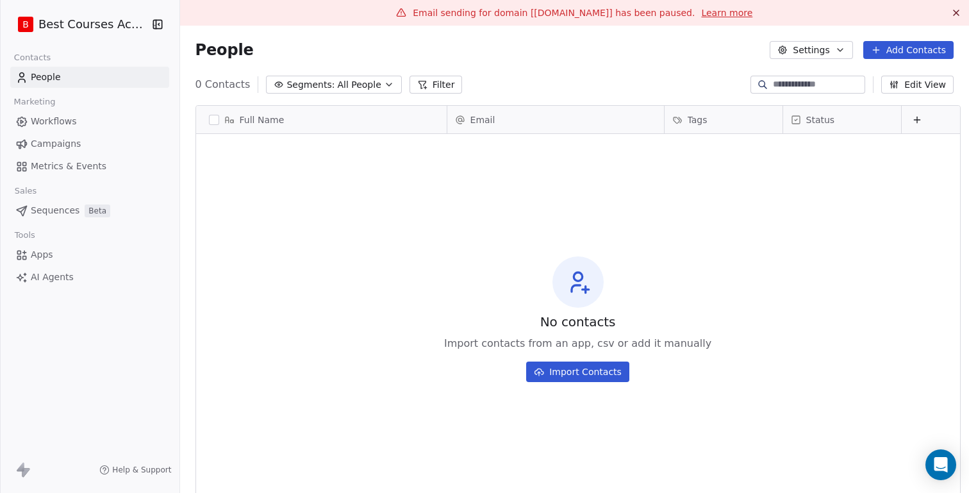
click at [576, 377] on button "Import Contacts" at bounding box center [577, 371] width 103 height 21
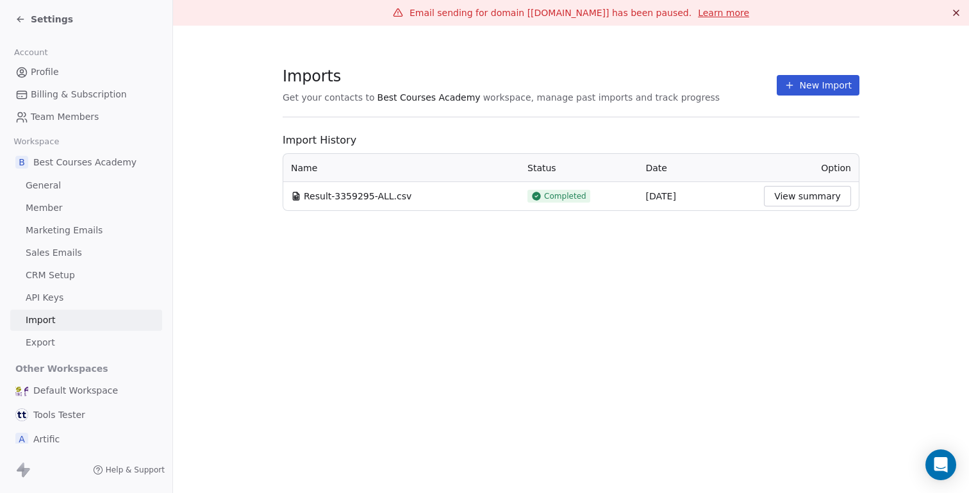
click at [814, 85] on button "New Import" at bounding box center [818, 85] width 83 height 21
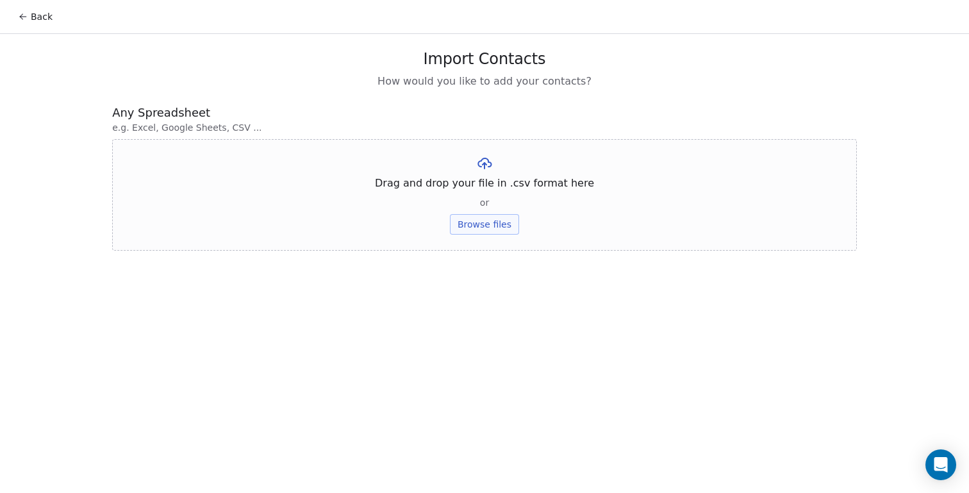
click at [498, 222] on button "Browse files" at bounding box center [484, 224] width 69 height 21
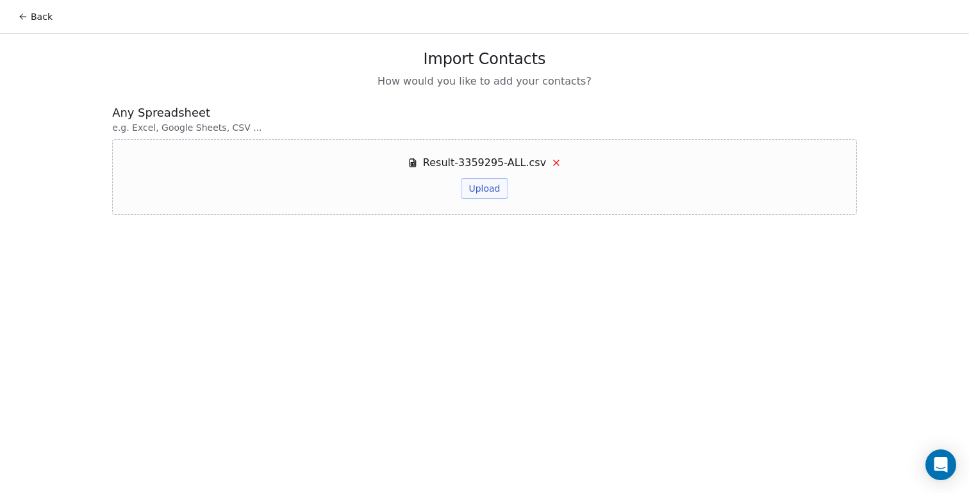
click at [476, 191] on button "Upload" at bounding box center [484, 188] width 47 height 21
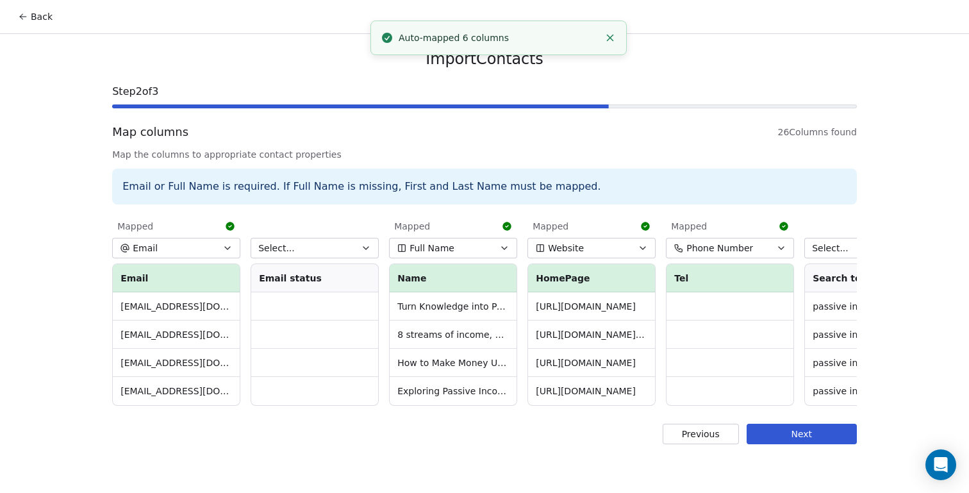
click at [370, 244] on icon "button" at bounding box center [366, 248] width 10 height 10
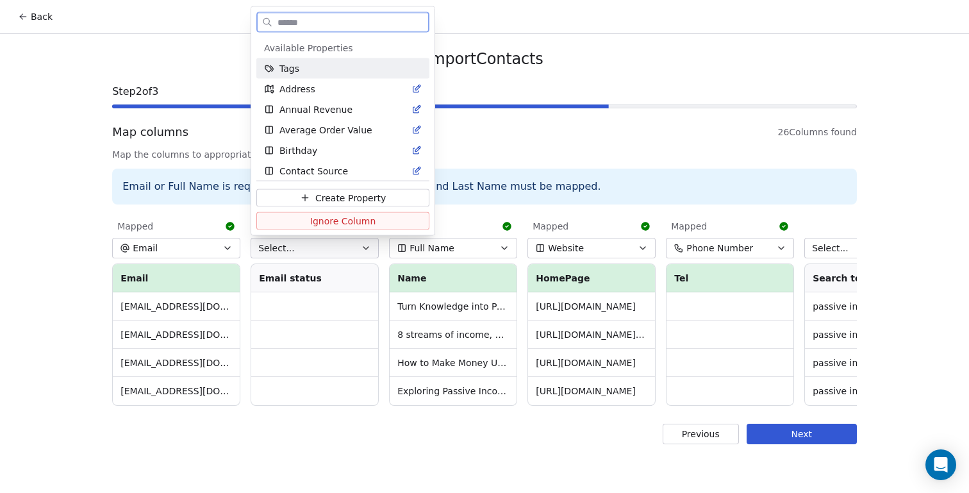
click at [349, 223] on span "Ignore Column" at bounding box center [343, 220] width 66 height 13
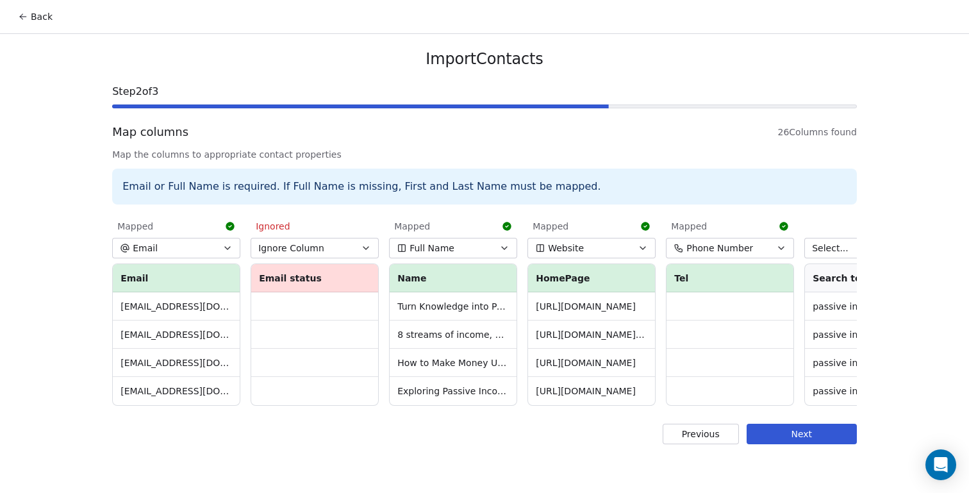
click at [479, 254] on button "Full Name" at bounding box center [453, 248] width 128 height 21
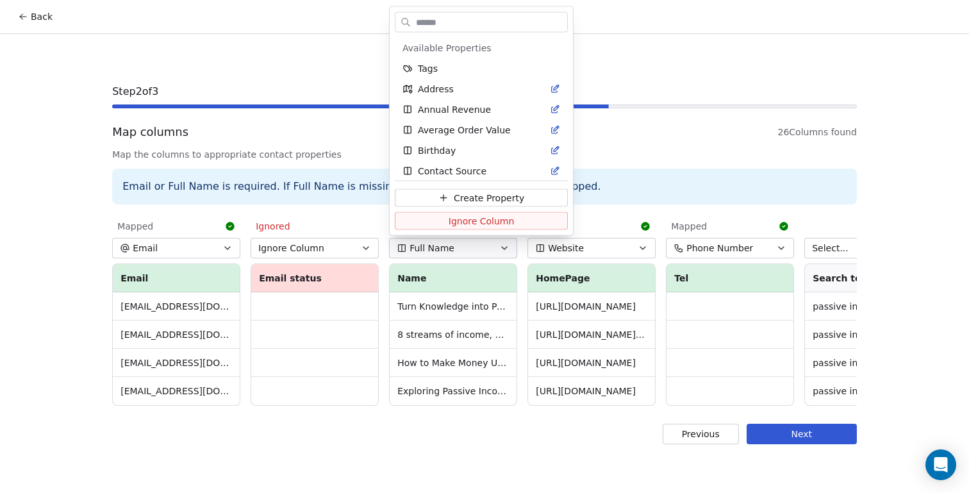
scroll to position [170, 0]
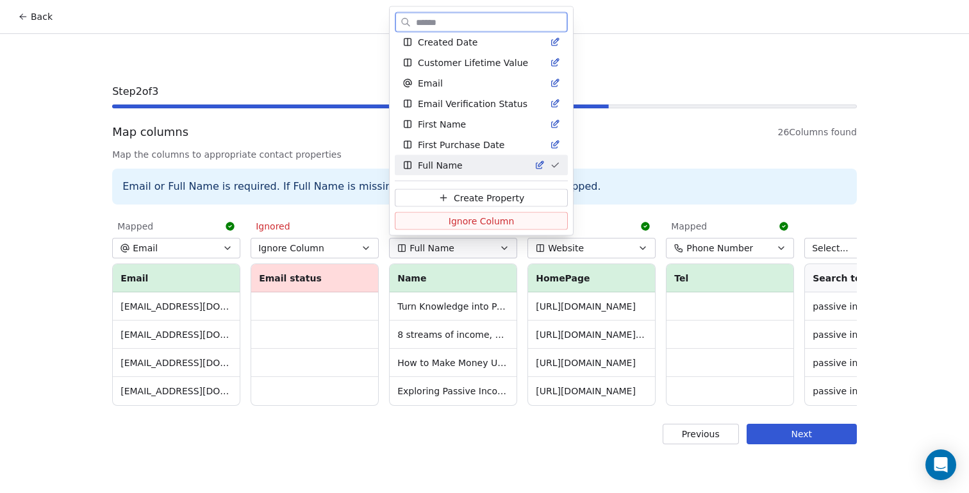
click at [470, 219] on span "Ignore Column" at bounding box center [482, 220] width 66 height 13
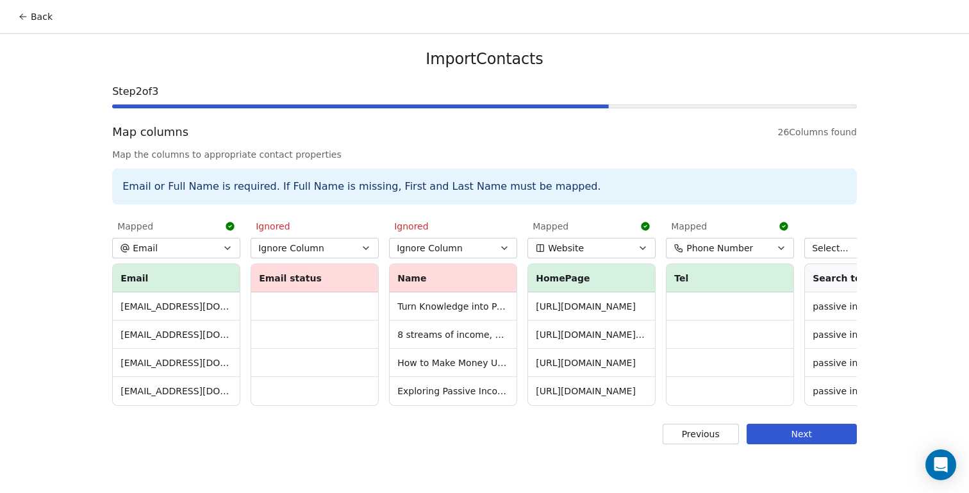
click at [634, 247] on button "Website" at bounding box center [591, 248] width 128 height 21
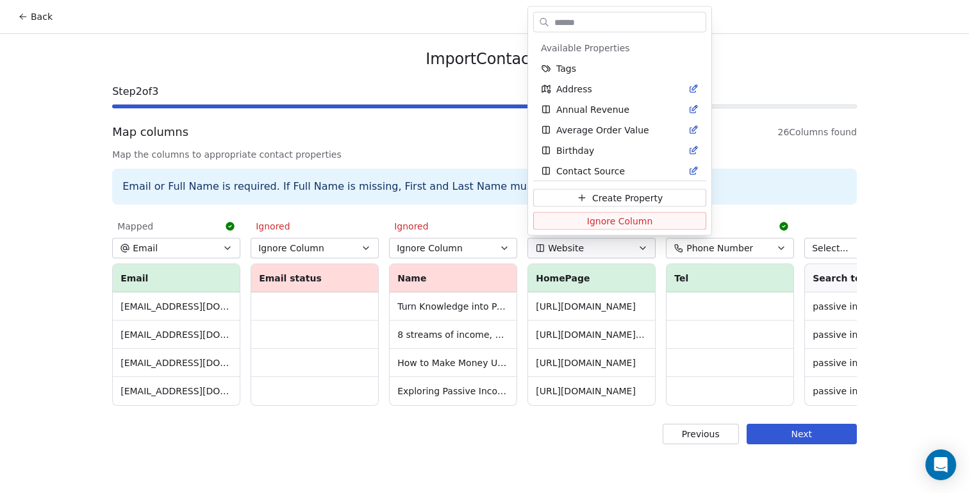
scroll to position [683, 0]
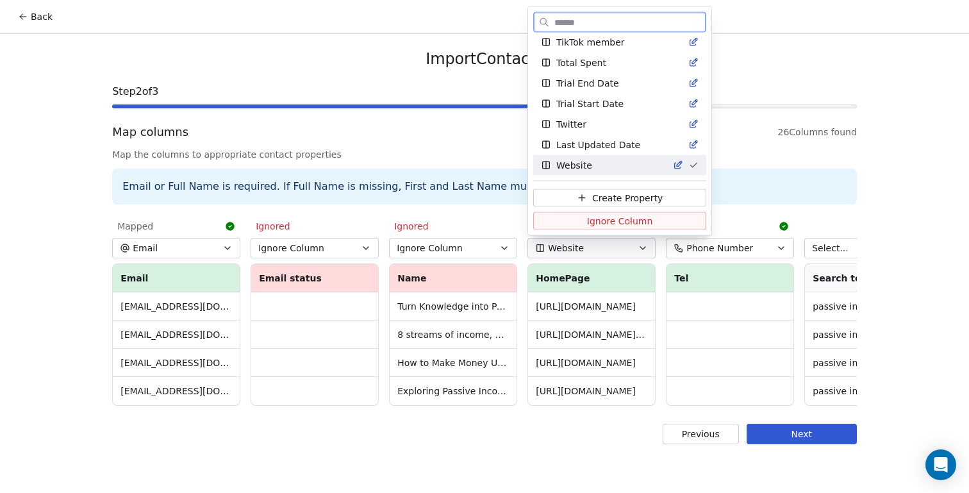
click at [635, 221] on span "Ignore Column" at bounding box center [620, 220] width 66 height 13
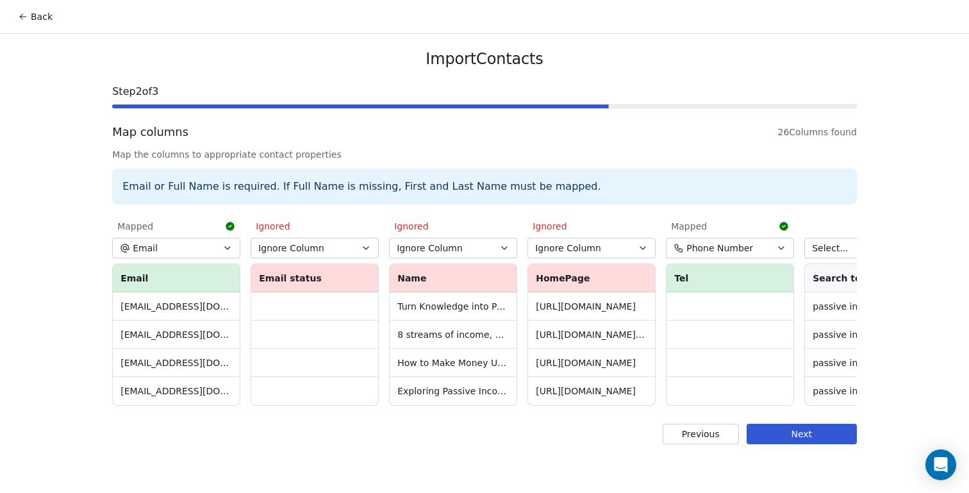
click at [752, 243] on button "Phone Number" at bounding box center [730, 248] width 128 height 21
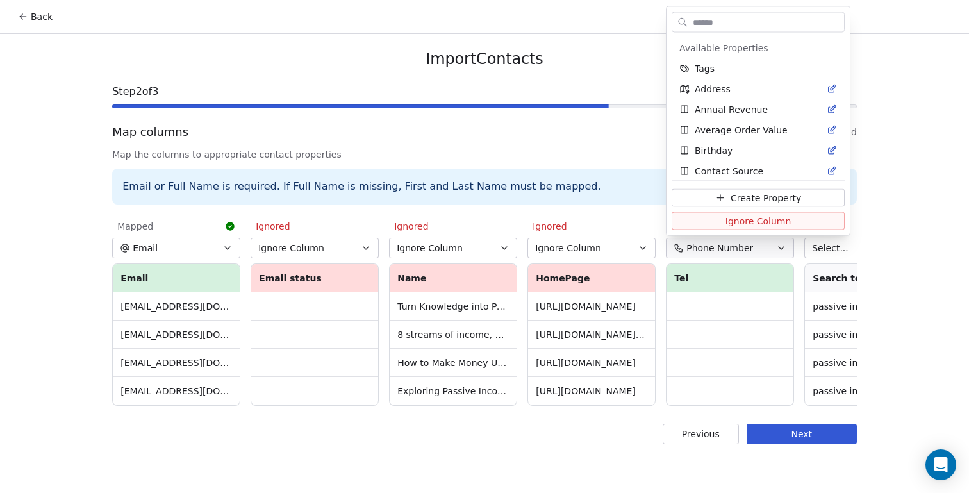
scroll to position [436, 0]
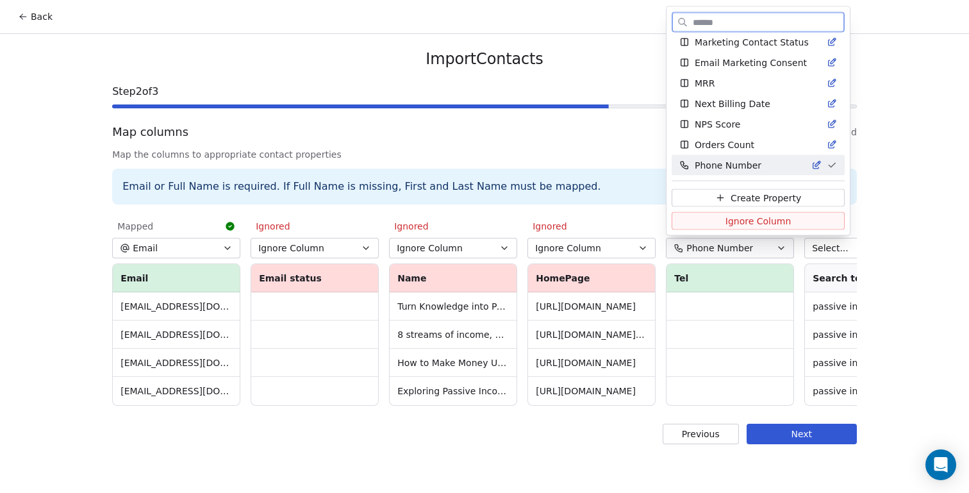
click at [747, 217] on span "Ignore Column" at bounding box center [759, 220] width 66 height 13
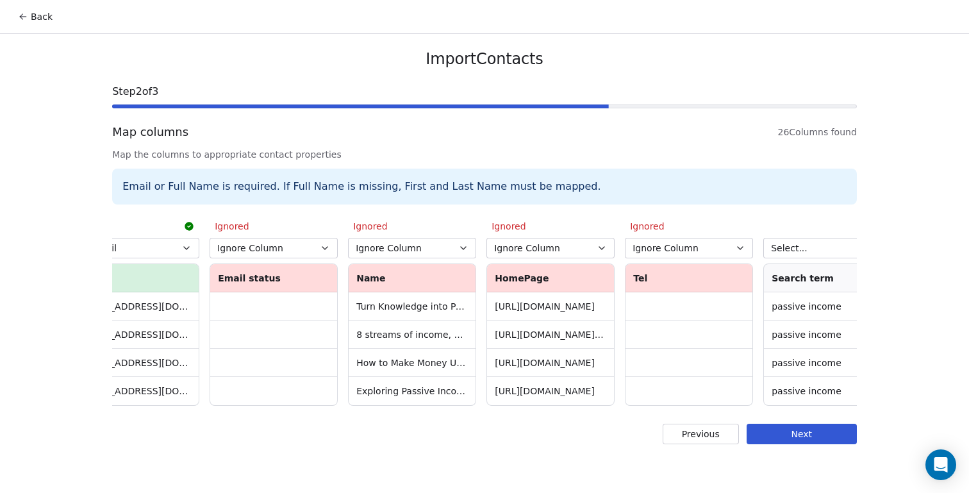
scroll to position [0, 0]
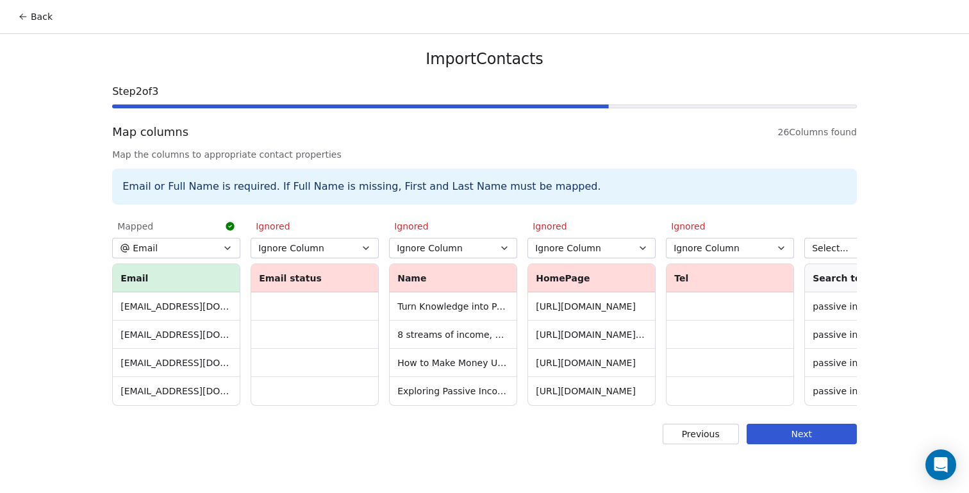
click at [643, 247] on icon "button" at bounding box center [643, 248] width 10 height 10
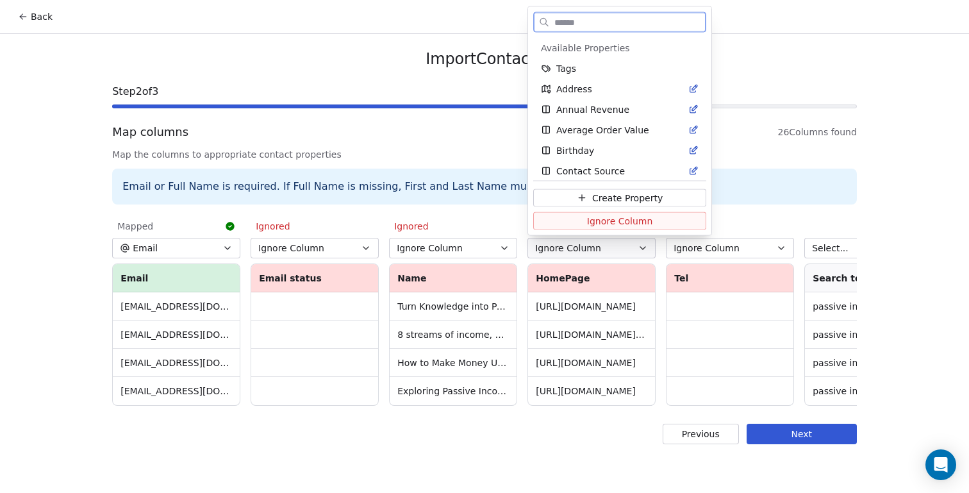
click at [622, 196] on span "Create Property" at bounding box center [627, 197] width 71 height 13
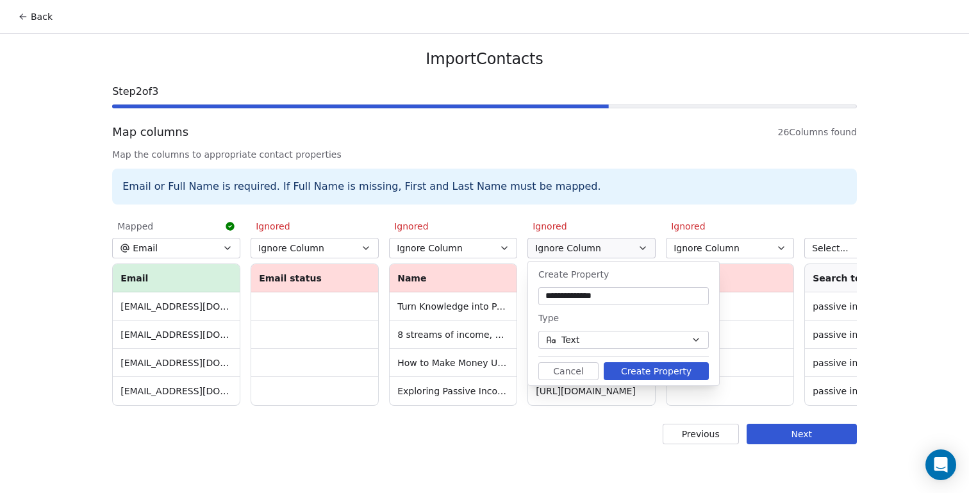
type input "**********"
click at [651, 372] on button "Create Property" at bounding box center [656, 371] width 105 height 18
click at [645, 342] on button "Text" at bounding box center [623, 340] width 170 height 18
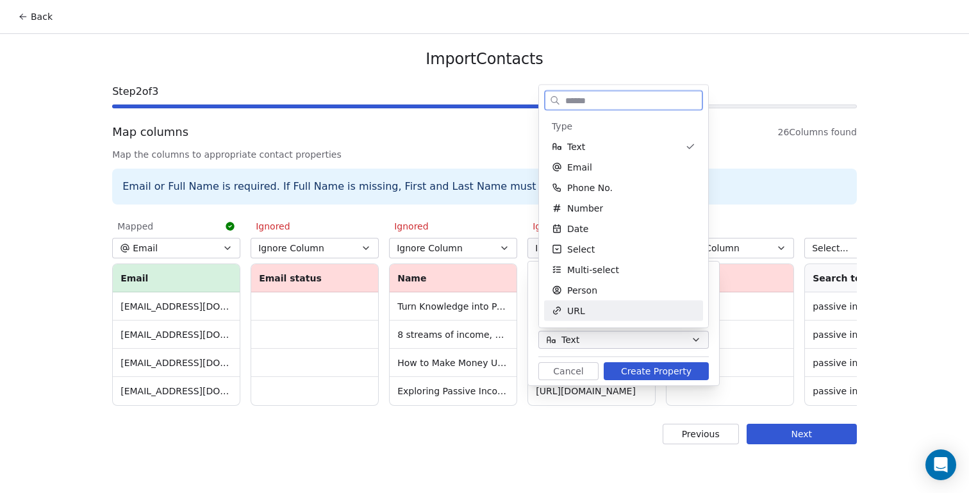
click at [640, 317] on div "URL" at bounding box center [623, 311] width 159 height 21
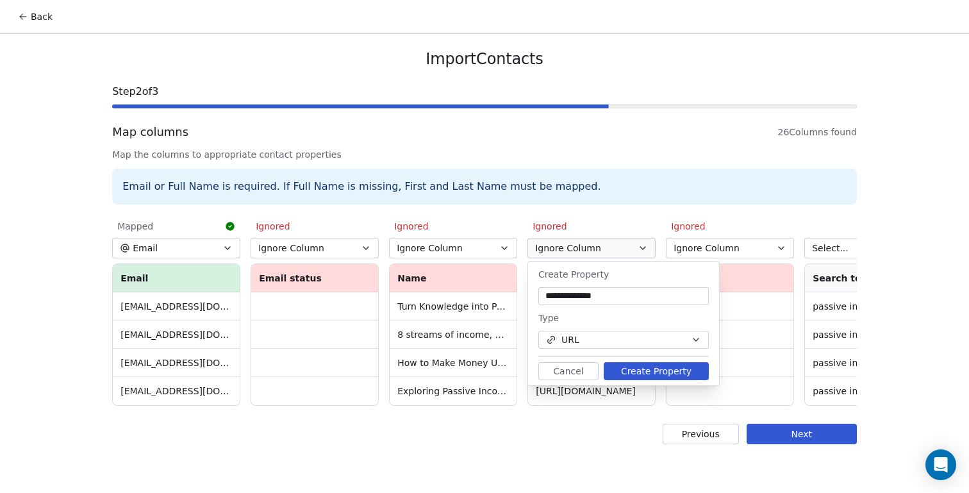
click at [651, 370] on button "Create Property" at bounding box center [656, 371] width 105 height 18
click at [578, 369] on button "Cancel" at bounding box center [568, 371] width 60 height 18
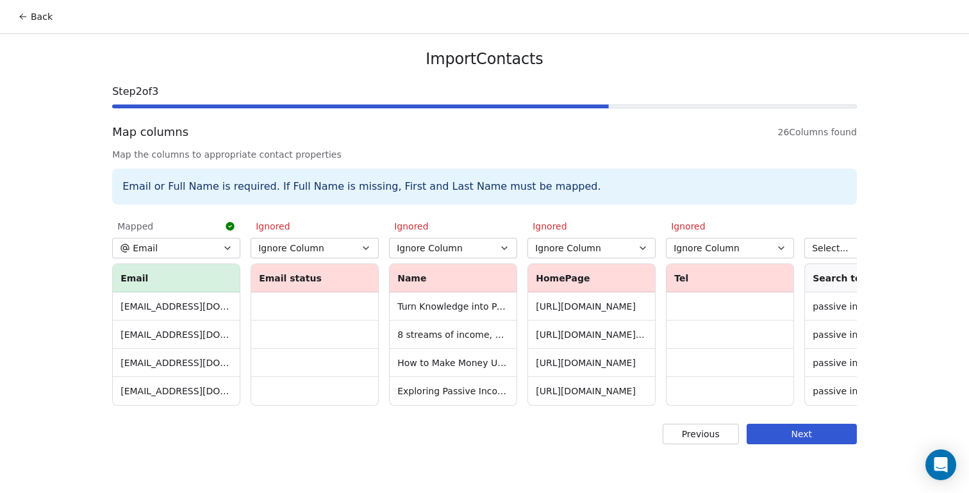
click at [641, 239] on button "Ignore Column" at bounding box center [591, 248] width 128 height 21
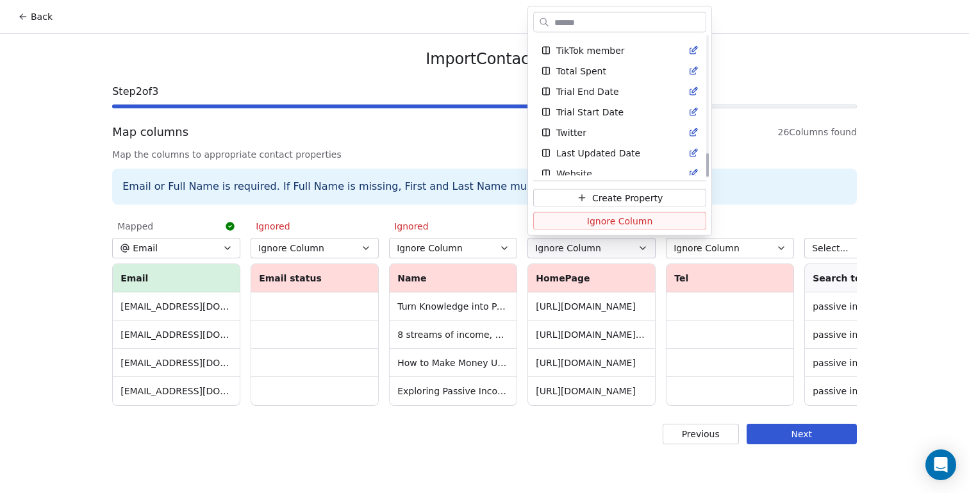
scroll to position [683, 0]
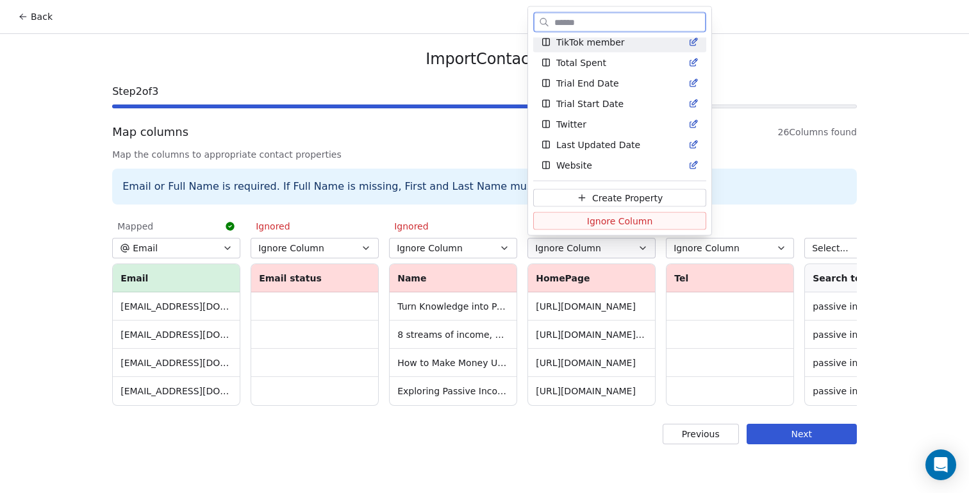
click at [590, 44] on span "TikTok member" at bounding box center [590, 42] width 69 height 13
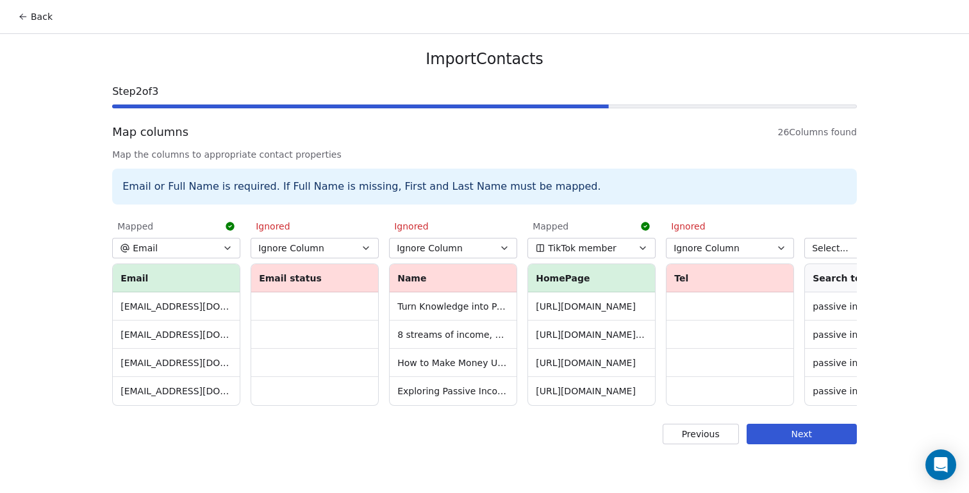
click at [611, 244] on span "TikTok member" at bounding box center [582, 248] width 69 height 13
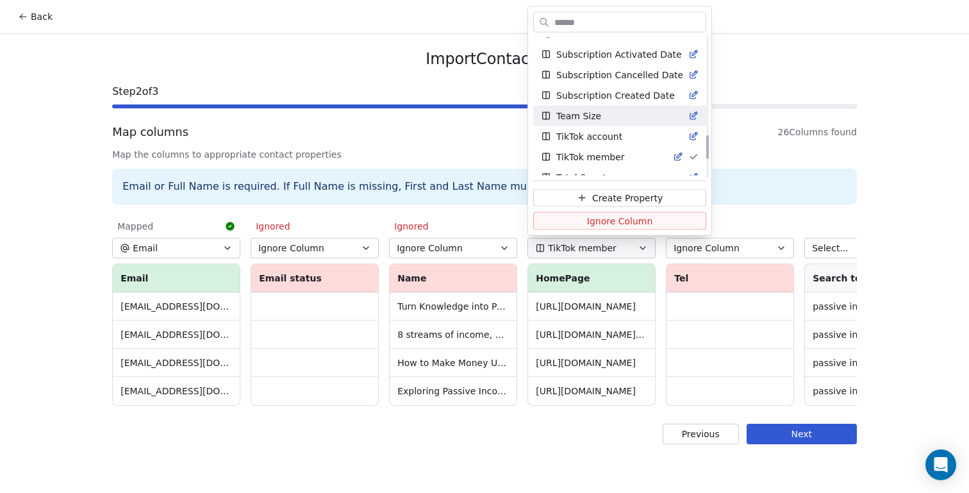
scroll to position [574, 0]
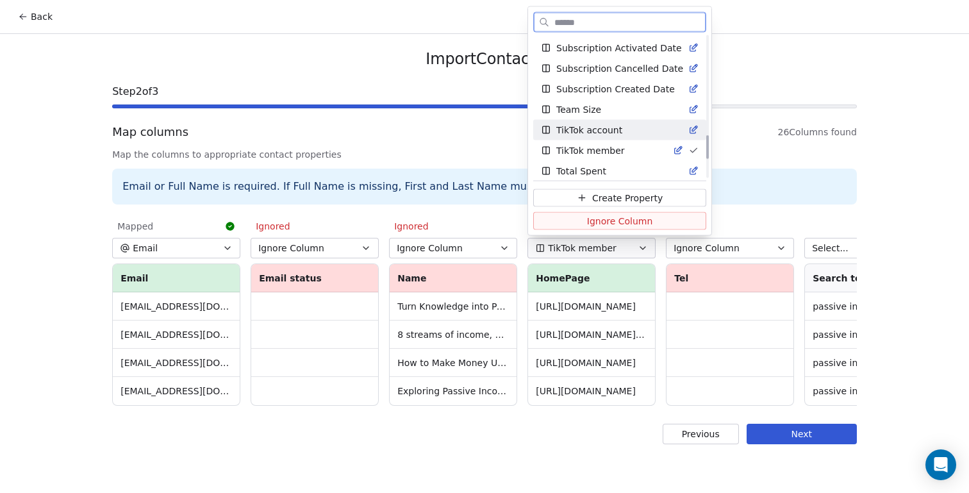
click at [615, 133] on div "TikTok account" at bounding box center [620, 130] width 158 height 13
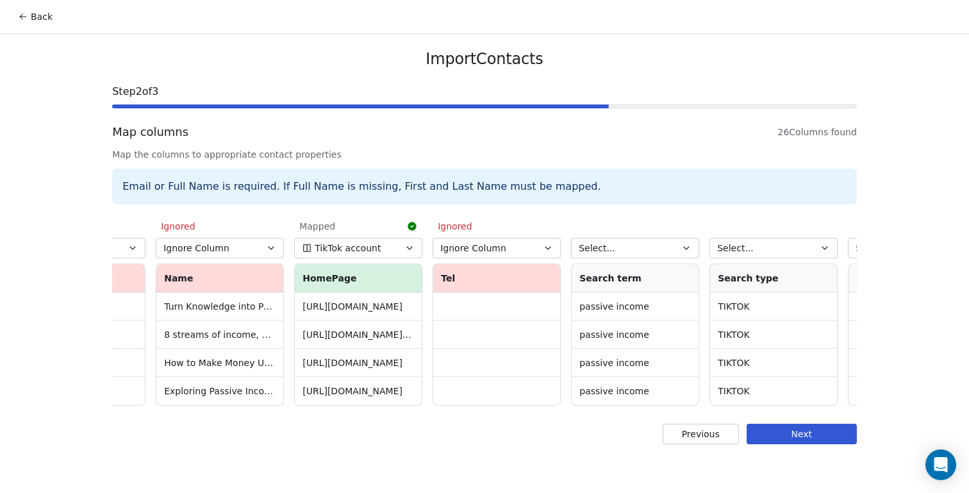
scroll to position [0, 244]
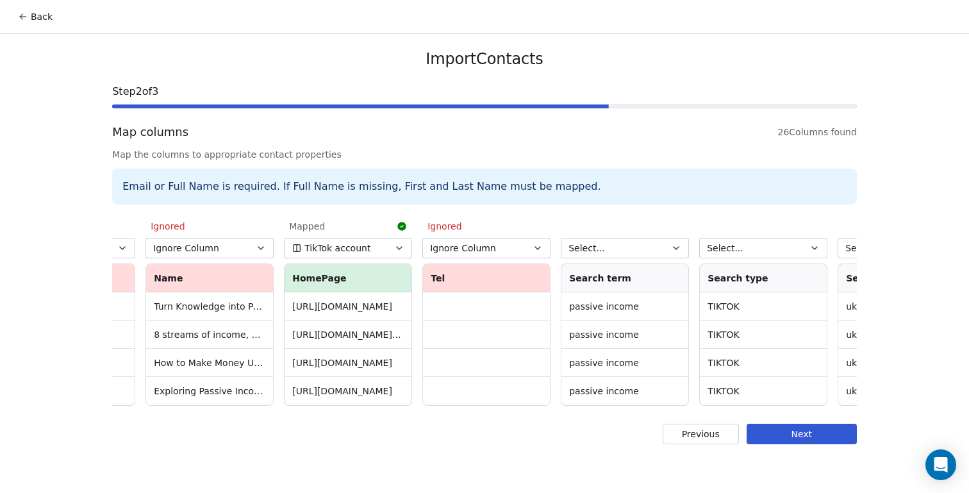
click at [675, 247] on icon "button" at bounding box center [676, 248] width 10 height 10
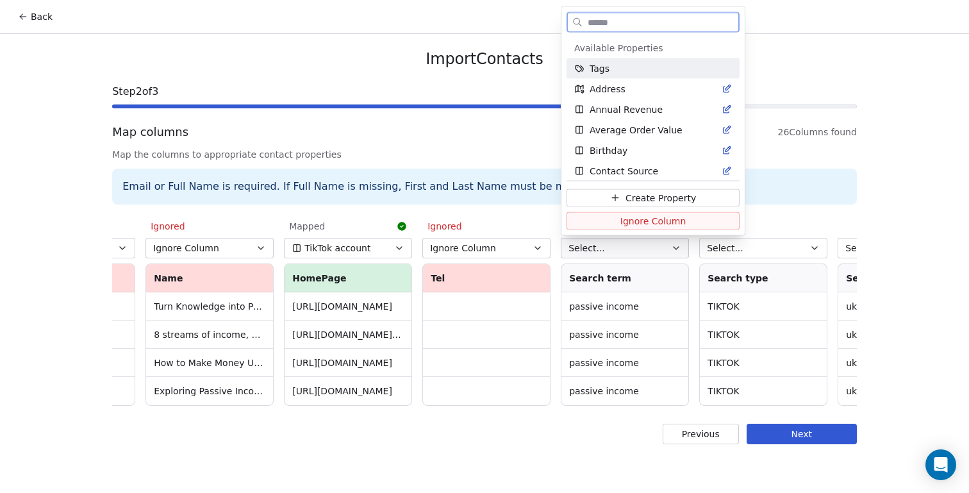
click at [675, 219] on button "Ignore Column" at bounding box center [653, 221] width 173 height 18
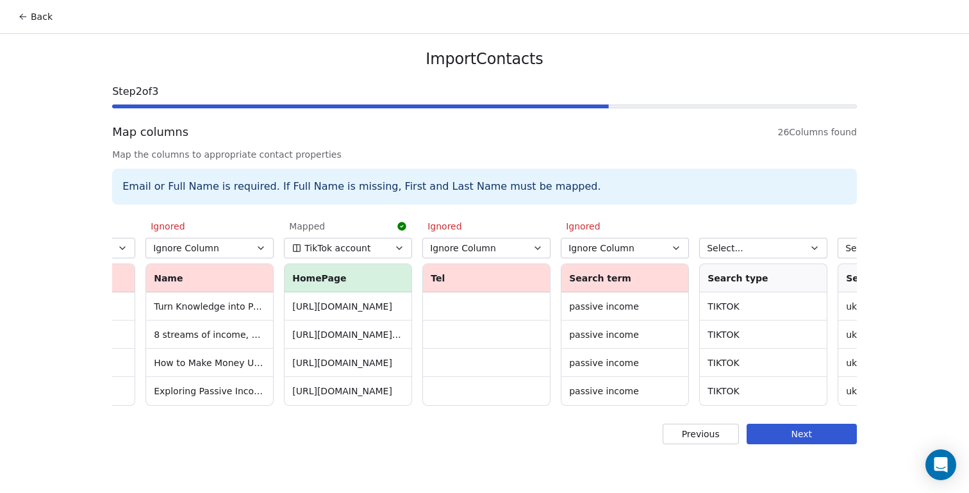
click at [744, 240] on button "Select..." at bounding box center [763, 248] width 128 height 21
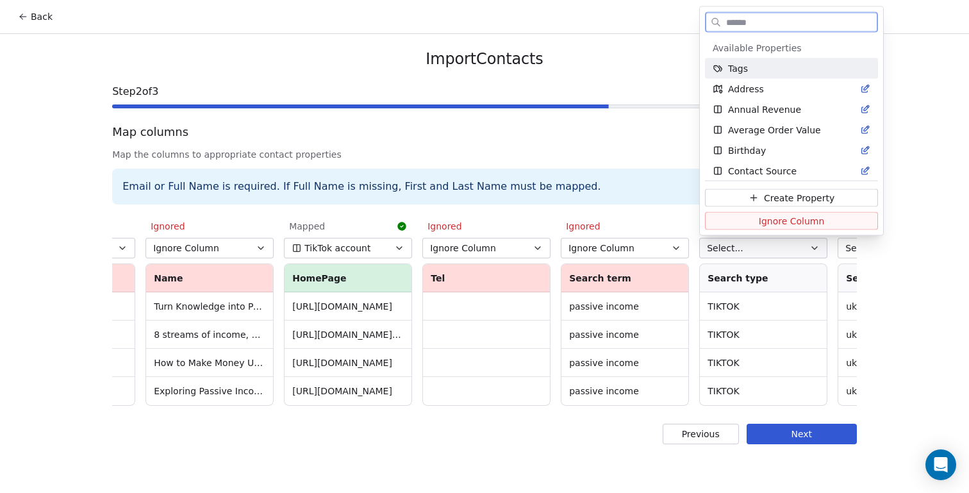
click at [759, 222] on span "Ignore Column" at bounding box center [792, 220] width 66 height 13
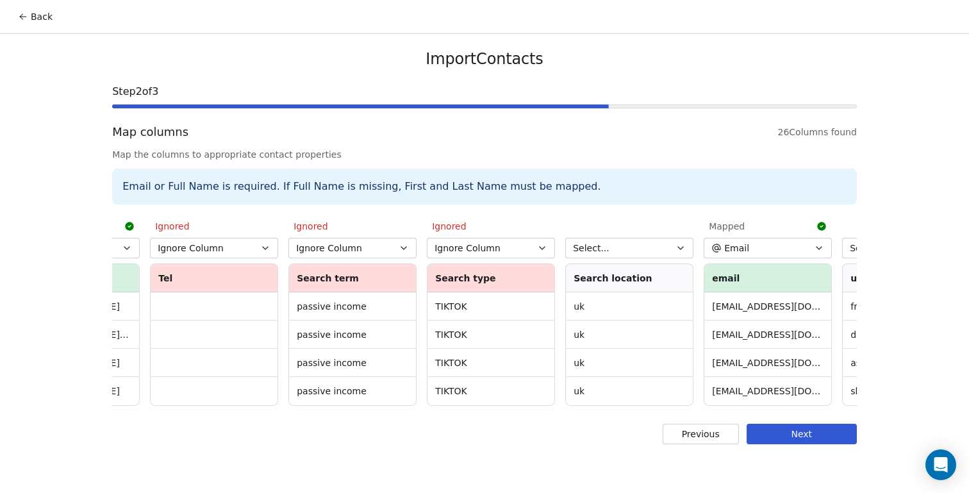
scroll to position [0, 519]
click at [672, 244] on icon "button" at bounding box center [677, 248] width 10 height 10
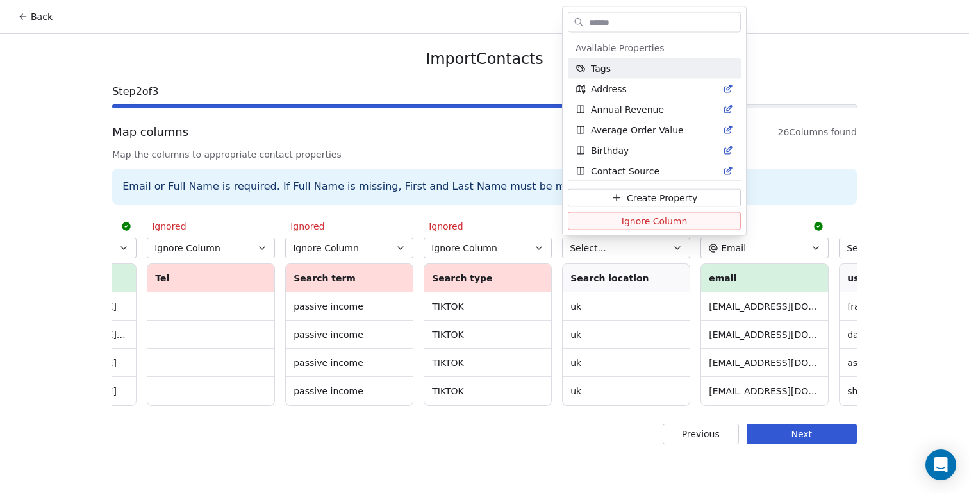
click at [661, 322] on html "Back Import Contacts Step 2 of 3 Map columns 26 Columns found Map the columns t…" at bounding box center [484, 246] width 969 height 493
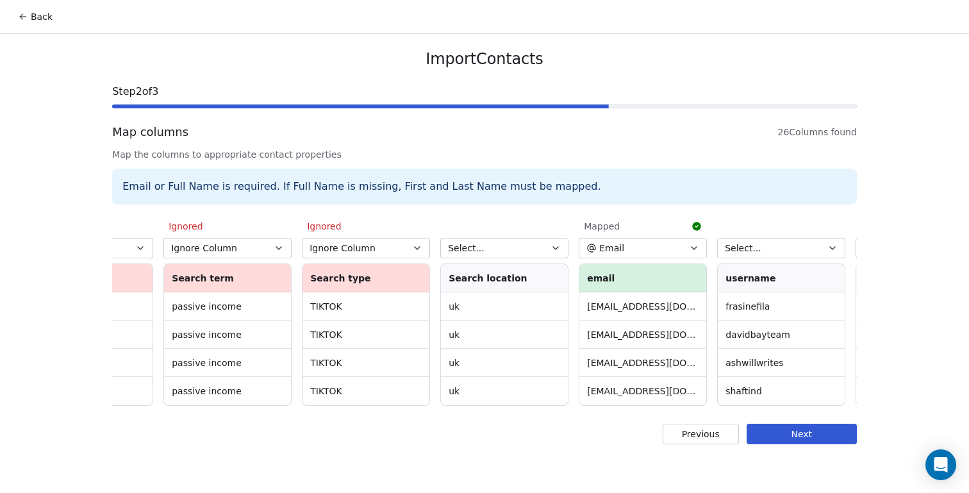
scroll to position [0, 660]
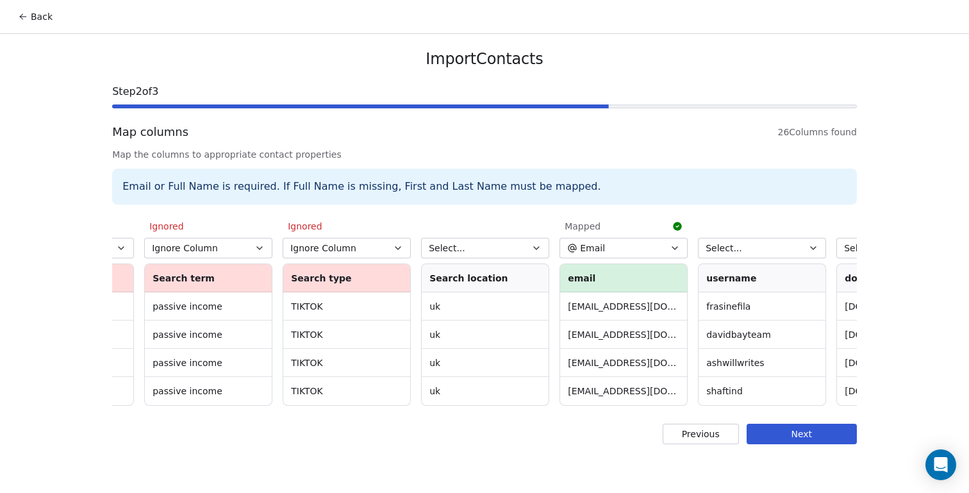
click at [667, 247] on button "Email" at bounding box center [624, 248] width 128 height 21
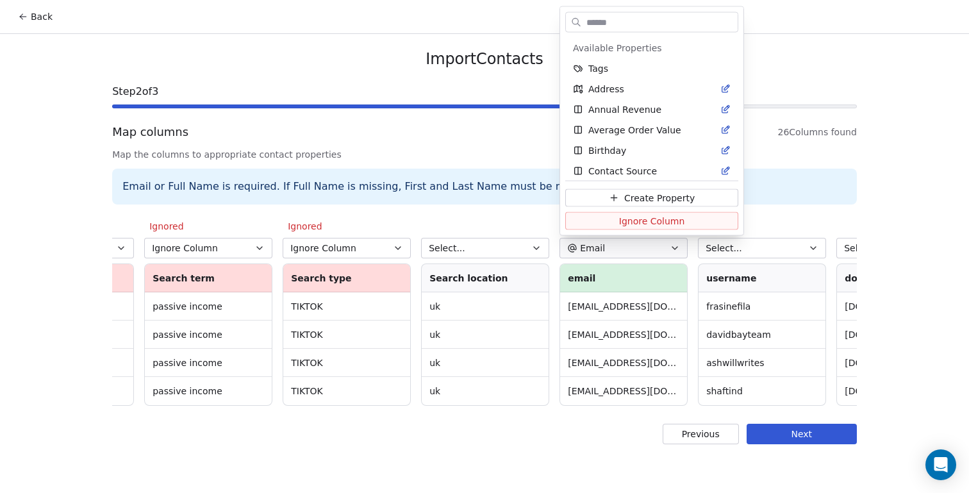
scroll to position [88, 0]
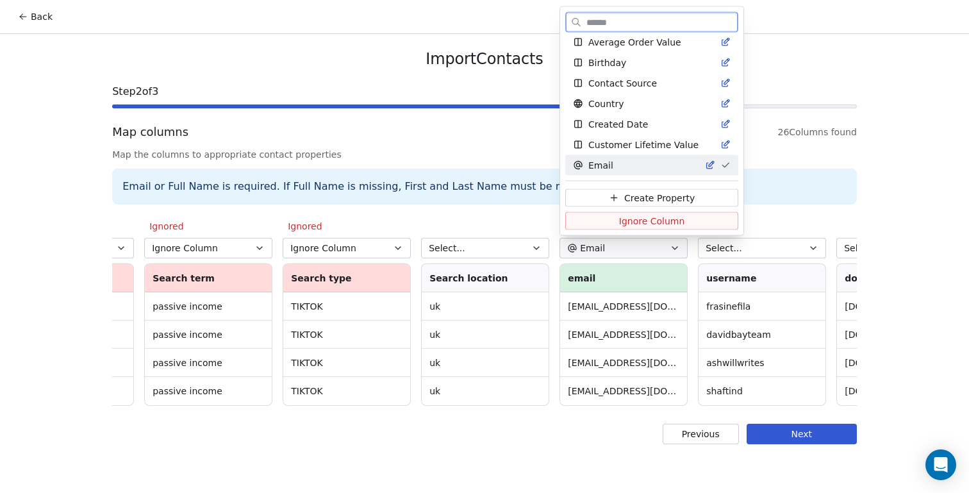
click at [668, 224] on span "Ignore Column" at bounding box center [652, 220] width 66 height 13
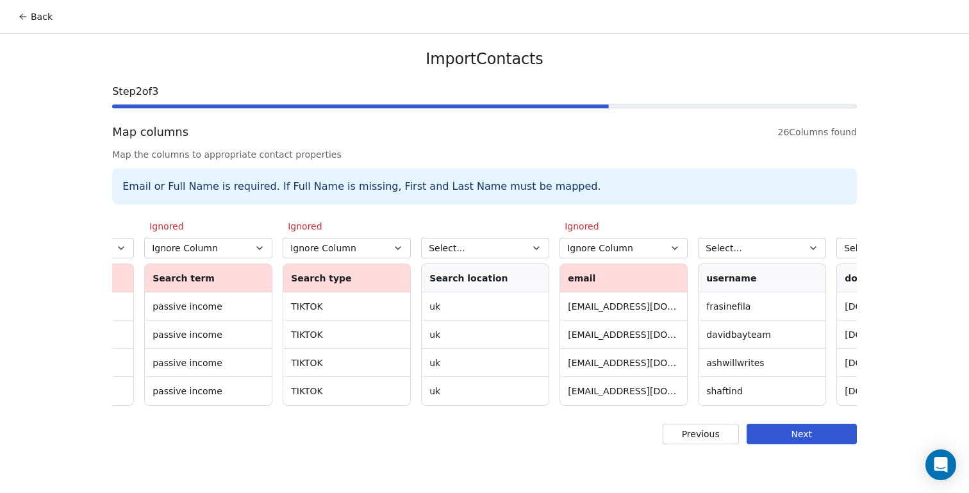
click at [741, 247] on button "Select..." at bounding box center [762, 248] width 128 height 21
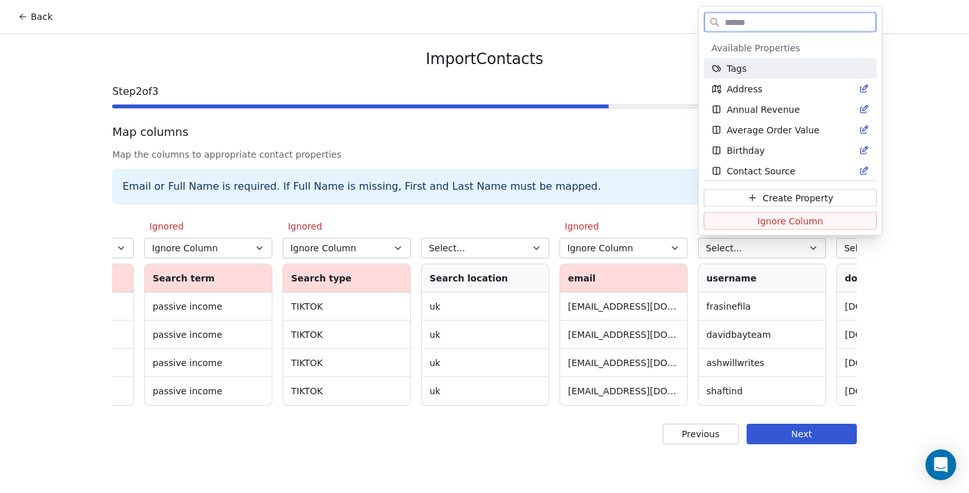
click at [739, 221] on button "Ignore Column" at bounding box center [790, 221] width 173 height 18
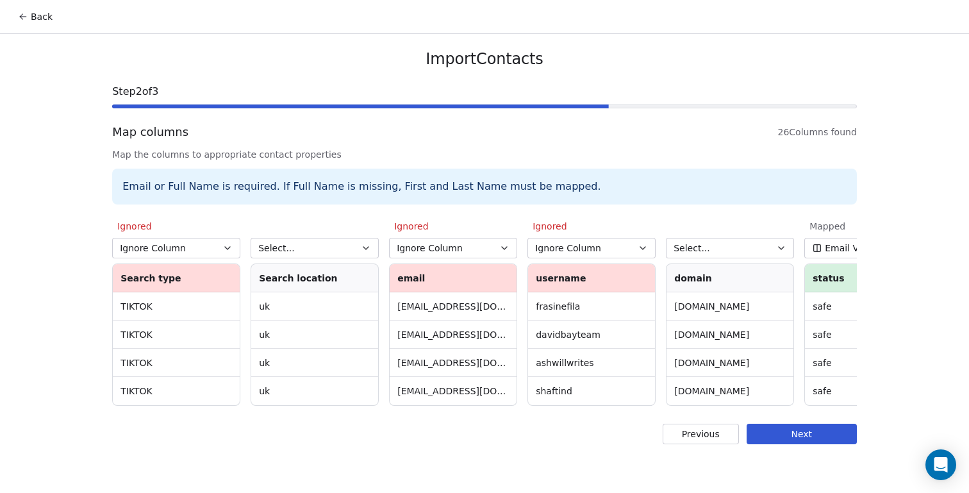
scroll to position [0, 841]
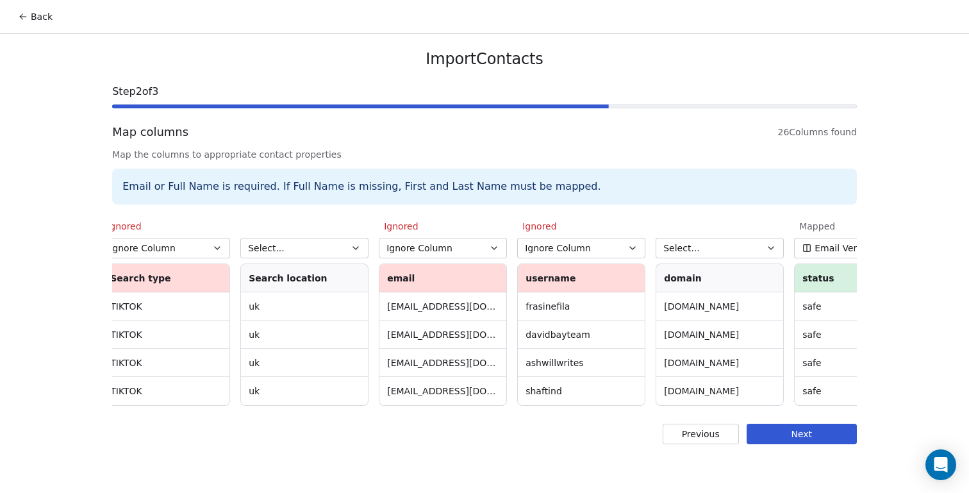
click at [735, 247] on button "Select..." at bounding box center [720, 248] width 128 height 21
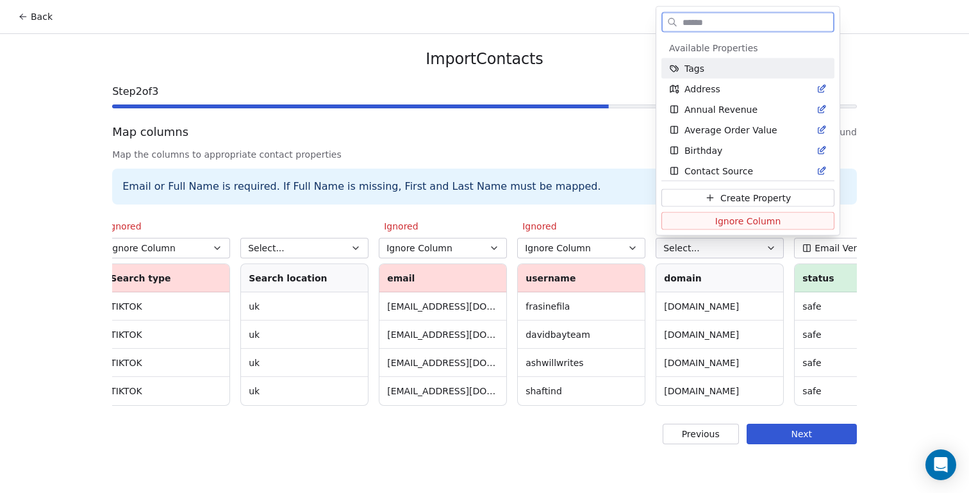
click at [735, 219] on span "Ignore Column" at bounding box center [748, 220] width 66 height 13
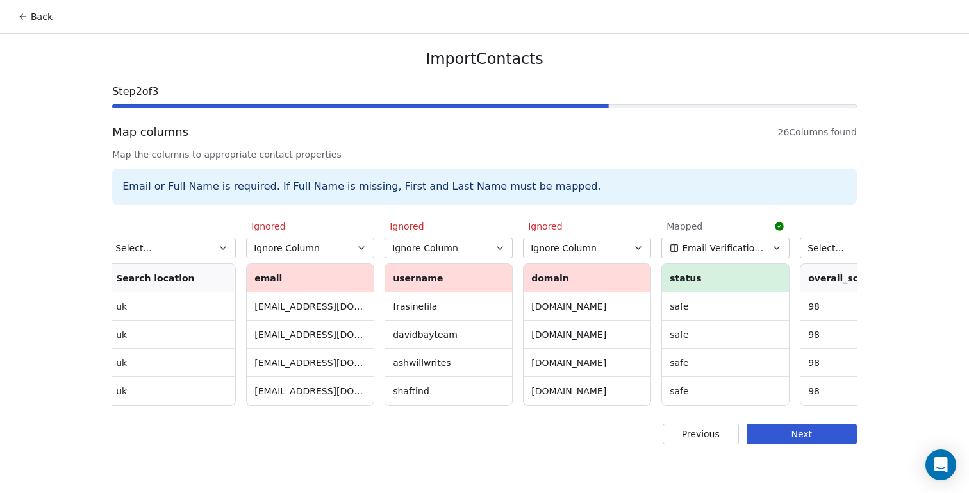
scroll to position [0, 995]
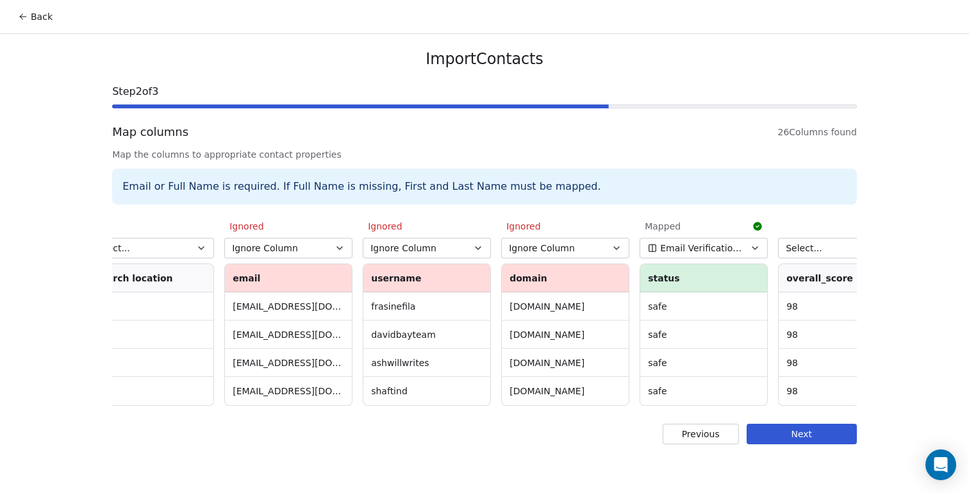
click at [731, 243] on span "Email Verification Status" at bounding box center [701, 248] width 83 height 13
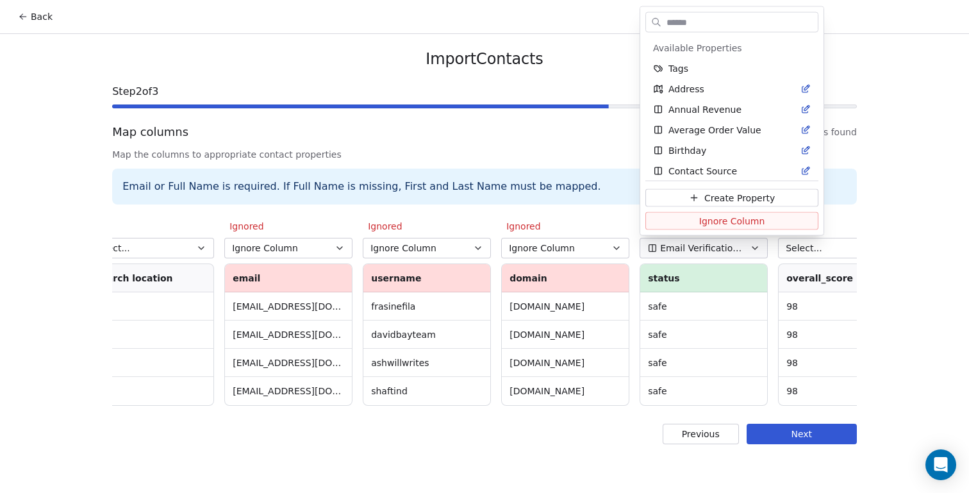
scroll to position [108, 0]
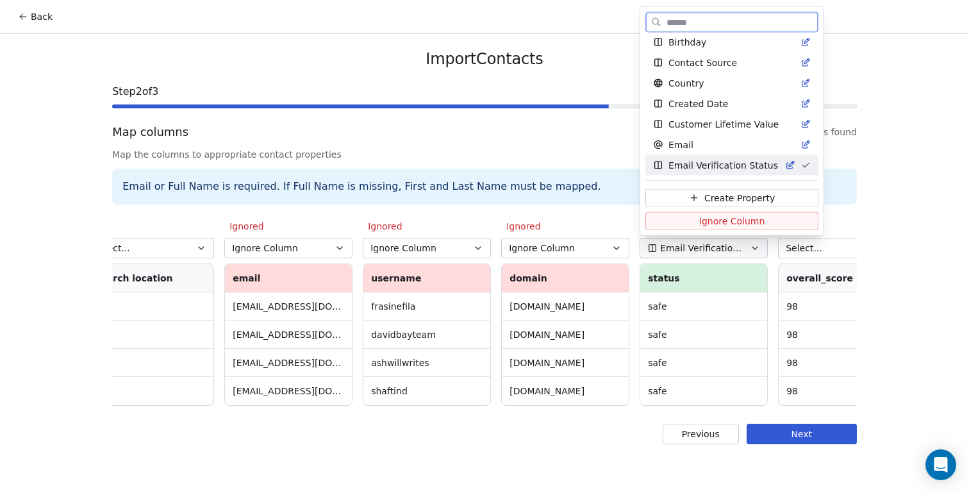
click at [729, 221] on span "Ignore Column" at bounding box center [732, 220] width 66 height 13
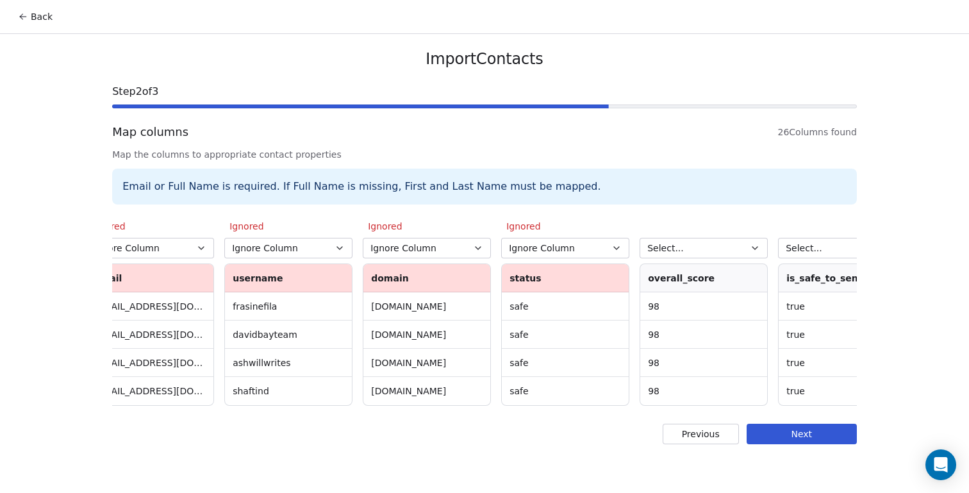
scroll to position [0, 1156]
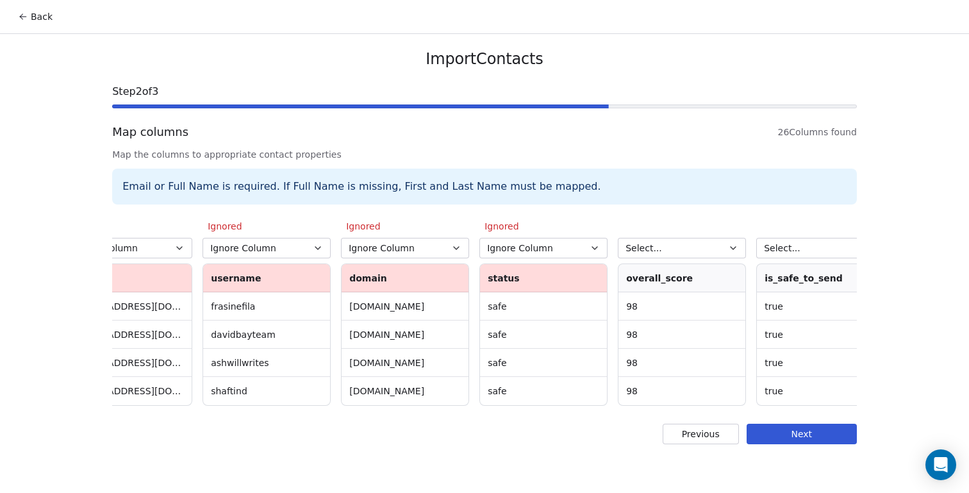
click at [735, 249] on icon "button" at bounding box center [733, 248] width 10 height 10
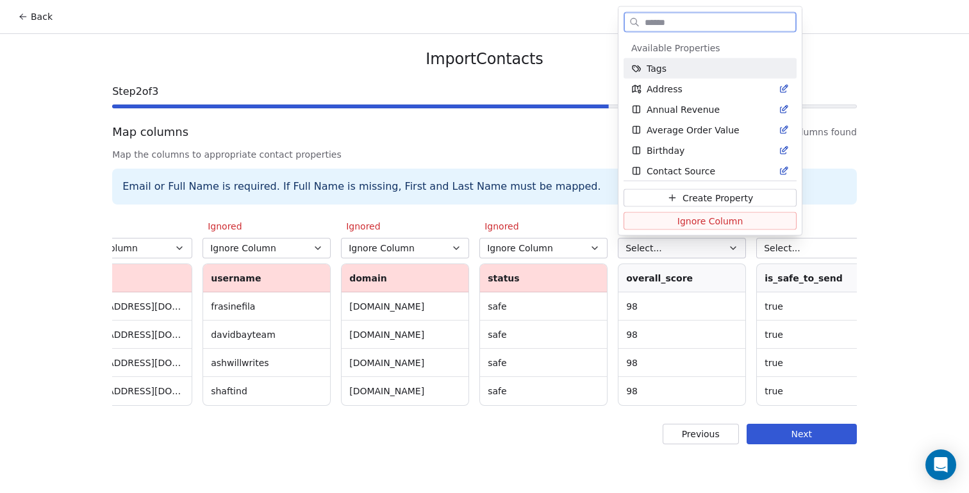
click at [729, 222] on span "Ignore Column" at bounding box center [710, 220] width 66 height 13
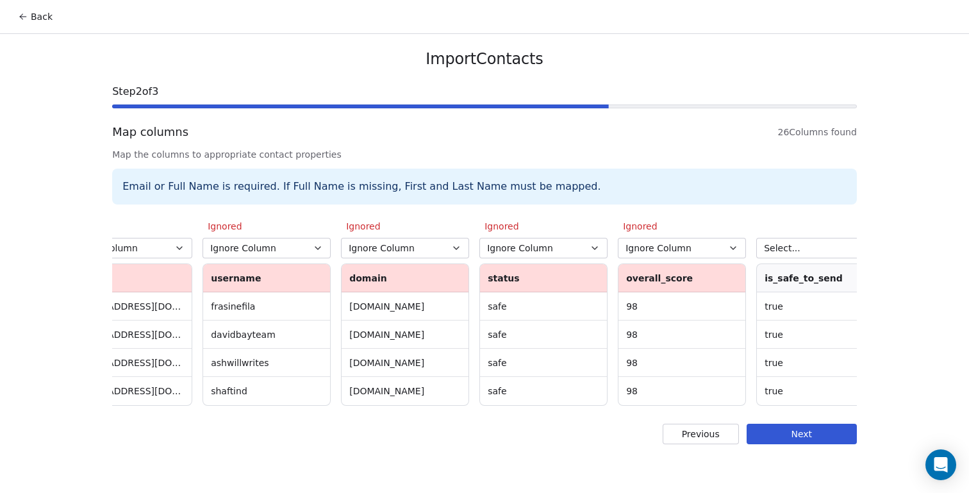
click at [768, 239] on button "Select..." at bounding box center [820, 248] width 128 height 21
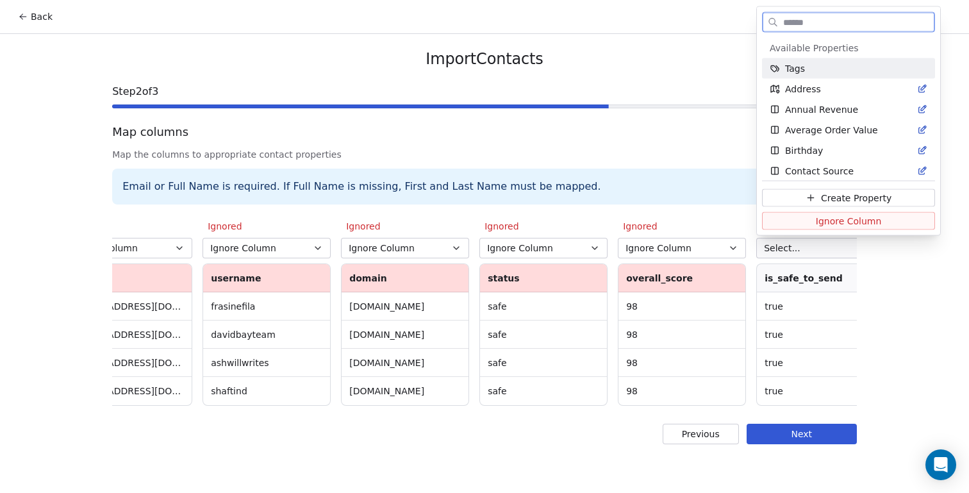
click at [782, 222] on button "Ignore Column" at bounding box center [848, 221] width 173 height 18
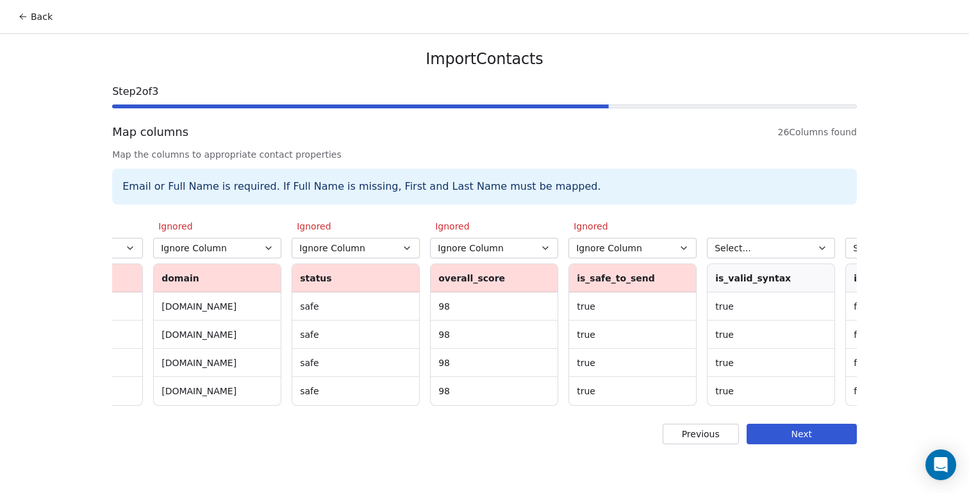
scroll to position [0, 1352]
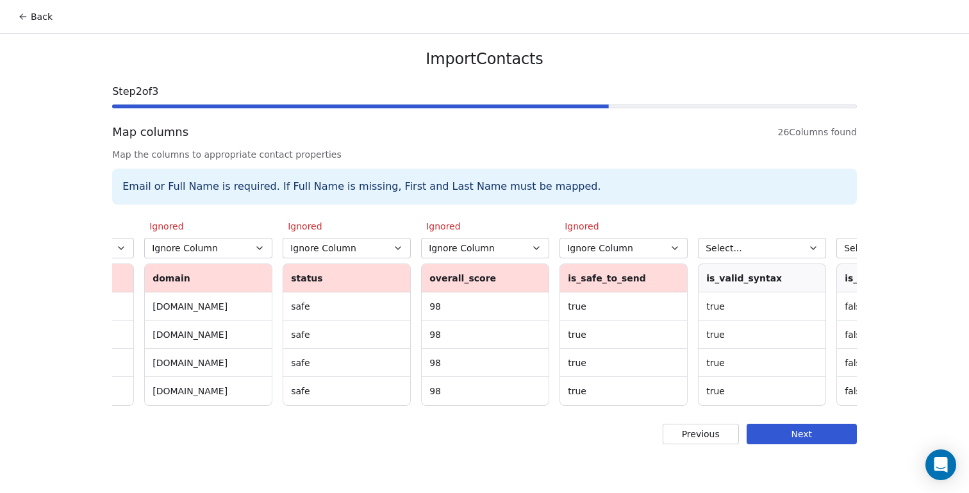
click at [754, 249] on button "Select..." at bounding box center [762, 248] width 128 height 21
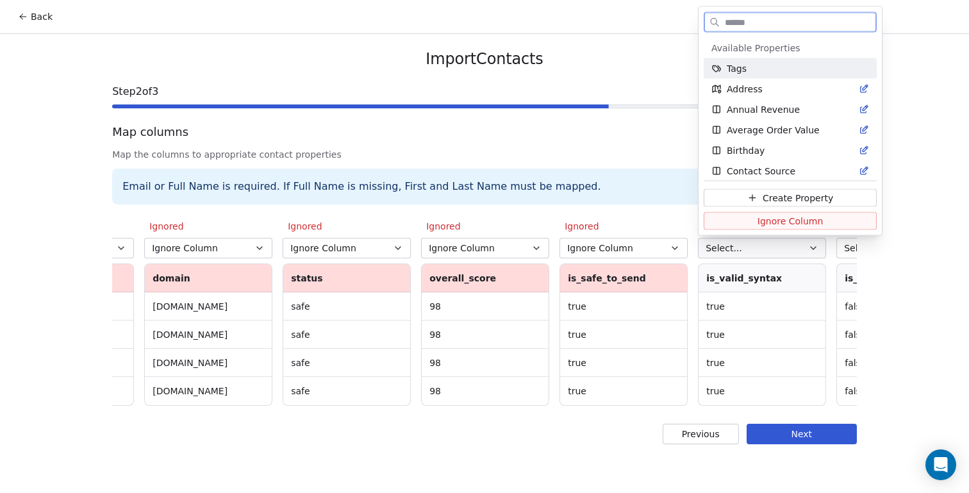
click at [761, 224] on span "Ignore Column" at bounding box center [791, 220] width 66 height 13
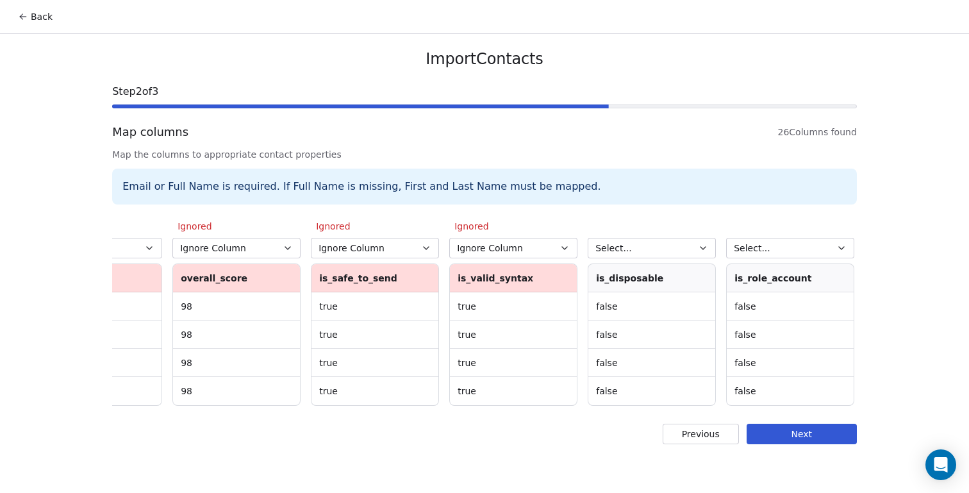
scroll to position [0, 1622]
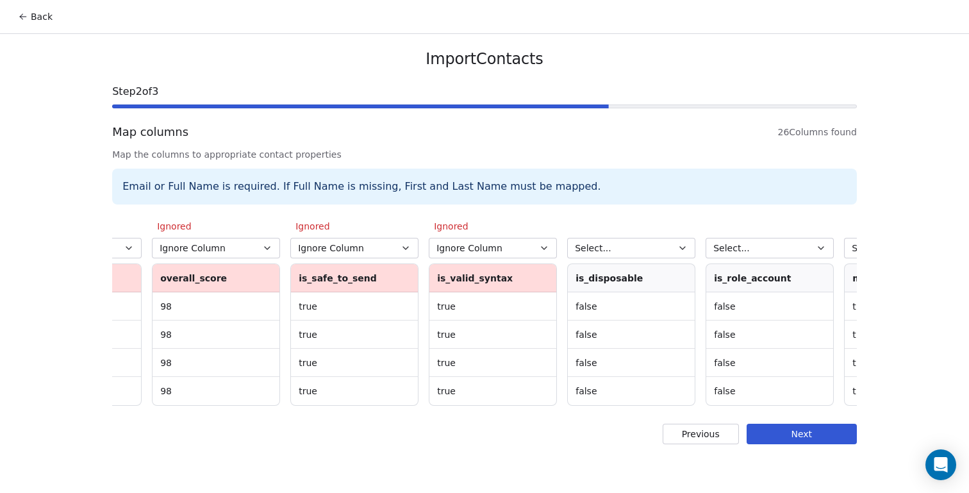
click at [659, 246] on button "Select..." at bounding box center [631, 248] width 128 height 21
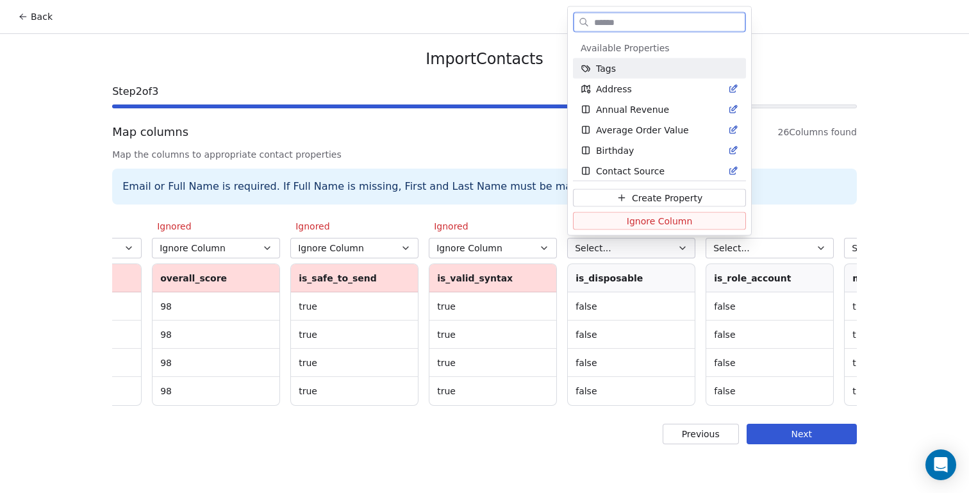
click at [668, 219] on span "Ignore Column" at bounding box center [660, 220] width 66 height 13
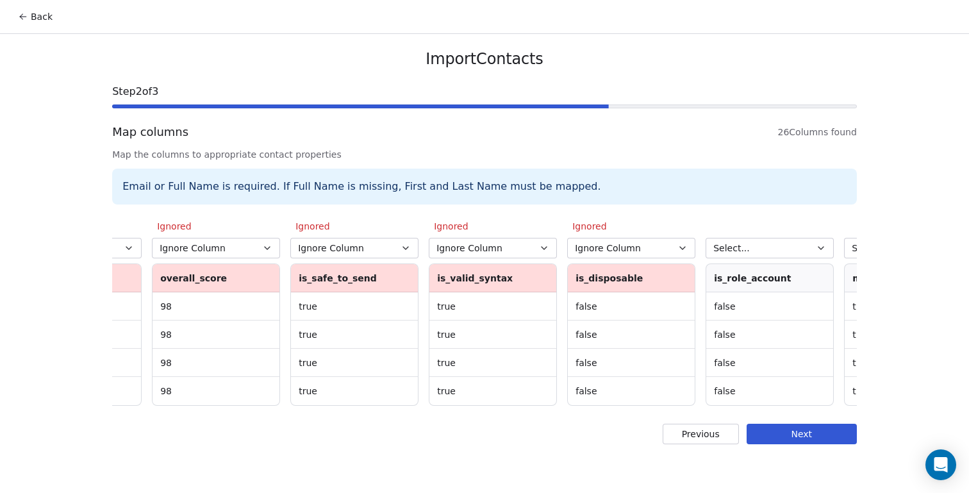
click at [747, 247] on span "Select..." at bounding box center [731, 248] width 37 height 13
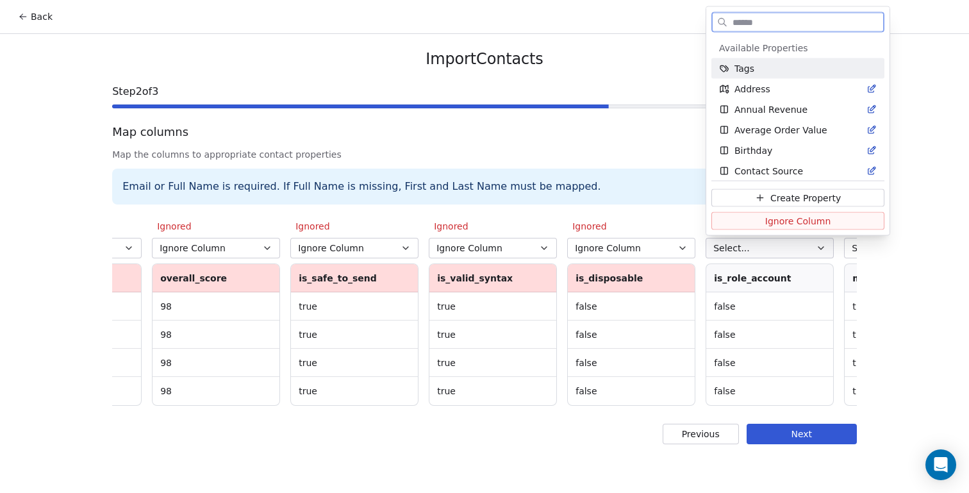
click at [765, 219] on span "Ignore Column" at bounding box center [798, 220] width 66 height 13
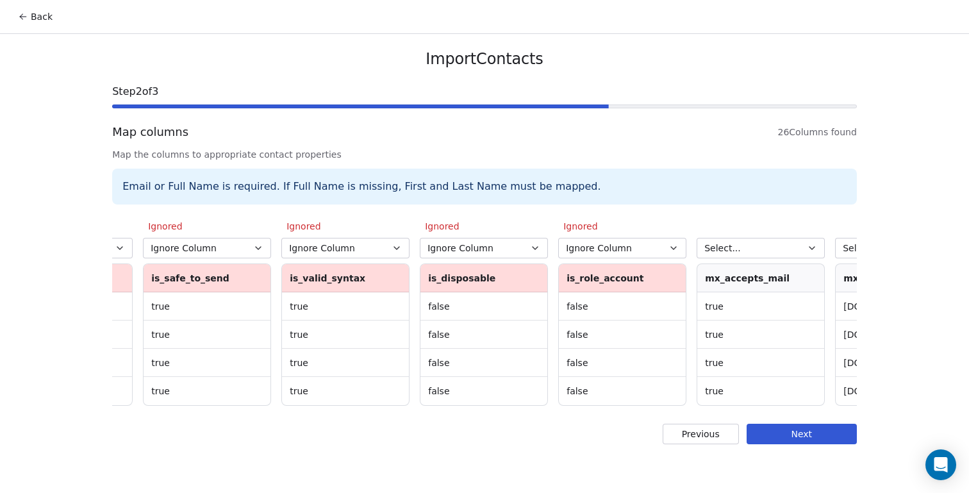
scroll to position [0, 1794]
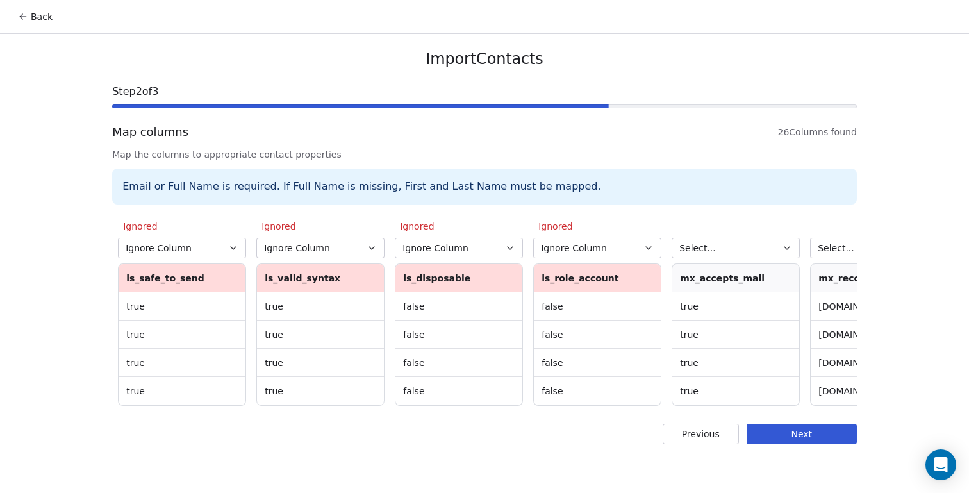
click at [753, 251] on button "Select..." at bounding box center [736, 248] width 128 height 21
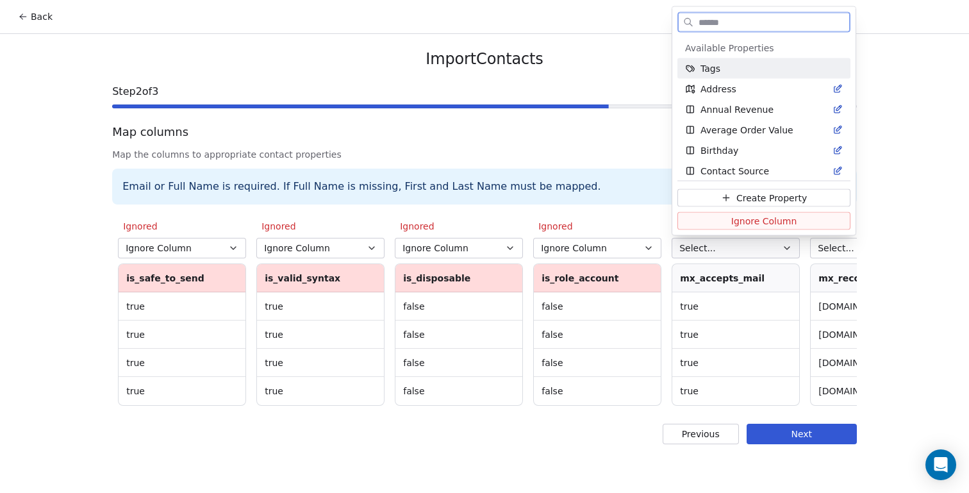
click at [754, 221] on span "Ignore Column" at bounding box center [764, 220] width 66 height 13
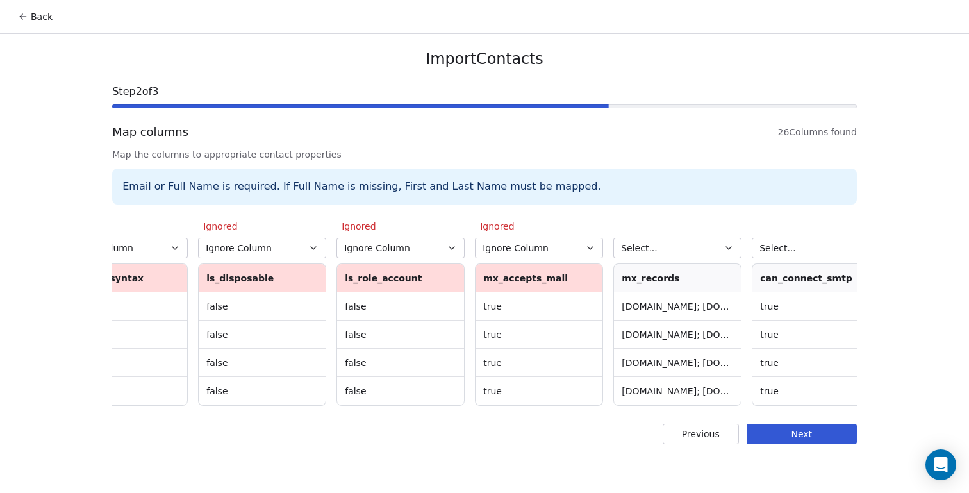
scroll to position [0, 2015]
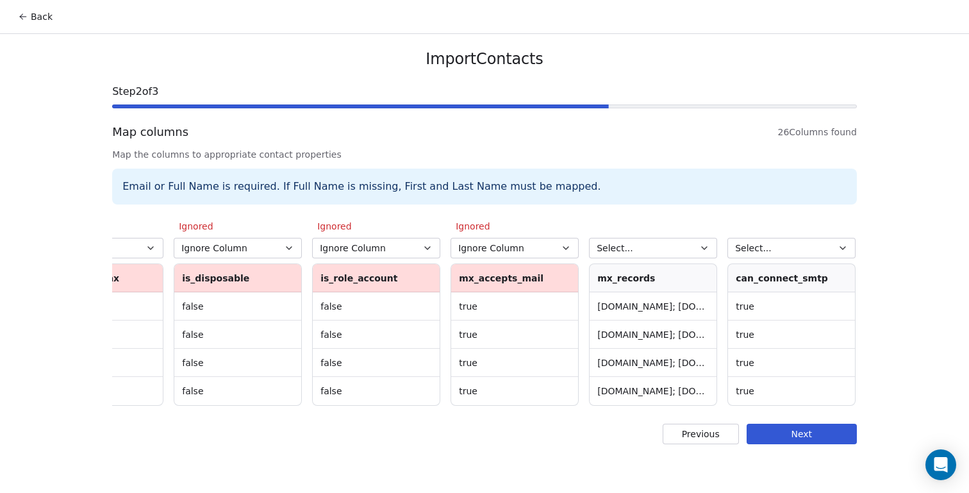
click at [693, 245] on button "Select..." at bounding box center [653, 248] width 128 height 21
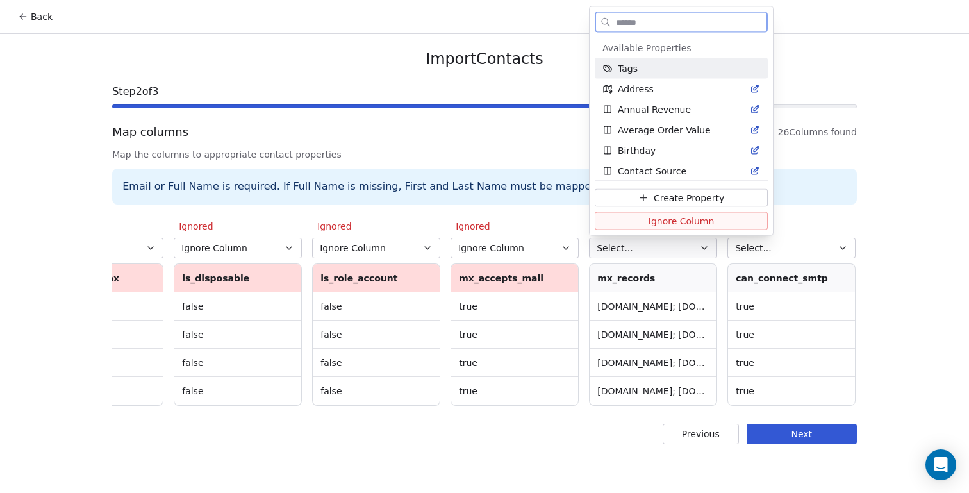
click at [693, 223] on span "Ignore Column" at bounding box center [682, 220] width 66 height 13
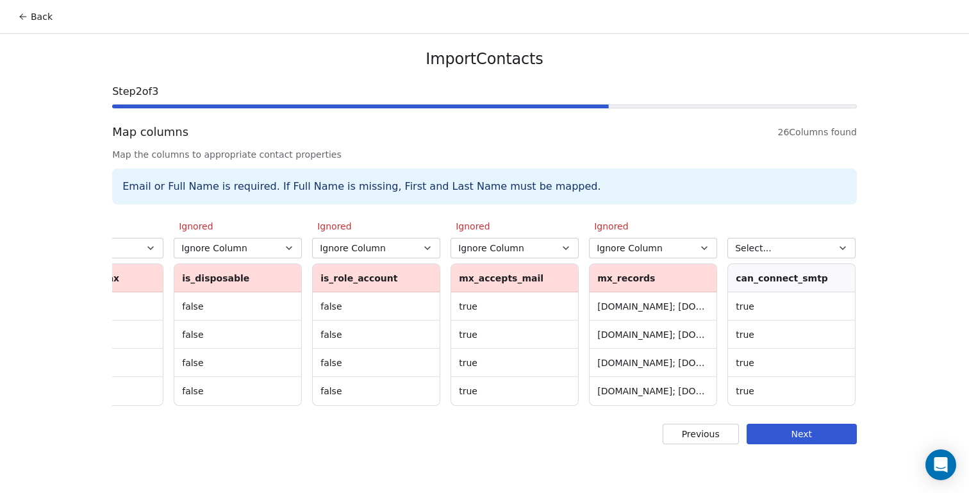
click at [755, 248] on span "Select..." at bounding box center [753, 248] width 37 height 13
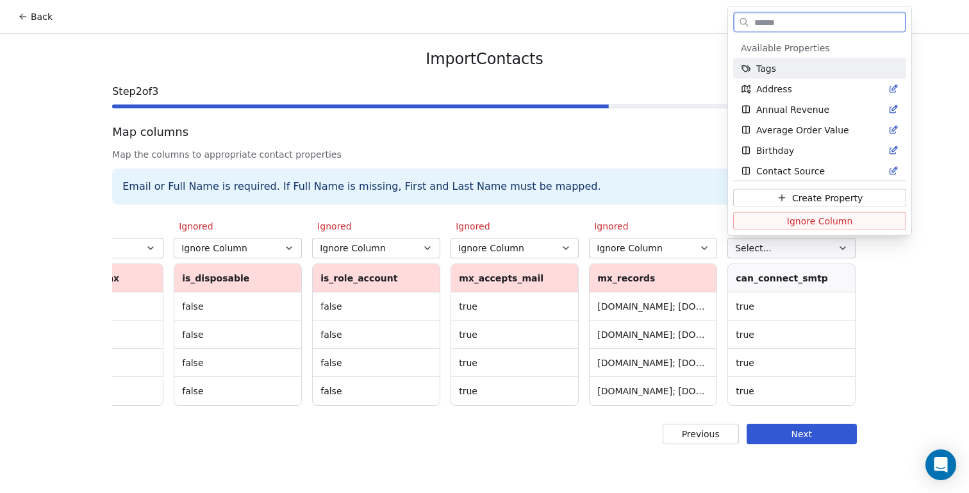
click at [761, 223] on button "Ignore Column" at bounding box center [819, 221] width 173 height 18
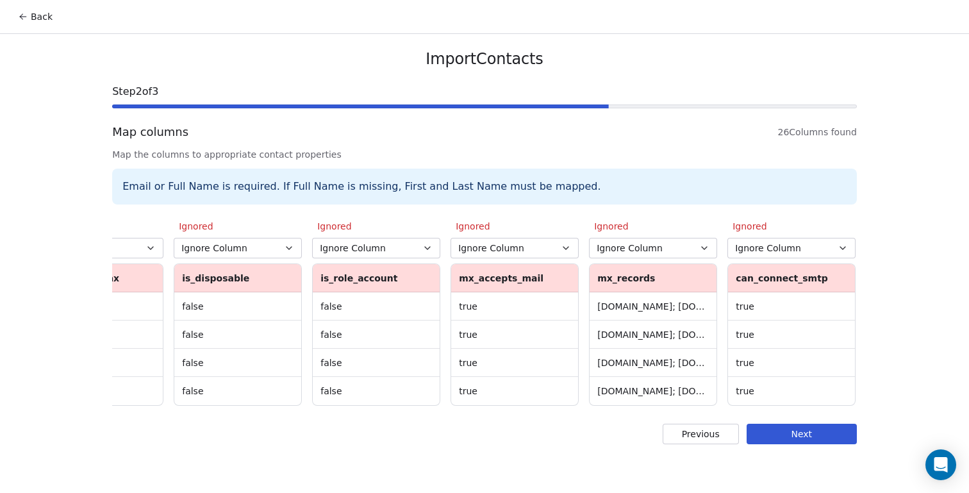
click at [794, 432] on button "Next" at bounding box center [802, 434] width 110 height 21
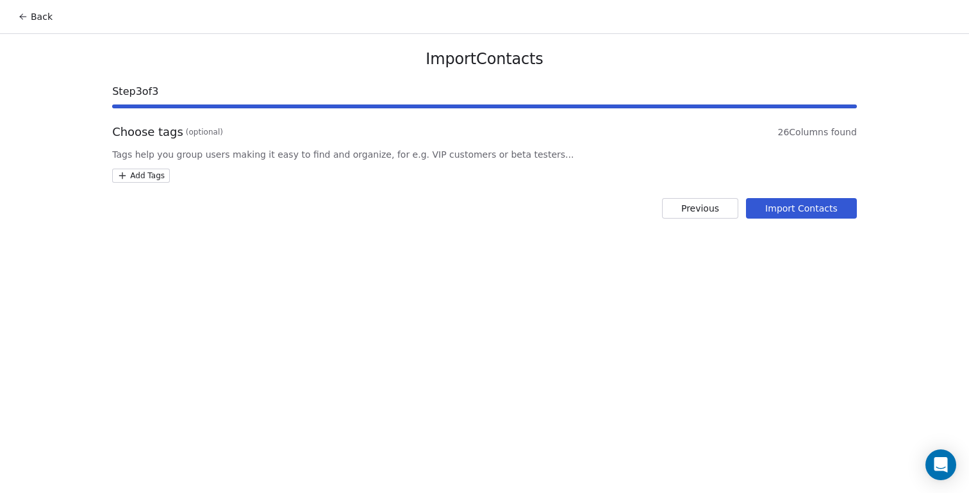
click at [784, 211] on button "Import Contacts" at bounding box center [801, 208] width 111 height 21
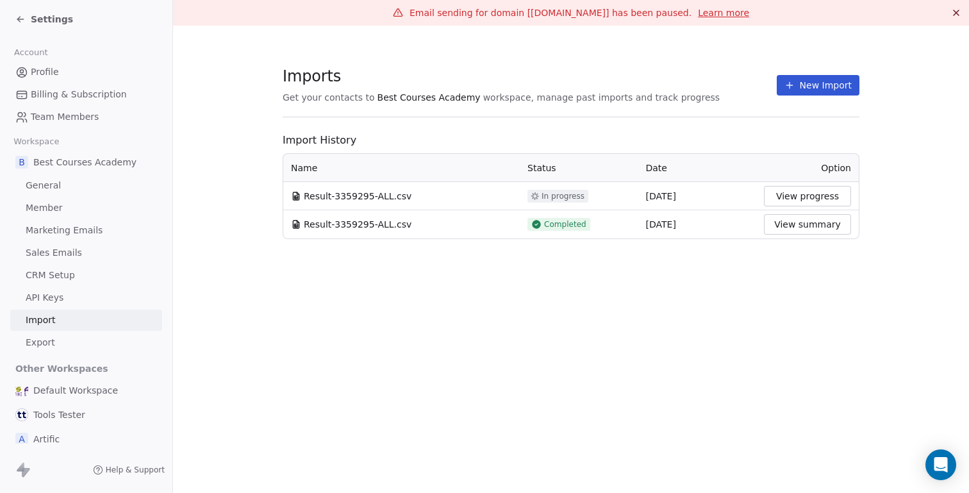
click at [792, 196] on button "View progress" at bounding box center [807, 196] width 87 height 21
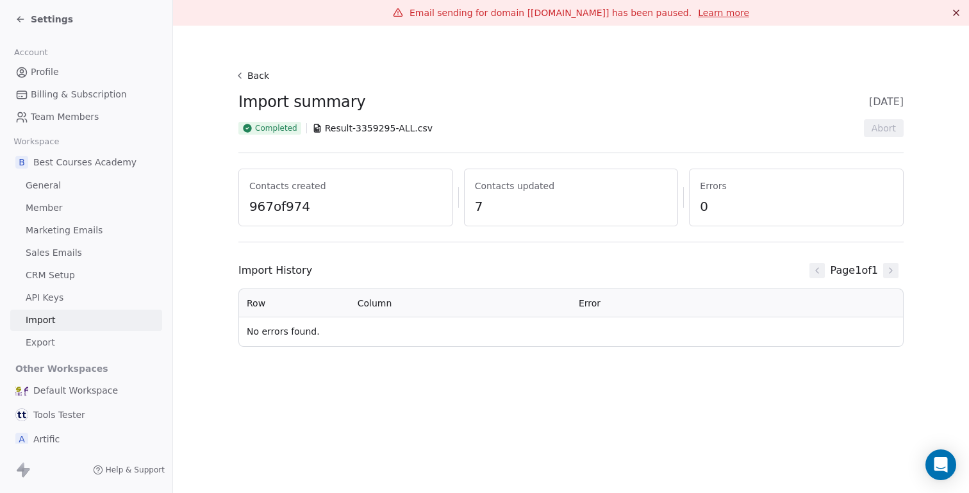
click at [22, 16] on icon at bounding box center [20, 19] width 10 height 10
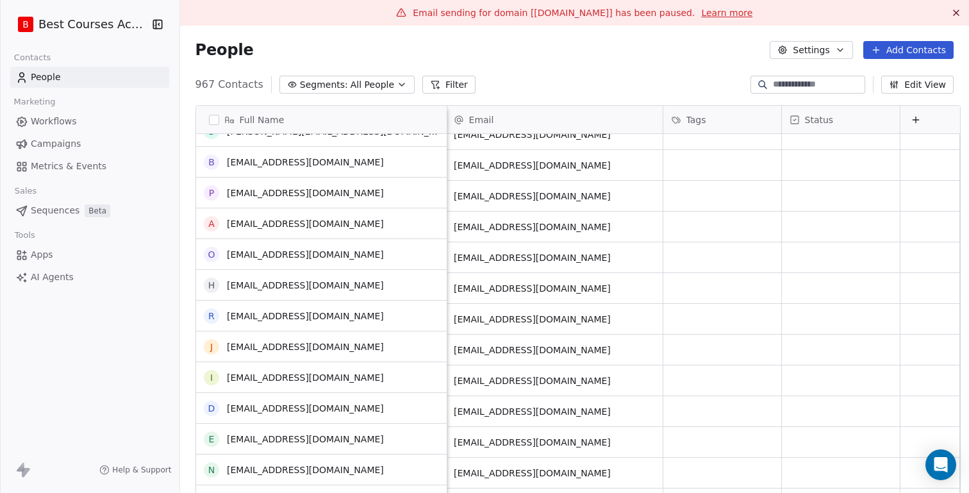
scroll to position [948, 0]
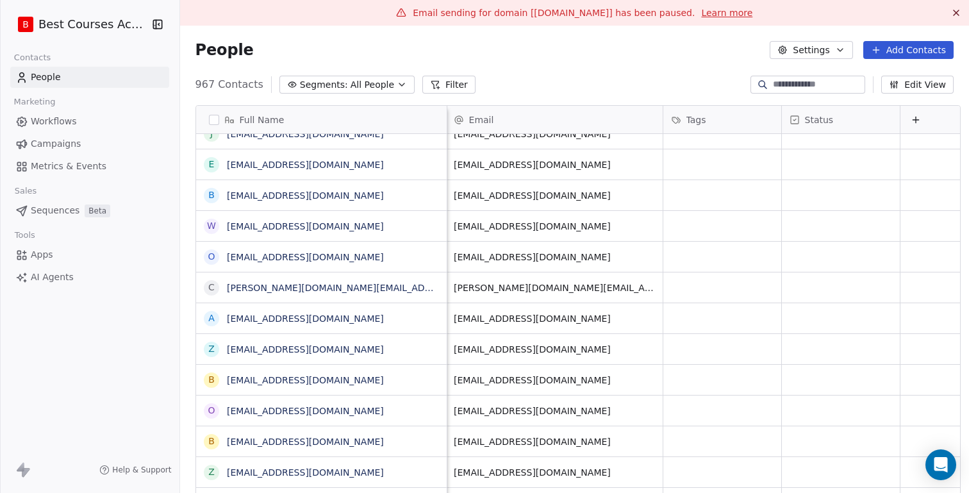
click at [209, 116] on button "button" at bounding box center [214, 120] width 10 height 10
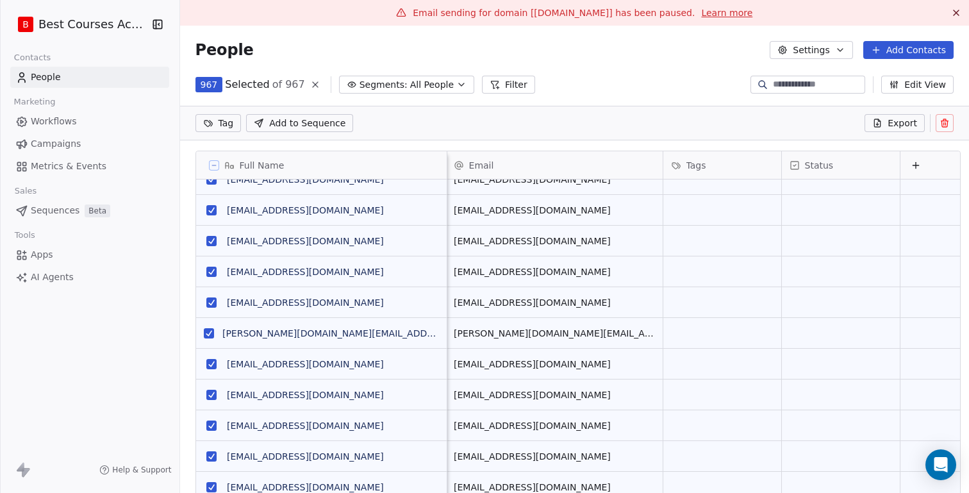
click at [945, 122] on icon at bounding box center [945, 123] width 10 height 10
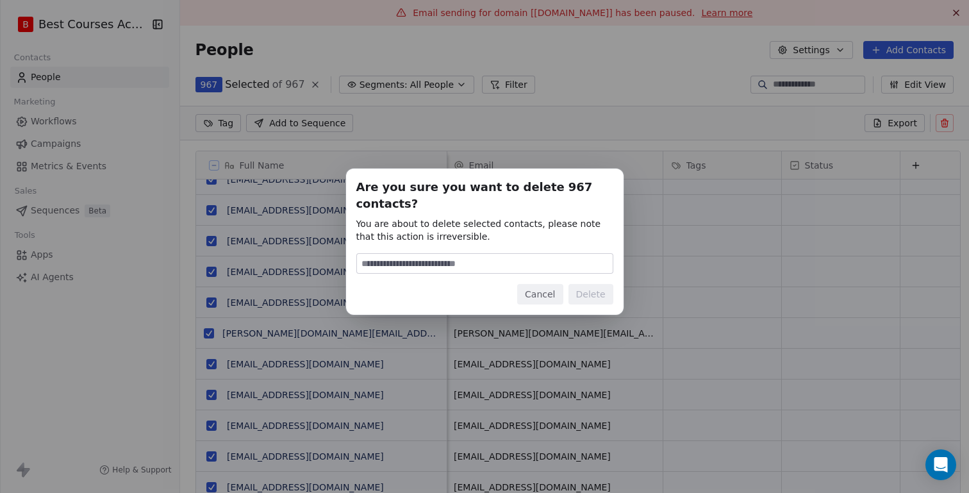
click at [491, 254] on input at bounding box center [485, 263] width 256 height 19
type input "******"
click at [593, 292] on button "Delete" at bounding box center [591, 294] width 45 height 21
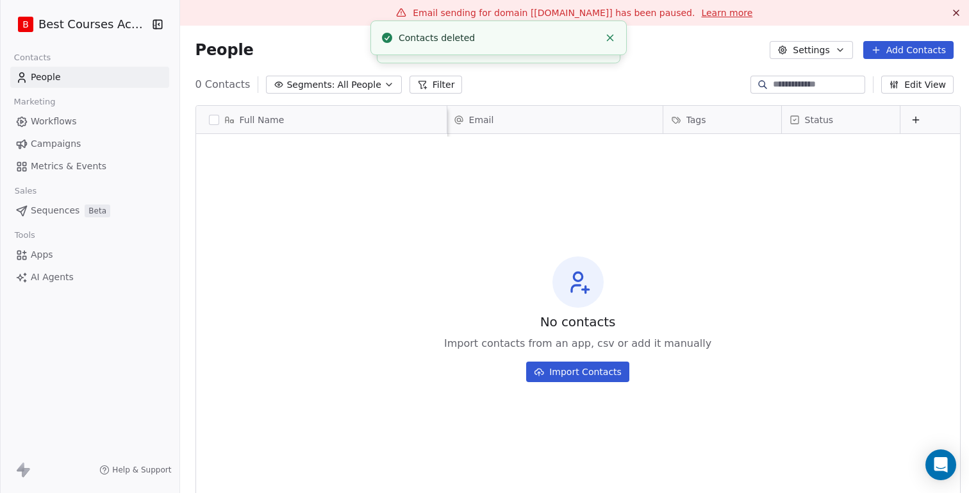
click at [262, 178] on div "No contacts Import contacts from an app, csv or add it manually Import Contacts" at bounding box center [578, 319] width 764 height 365
click at [41, 74] on span "People" at bounding box center [46, 77] width 30 height 13
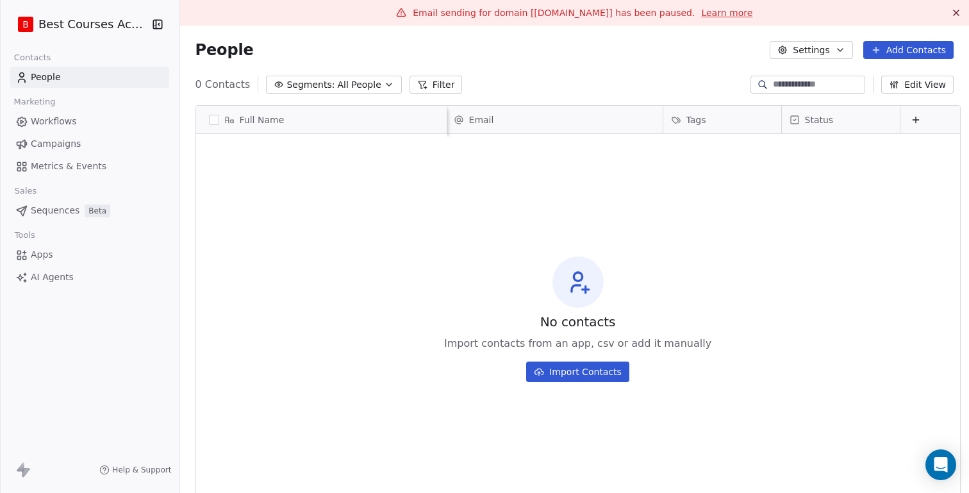
click at [69, 138] on span "Campaigns" at bounding box center [56, 143] width 50 height 13
